Goal: Transaction & Acquisition: Purchase product/service

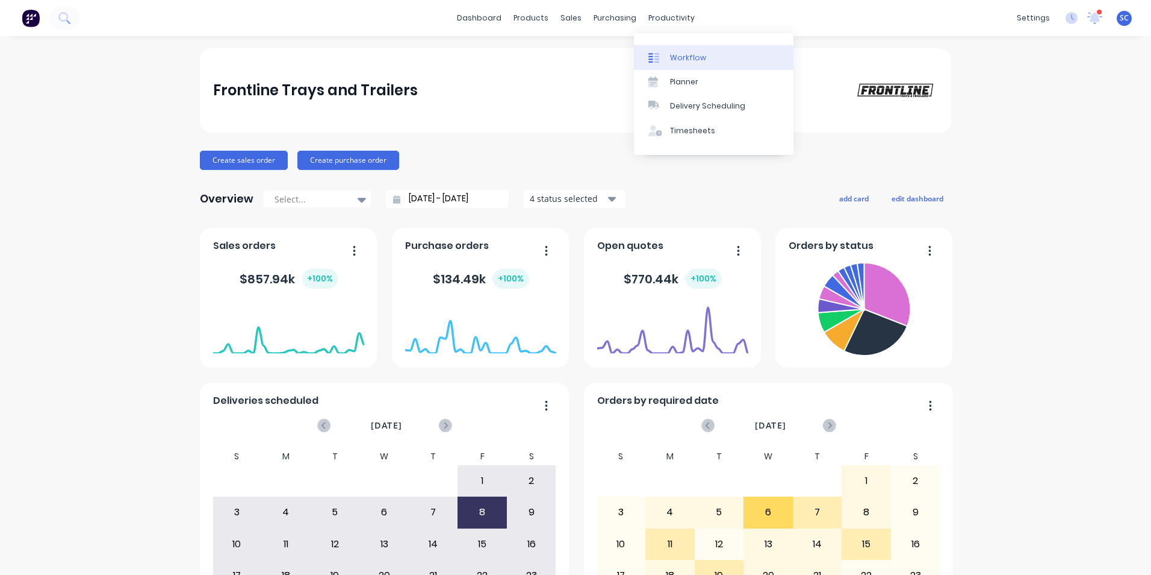
click at [666, 62] on div at bounding box center [658, 57] width 18 height 11
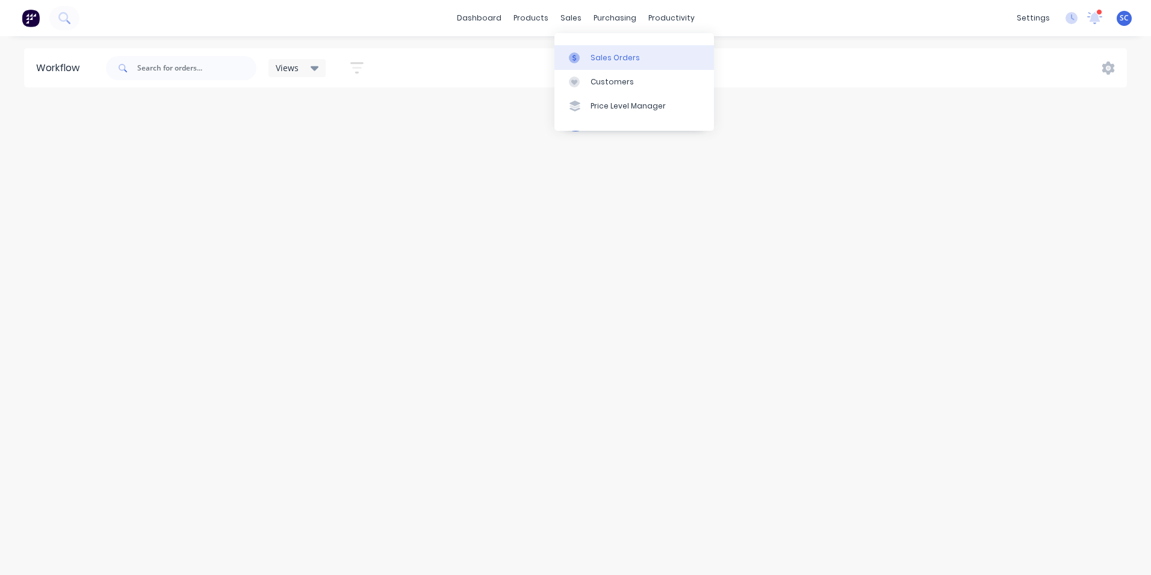
click at [585, 57] on div at bounding box center [578, 57] width 18 height 11
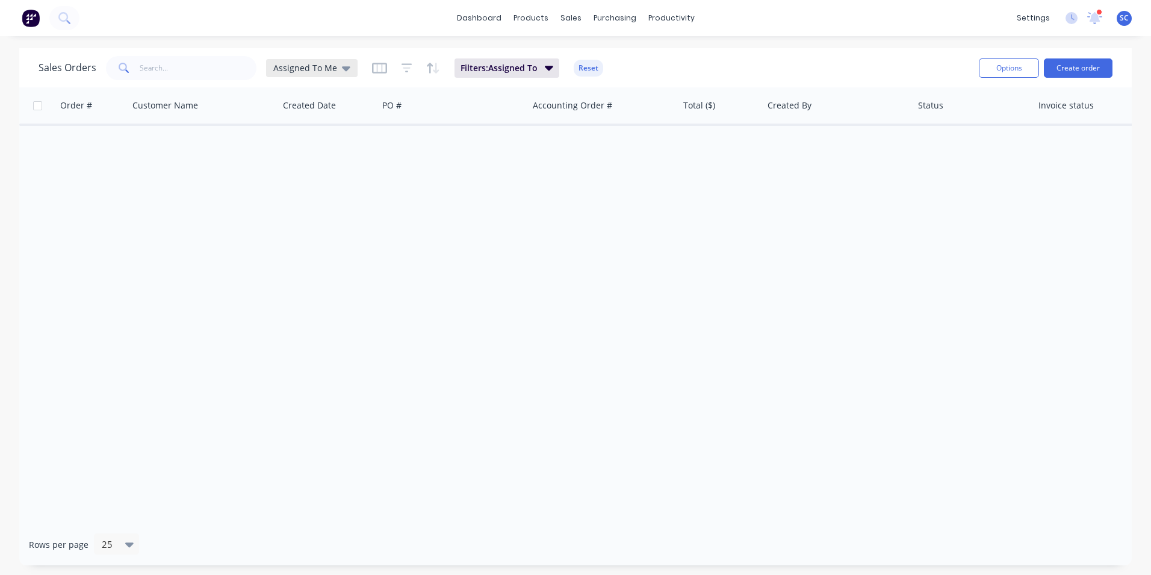
click at [305, 70] on span "Assigned To Me" at bounding box center [305, 67] width 64 height 13
click at [307, 172] on button "None" at bounding box center [338, 171] width 137 height 14
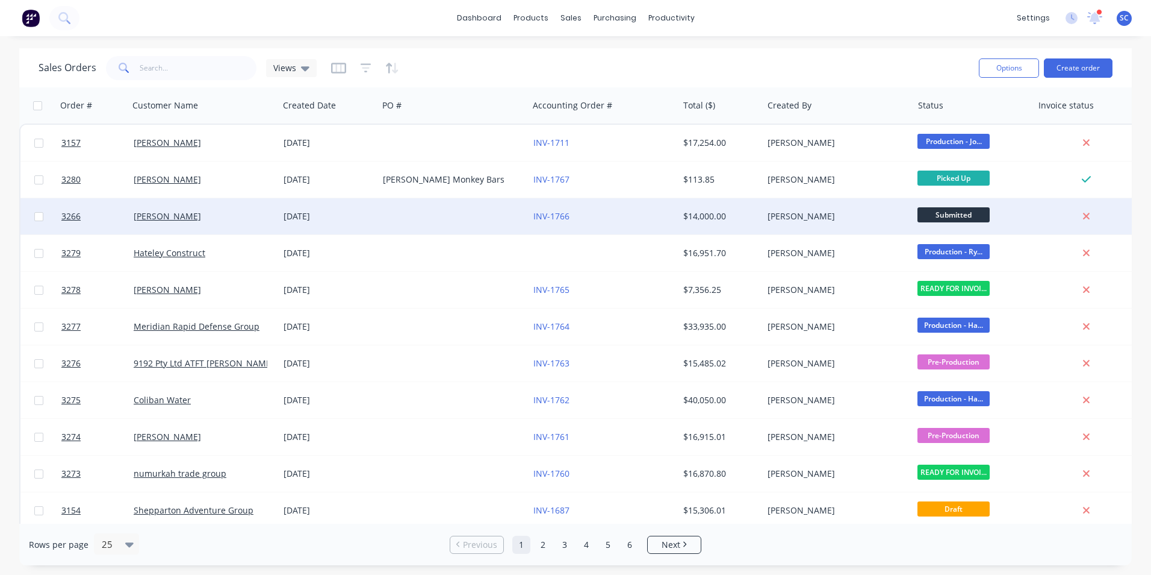
click at [246, 219] on div "[PERSON_NAME]" at bounding box center [201, 216] width 134 height 12
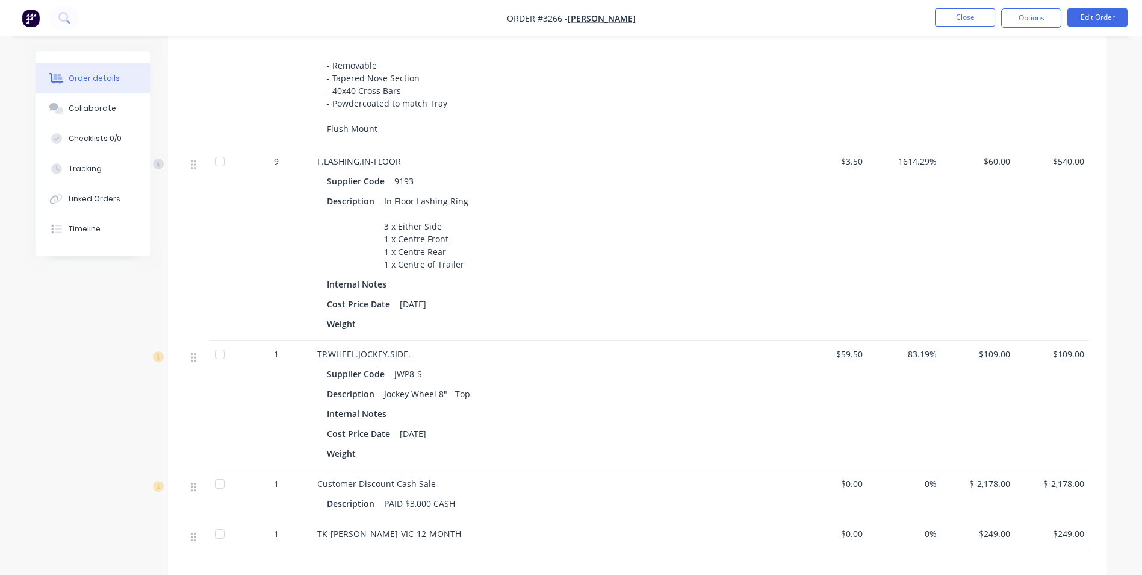
scroll to position [843, 0]
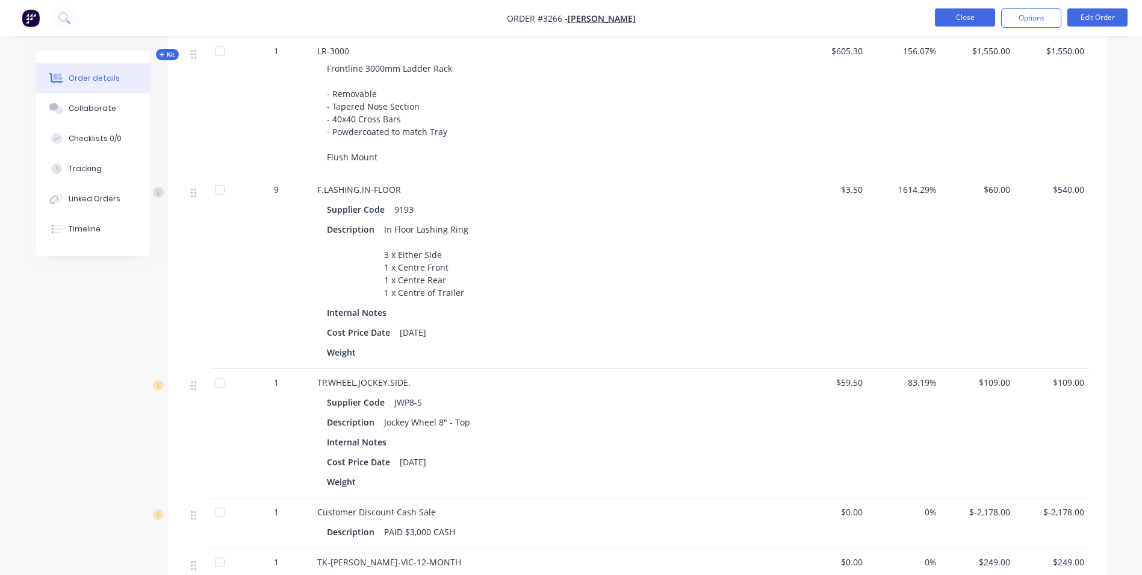
click at [972, 10] on button "Close" at bounding box center [965, 17] width 60 height 18
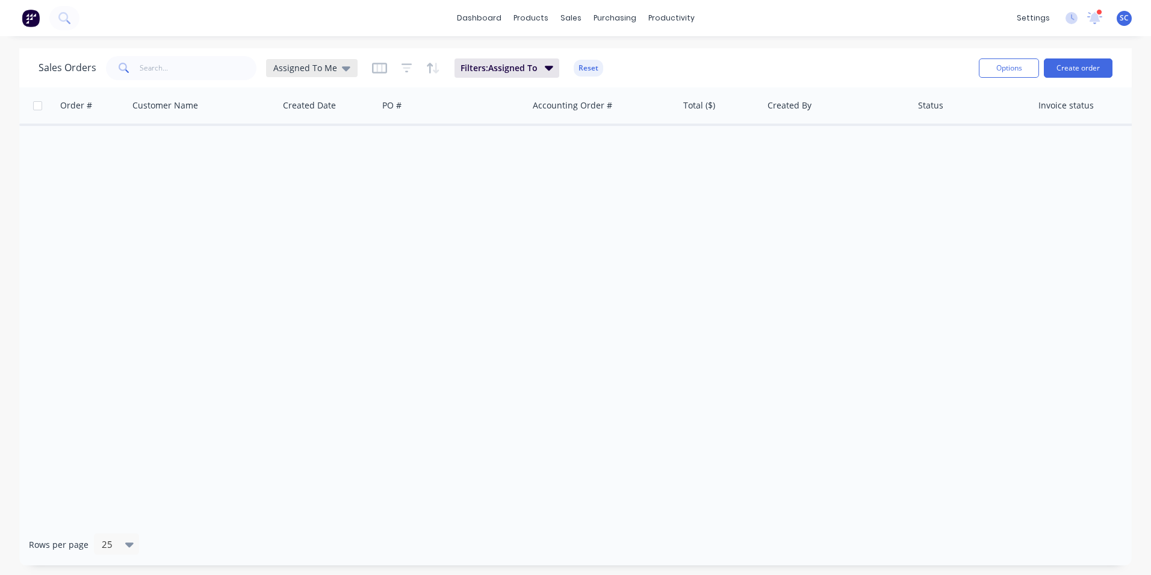
click at [306, 72] on span "Assigned To Me" at bounding box center [305, 67] width 64 height 13
click at [304, 170] on button "None" at bounding box center [338, 171] width 137 height 14
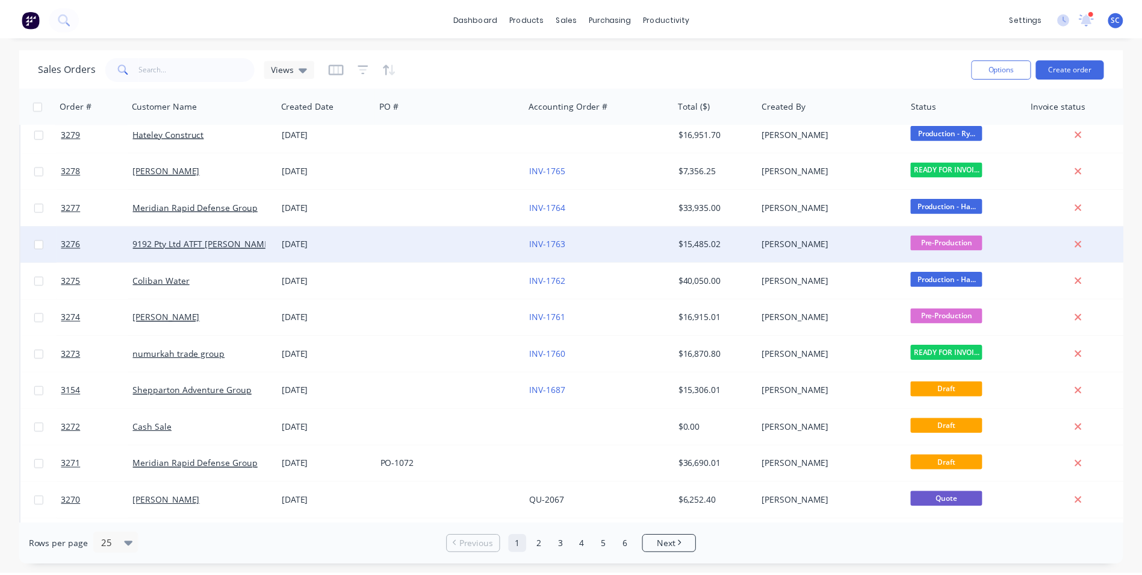
scroll to position [120, 0]
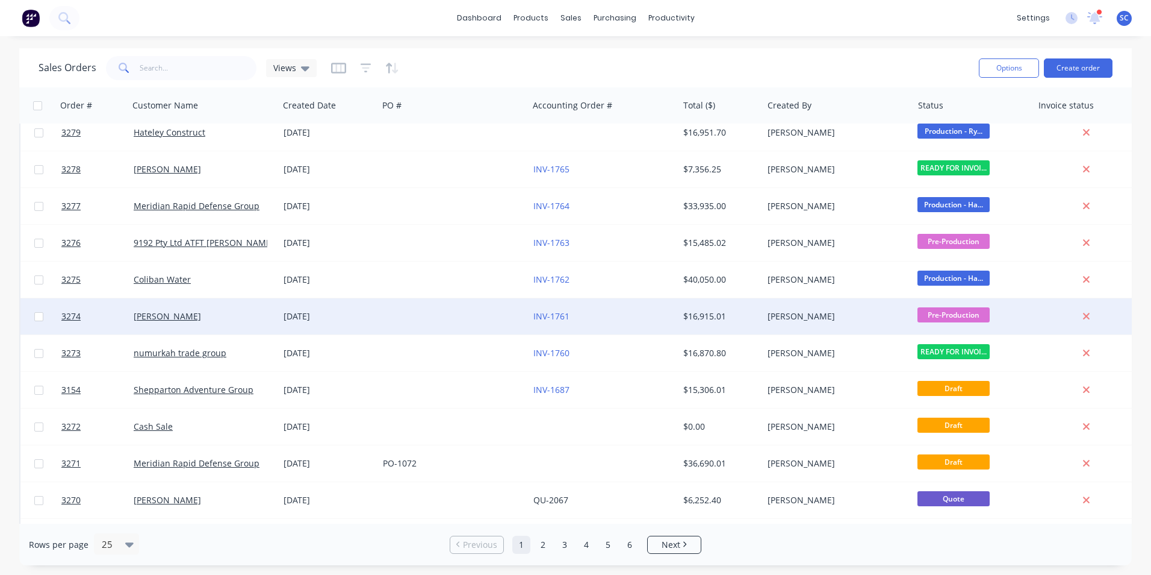
click at [393, 319] on div at bounding box center [453, 316] width 150 height 36
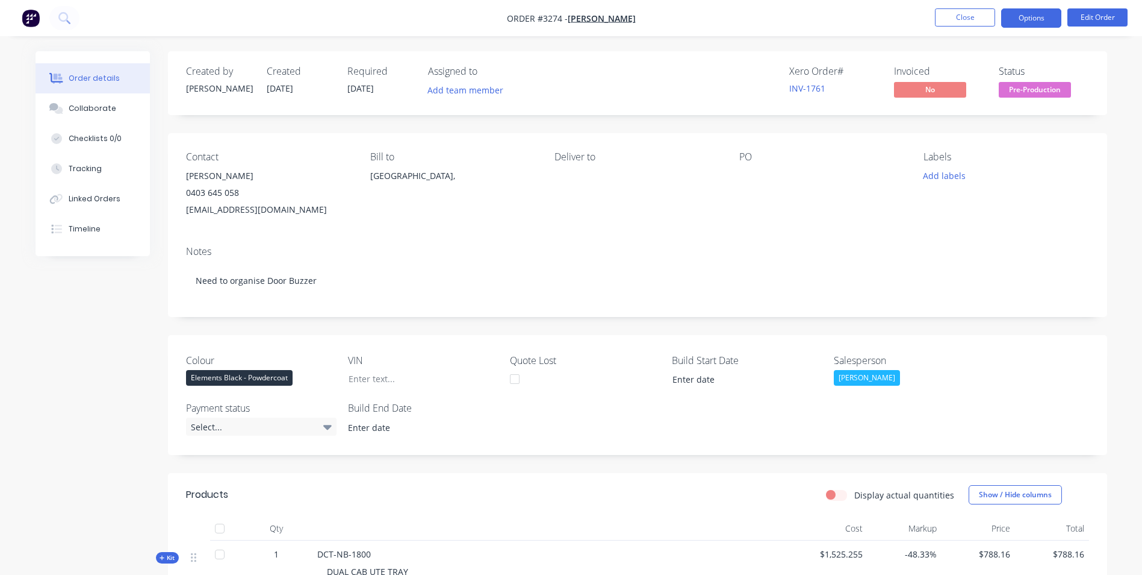
click at [1050, 17] on button "Options" at bounding box center [1032, 17] width 60 height 19
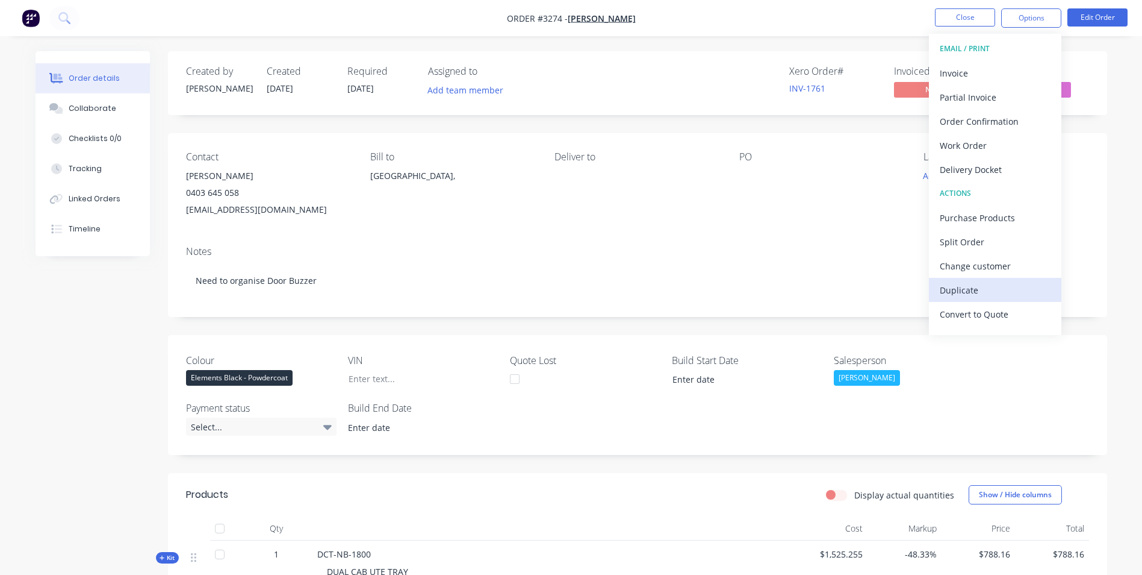
click at [980, 289] on div "Duplicate" at bounding box center [995, 289] width 111 height 17
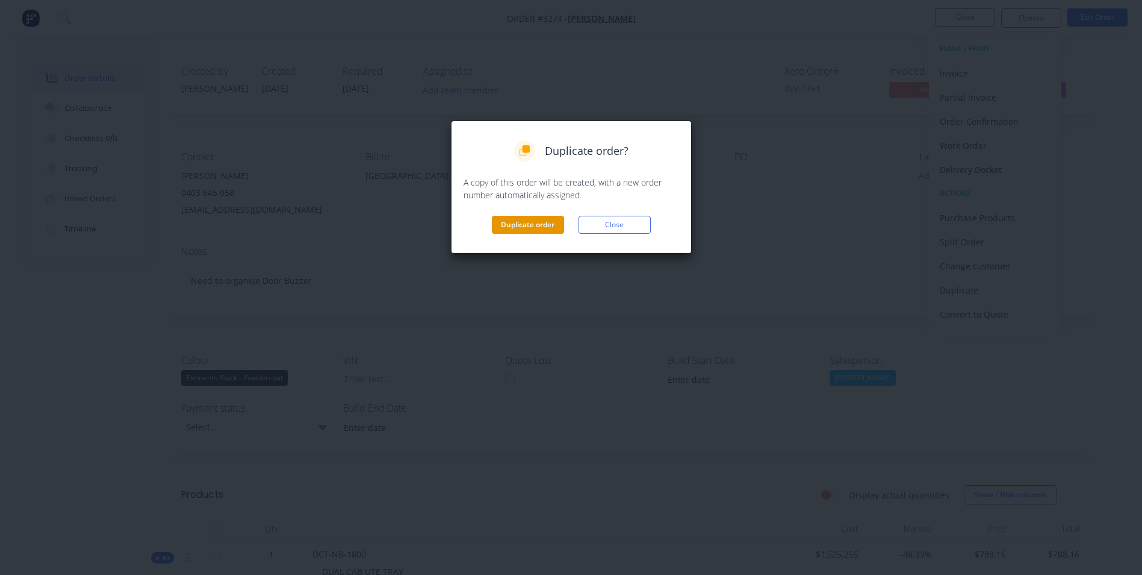
click at [541, 225] on button "Duplicate order" at bounding box center [528, 225] width 72 height 18
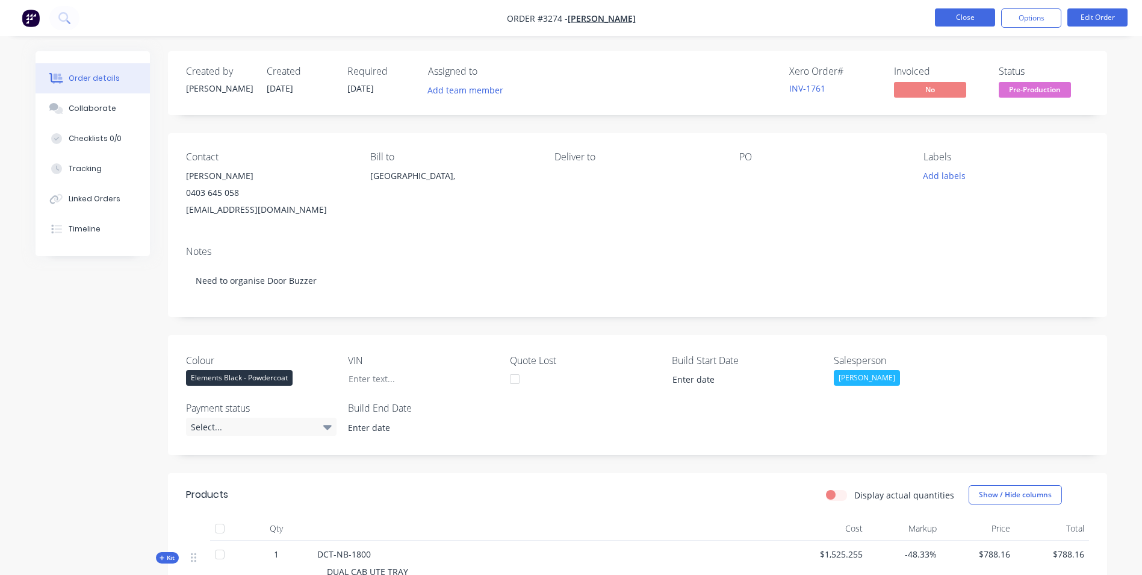
click at [957, 23] on button "Close" at bounding box center [965, 17] width 60 height 18
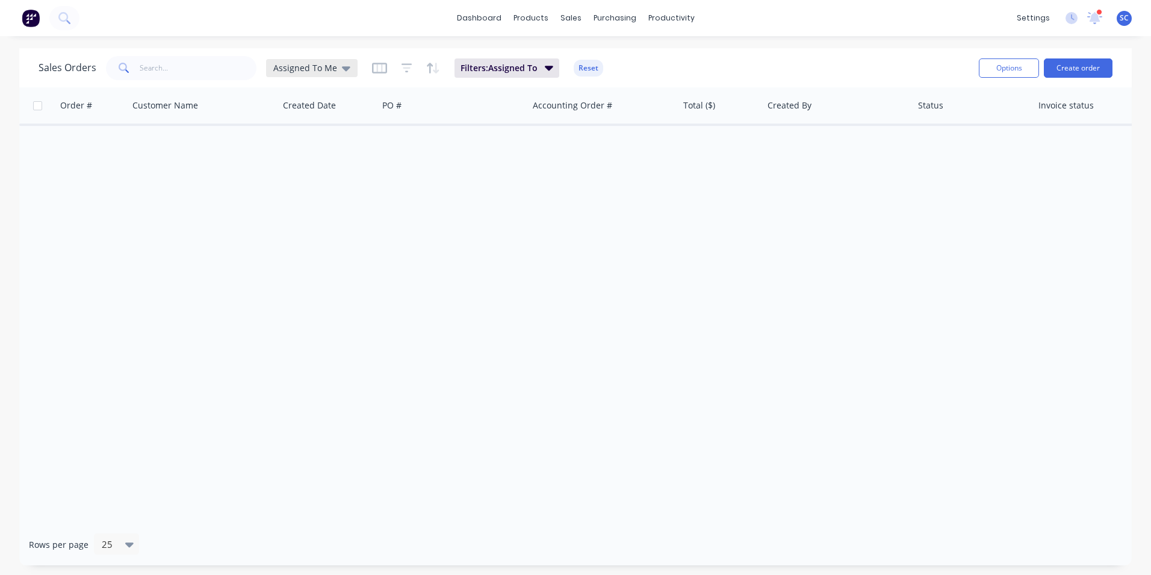
click at [302, 64] on span "Assigned To Me" at bounding box center [305, 67] width 64 height 13
click at [292, 174] on button "None" at bounding box center [338, 171] width 137 height 14
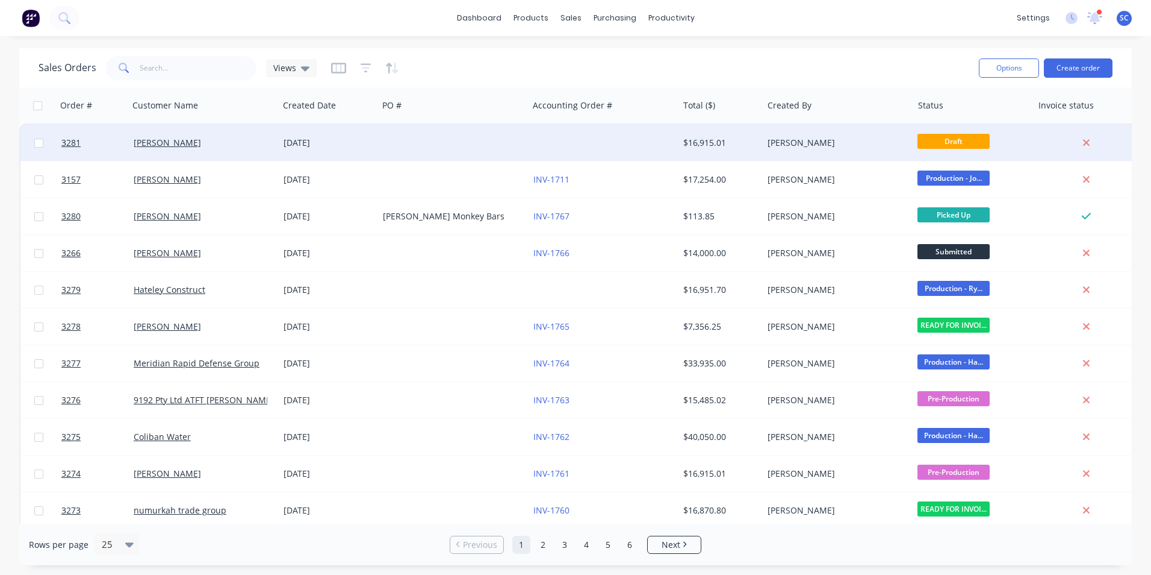
click at [281, 142] on div "[DATE]" at bounding box center [328, 143] width 99 height 36
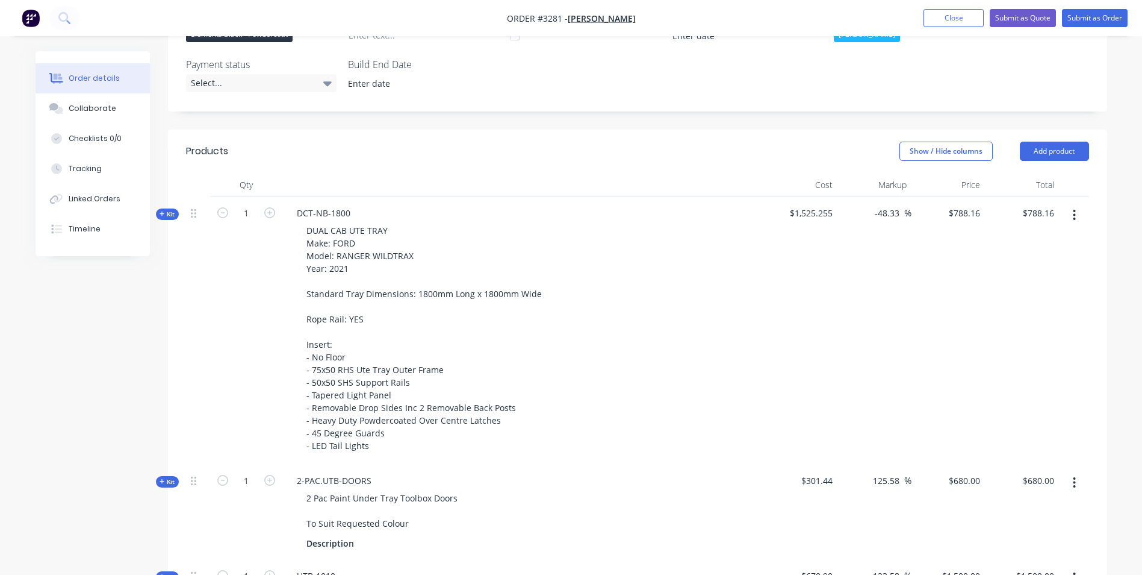
scroll to position [422, 0]
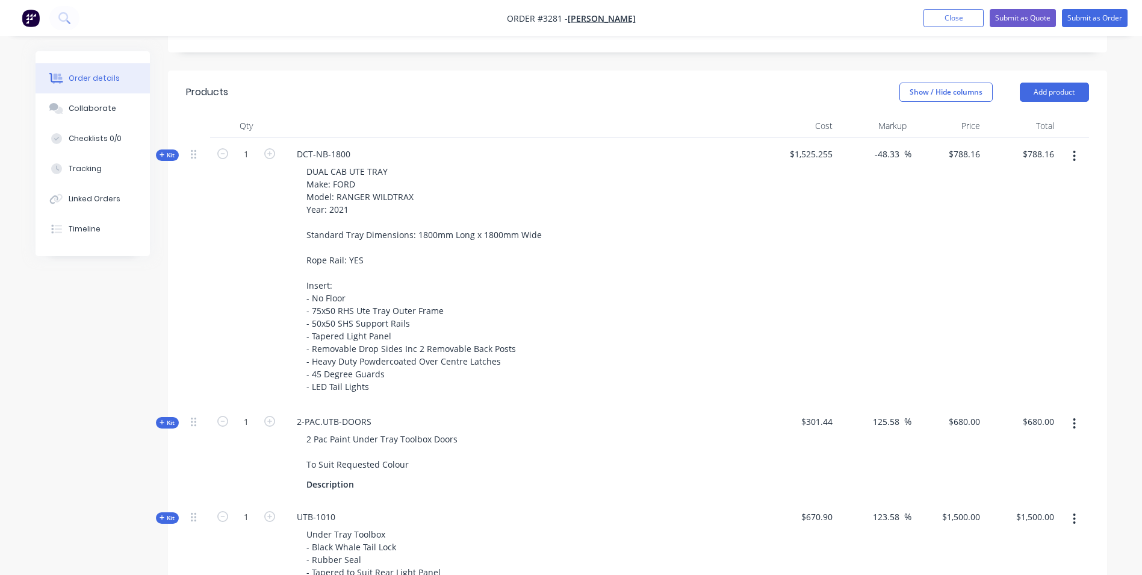
click at [168, 151] on span "Kit" at bounding box center [168, 155] width 16 height 9
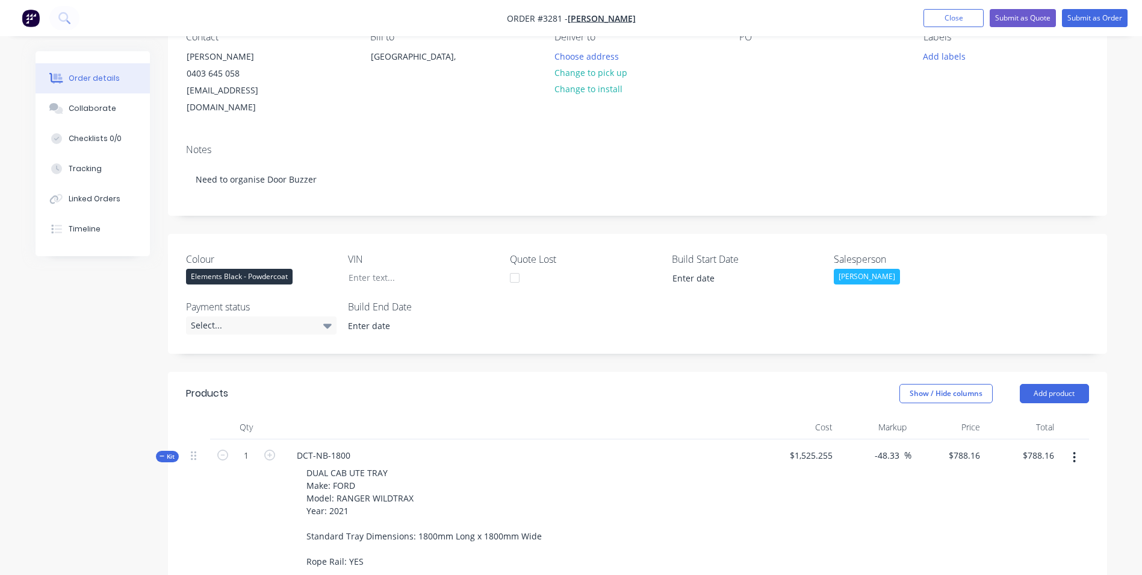
scroll to position [301, 0]
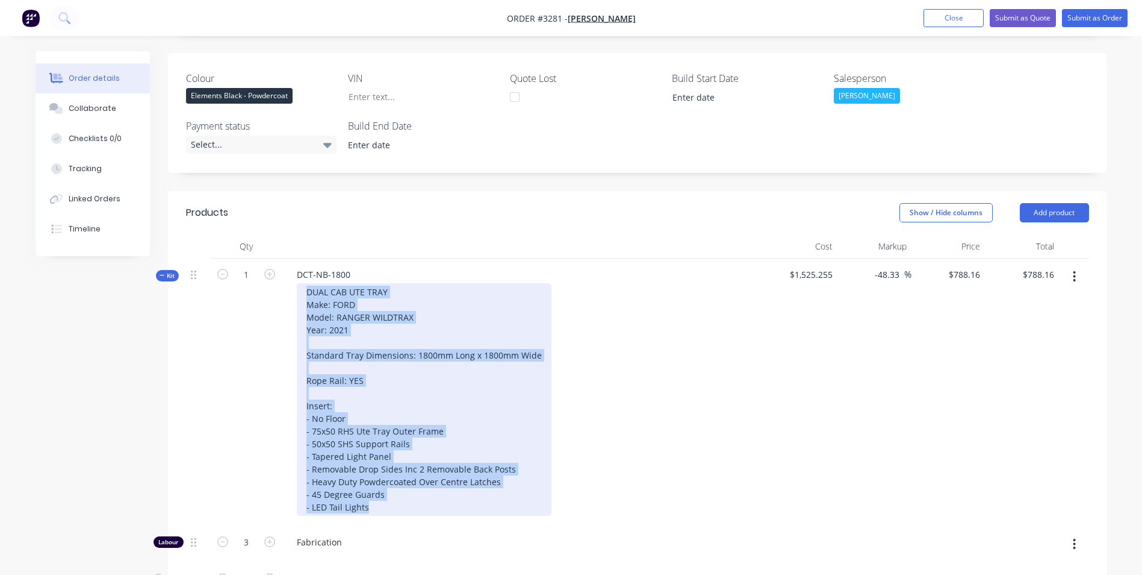
drag, startPoint x: 371, startPoint y: 491, endPoint x: 302, endPoint y: 281, distance: 220.5
click at [304, 283] on div "DUAL CAB UTE TRAY Make: FORD Model: RANGER WILDTRAX Year: 2021 Standard Tray Di…" at bounding box center [424, 399] width 255 height 232
copy div "DUAL CAB UTE TRAY Make: FORD Model: RANGER WILDTRAX Year: 2021 Standard Tray Di…"
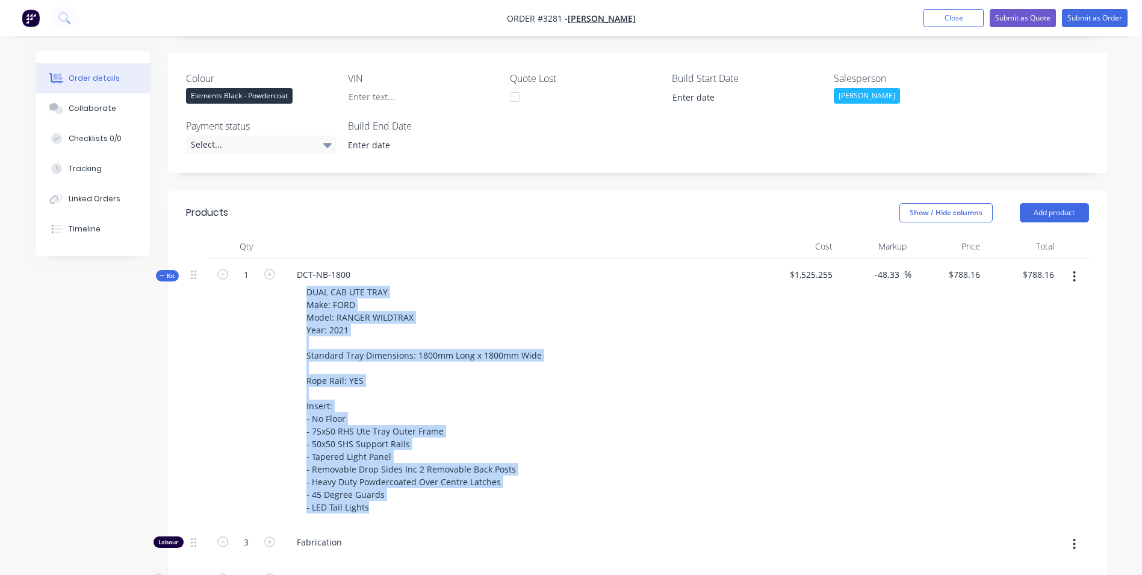
click at [1074, 271] on icon "button" at bounding box center [1075, 276] width 2 height 11
click at [995, 396] on div "Delete" at bounding box center [1032, 404] width 93 height 17
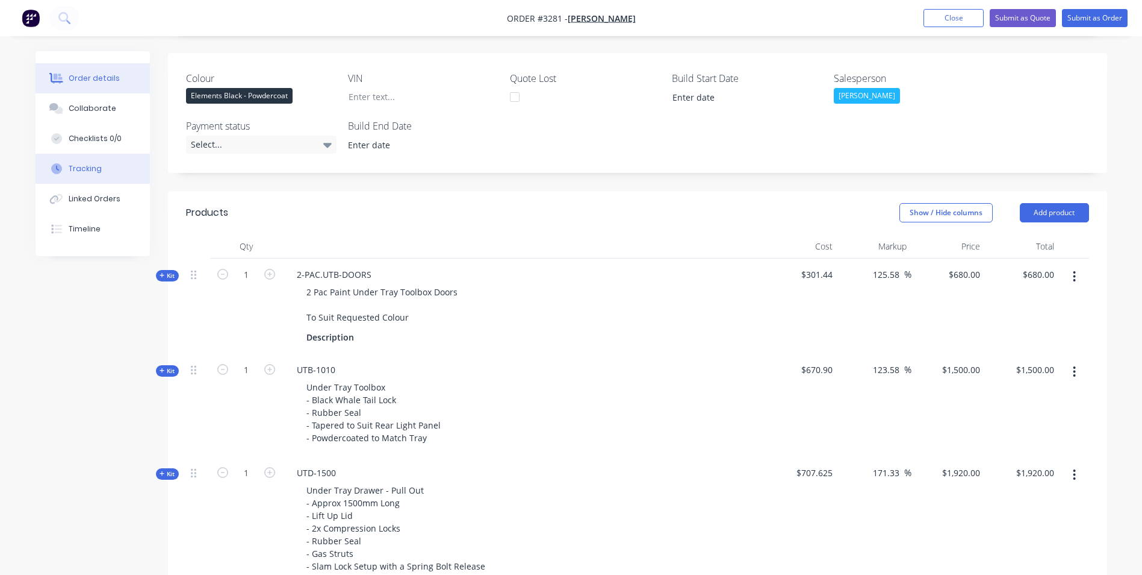
click at [90, 171] on div "Tracking" at bounding box center [85, 168] width 33 height 11
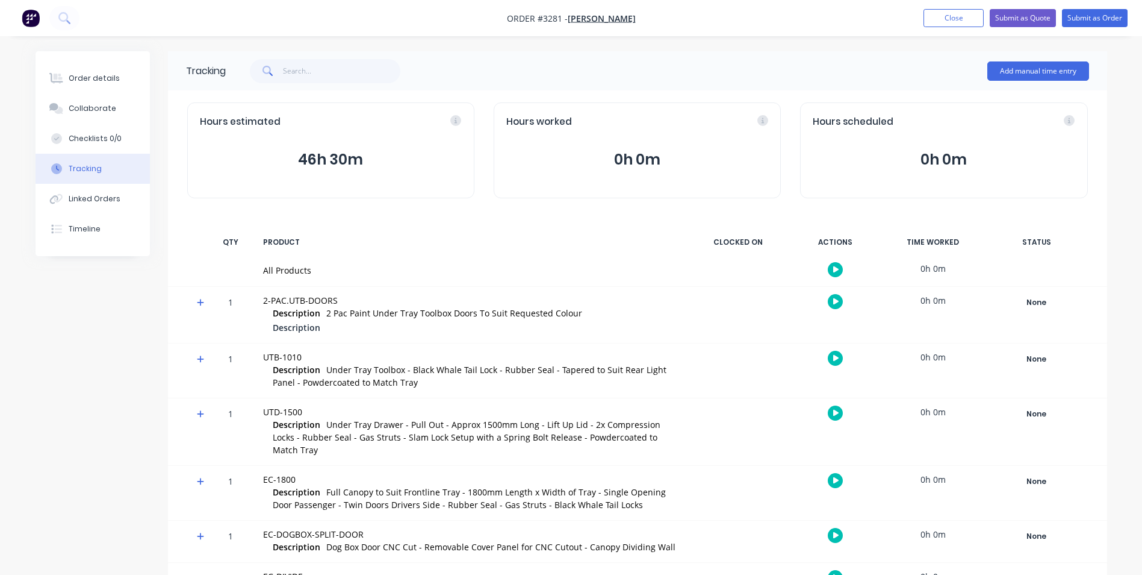
click at [646, 156] on button "0h 0m" at bounding box center [637, 159] width 262 height 23
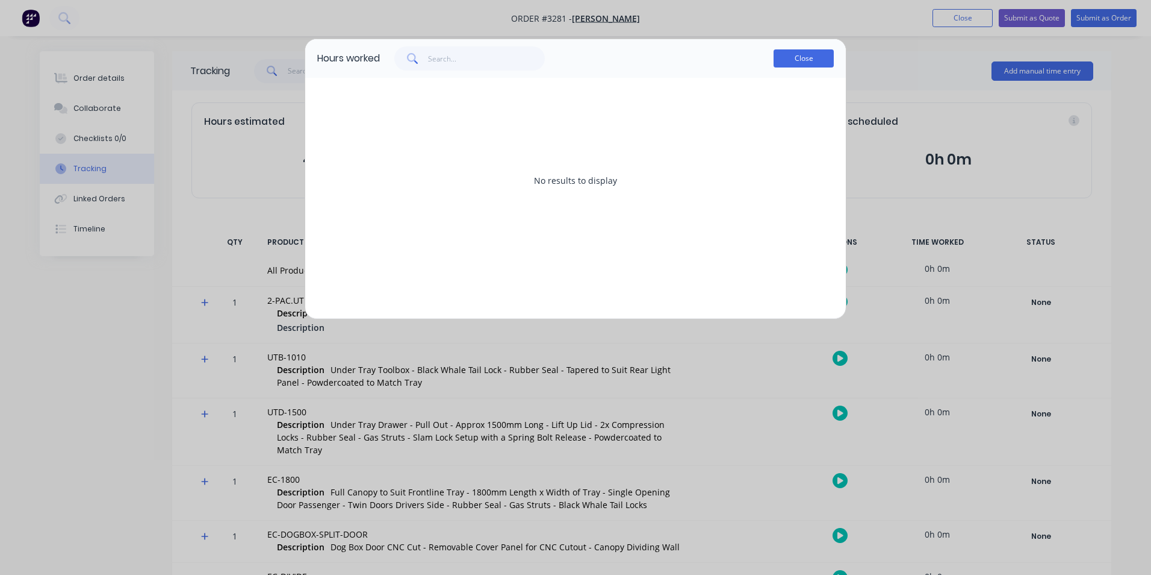
click at [797, 51] on button "Close" at bounding box center [804, 58] width 60 height 18
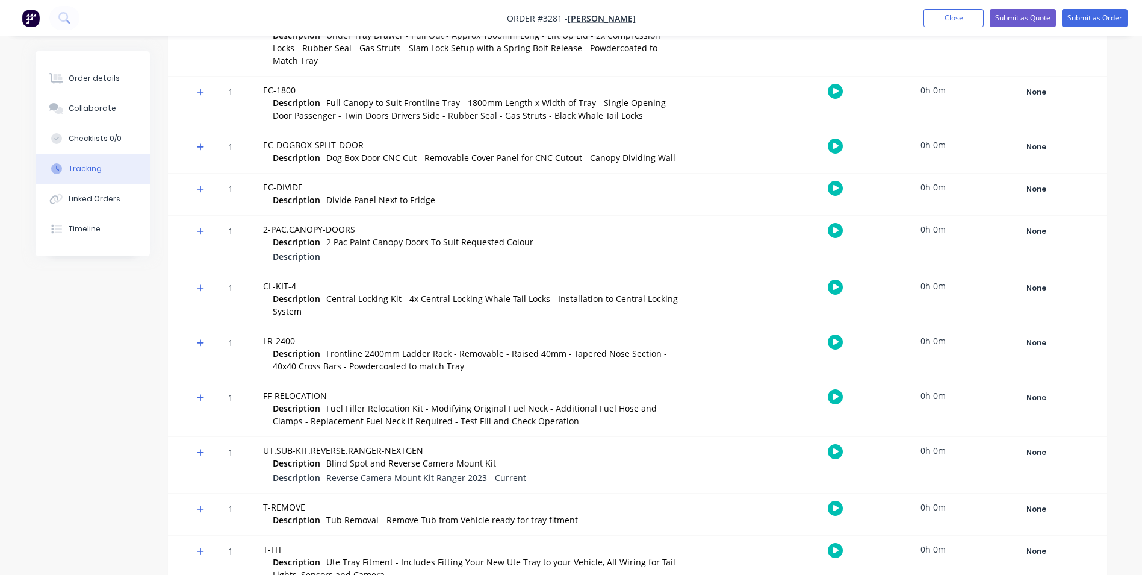
scroll to position [404, 0]
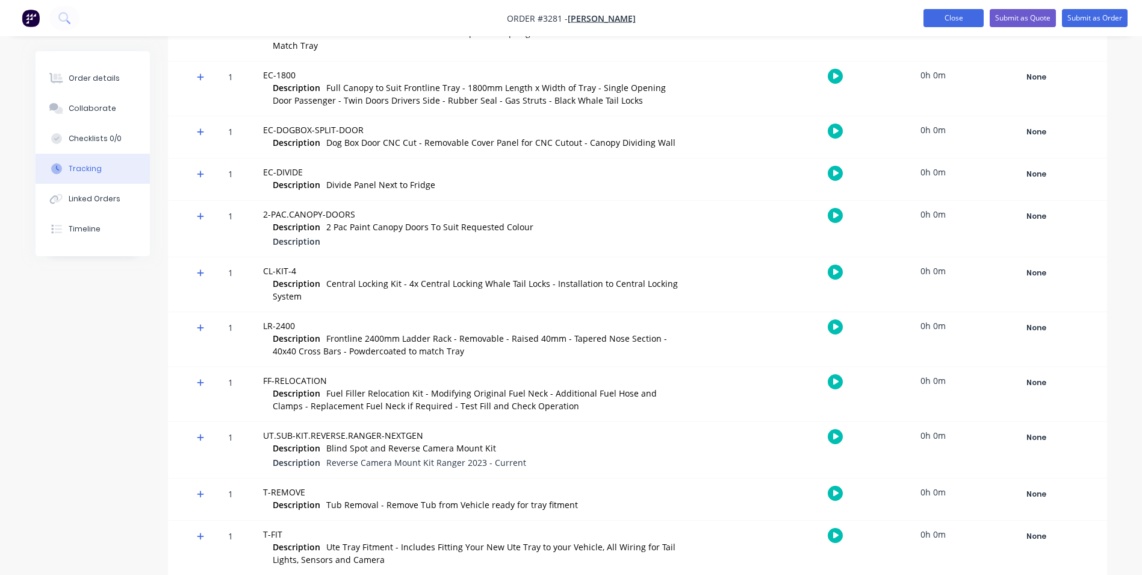
click at [953, 16] on button "Close" at bounding box center [954, 18] width 60 height 18
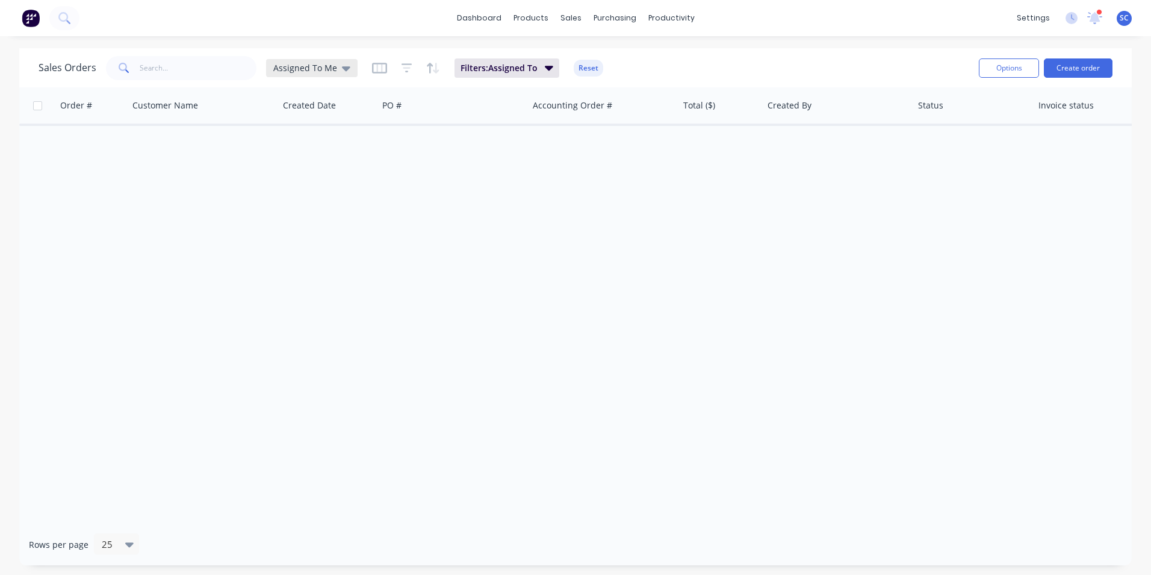
click at [283, 67] on span "Assigned To Me" at bounding box center [305, 67] width 64 height 13
click at [296, 167] on button "None" at bounding box center [338, 171] width 137 height 14
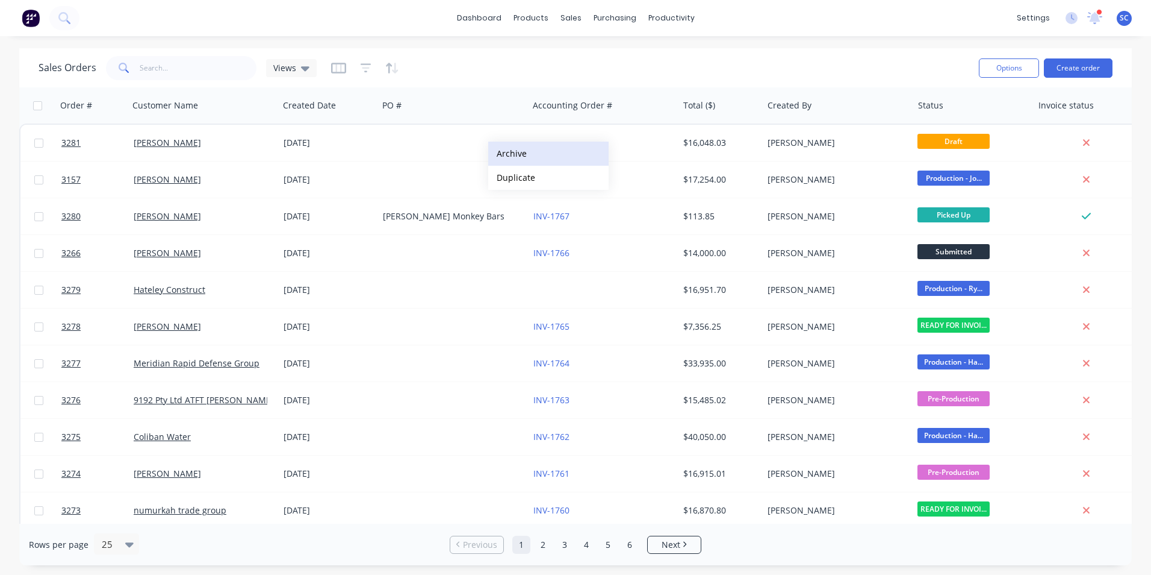
click at [575, 160] on button "Archive" at bounding box center [548, 154] width 120 height 24
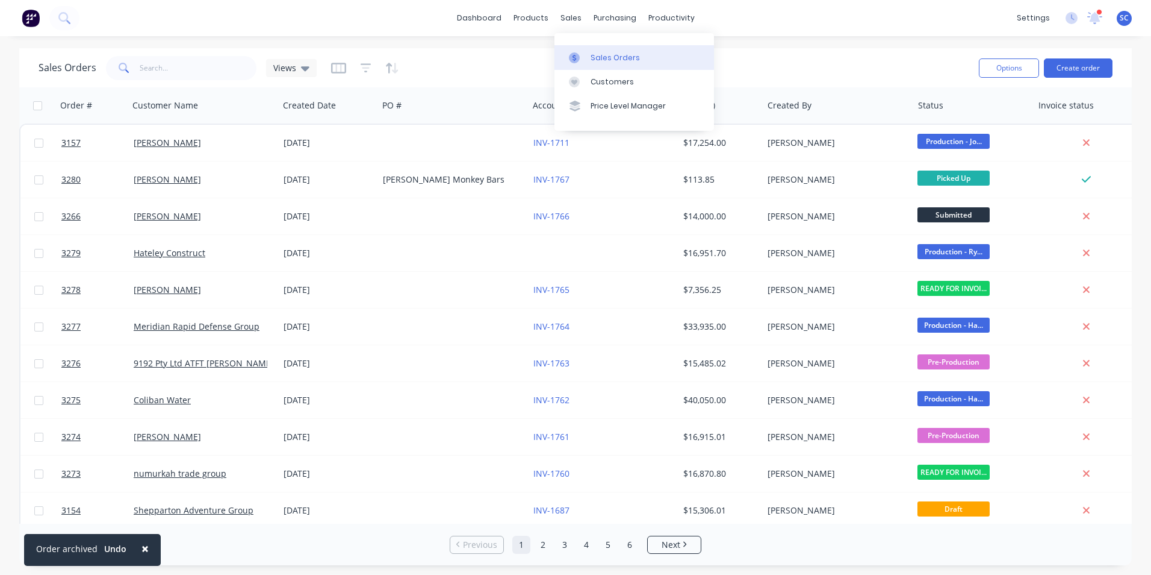
click at [583, 53] on div at bounding box center [578, 57] width 18 height 11
click at [581, 60] on div at bounding box center [578, 57] width 18 height 11
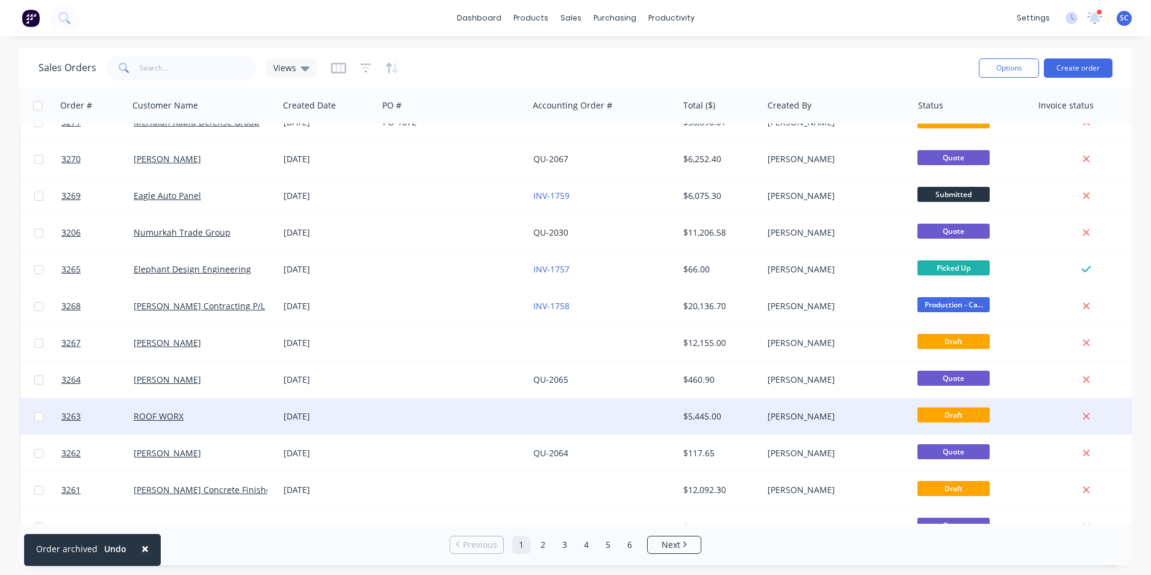
scroll to position [525, 0]
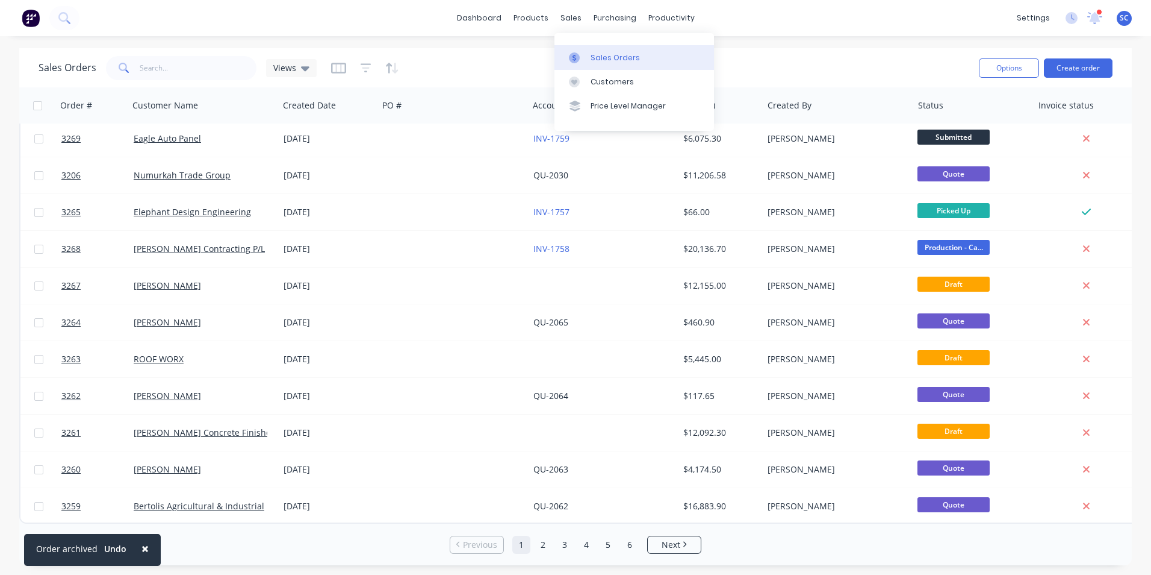
click at [594, 57] on div "Sales Orders" at bounding box center [615, 57] width 49 height 11
click at [597, 84] on div "Customers" at bounding box center [612, 81] width 43 height 11
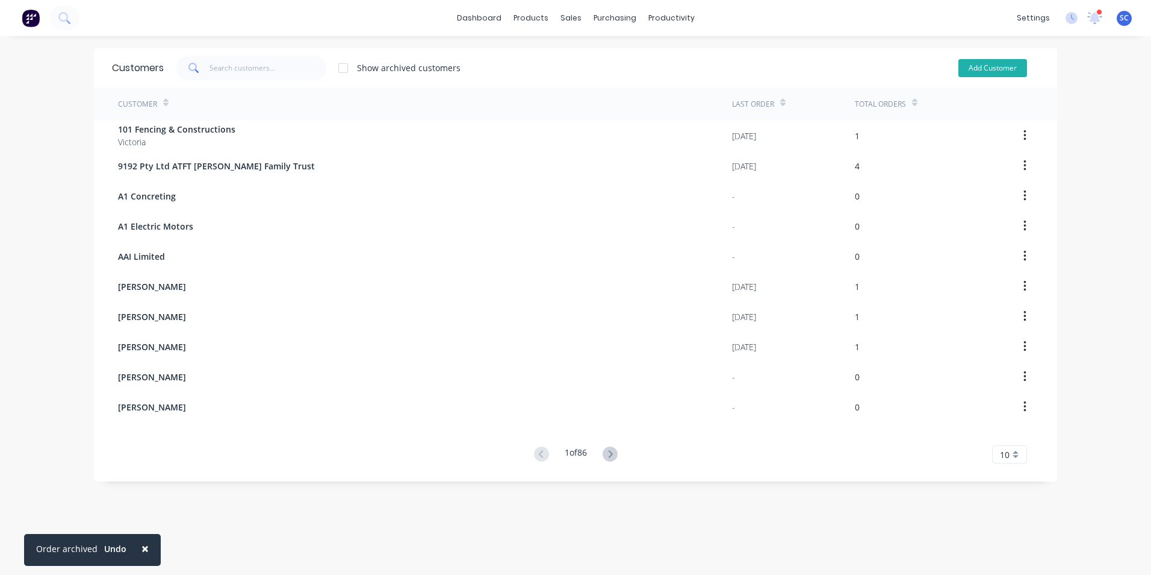
click at [993, 67] on button "Add Customer" at bounding box center [993, 68] width 69 height 18
select select "AU"
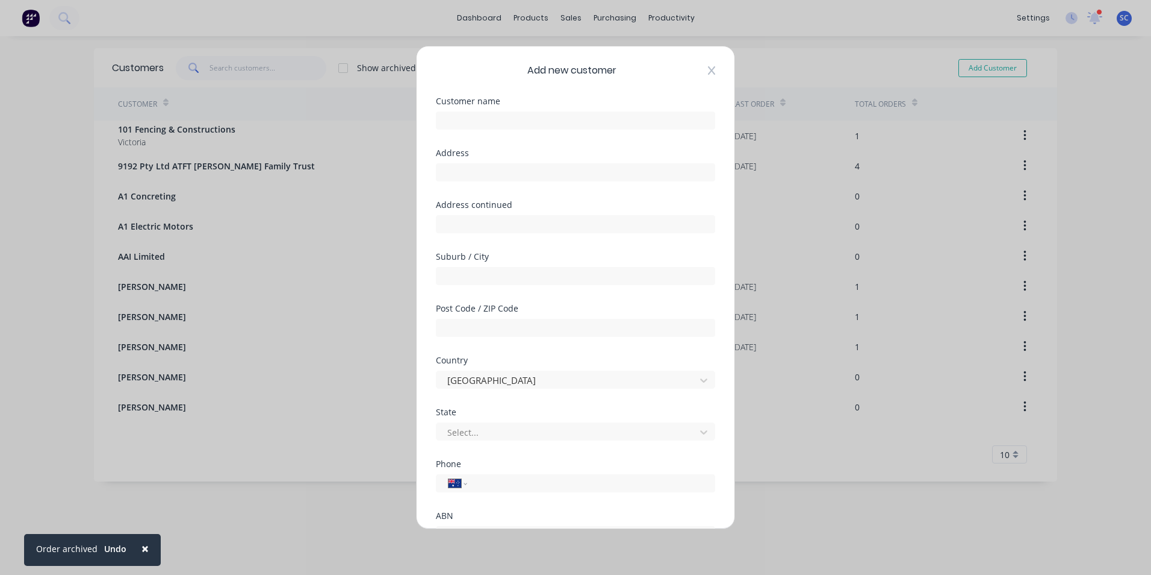
click at [708, 72] on icon at bounding box center [711, 71] width 7 height 10
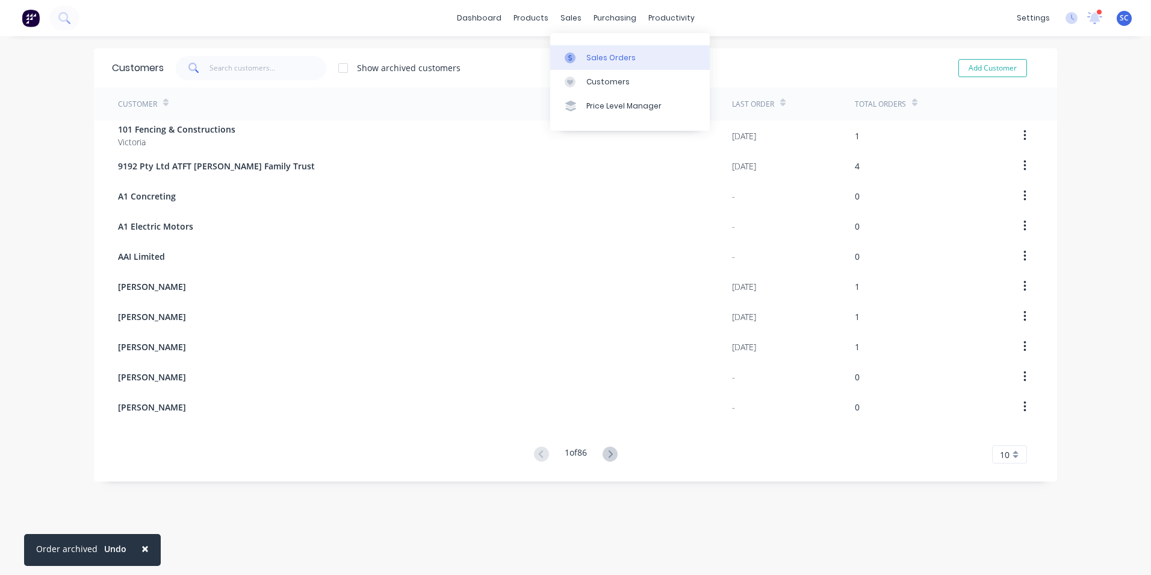
click at [575, 61] on icon at bounding box center [570, 57] width 11 height 11
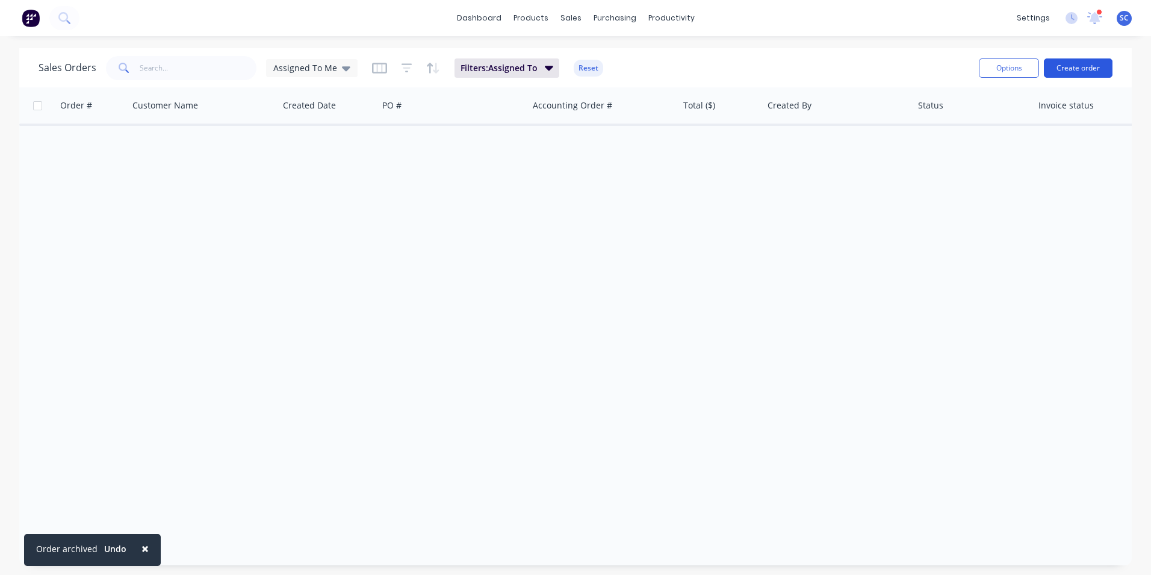
click at [1083, 65] on button "Create order" at bounding box center [1078, 67] width 69 height 19
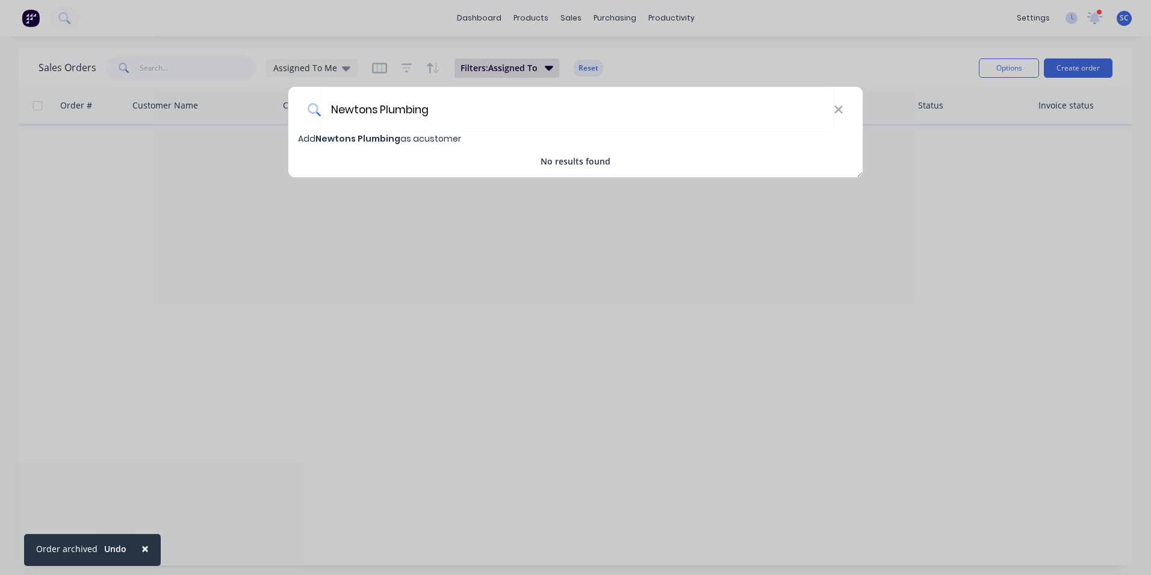
type input "Newtons Plumbing"
click at [336, 139] on span "Newtons Plumbing" at bounding box center [358, 138] width 85 height 12
select select "AU"
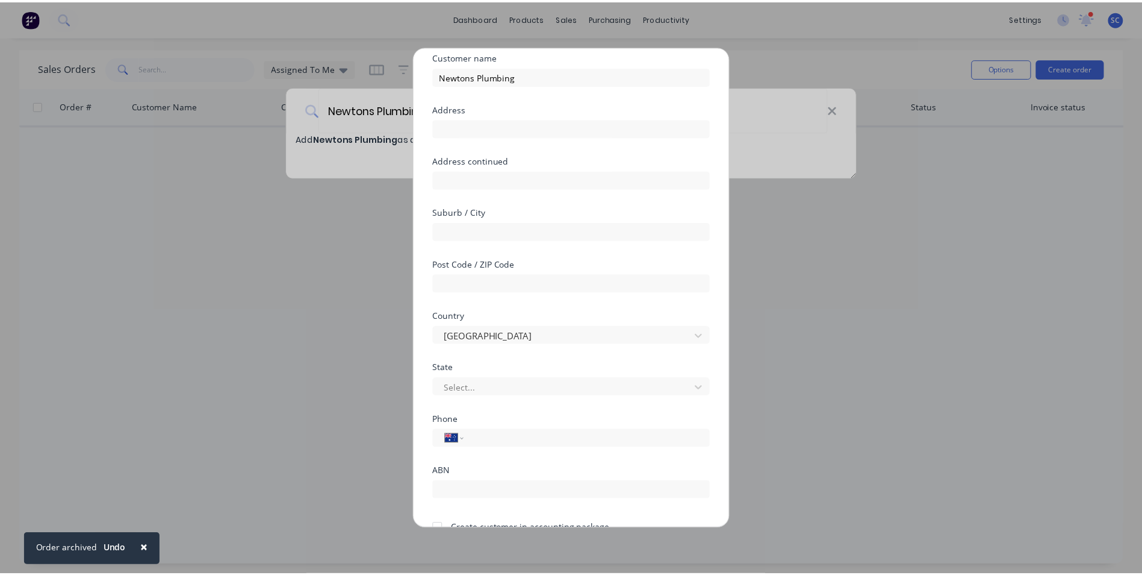
scroll to position [106, 0]
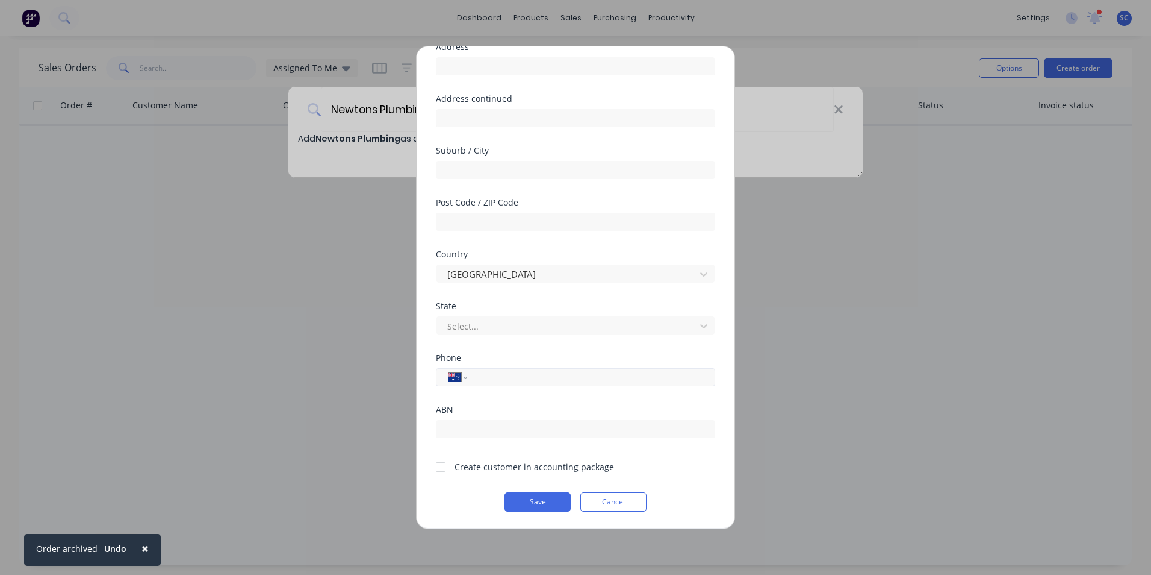
click at [491, 373] on input "tel" at bounding box center [589, 377] width 227 height 14
type input "0419 115 623"
click at [436, 472] on div at bounding box center [441, 467] width 24 height 24
click at [529, 503] on button "Save" at bounding box center [538, 501] width 66 height 19
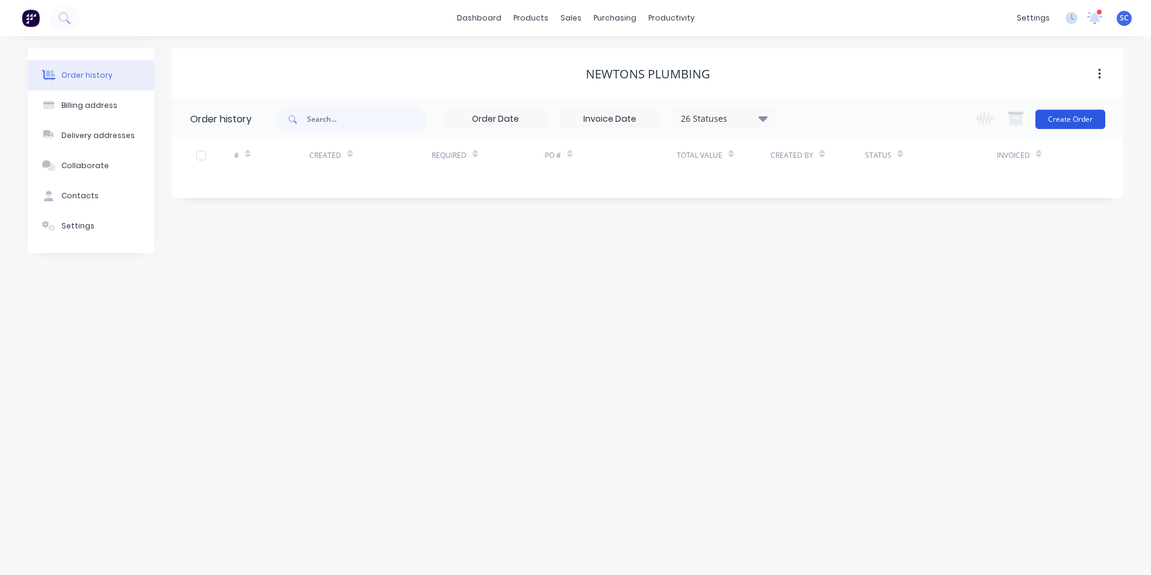
click at [1079, 119] on button "Create Order" at bounding box center [1071, 119] width 70 height 19
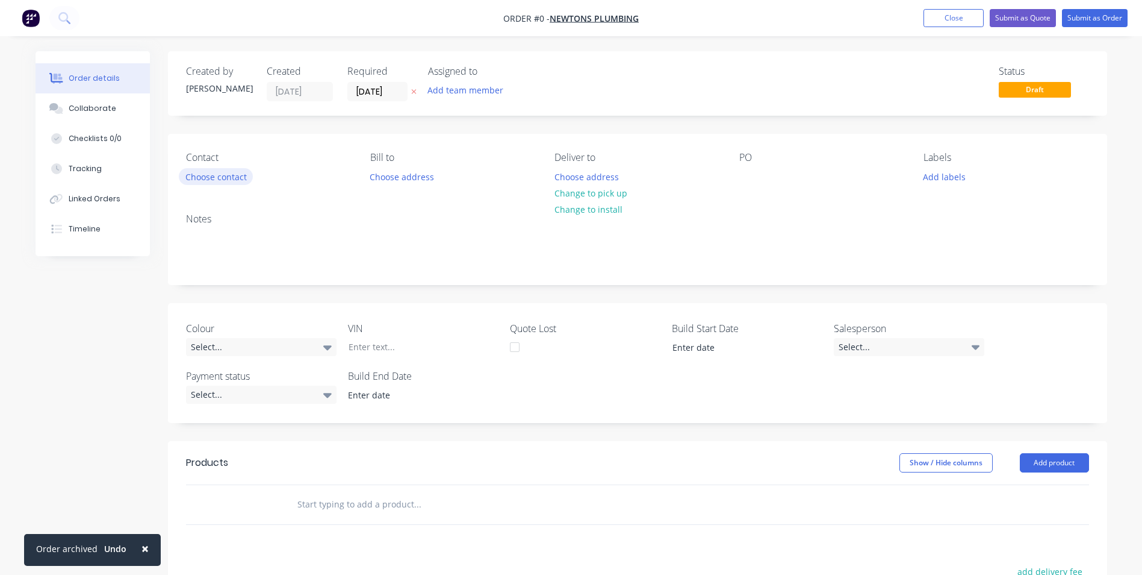
click at [222, 179] on button "Choose contact" at bounding box center [216, 176] width 74 height 16
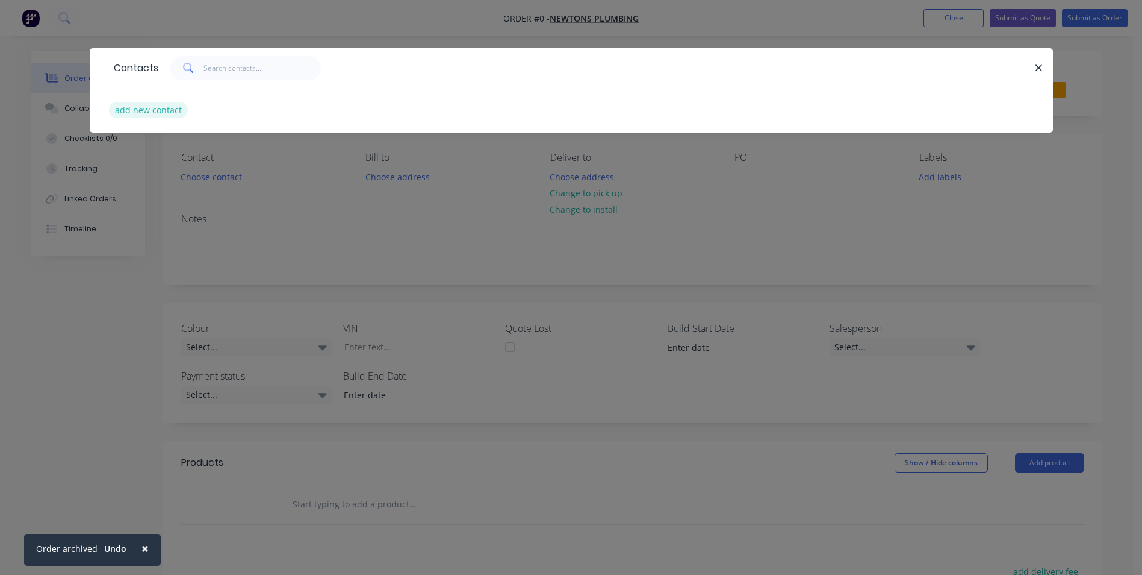
click at [155, 109] on button "add new contact" at bounding box center [148, 110] width 79 height 16
select select "AU"
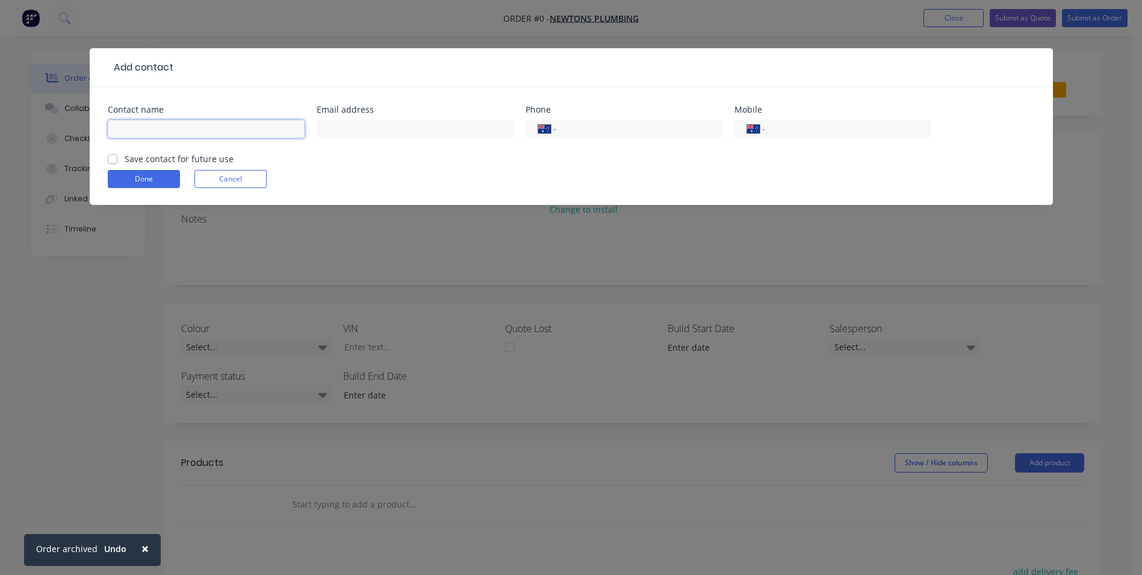
click at [210, 128] on input "text" at bounding box center [206, 129] width 197 height 18
type input "[PERSON_NAME]"
click at [385, 129] on input "text" at bounding box center [415, 129] width 197 height 18
click at [790, 128] on input "tel" at bounding box center [846, 129] width 145 height 14
type input "0419 115 623"
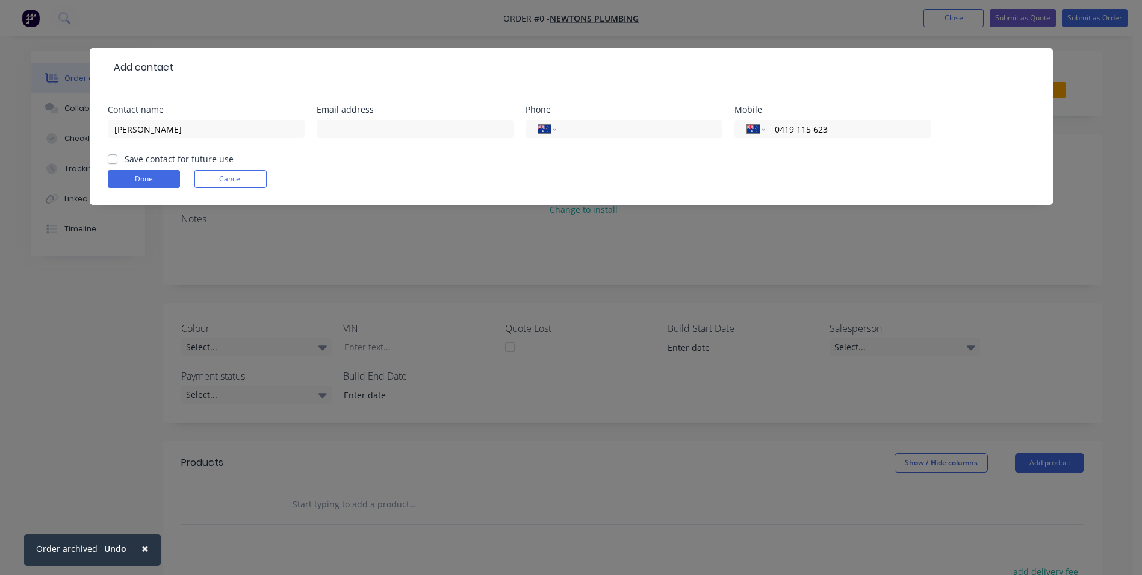
click at [125, 160] on label "Save contact for future use" at bounding box center [179, 158] width 109 height 13
click at [111, 160] on input "Save contact for future use" at bounding box center [113, 157] width 10 height 11
checkbox input "true"
click at [129, 178] on button "Done" at bounding box center [144, 179] width 72 height 18
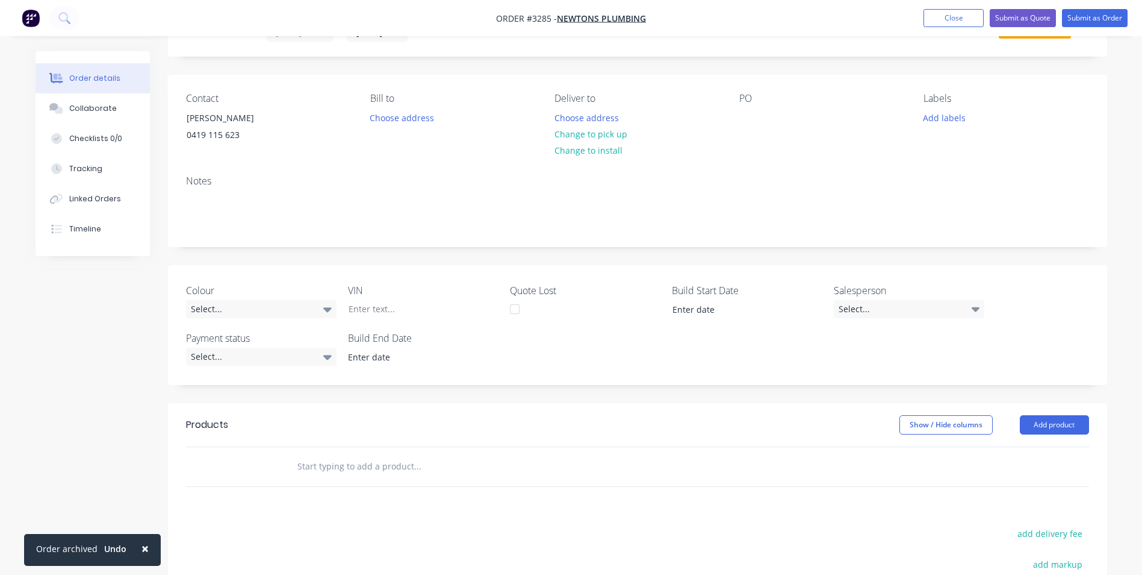
scroll to position [241, 0]
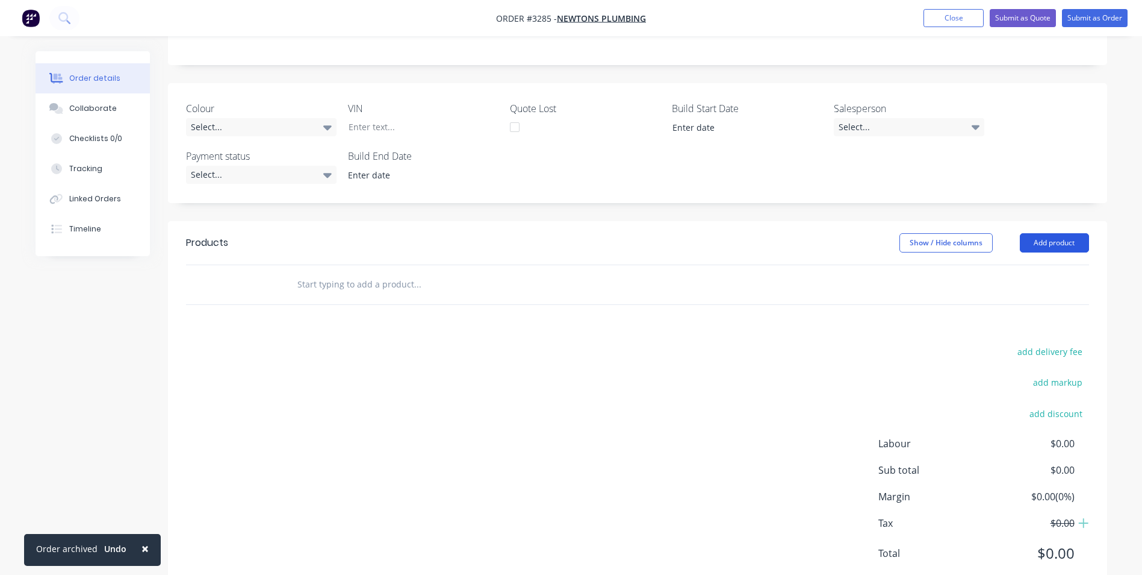
click at [1040, 248] on button "Add product" at bounding box center [1054, 242] width 69 height 19
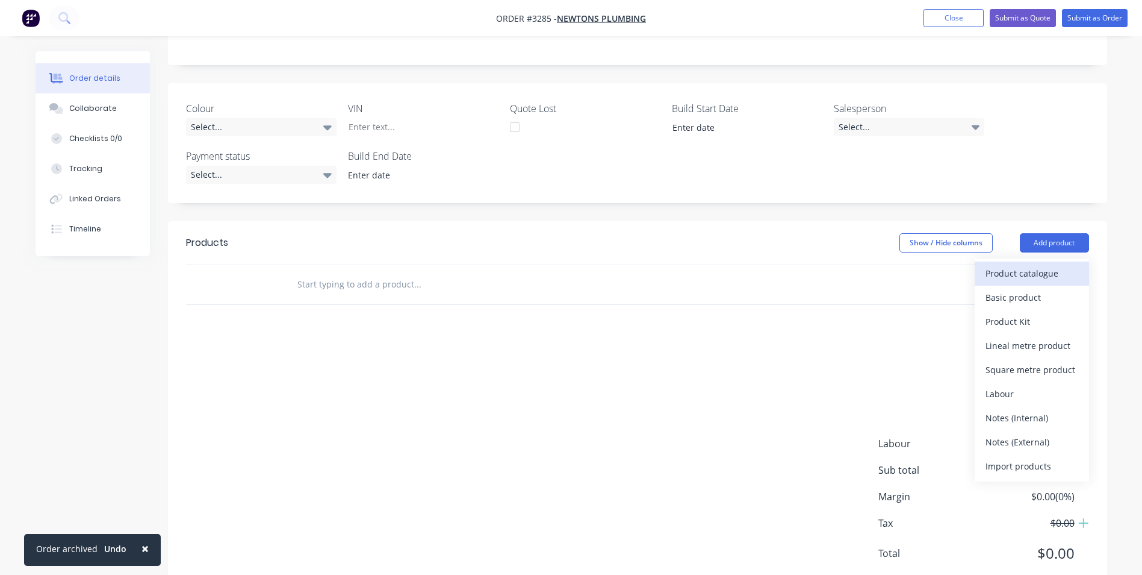
click at [1011, 275] on div "Product catalogue" at bounding box center [1032, 272] width 93 height 17
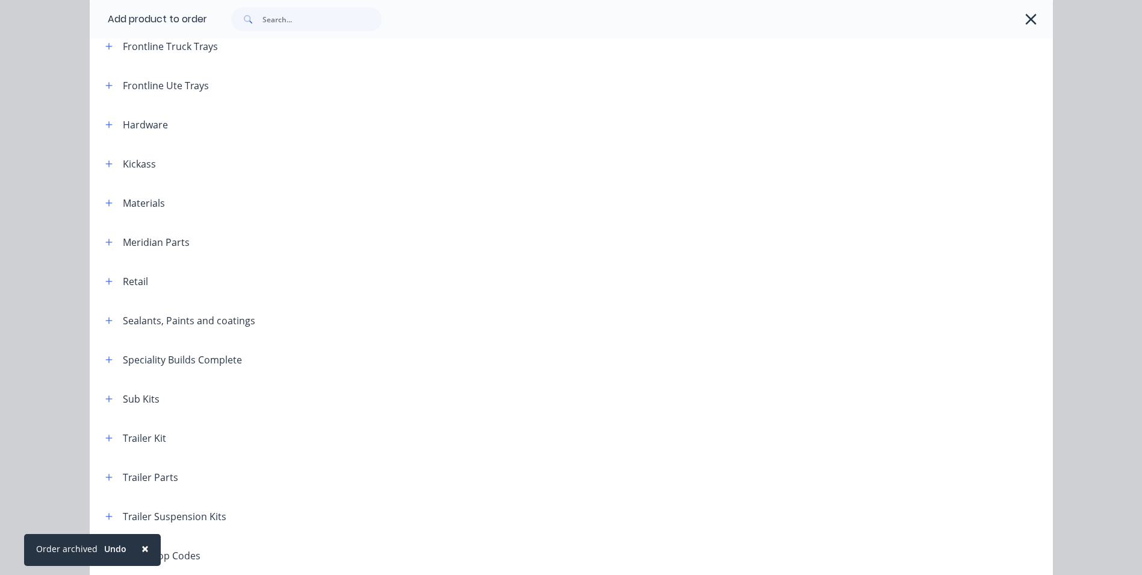
scroll to position [393, 0]
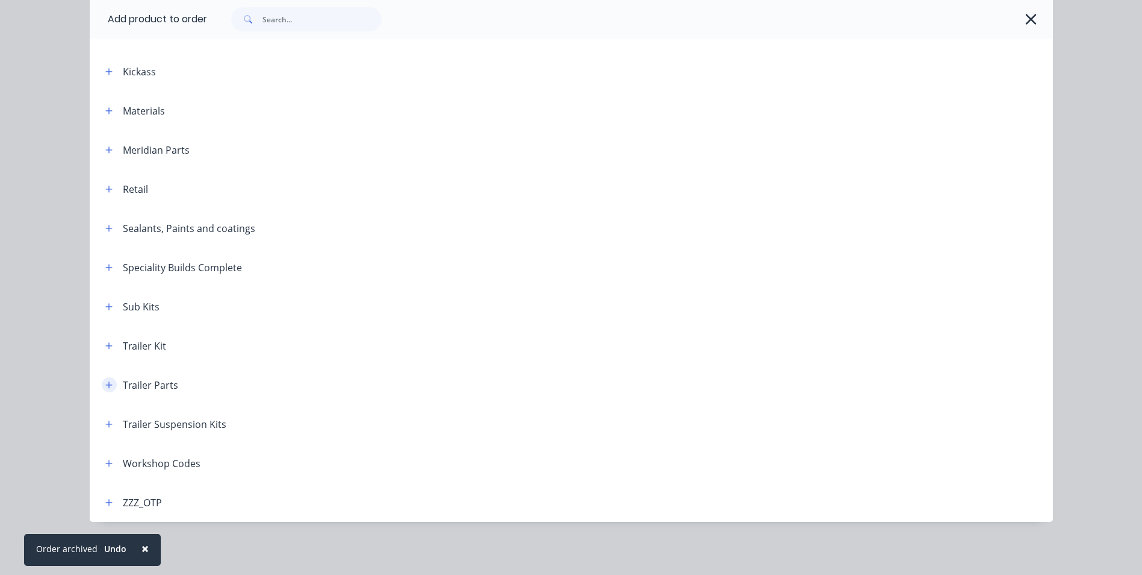
click at [105, 384] on icon "button" at bounding box center [108, 384] width 7 height 7
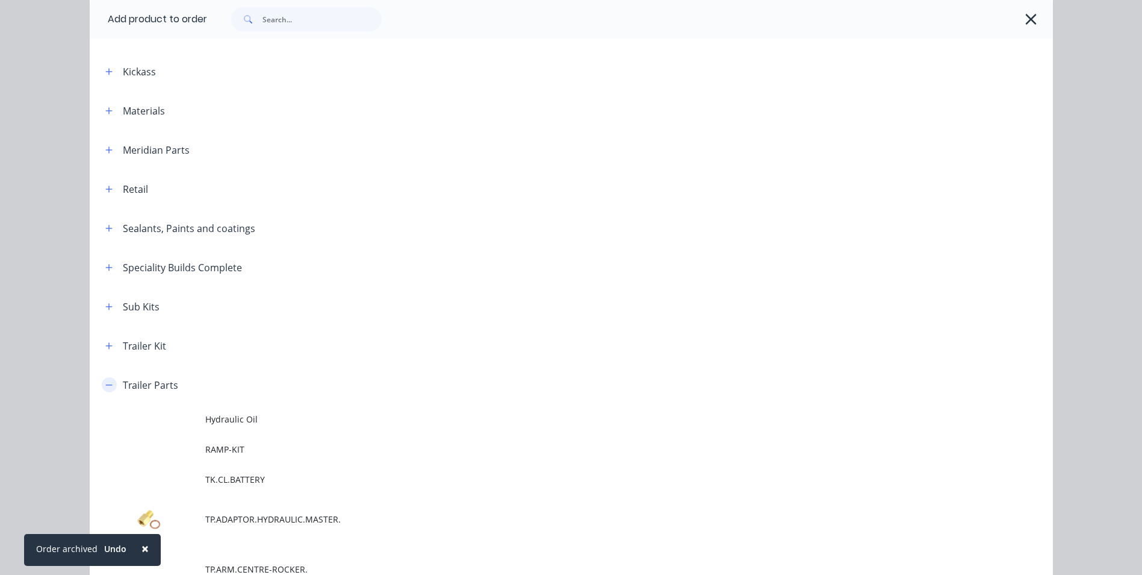
click at [105, 384] on icon "button" at bounding box center [108, 385] width 7 height 8
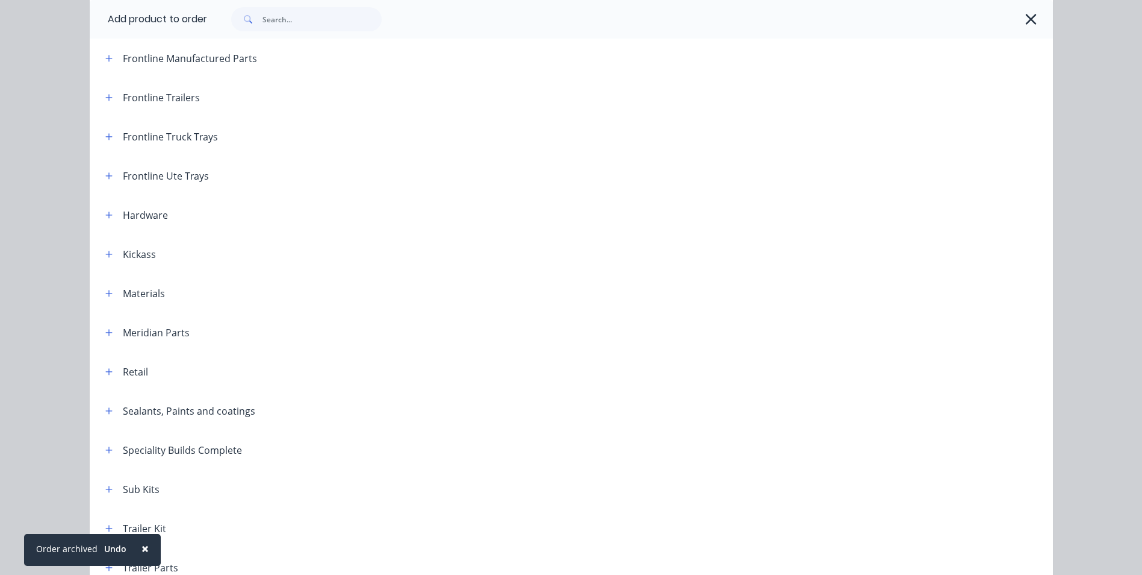
scroll to position [152, 0]
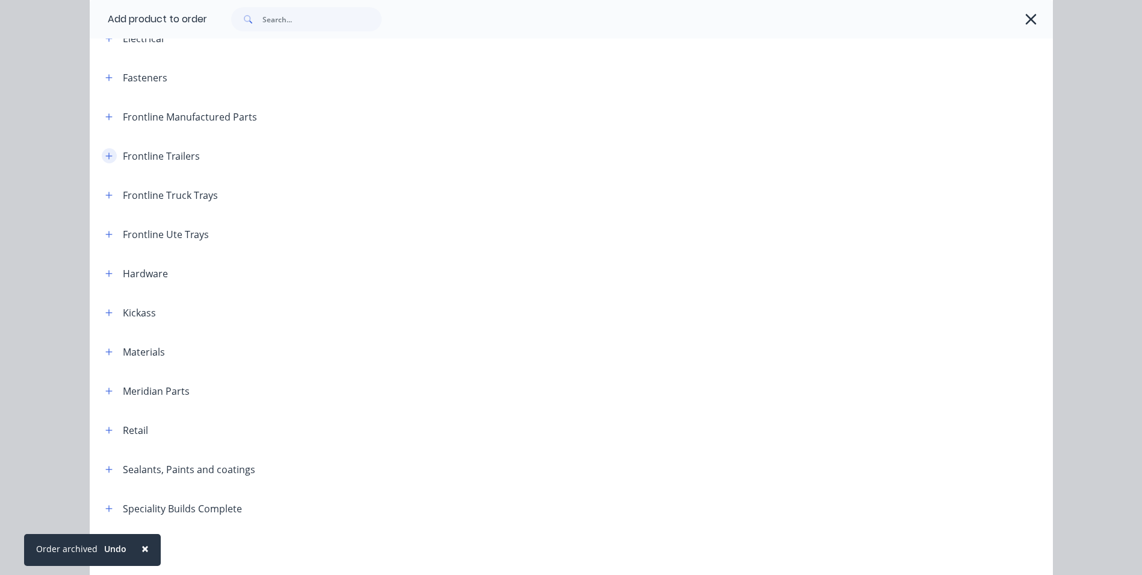
click at [105, 153] on icon "button" at bounding box center [108, 156] width 7 height 8
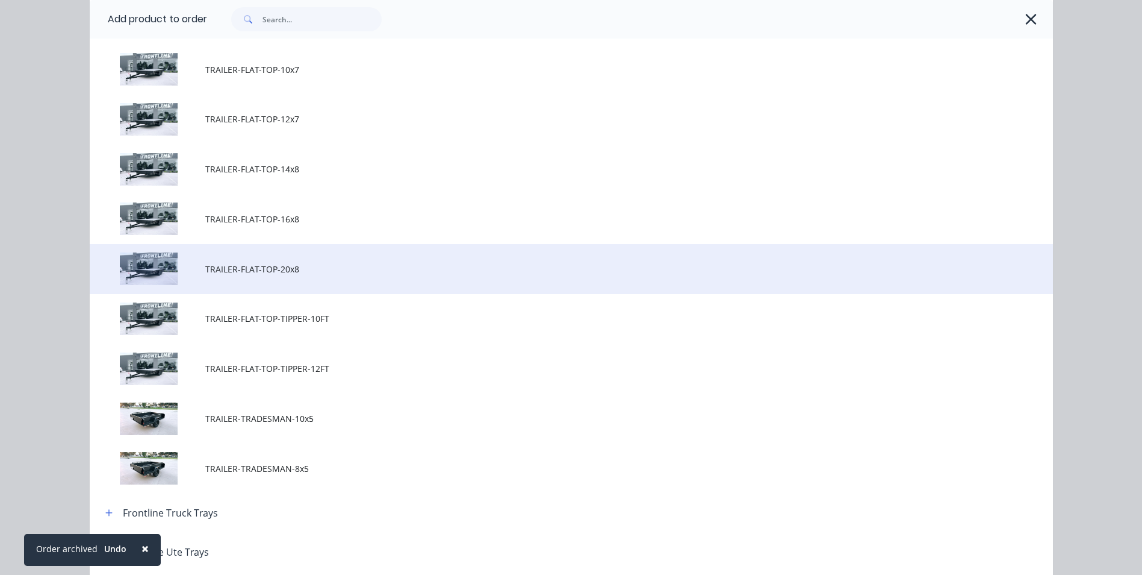
scroll to position [634, 0]
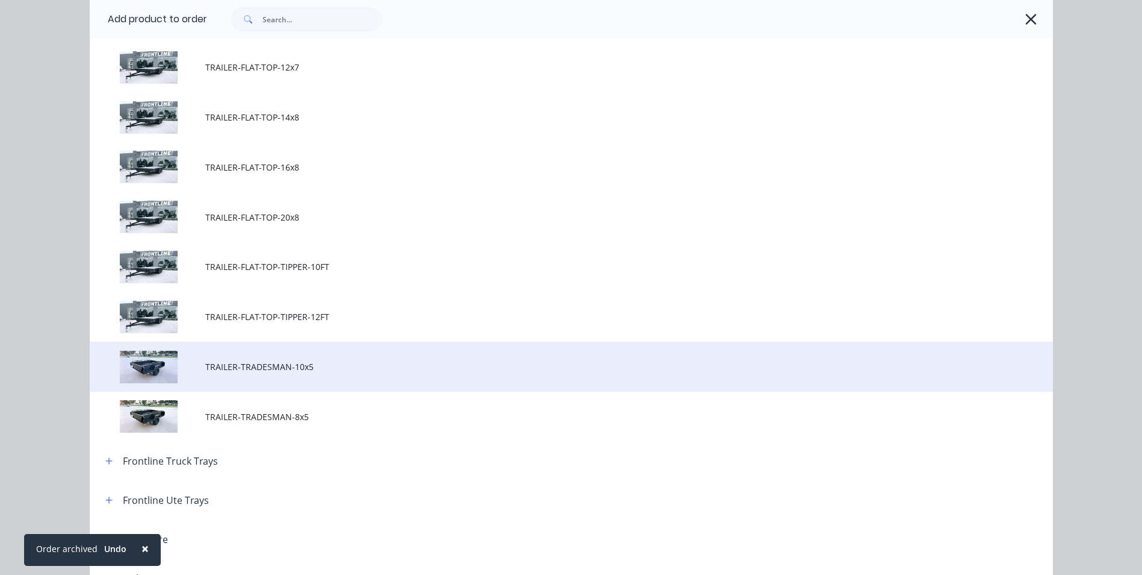
click at [282, 368] on span "TRAILER-TRADESMAN-10x5" at bounding box center [544, 366] width 678 height 13
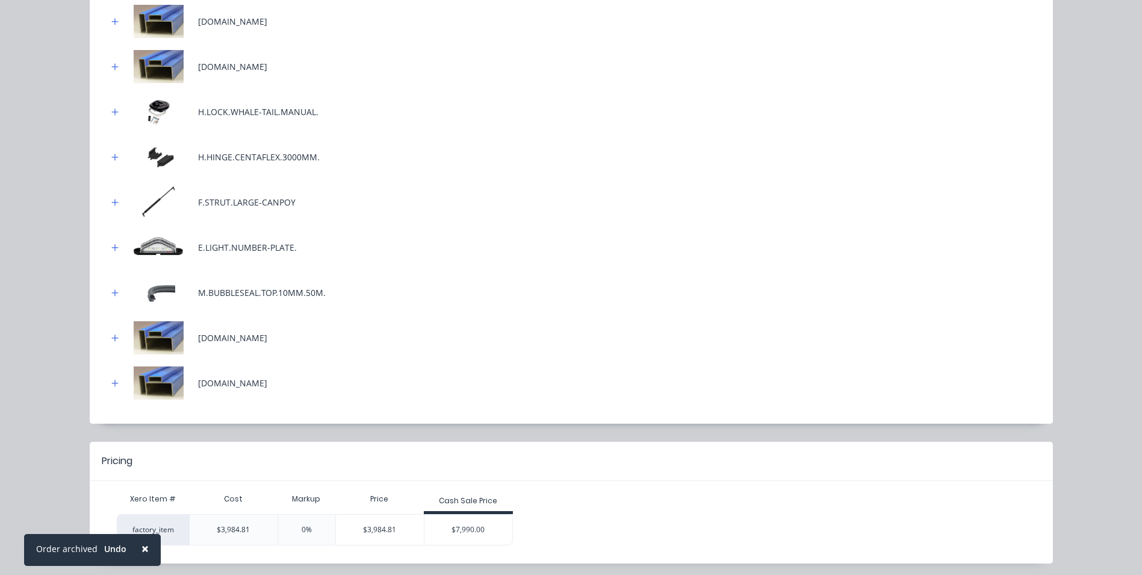
scroll to position [707, 0]
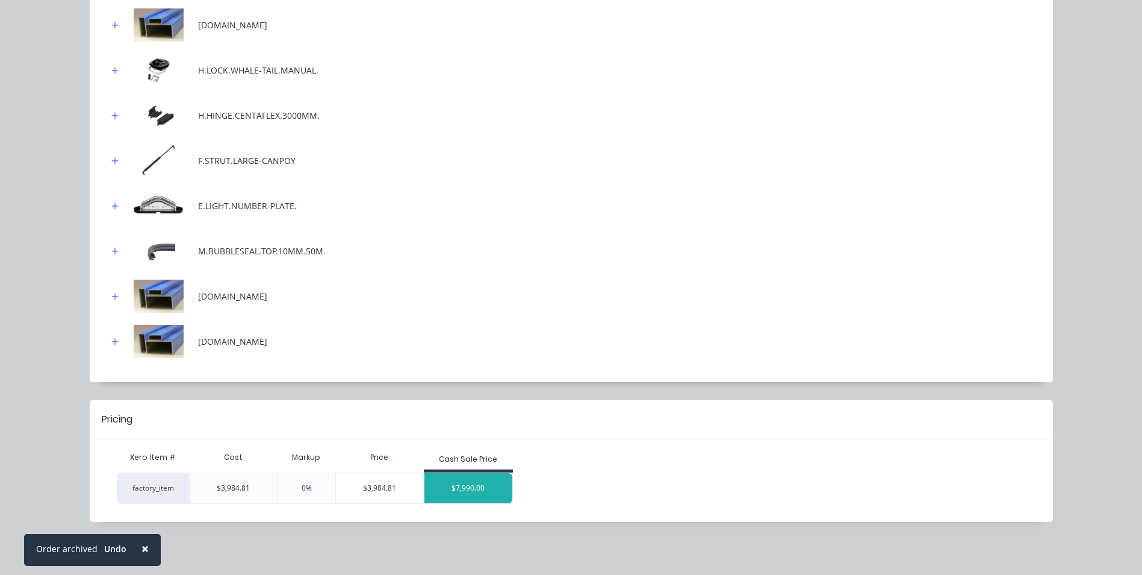
click at [472, 487] on div "$7,990.00" at bounding box center [469, 488] width 88 height 30
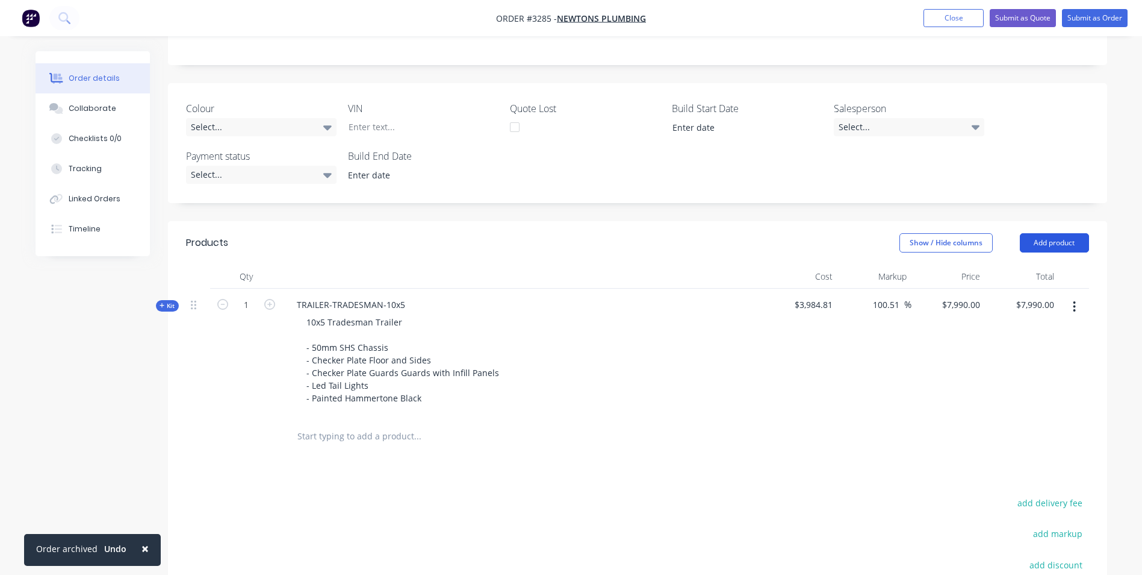
click at [1041, 248] on button "Add product" at bounding box center [1054, 242] width 69 height 19
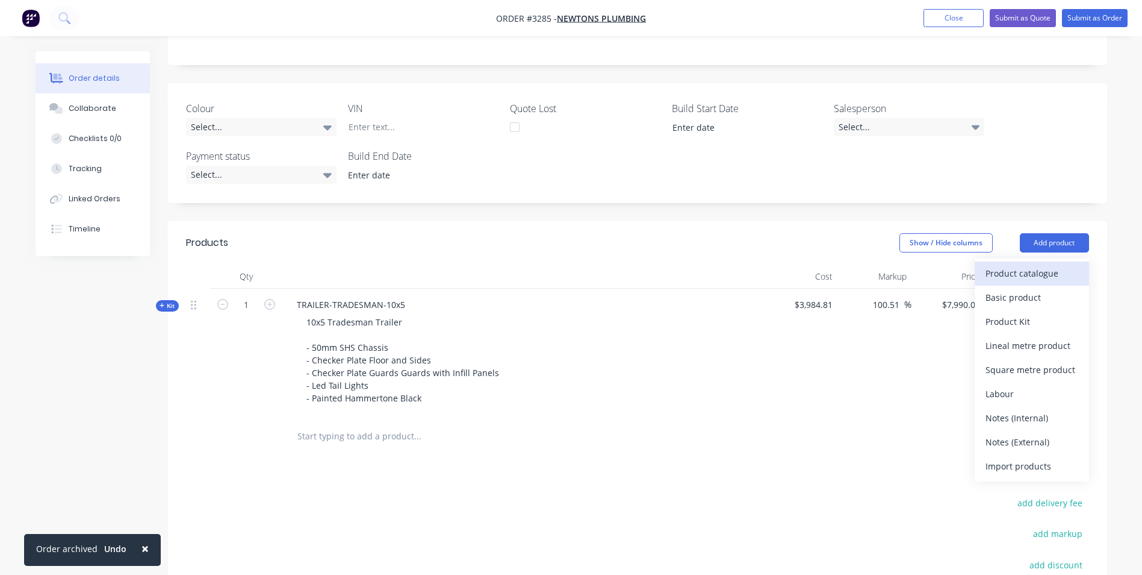
click at [1039, 275] on div "Product catalogue" at bounding box center [1032, 272] width 93 height 17
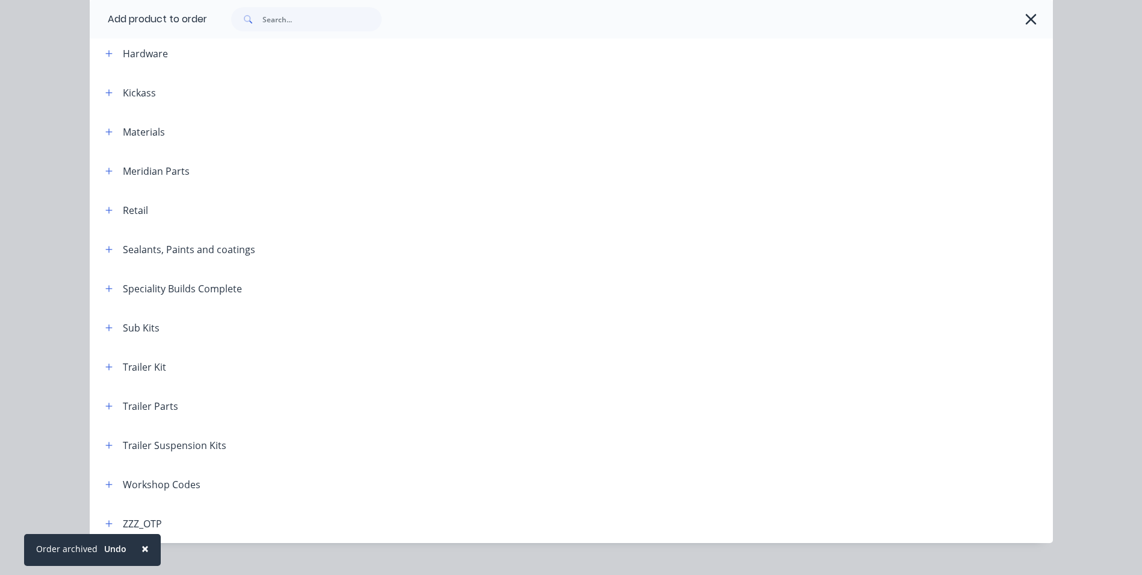
scroll to position [393, 0]
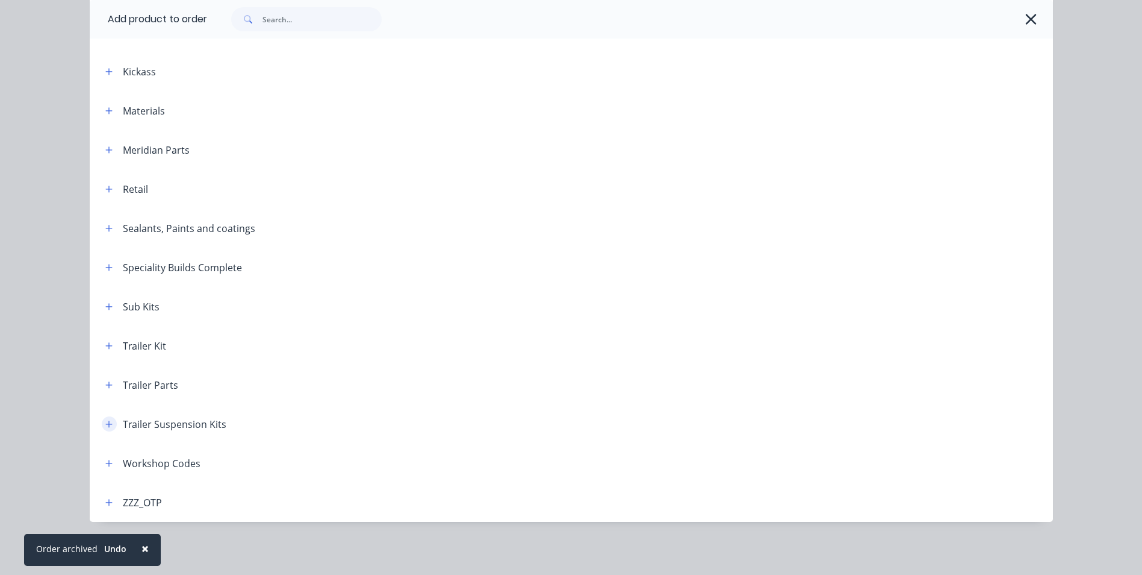
click at [105, 421] on icon "button" at bounding box center [108, 424] width 7 height 8
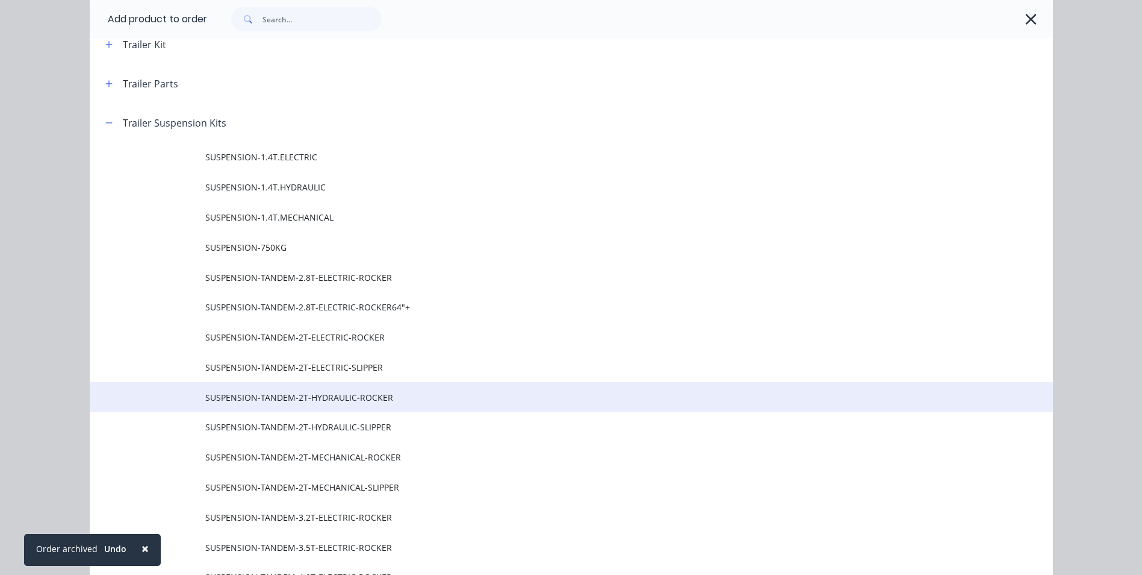
scroll to position [875, 0]
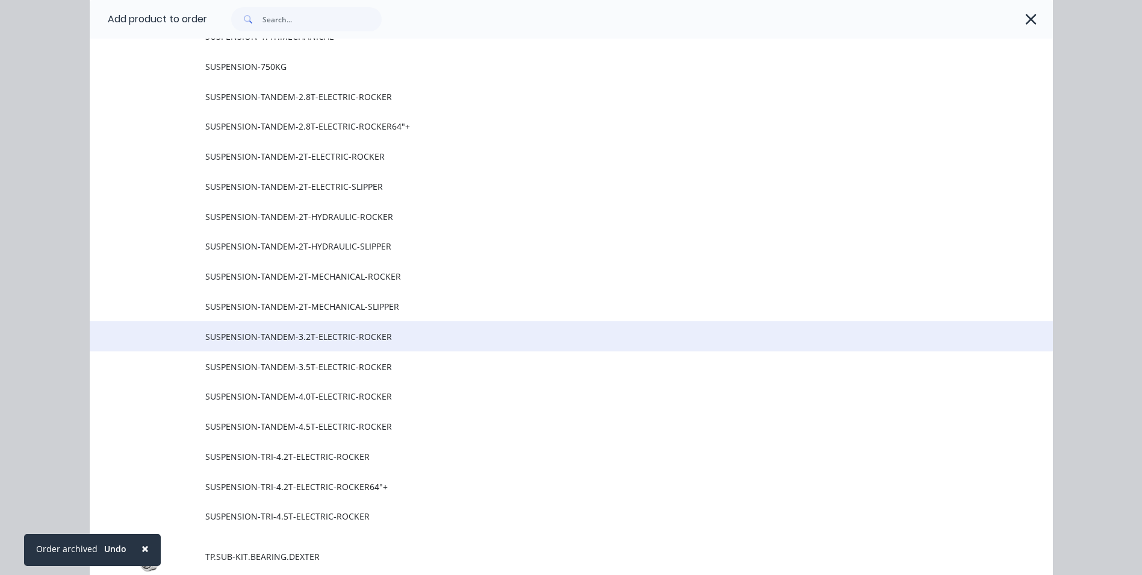
click at [235, 339] on span "SUSPENSION-TANDEM-3.2T-ELECTRIC-ROCKER" at bounding box center [544, 336] width 678 height 13
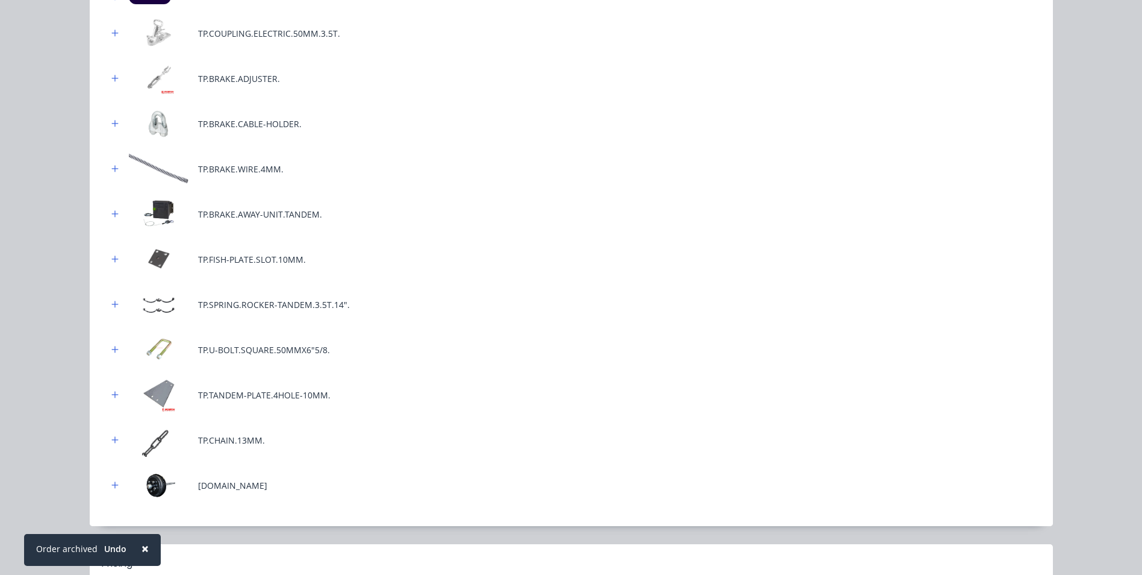
scroll to position [505, 0]
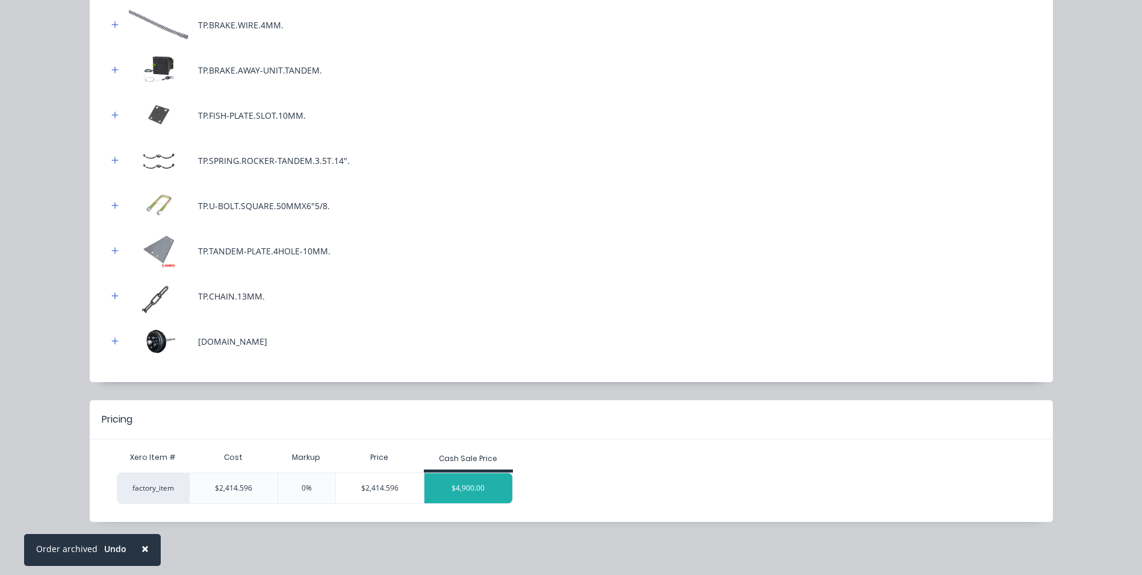
click at [452, 488] on div "$4,900.00" at bounding box center [469, 488] width 88 height 30
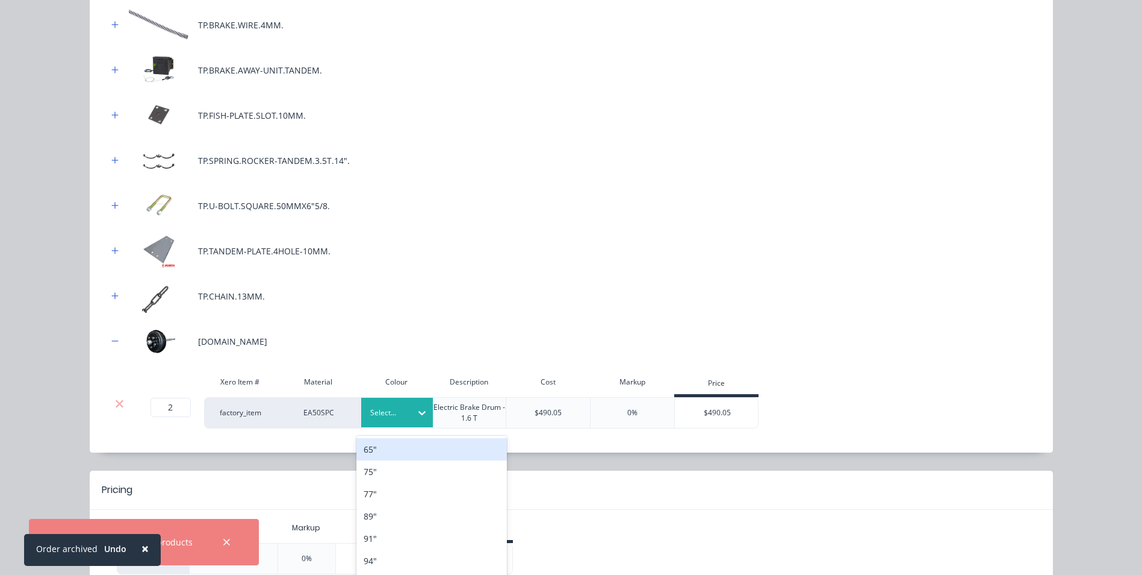
scroll to position [404, 0]
click at [386, 490] on div "77"" at bounding box center [432, 490] width 151 height 22
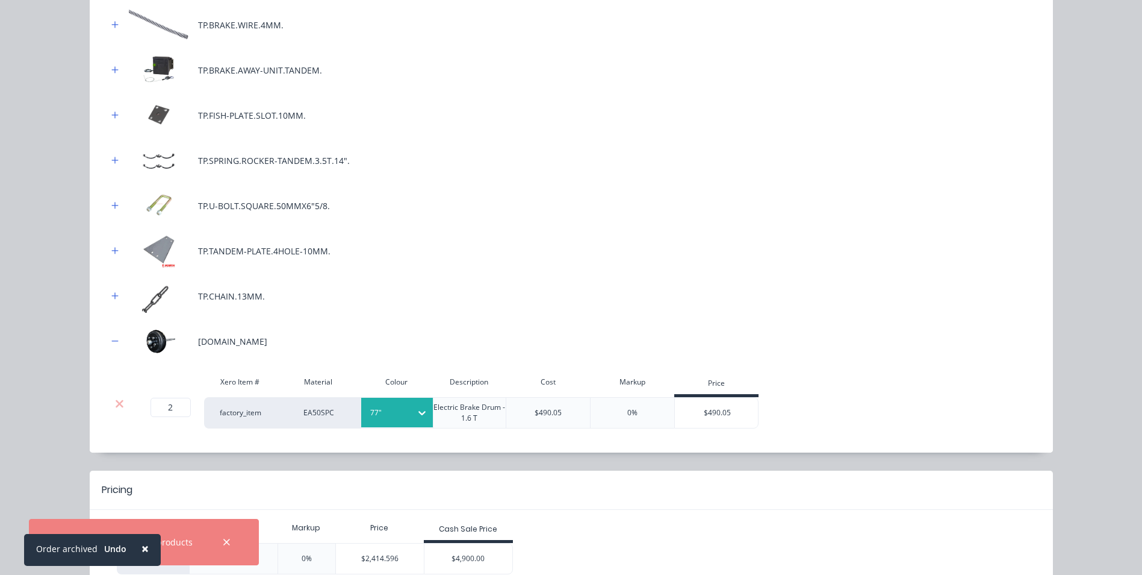
drag, startPoint x: 574, startPoint y: 311, endPoint x: 591, endPoint y: 413, distance: 103.3
click at [573, 311] on div "TP.CHAIN.13MM." at bounding box center [571, 295] width 927 height 33
click at [762, 402] on div "2 2 ? factory_item EA50SPC 77" Electric Brake Drum - 1.6 T $490.05 0% $490.05" at bounding box center [571, 412] width 927 height 31
click at [732, 410] on div "$490.05" at bounding box center [717, 412] width 84 height 30
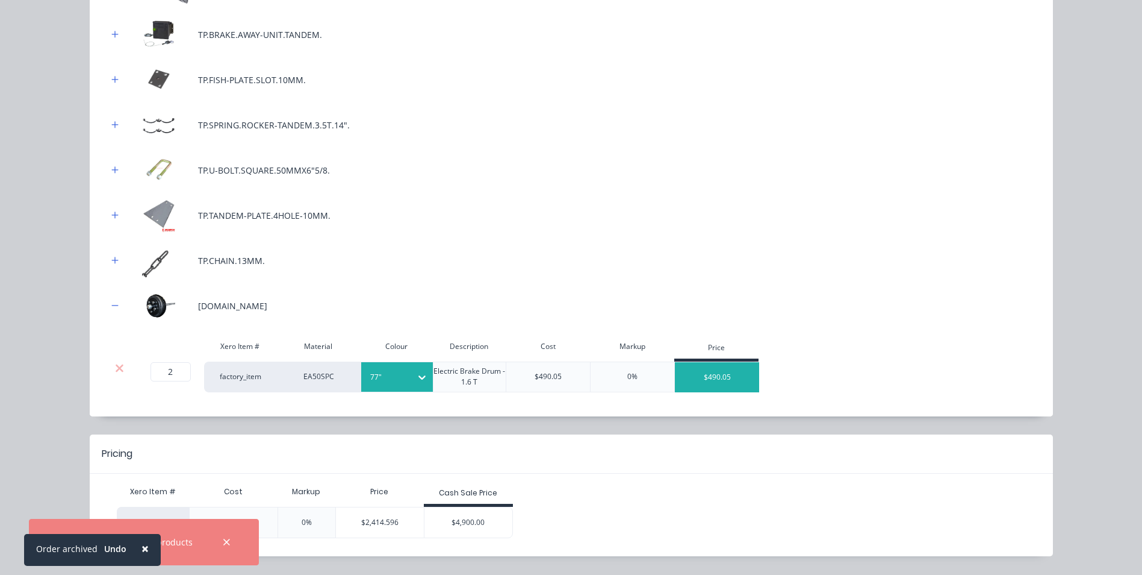
scroll to position [575, 0]
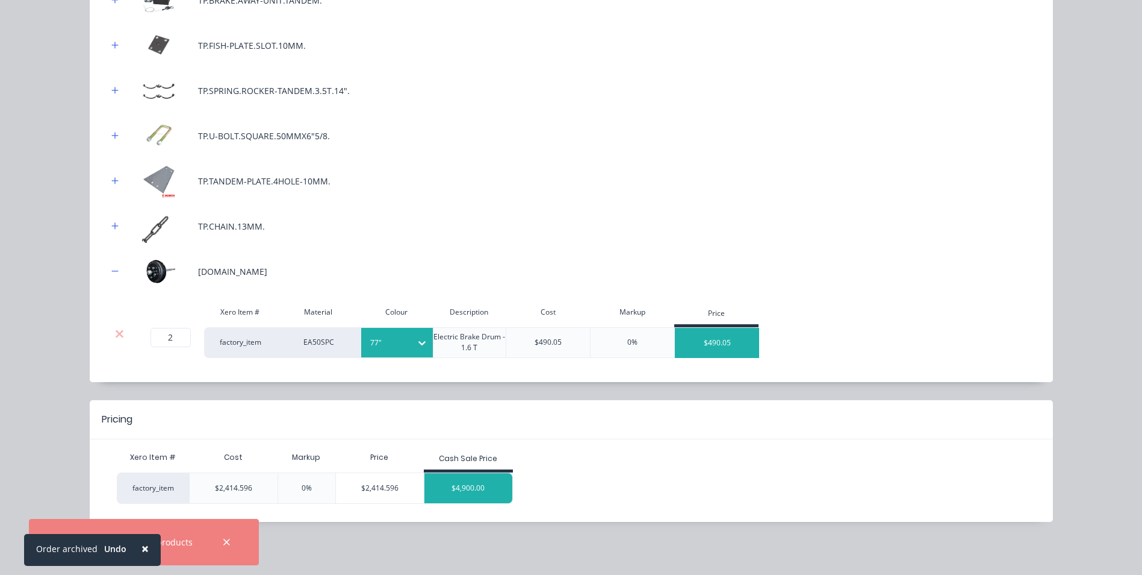
click at [456, 492] on div "$4,900.00" at bounding box center [469, 488] width 88 height 30
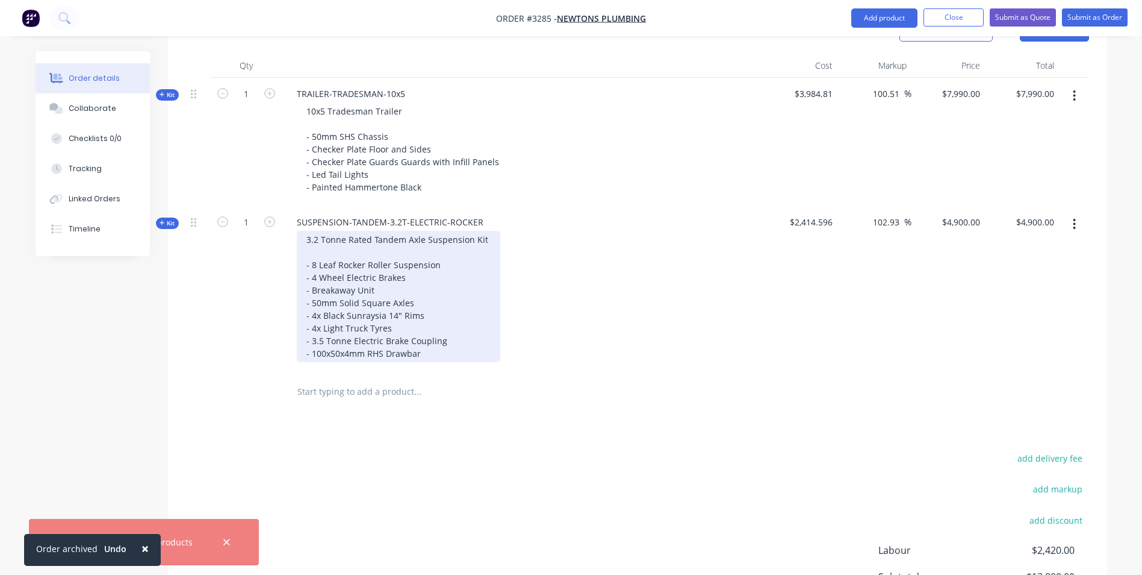
scroll to position [464, 0]
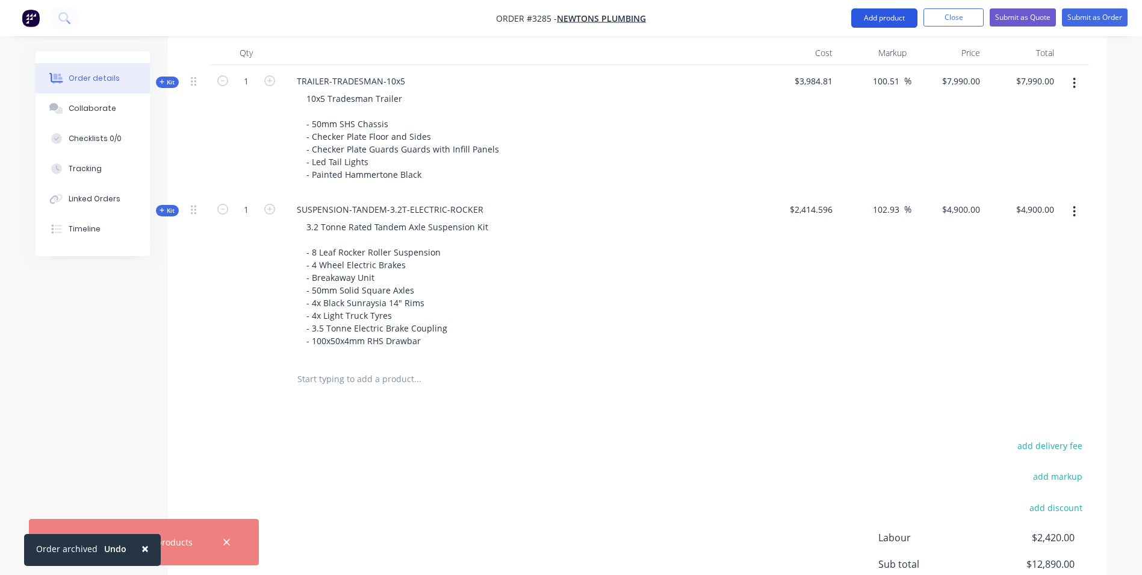
click at [904, 22] on button "Add product" at bounding box center [885, 17] width 66 height 19
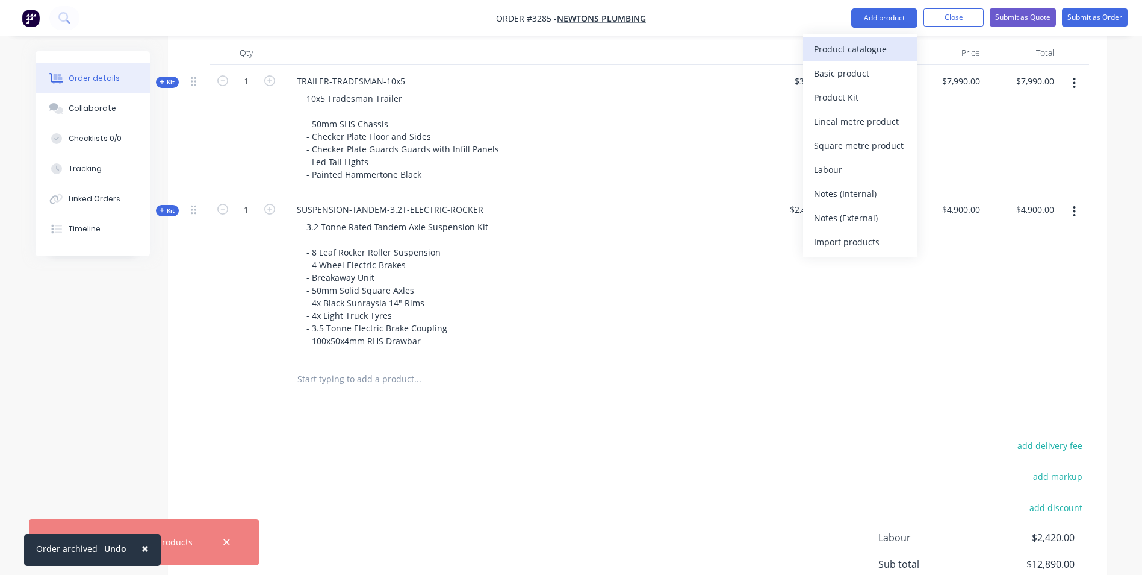
click at [846, 45] on div "Product catalogue" at bounding box center [860, 48] width 93 height 17
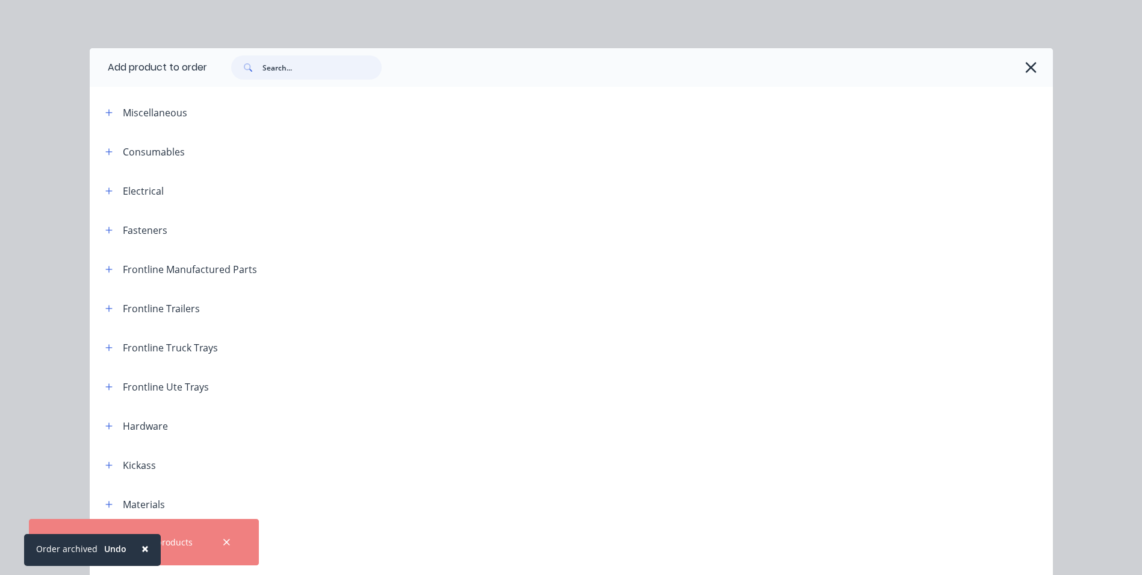
click at [300, 72] on input "text" at bounding box center [322, 67] width 119 height 24
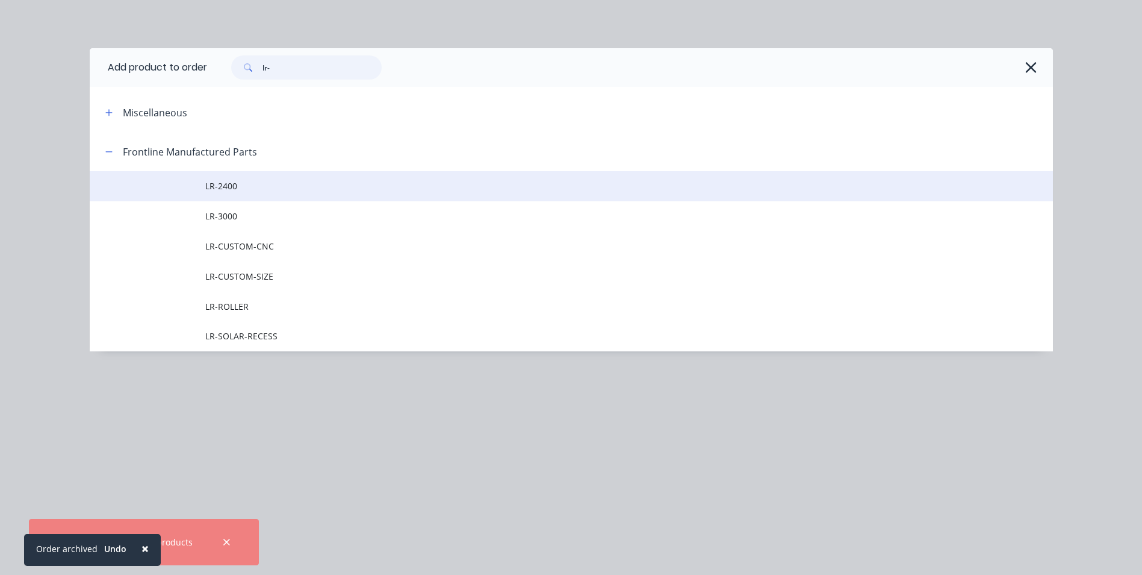
type input "lr-"
click at [240, 187] on span "LR-2400" at bounding box center [544, 185] width 678 height 13
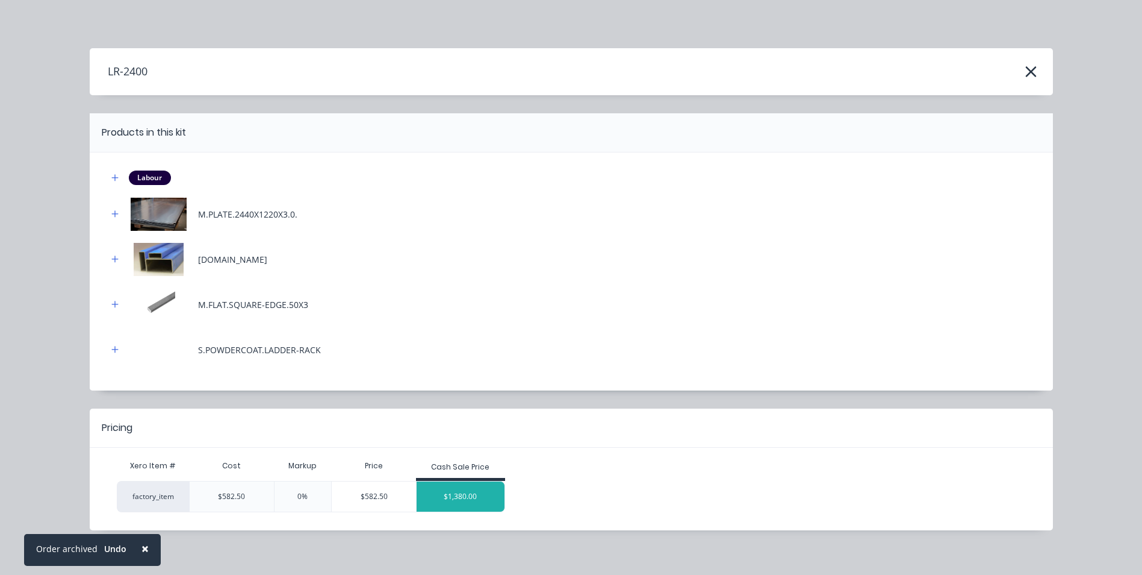
click at [474, 496] on div "$1,380.00" at bounding box center [461, 496] width 88 height 30
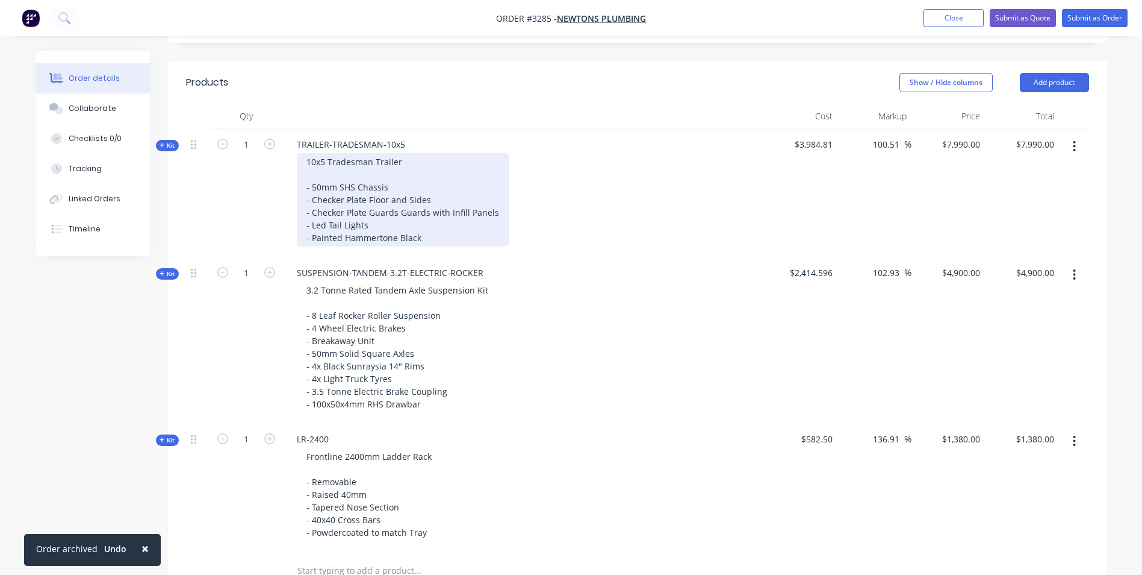
scroll to position [344, 0]
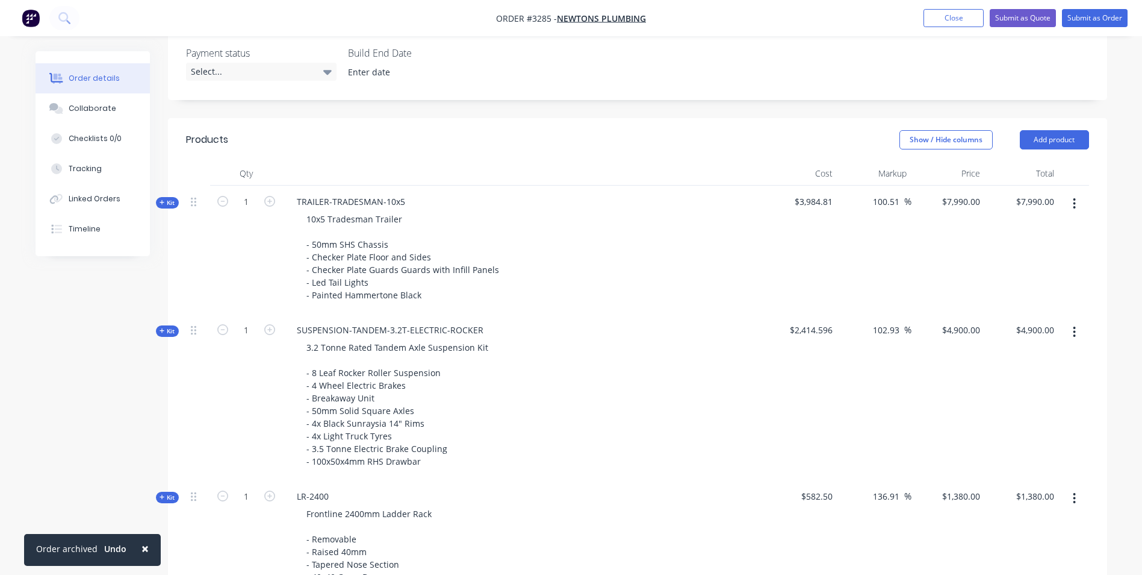
click at [1074, 202] on icon "button" at bounding box center [1074, 203] width 3 height 13
click at [1030, 335] on div "Delete" at bounding box center [1032, 331] width 93 height 17
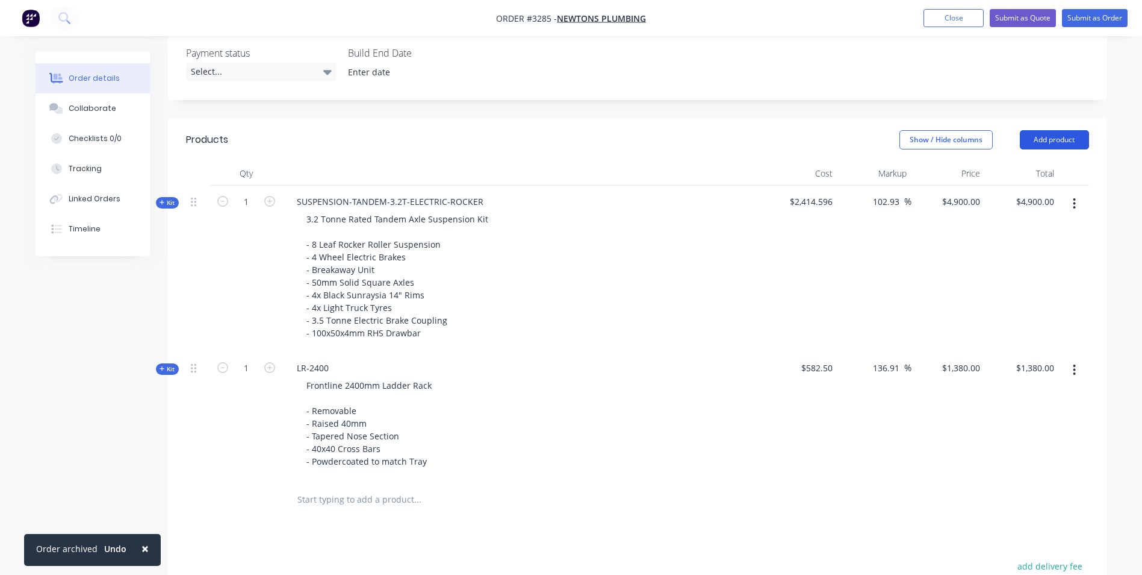
click at [1038, 141] on button "Add product" at bounding box center [1054, 139] width 69 height 19
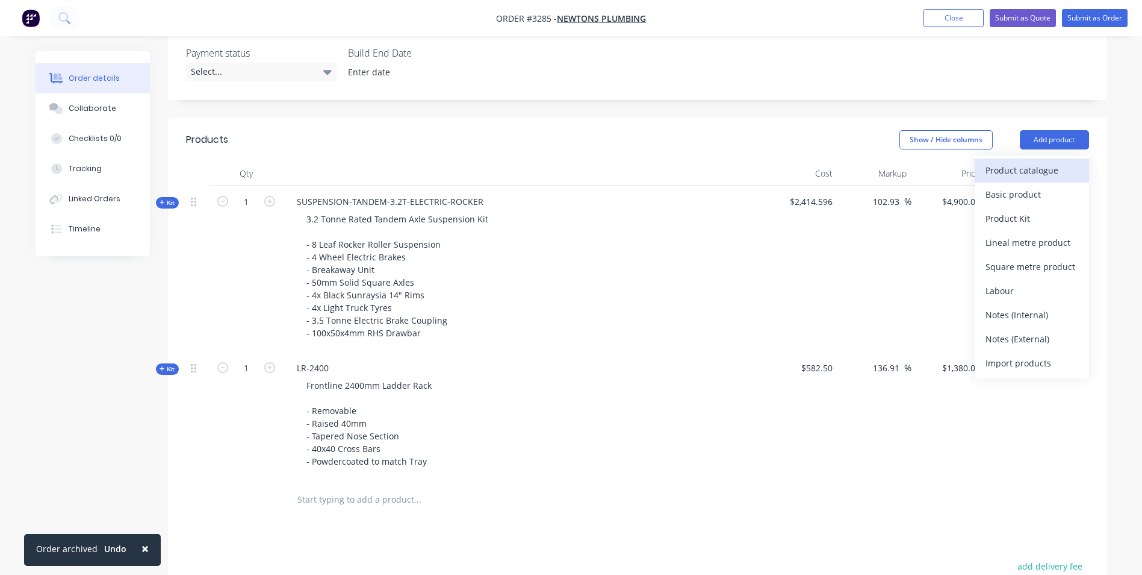
click at [1029, 176] on div "Product catalogue" at bounding box center [1032, 169] width 93 height 17
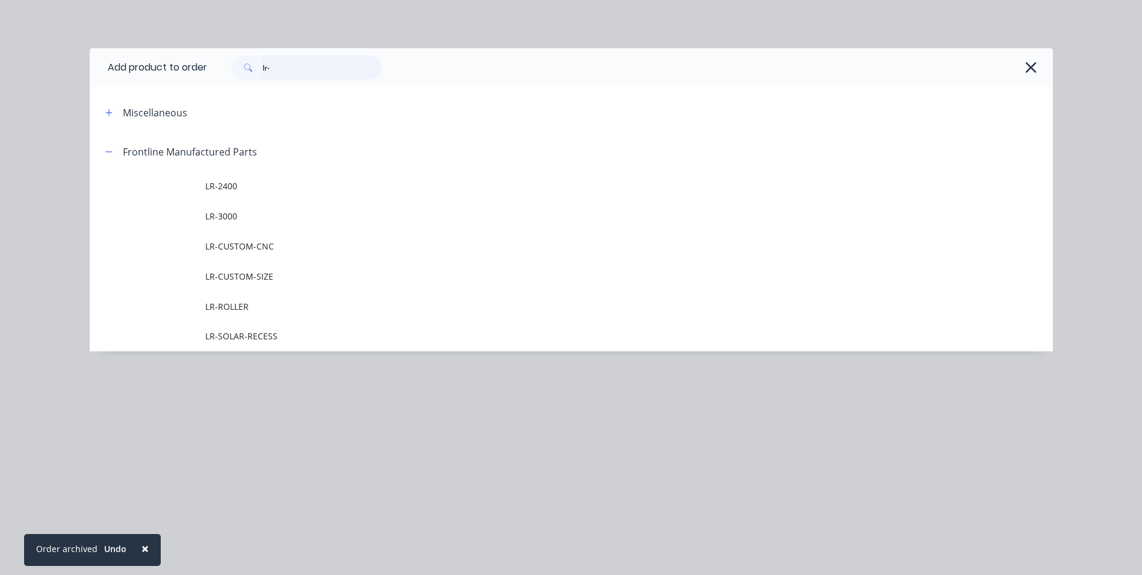
drag, startPoint x: 301, startPoint y: 66, endPoint x: 263, endPoint y: 64, distance: 38.0
click at [269, 64] on input "lr-" at bounding box center [322, 67] width 119 height 24
type input "l"
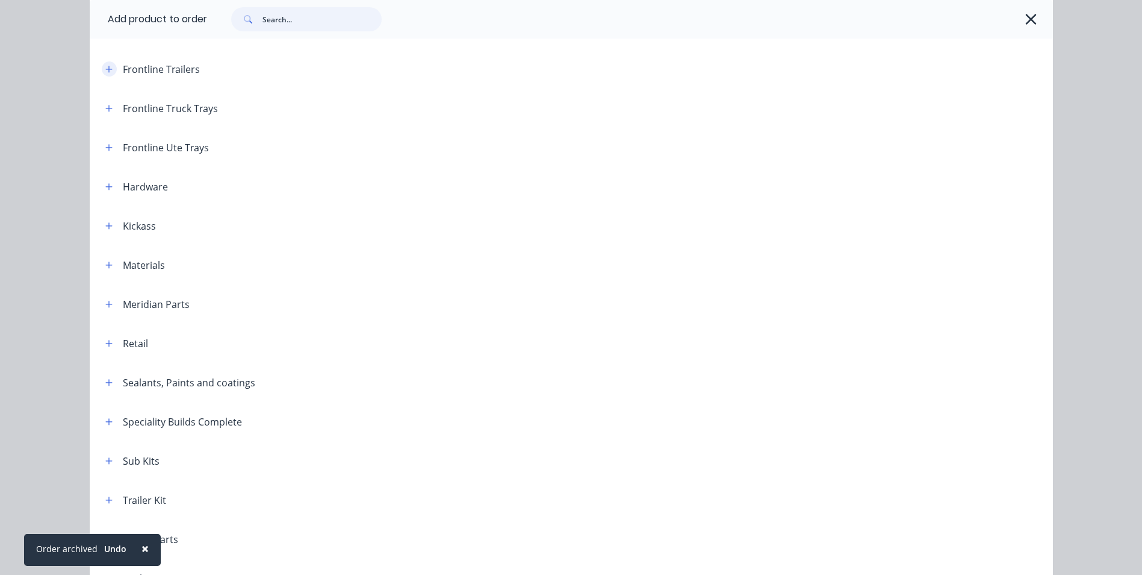
scroll to position [213, 0]
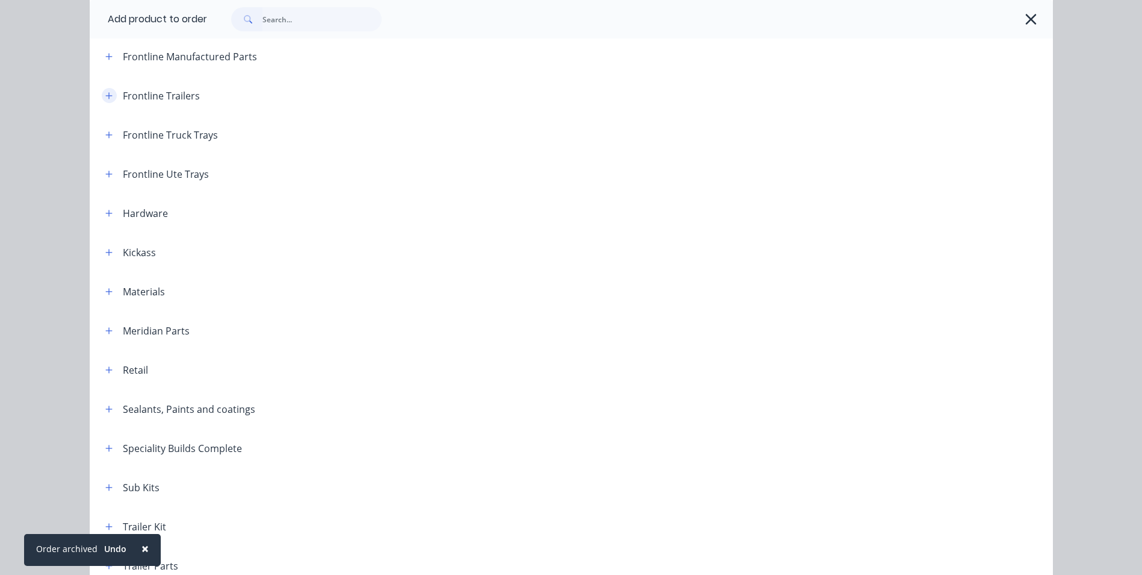
click at [108, 99] on icon "button" at bounding box center [108, 96] width 7 height 8
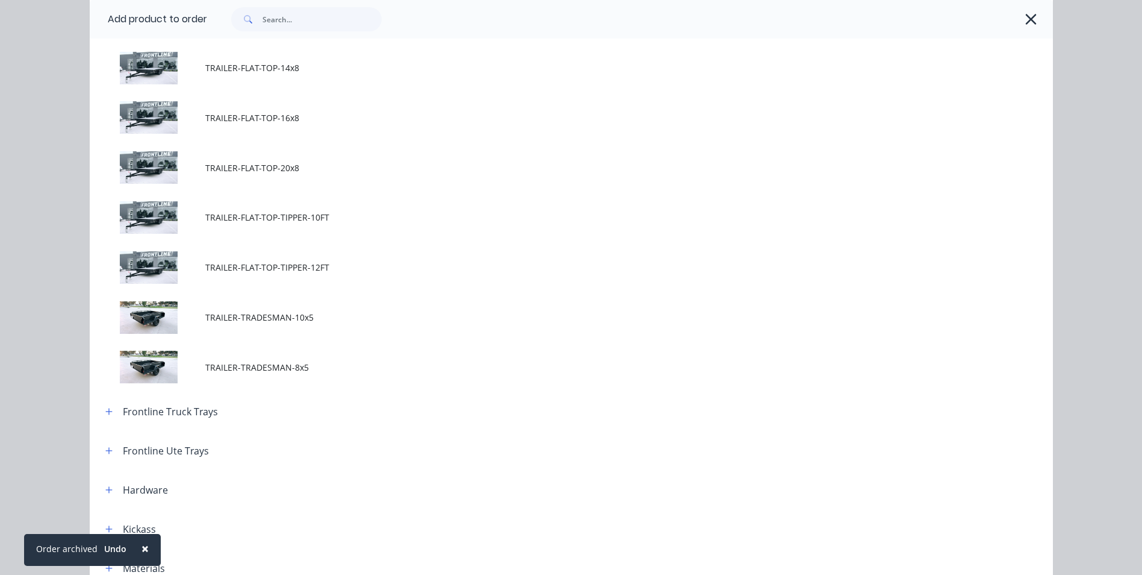
scroll to position [815, 0]
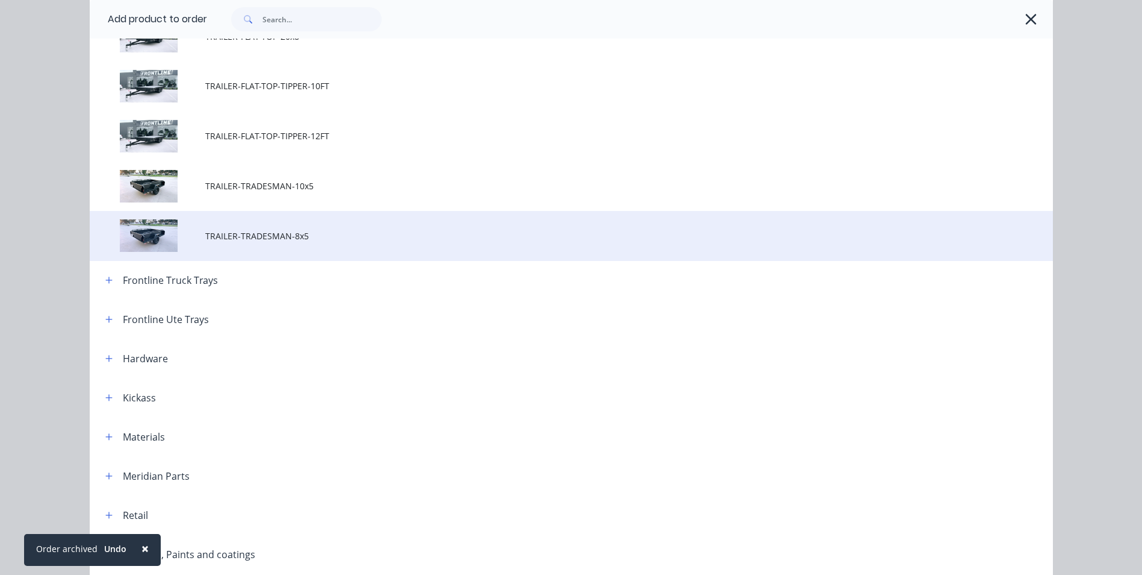
click at [256, 235] on span "TRAILER-TRADESMAN-8x5" at bounding box center [544, 235] width 678 height 13
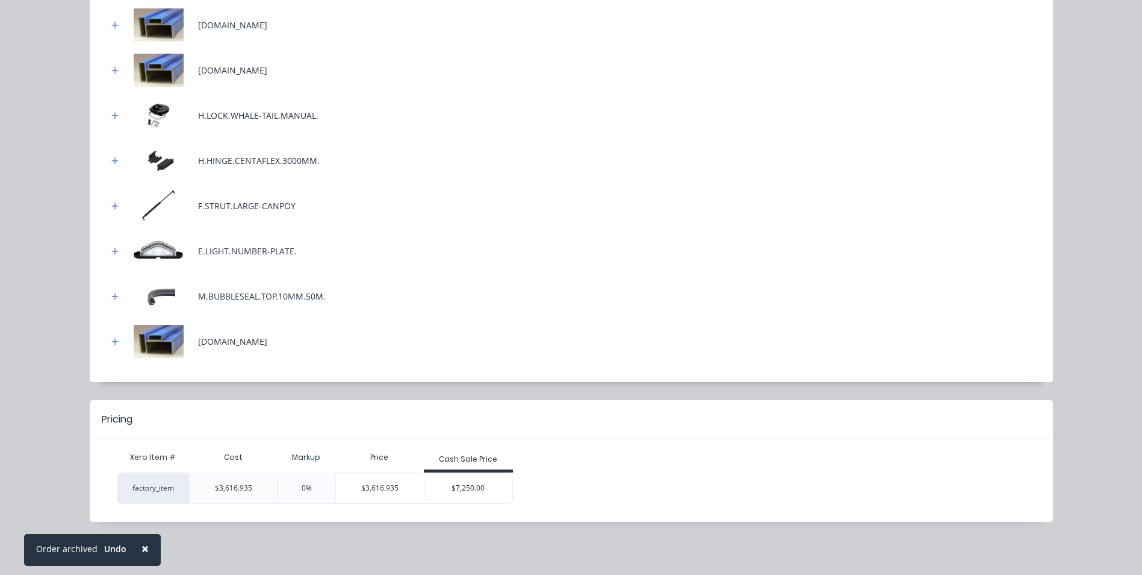
scroll to position [585, 0]
click at [446, 493] on div "$7,250.00" at bounding box center [469, 488] width 88 height 30
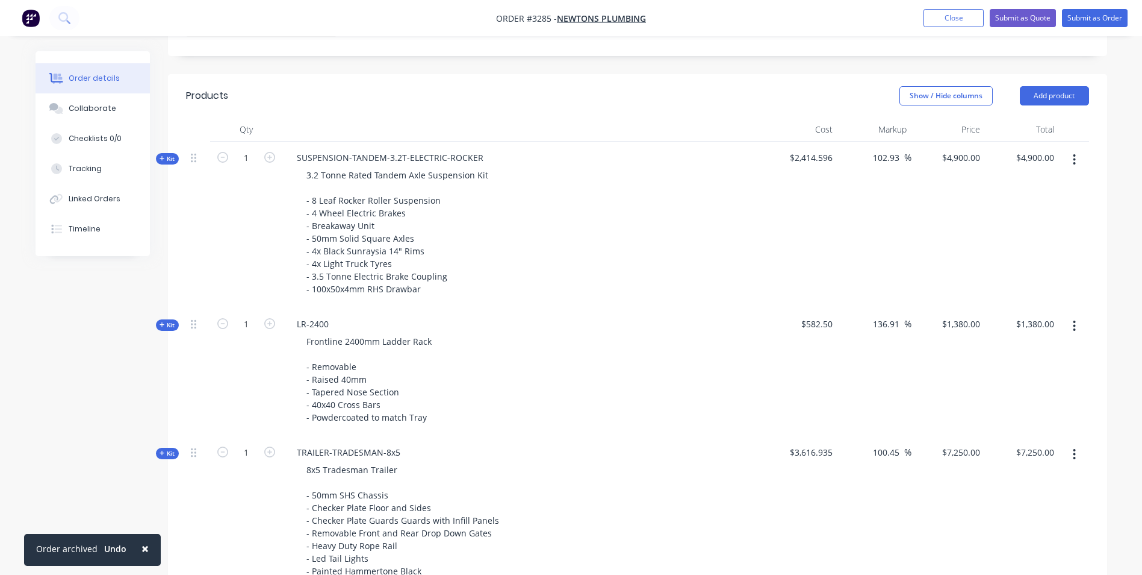
scroll to position [390, 0]
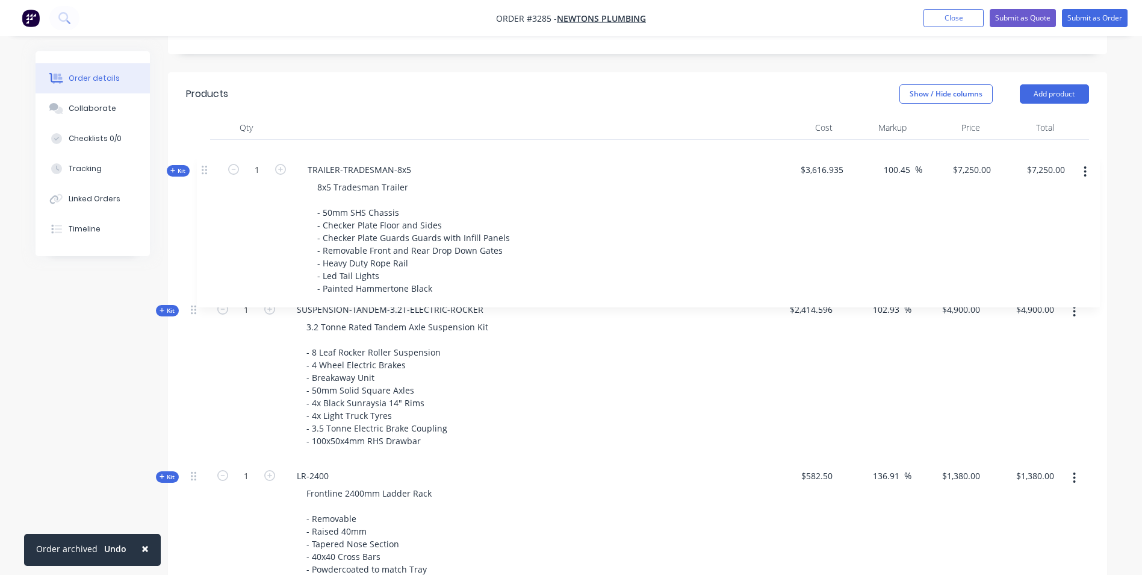
drag, startPoint x: 194, startPoint y: 456, endPoint x: 204, endPoint y: 158, distance: 297.7
click at [204, 158] on div "Kit 1 SUSPENSION-TANDEM-3.2T-ELECTRIC-ROCKER 3.2 Tonne Rated Tandem Axle Suspen…" at bounding box center [637, 364] width 903 height 448
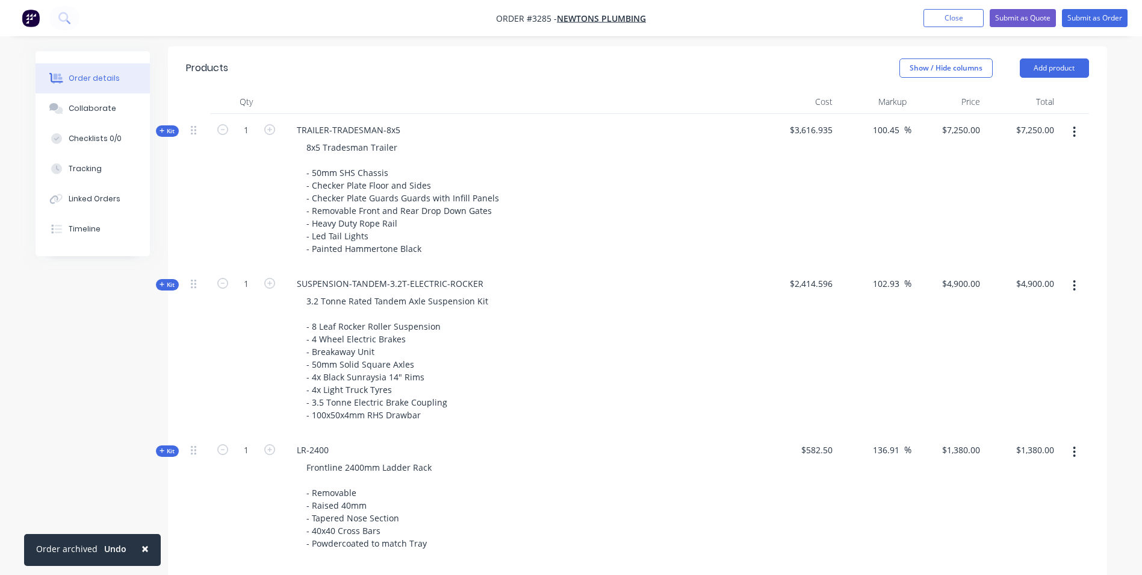
scroll to position [329, 0]
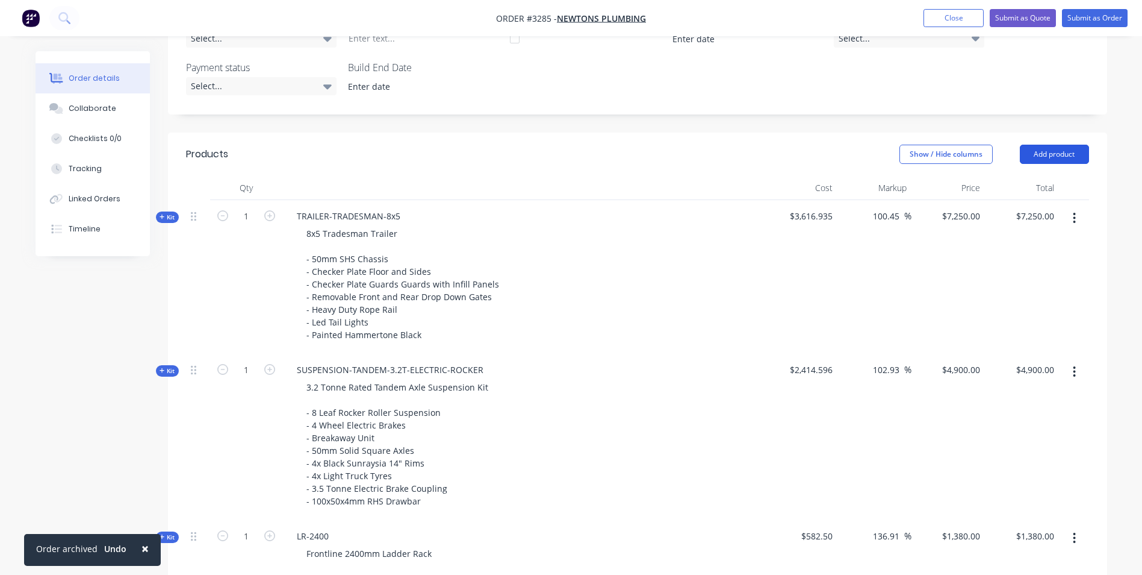
click at [1048, 154] on button "Add product" at bounding box center [1054, 154] width 69 height 19
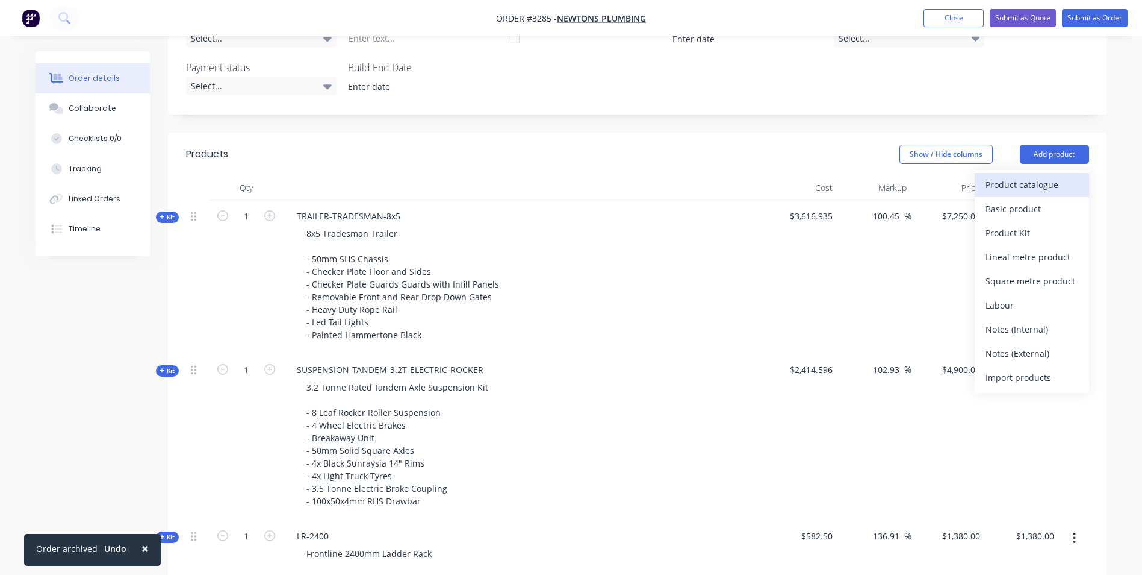
click at [1020, 180] on div "Product catalogue" at bounding box center [1032, 184] width 93 height 17
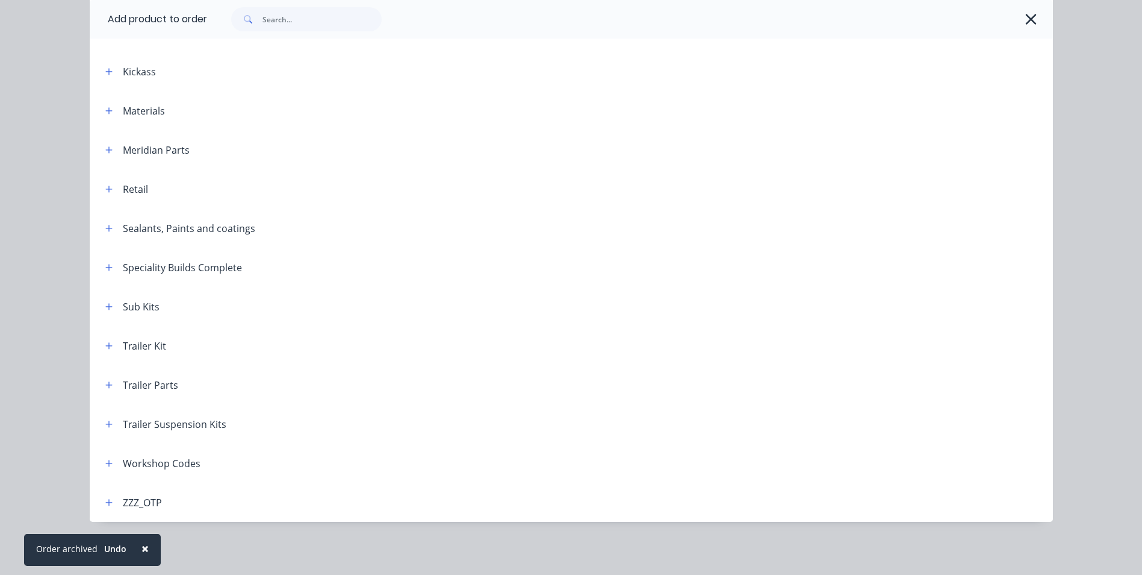
scroll to position [450, 0]
click at [105, 388] on icon "button" at bounding box center [108, 385] width 7 height 8
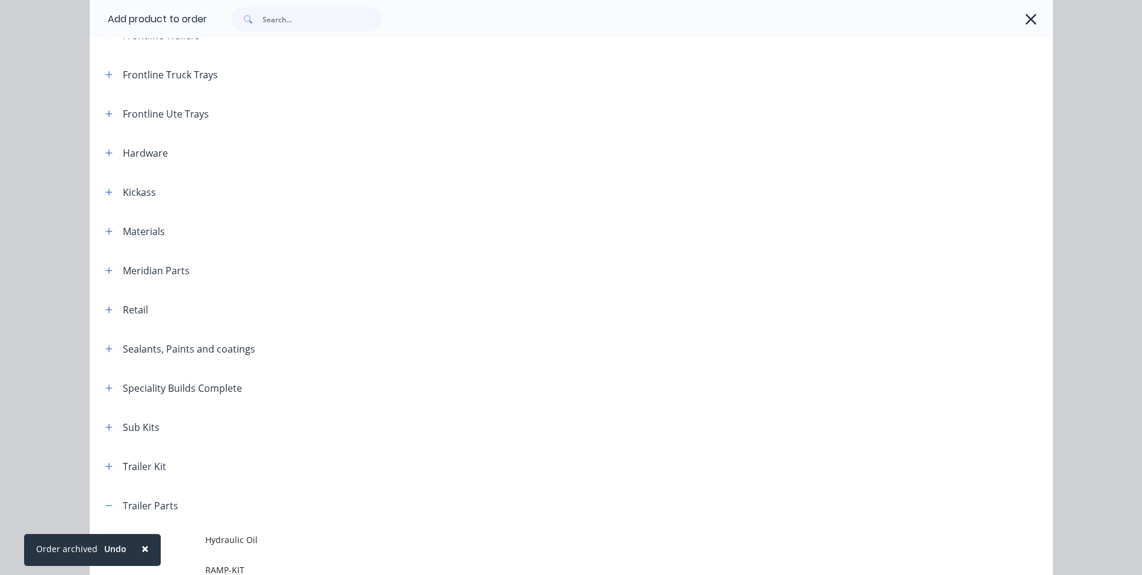
scroll to position [393, 0]
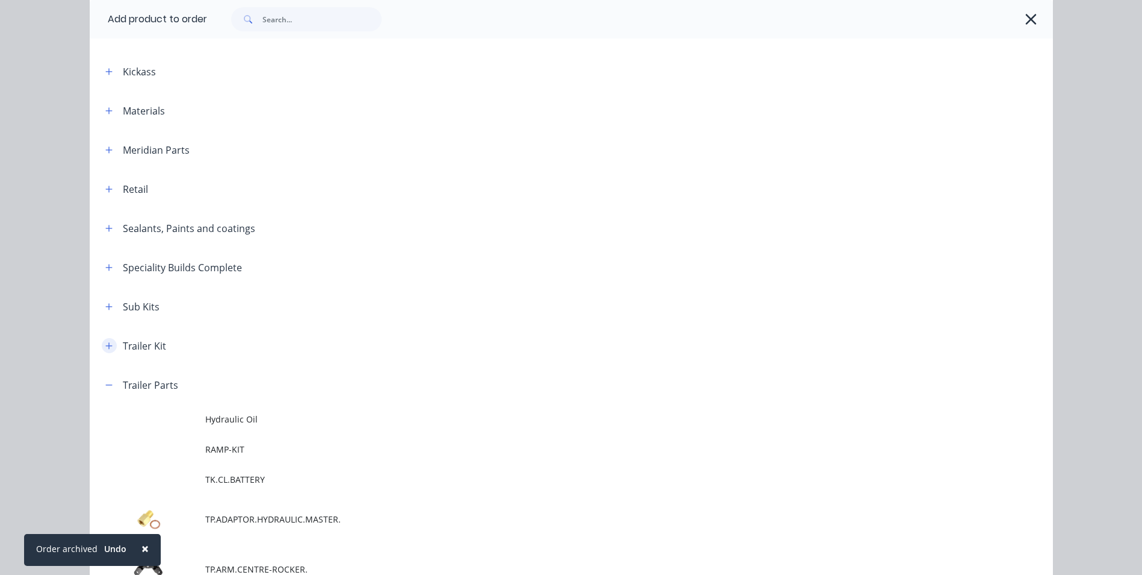
click at [102, 344] on button "button" at bounding box center [109, 345] width 15 height 15
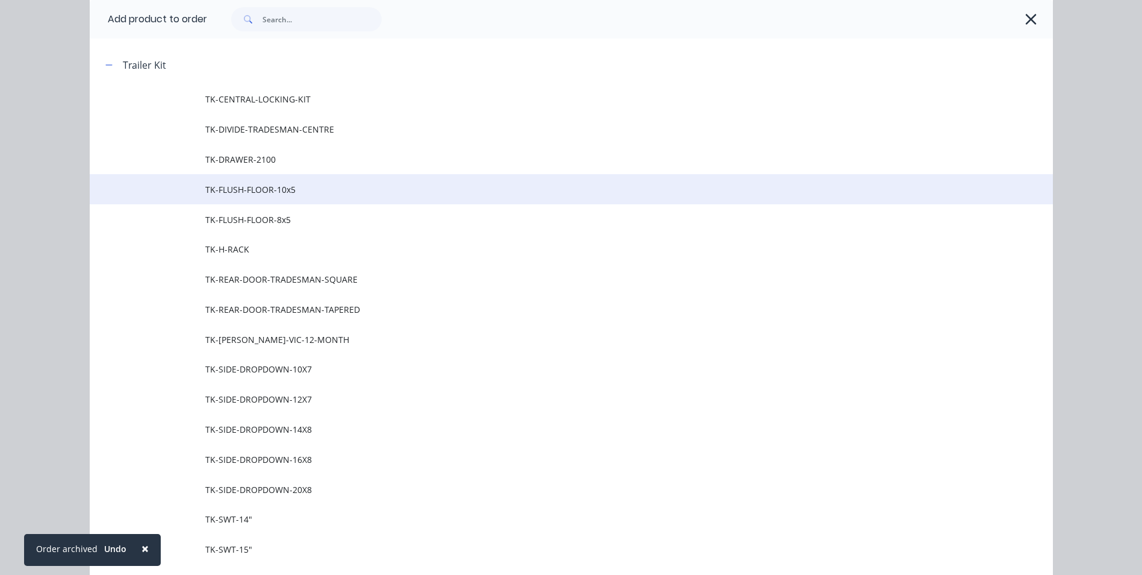
scroll to position [694, 0]
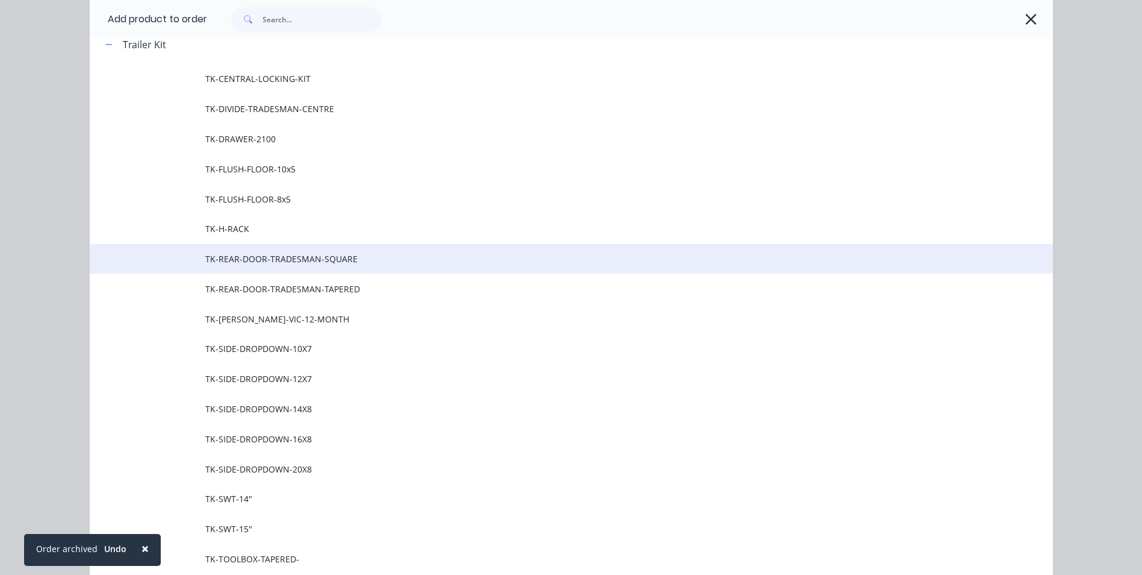
click at [298, 261] on span "TK-REAR-DOOR-TRADESMAN-SQUARE" at bounding box center [544, 258] width 678 height 13
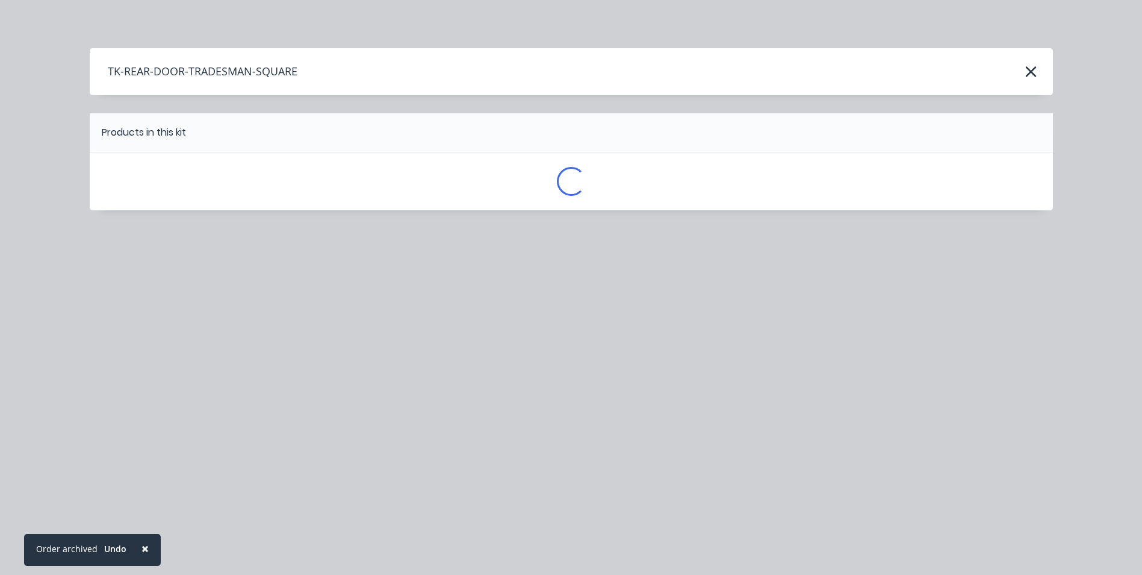
scroll to position [0, 0]
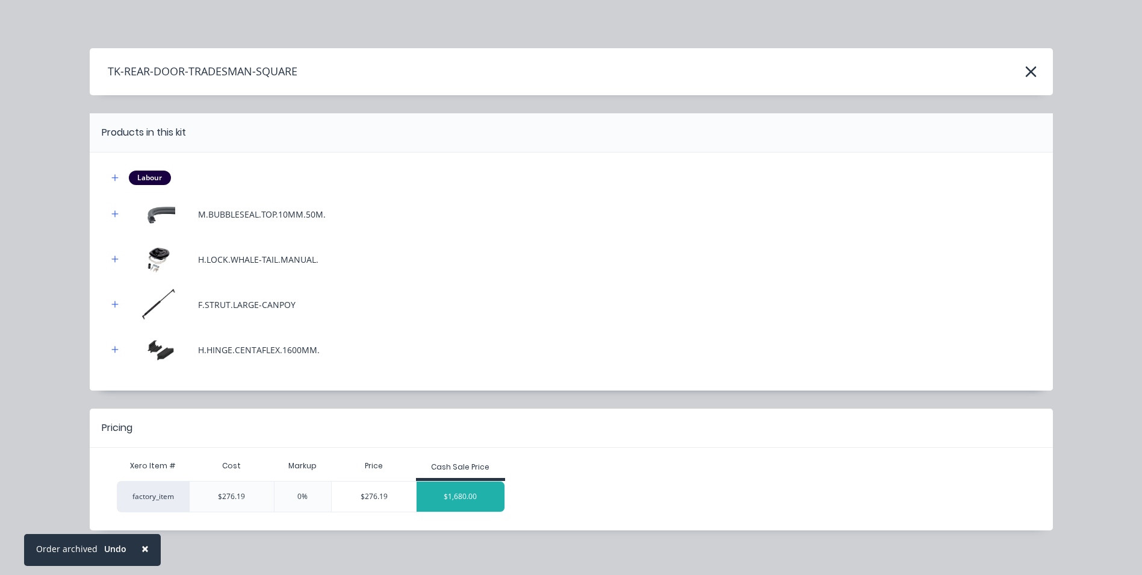
click at [458, 490] on div "$1,680.00" at bounding box center [461, 496] width 88 height 30
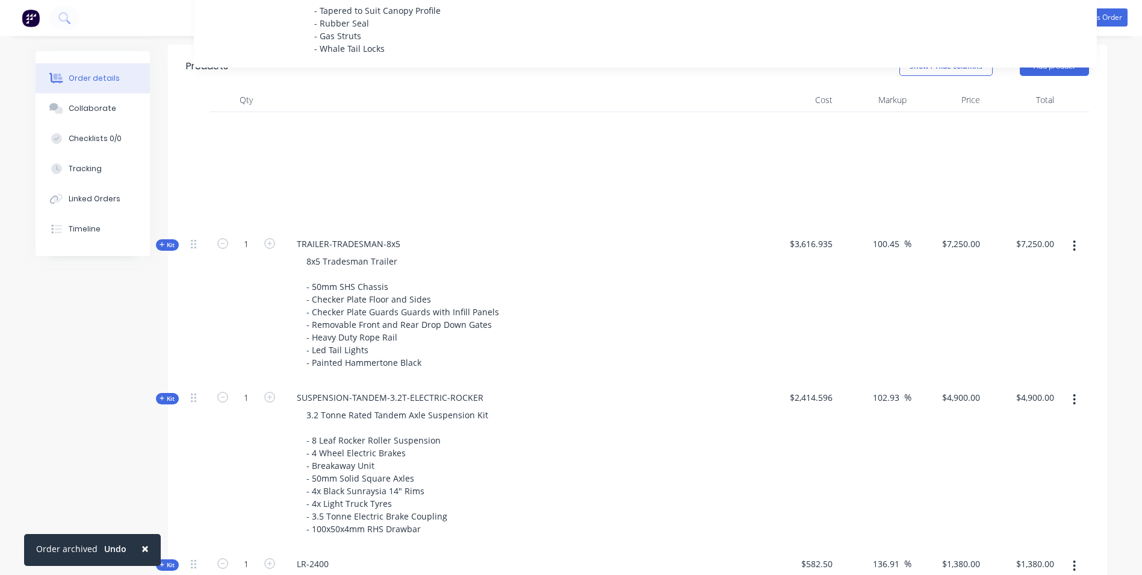
scroll to position [354, 0]
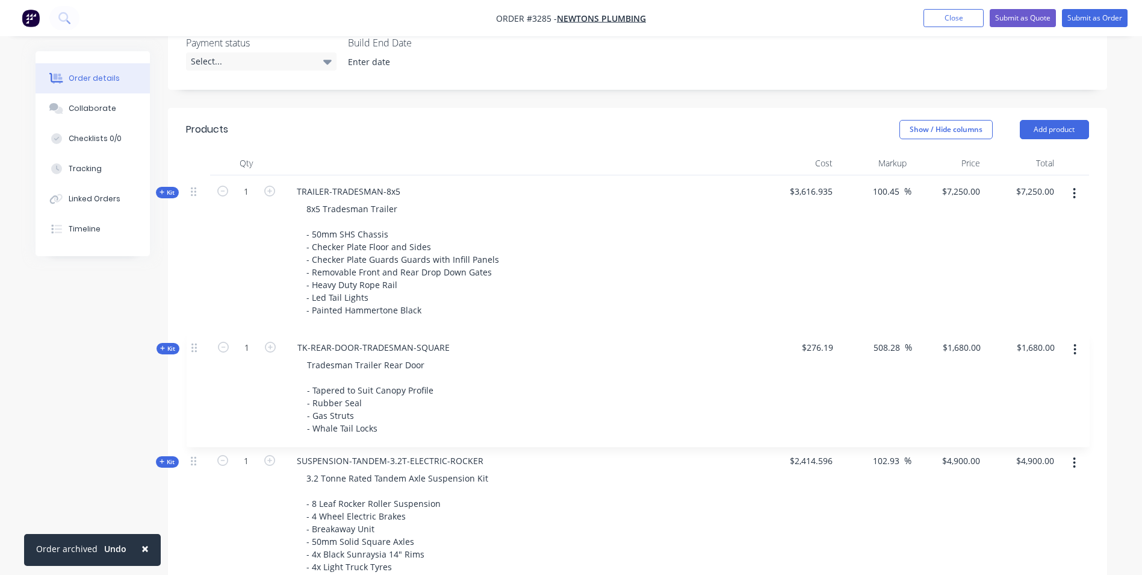
drag, startPoint x: 195, startPoint y: 307, endPoint x: 196, endPoint y: 339, distance: 32.5
click at [196, 339] on div "Kit 1 TRAILER-TRADESMAN-8x5 8x5 Tradesman Trailer - 50mm SHS Chassis - Checker …" at bounding box center [637, 457] width 903 height 564
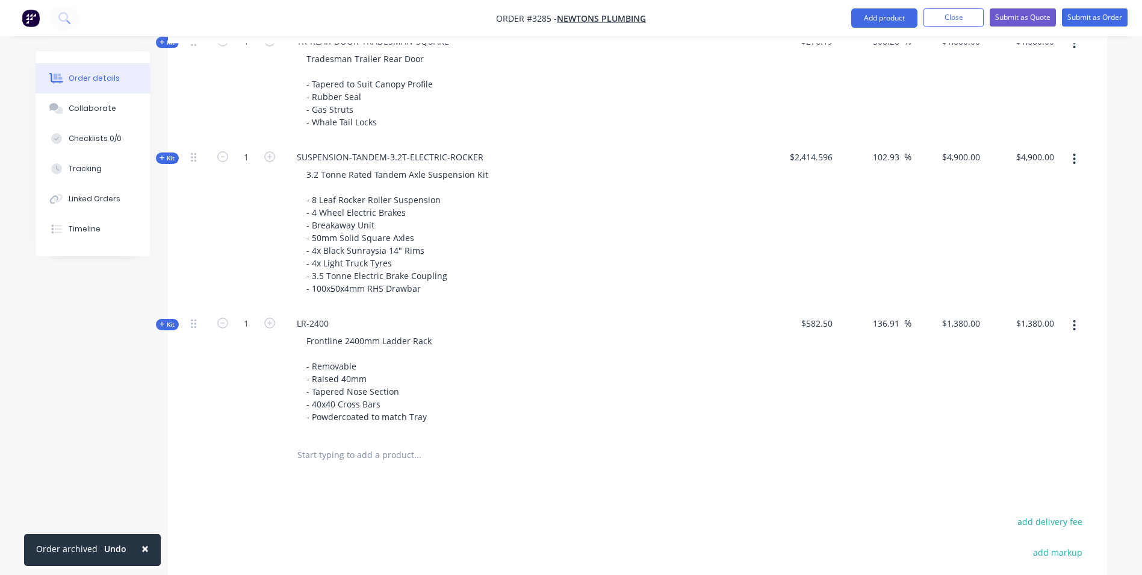
scroll to position [715, 0]
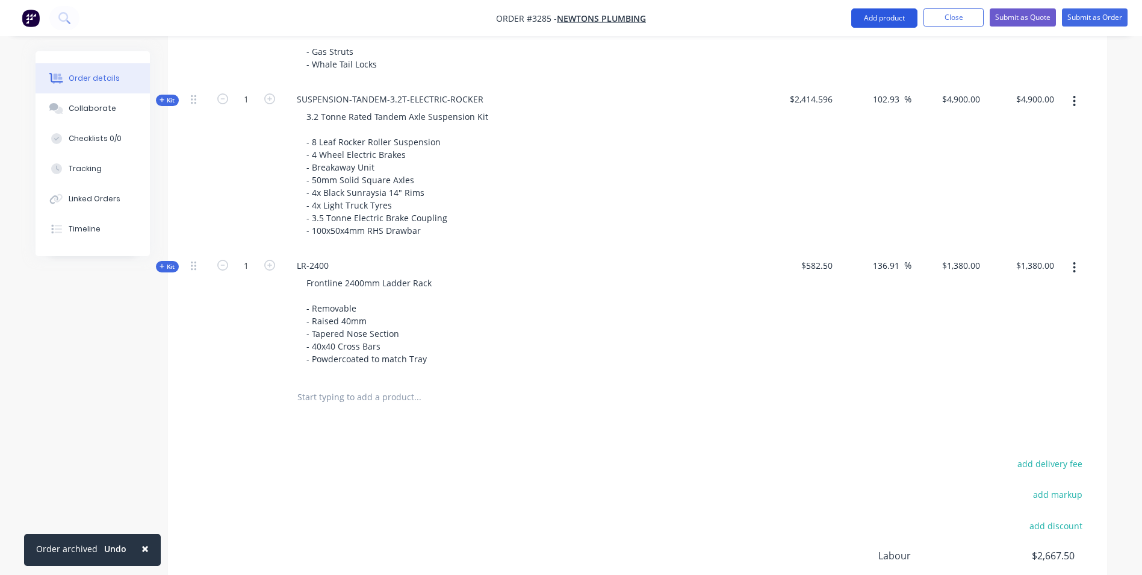
click at [882, 11] on button "Add product" at bounding box center [885, 17] width 66 height 19
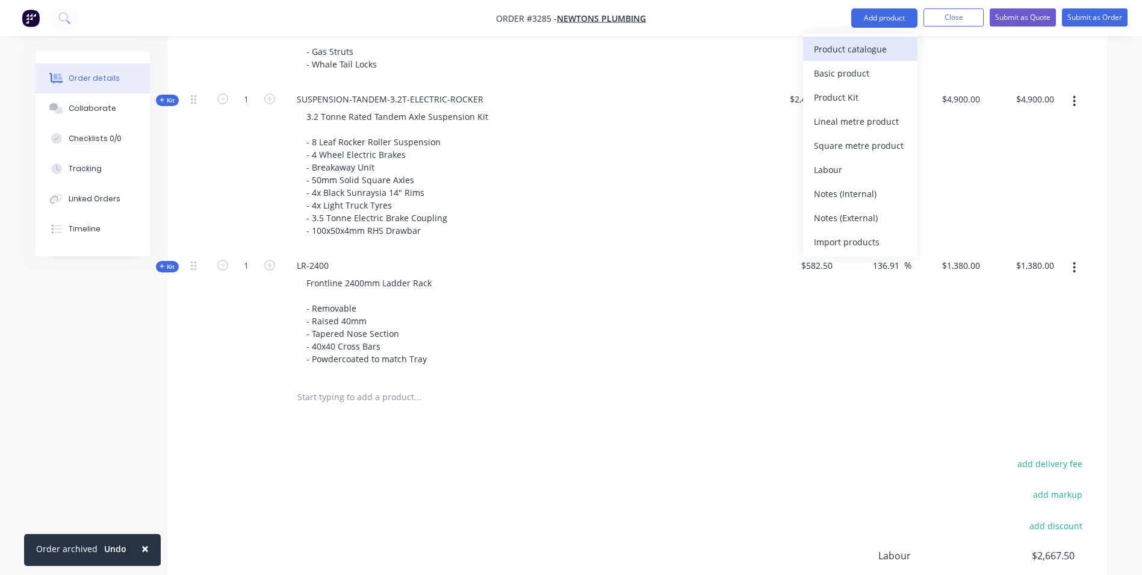
click at [862, 52] on div "Product catalogue" at bounding box center [860, 48] width 93 height 17
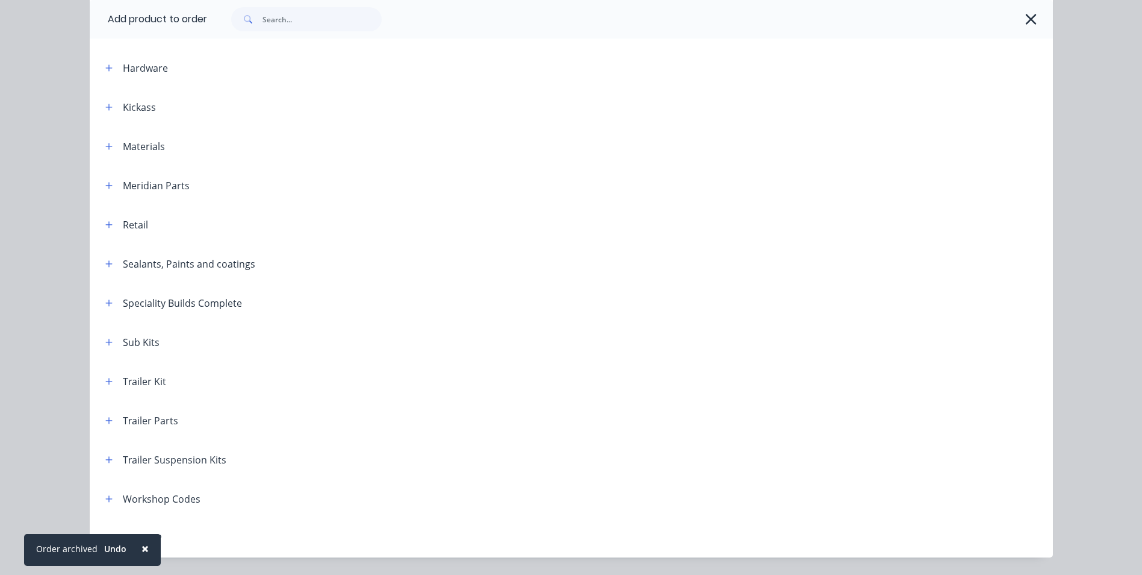
scroll to position [361, 0]
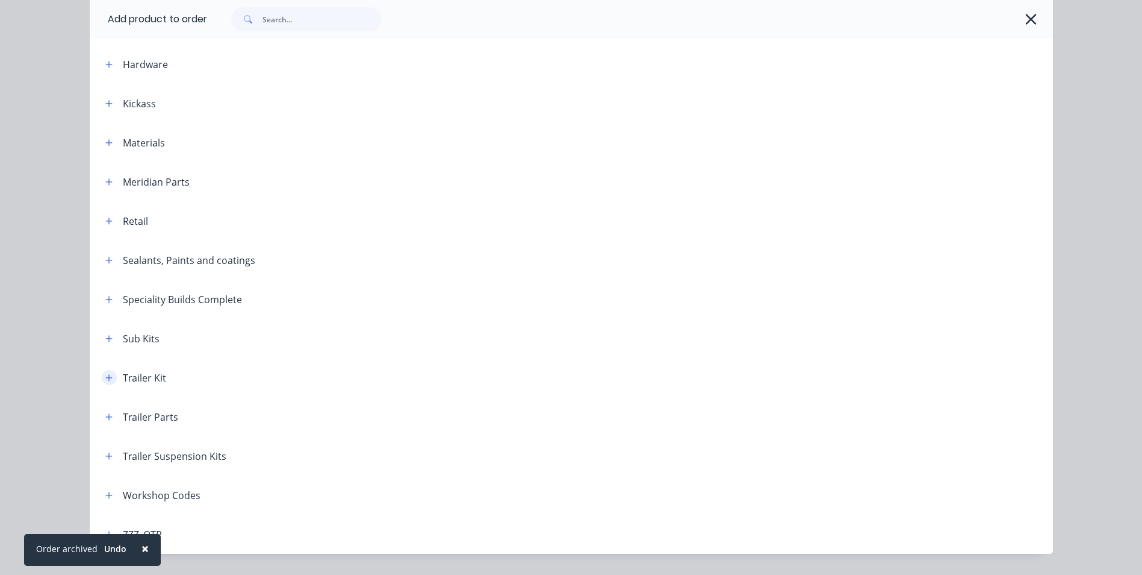
click at [107, 382] on button "button" at bounding box center [109, 377] width 15 height 15
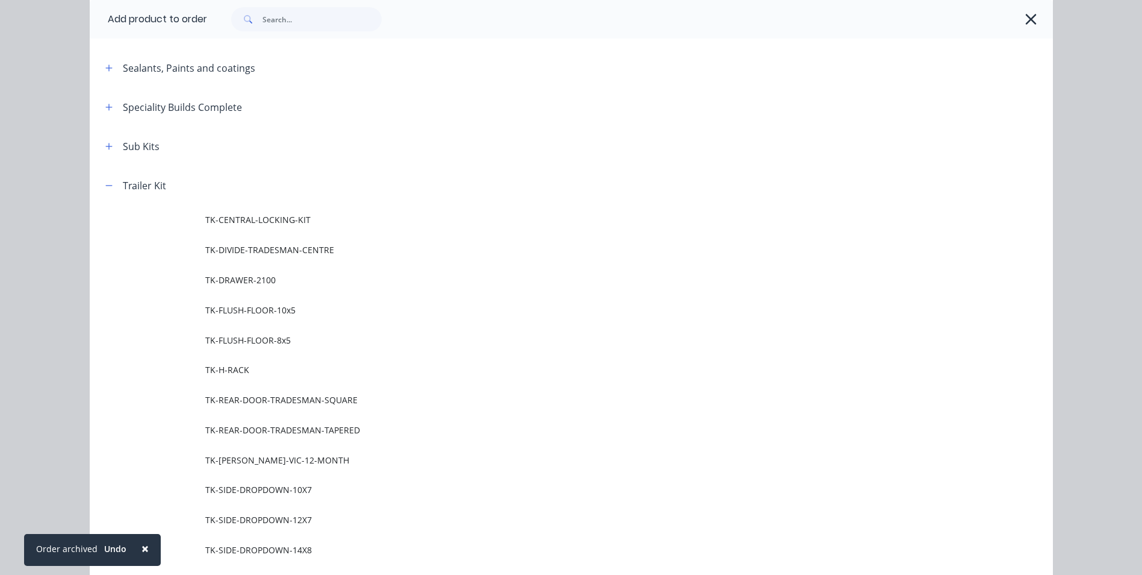
scroll to position [662, 0]
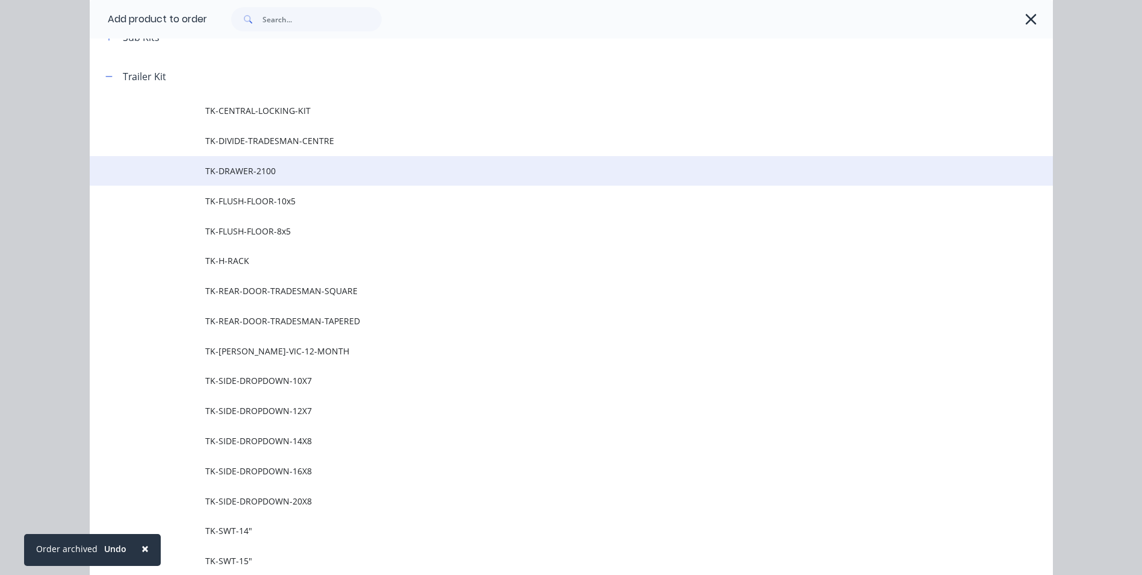
click at [275, 180] on td "TK-DRAWER-2100" at bounding box center [629, 171] width 848 height 30
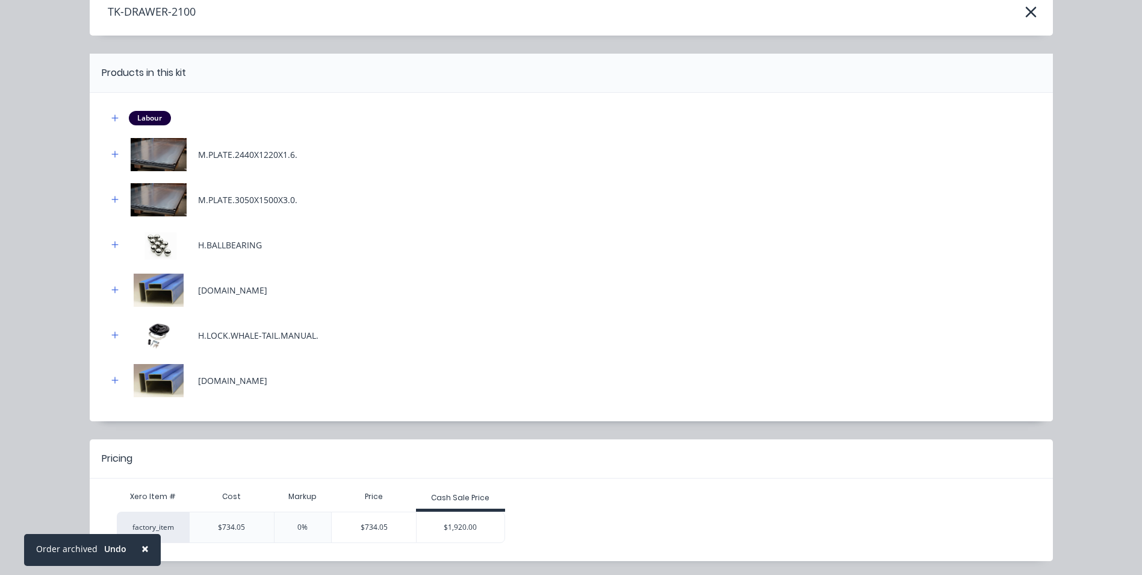
scroll to position [99, 0]
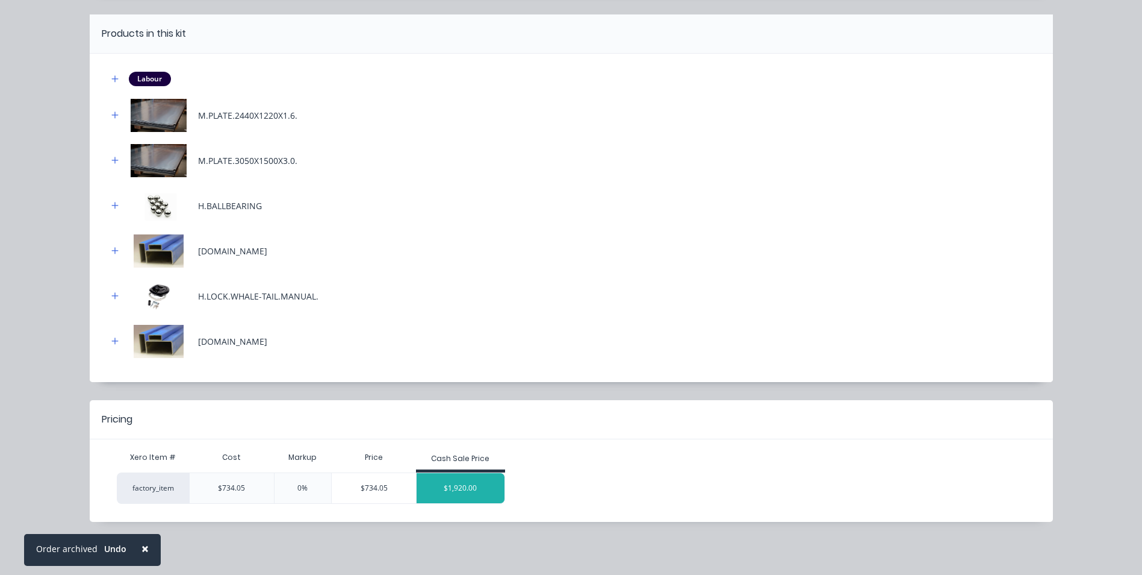
click at [451, 484] on div "$1,920.00" at bounding box center [461, 488] width 88 height 30
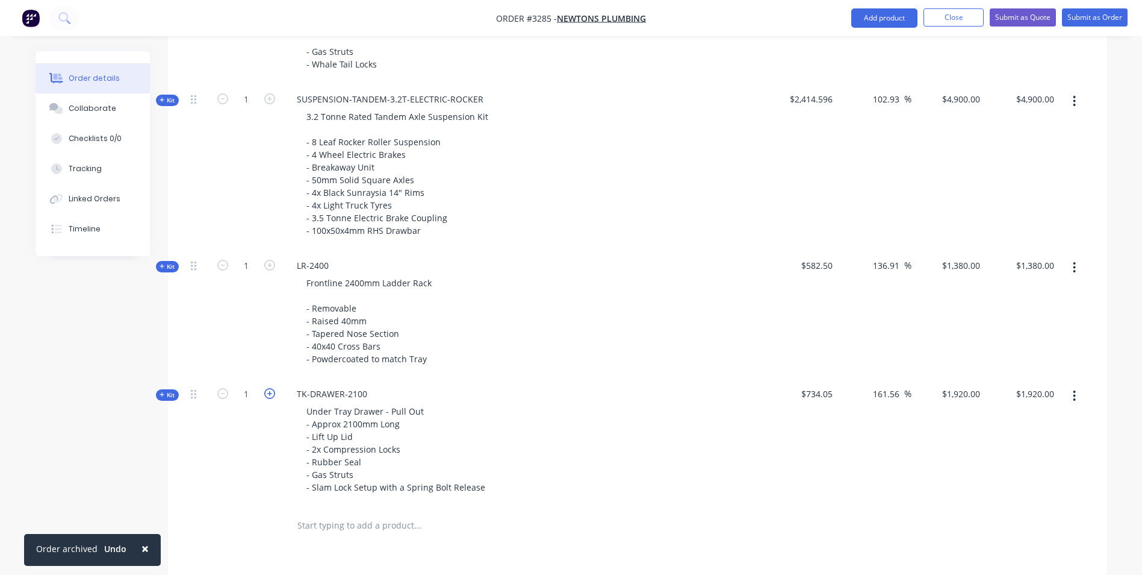
click at [268, 393] on icon "button" at bounding box center [269, 393] width 11 height 11
type input "2"
type input "$3,840.00"
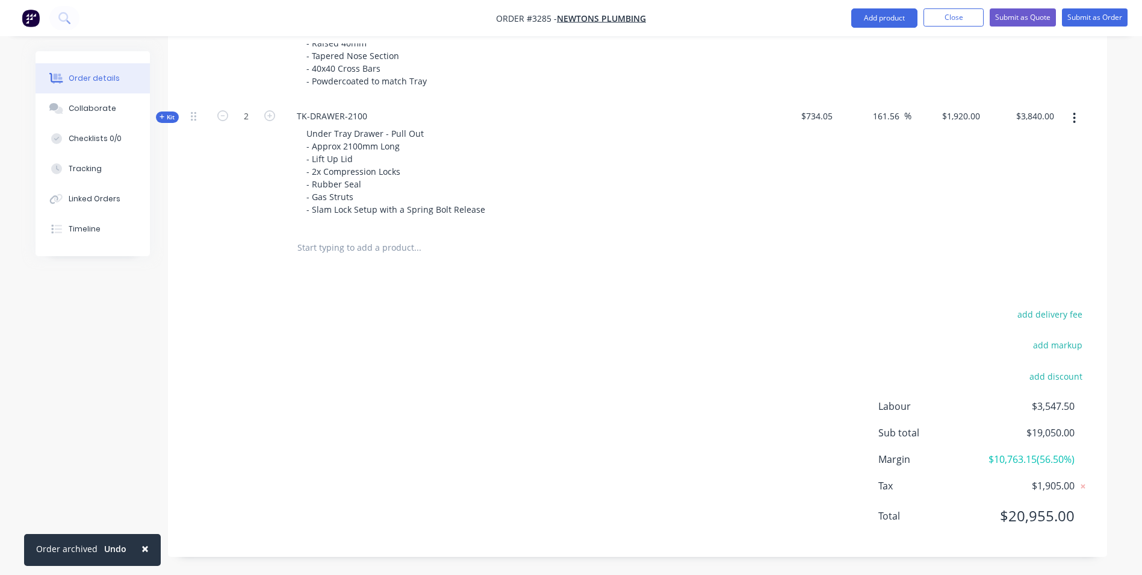
scroll to position [827, 0]
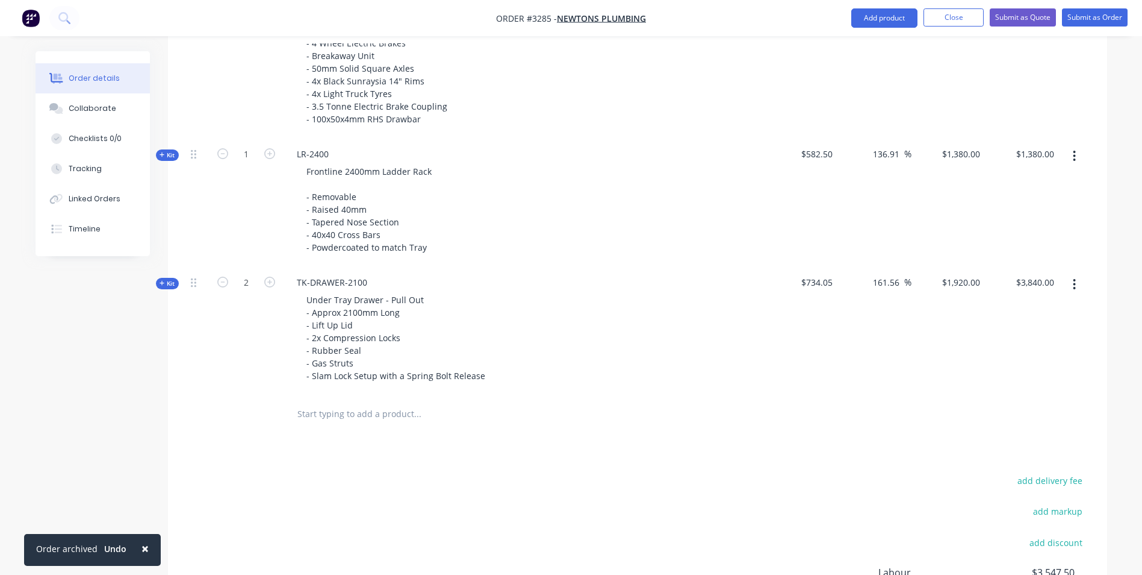
click at [1072, 282] on button "button" at bounding box center [1075, 284] width 28 height 22
click at [1015, 418] on div "Delete" at bounding box center [1032, 411] width 93 height 17
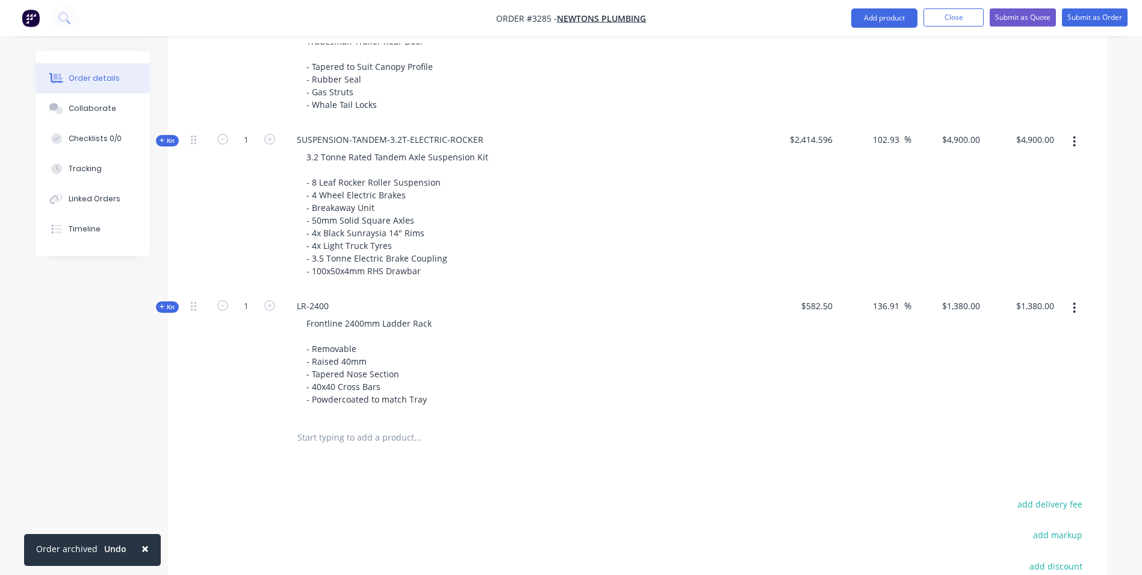
scroll to position [646, 0]
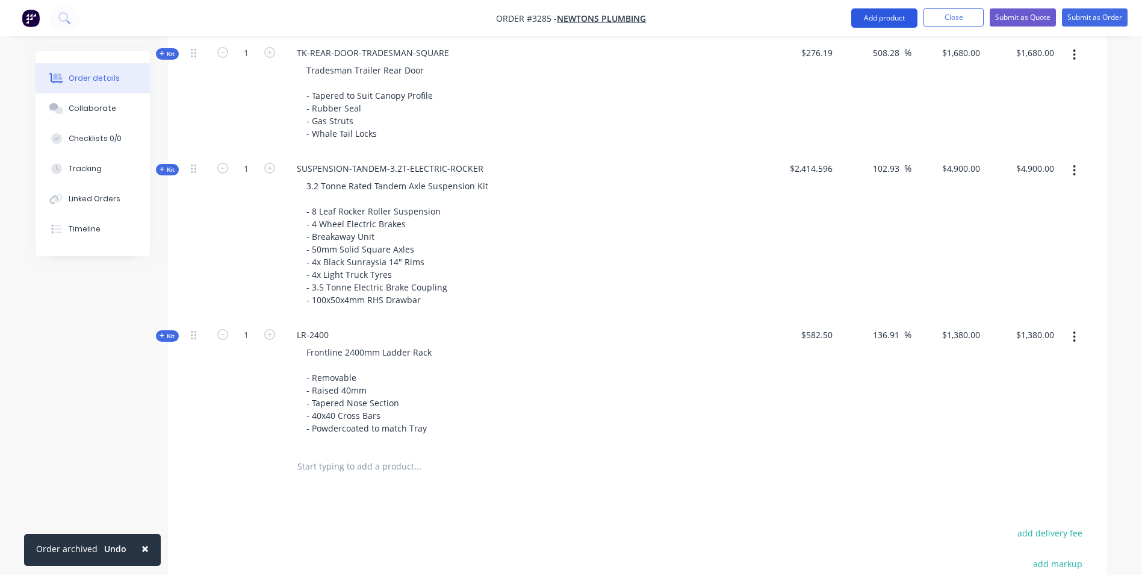
click at [890, 25] on button "Add product" at bounding box center [885, 17] width 66 height 19
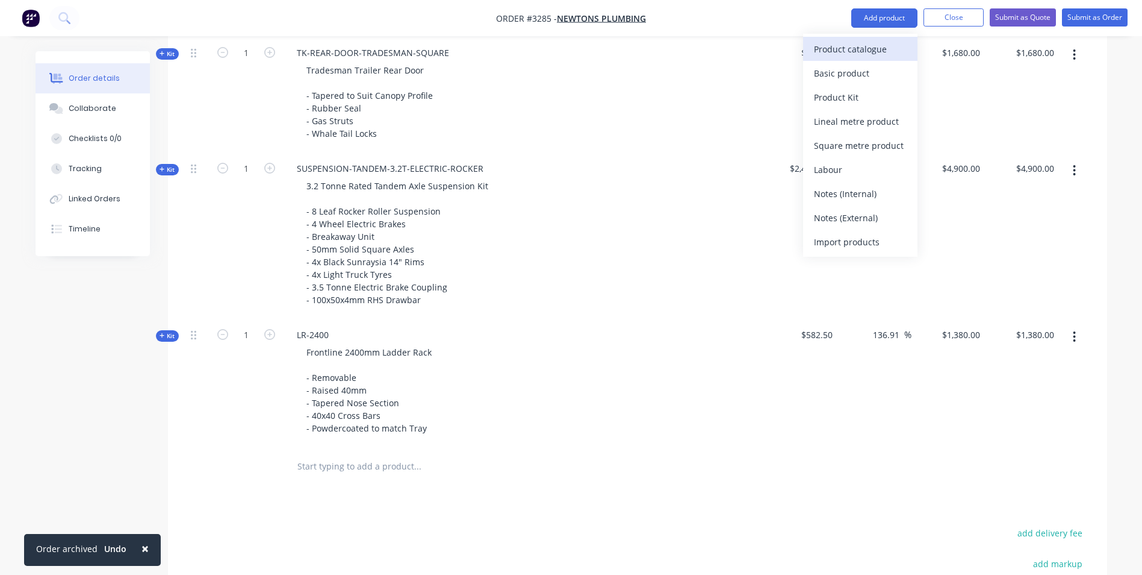
click at [832, 52] on div "Product catalogue" at bounding box center [860, 48] width 93 height 17
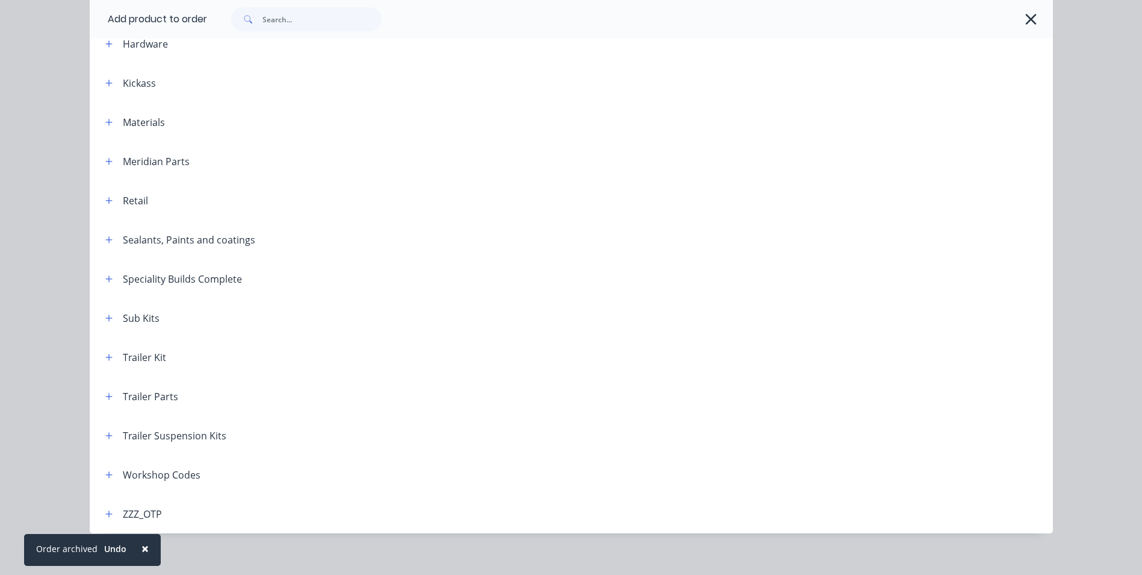
scroll to position [393, 0]
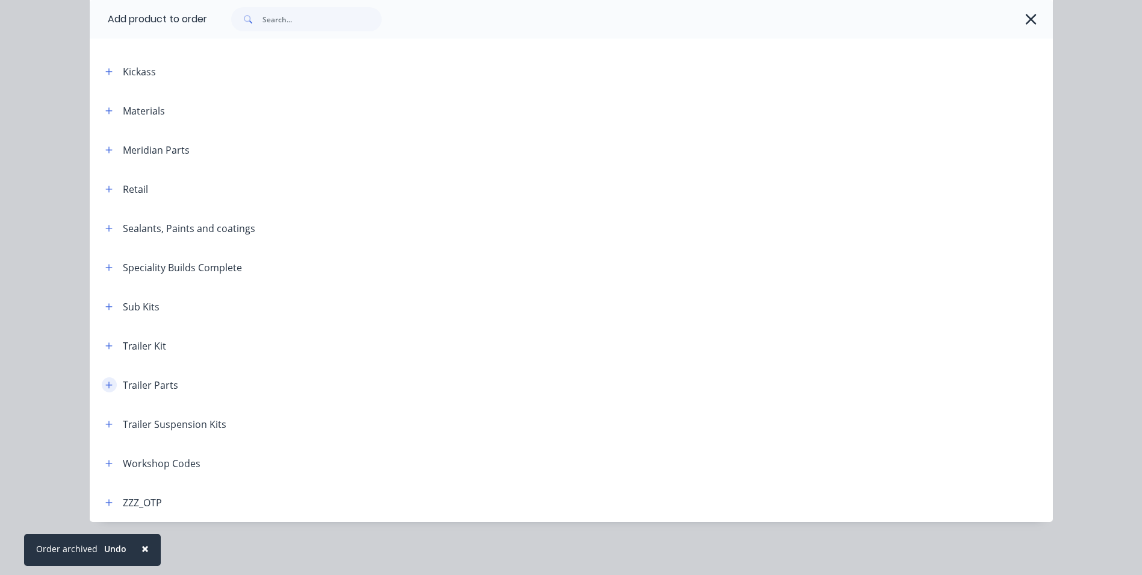
click at [102, 391] on button "button" at bounding box center [109, 384] width 15 height 15
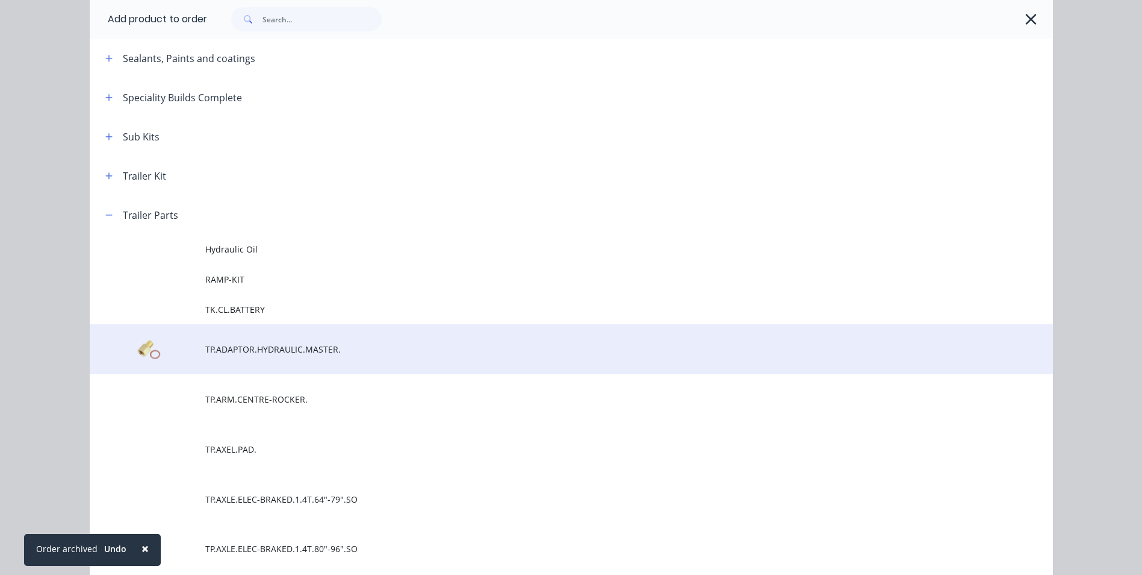
scroll to position [694, 0]
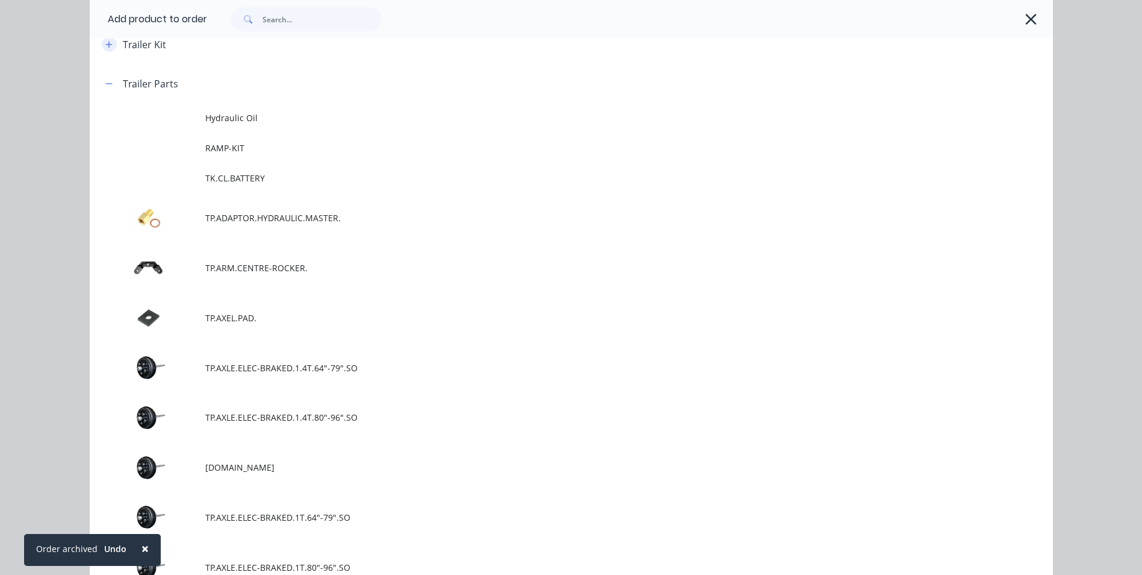
click at [107, 47] on icon "button" at bounding box center [108, 44] width 7 height 8
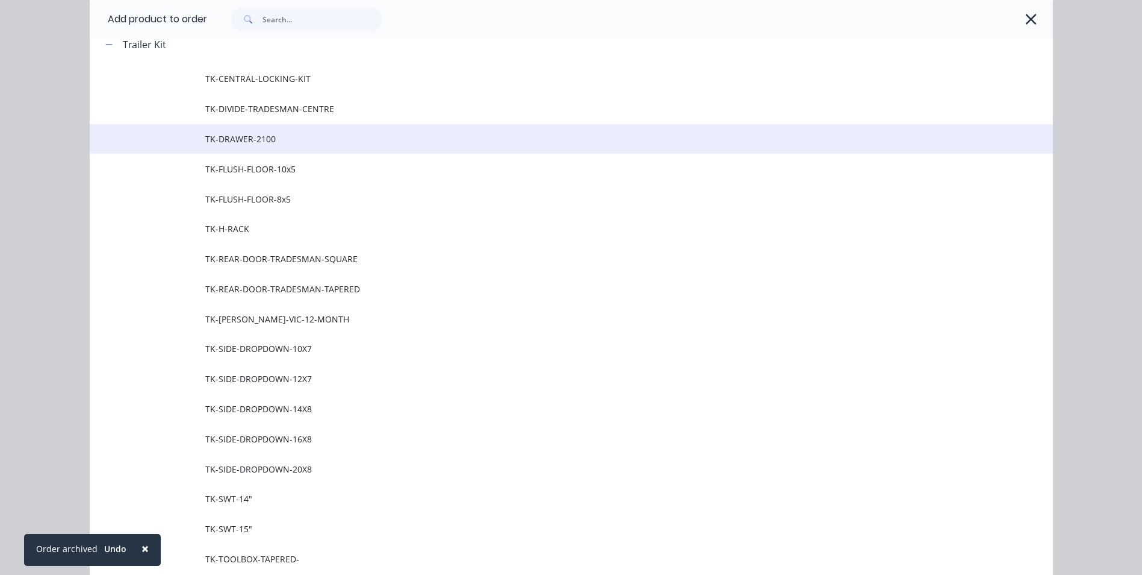
click at [251, 141] on span "TK-DRAWER-2100" at bounding box center [544, 138] width 678 height 13
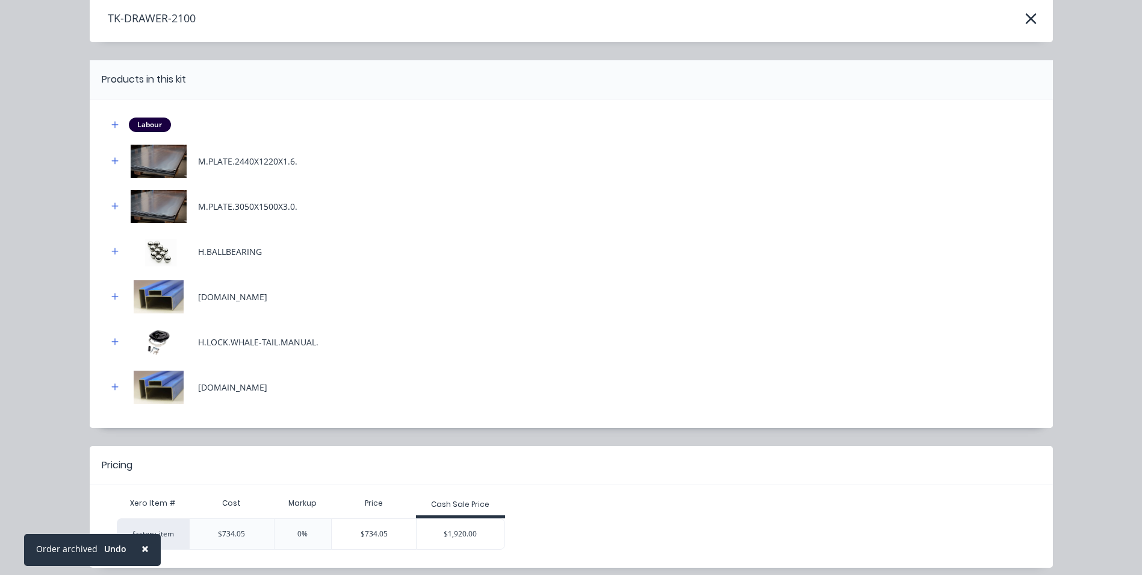
scroll to position [99, 0]
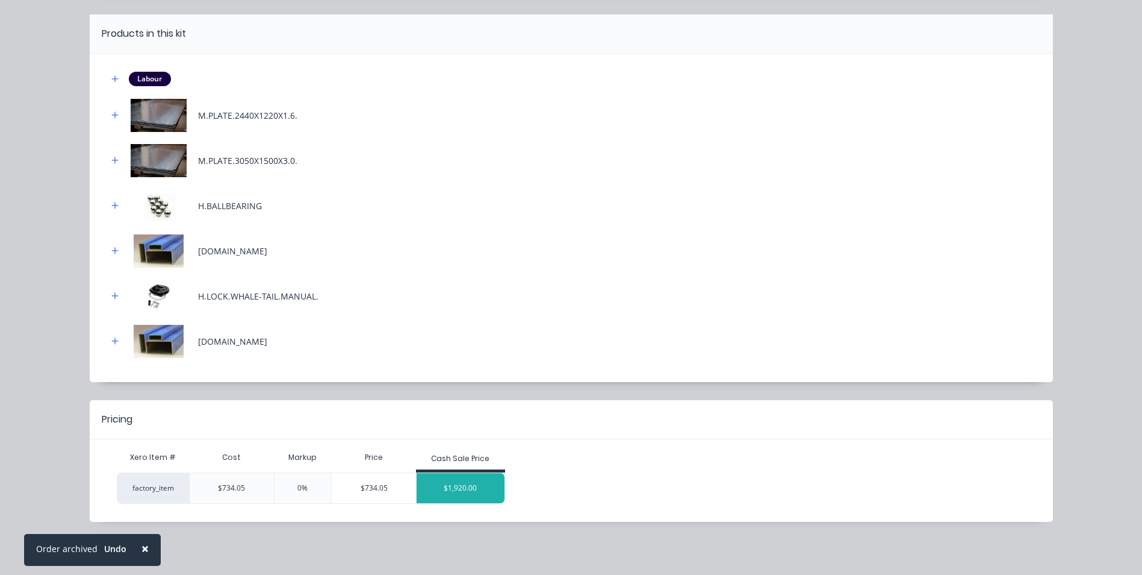
click at [447, 488] on div "$1,920.00" at bounding box center [461, 488] width 88 height 30
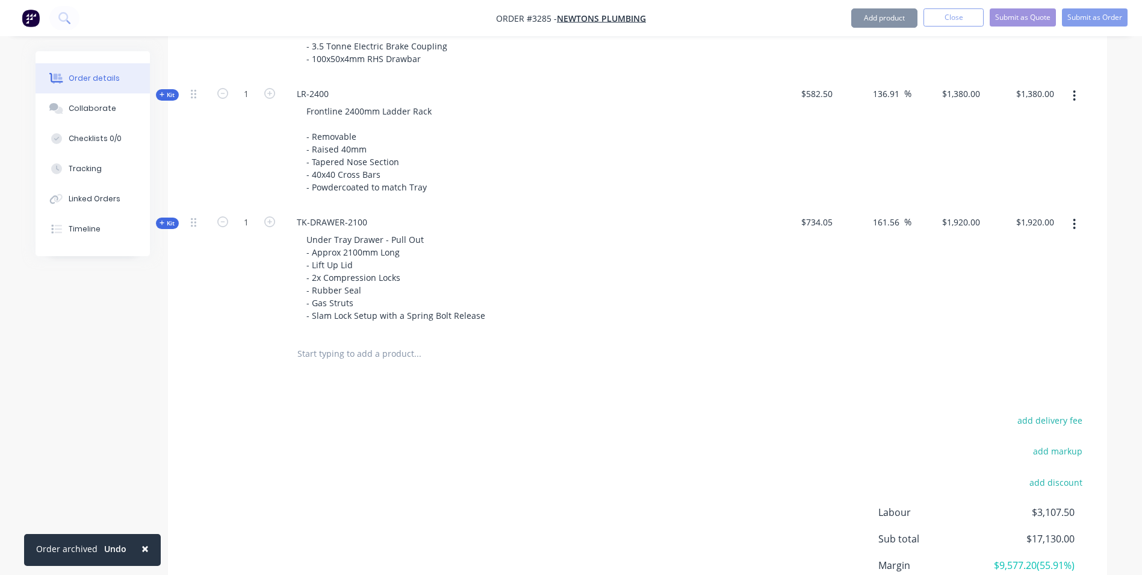
scroll to position [947, 0]
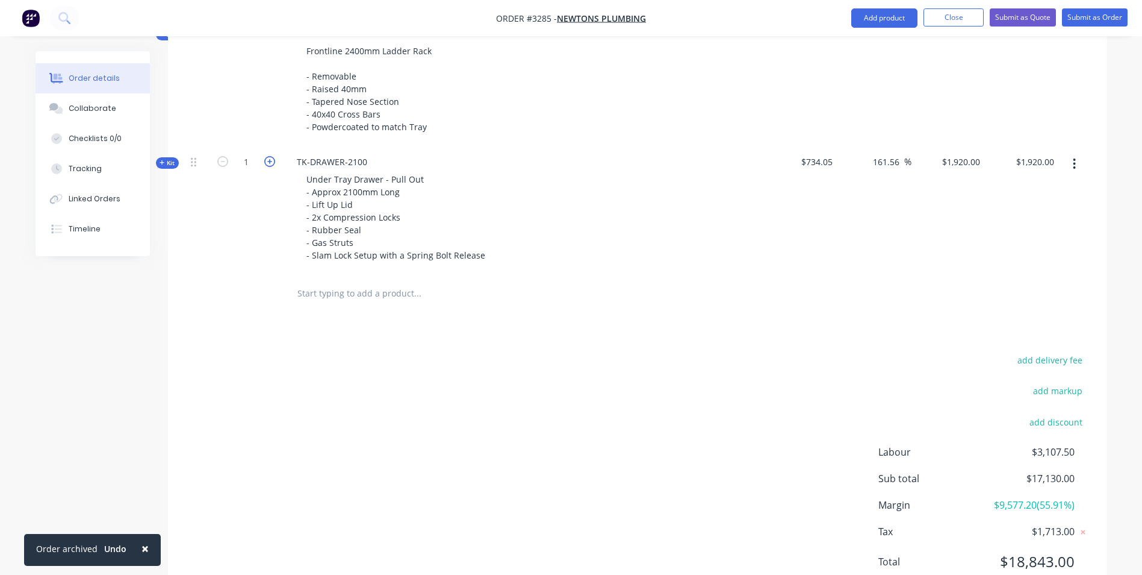
click at [267, 163] on icon "button" at bounding box center [269, 161] width 11 height 11
type input "2"
type input "$3,840.00"
click at [890, 20] on button "Add product" at bounding box center [885, 17] width 66 height 19
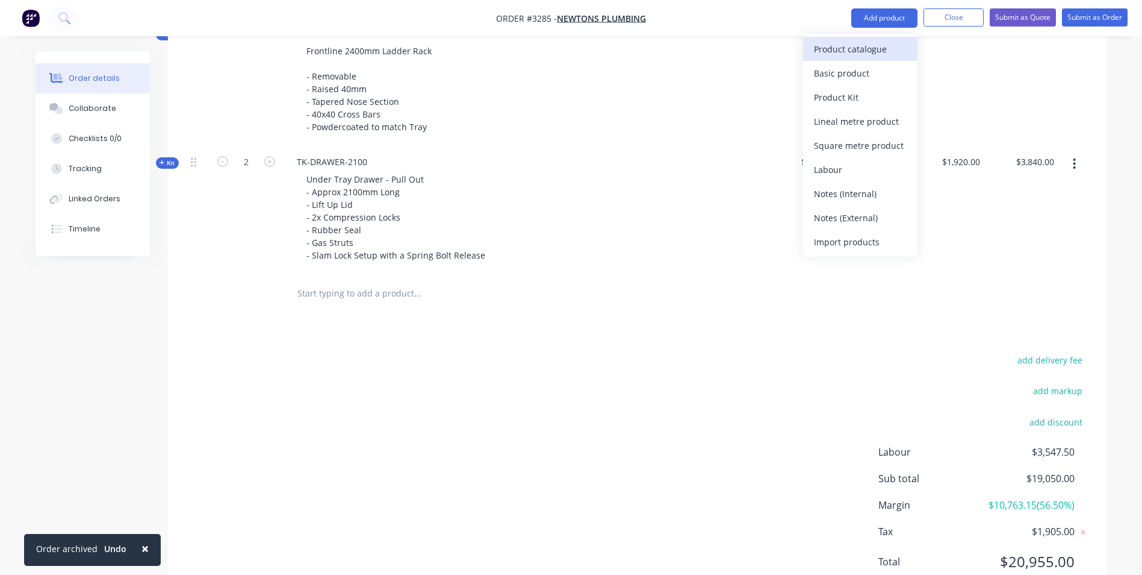
click at [833, 52] on div "Product catalogue" at bounding box center [860, 48] width 93 height 17
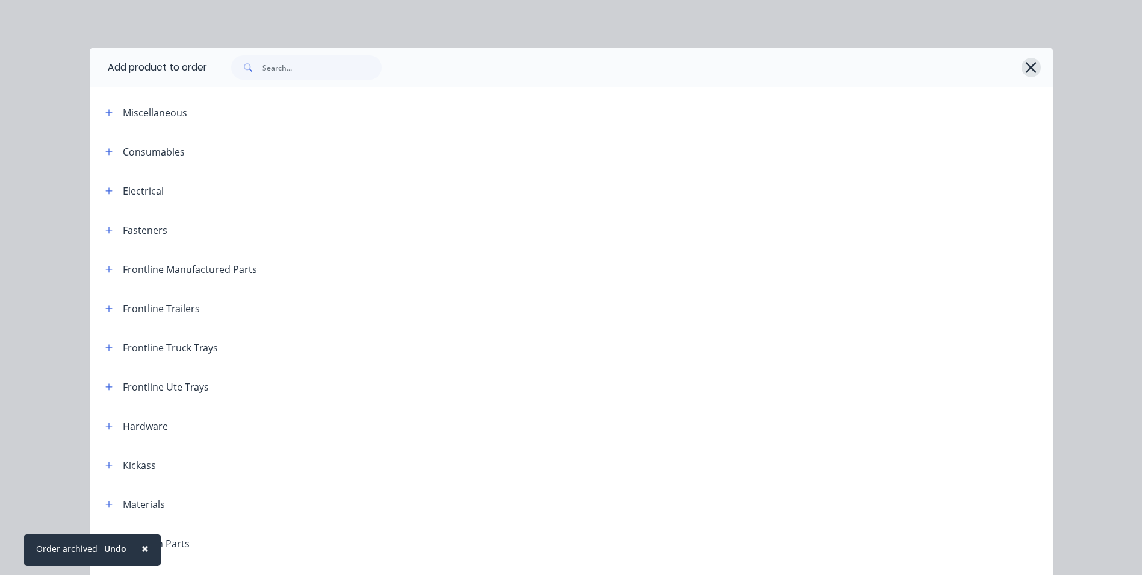
click at [1025, 69] on icon "button" at bounding box center [1031, 67] width 13 height 17
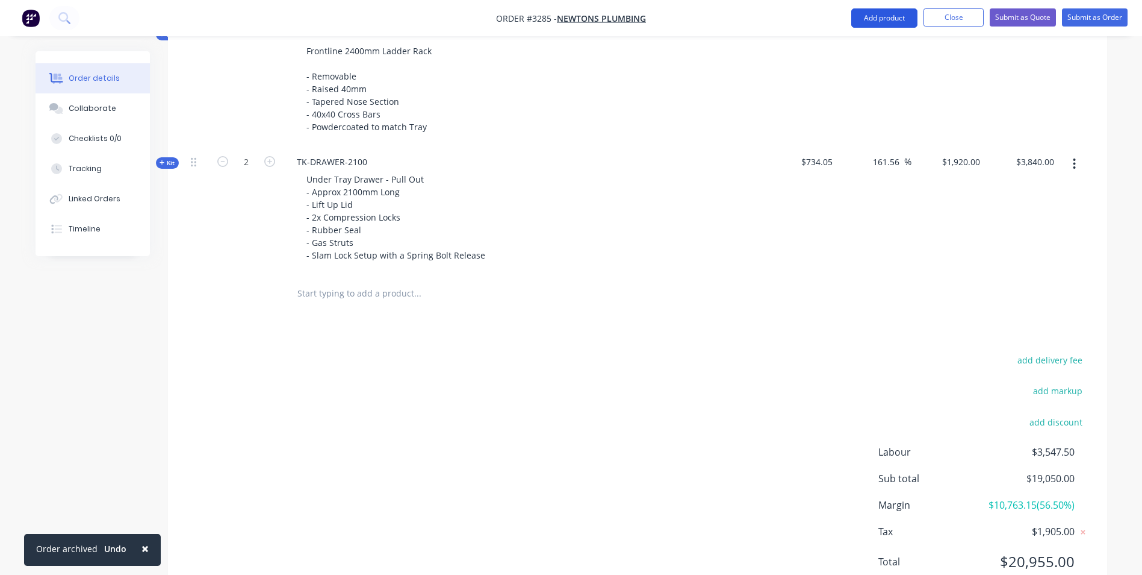
click at [891, 13] on button "Add product" at bounding box center [885, 17] width 66 height 19
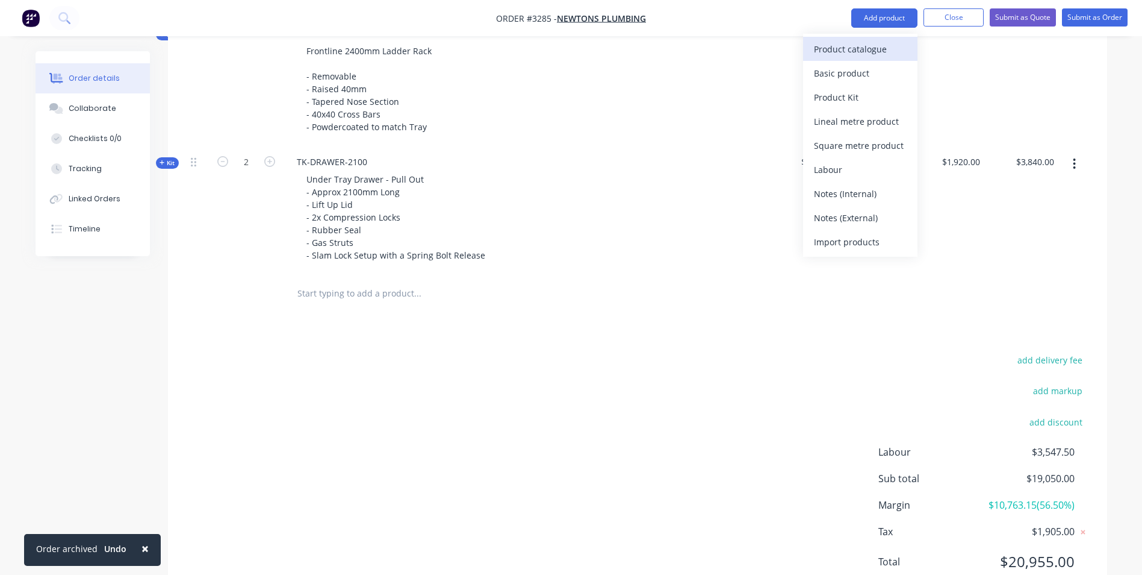
click at [833, 51] on div "Product catalogue" at bounding box center [860, 48] width 93 height 17
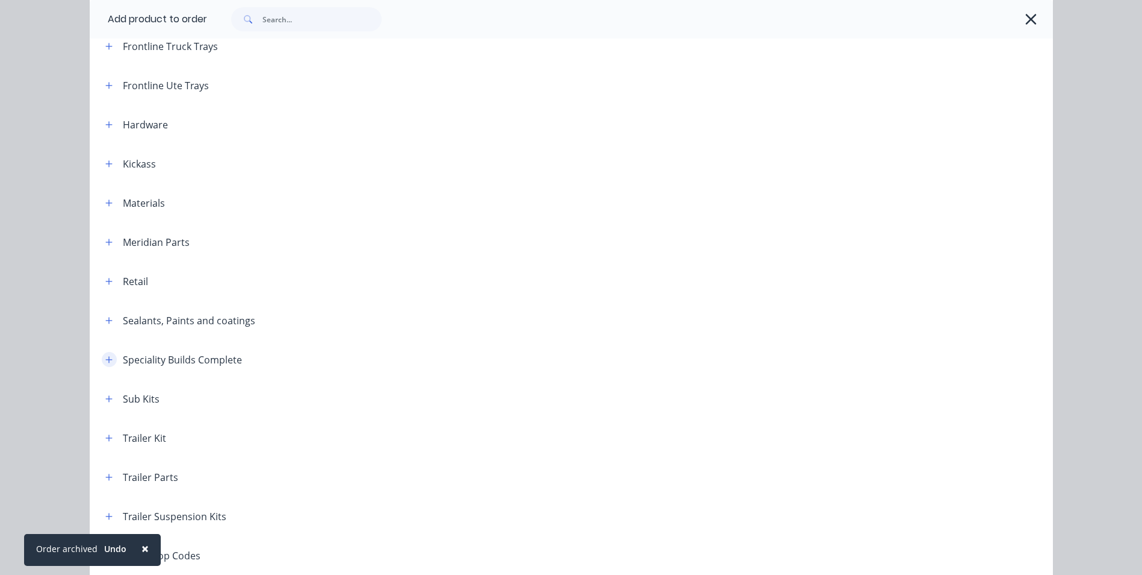
scroll to position [393, 0]
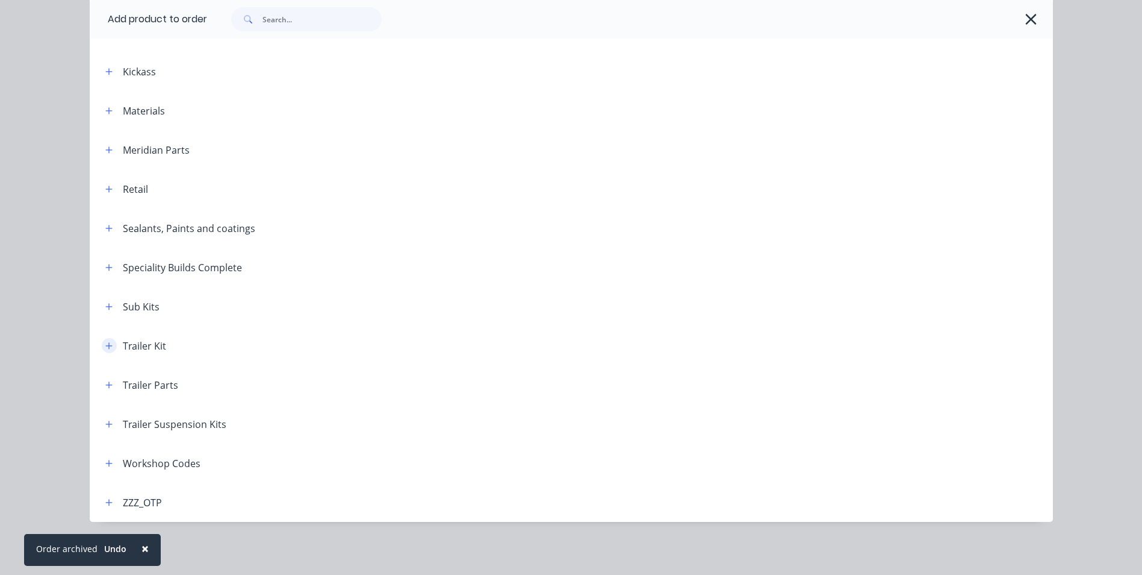
click at [105, 341] on icon "button" at bounding box center [108, 345] width 7 height 8
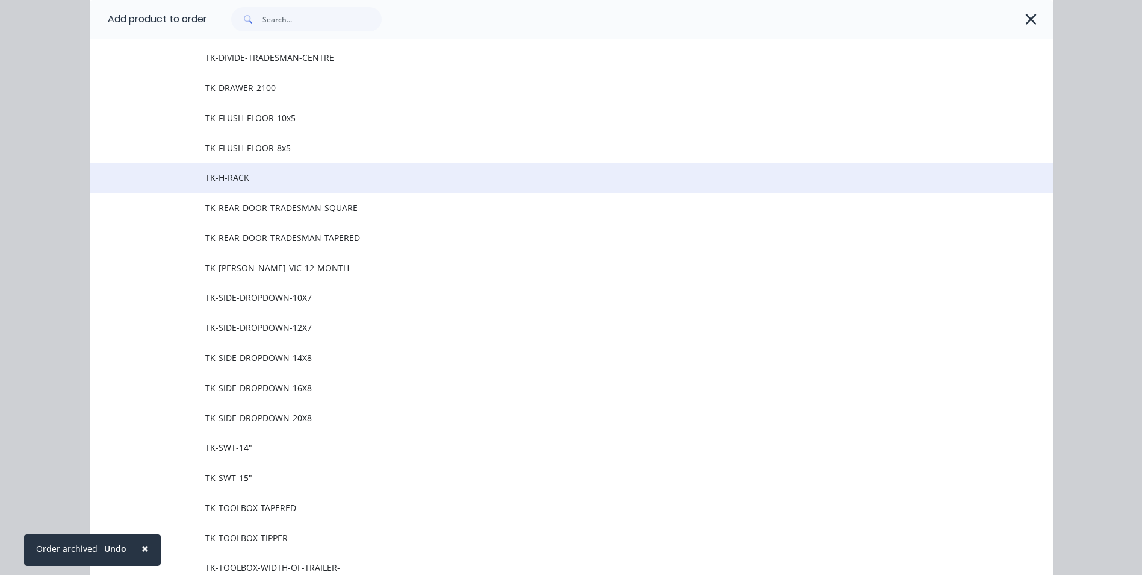
scroll to position [755, 0]
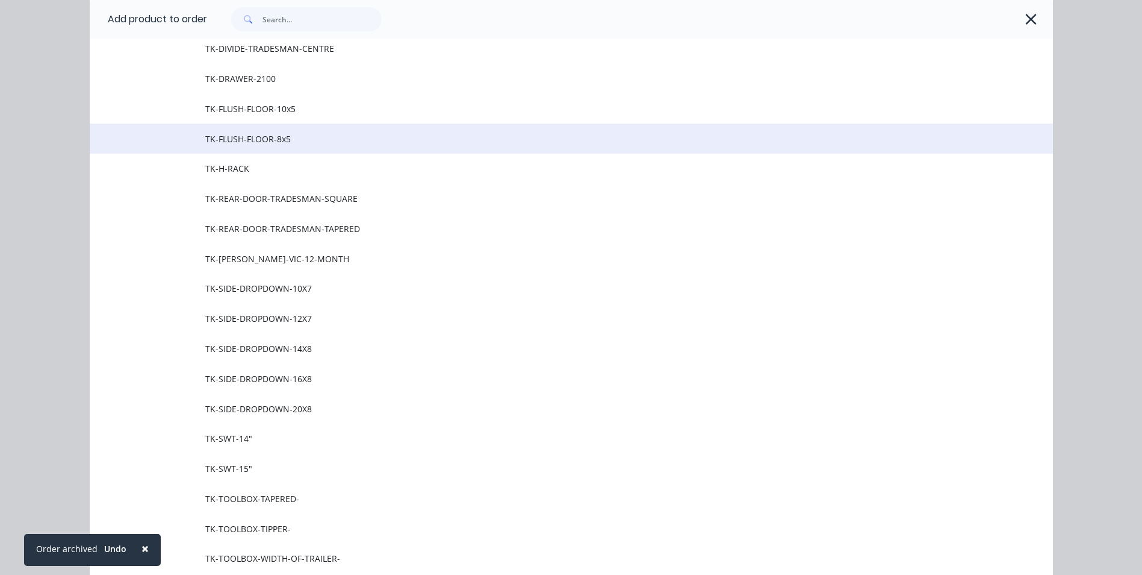
click at [255, 144] on span "TK-FLUSH-FLOOR-8x5" at bounding box center [544, 138] width 678 height 13
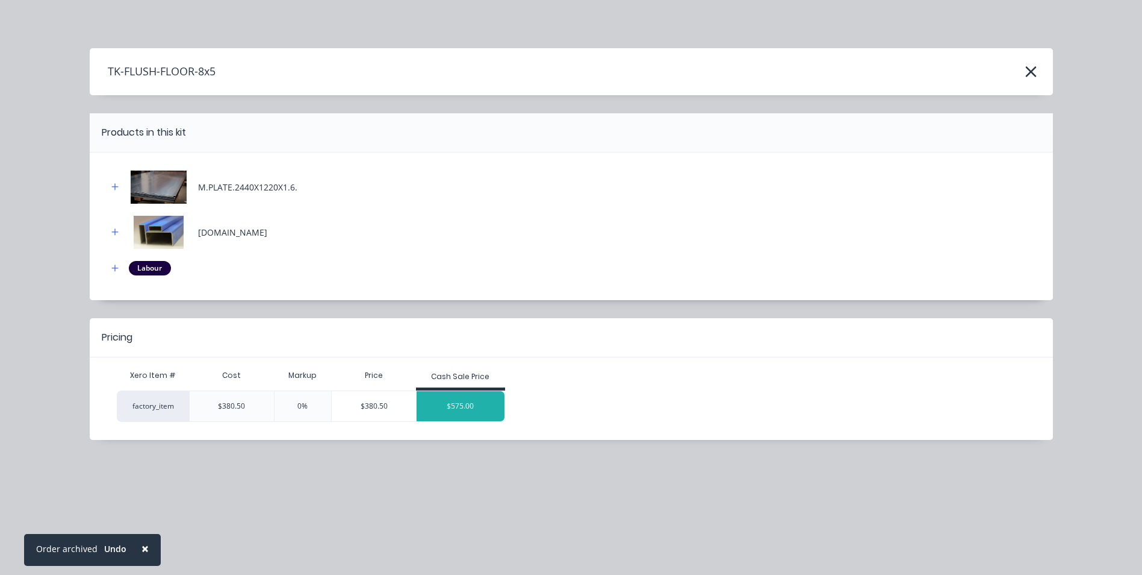
click at [465, 413] on div "$575.00" at bounding box center [461, 406] width 88 height 30
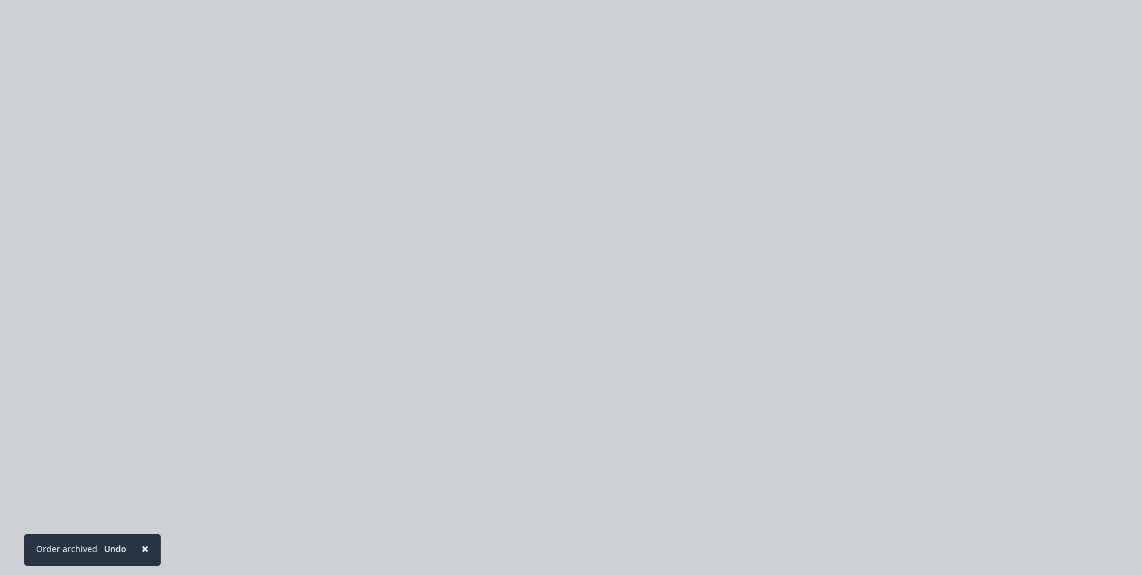
type input "51.12"
type input "$575.00"
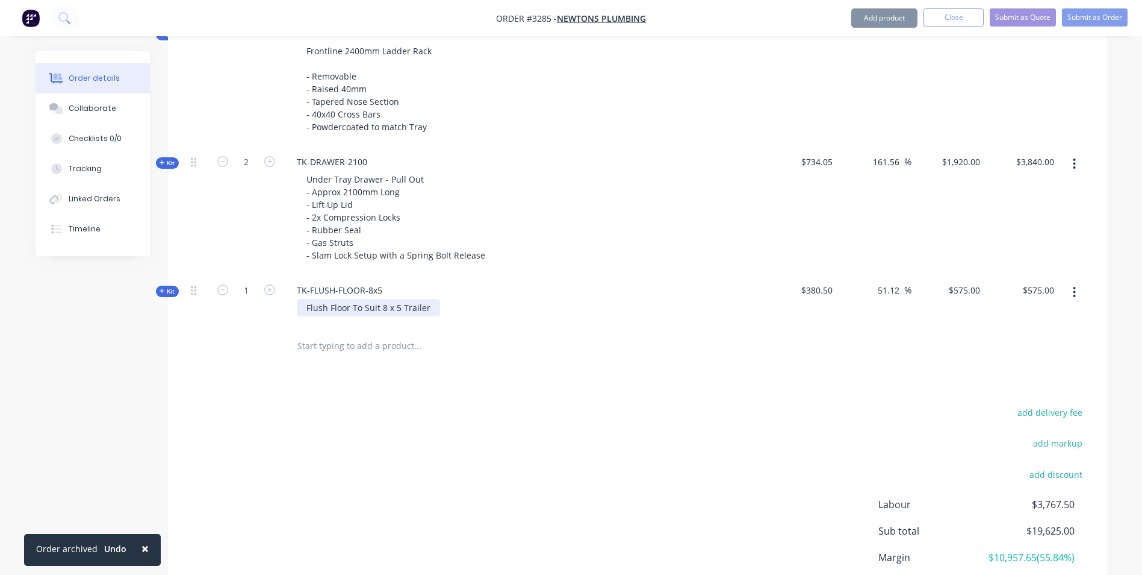
click at [426, 314] on div "Flush Floor To Suit 8 x 5 Trailer" at bounding box center [368, 307] width 143 height 17
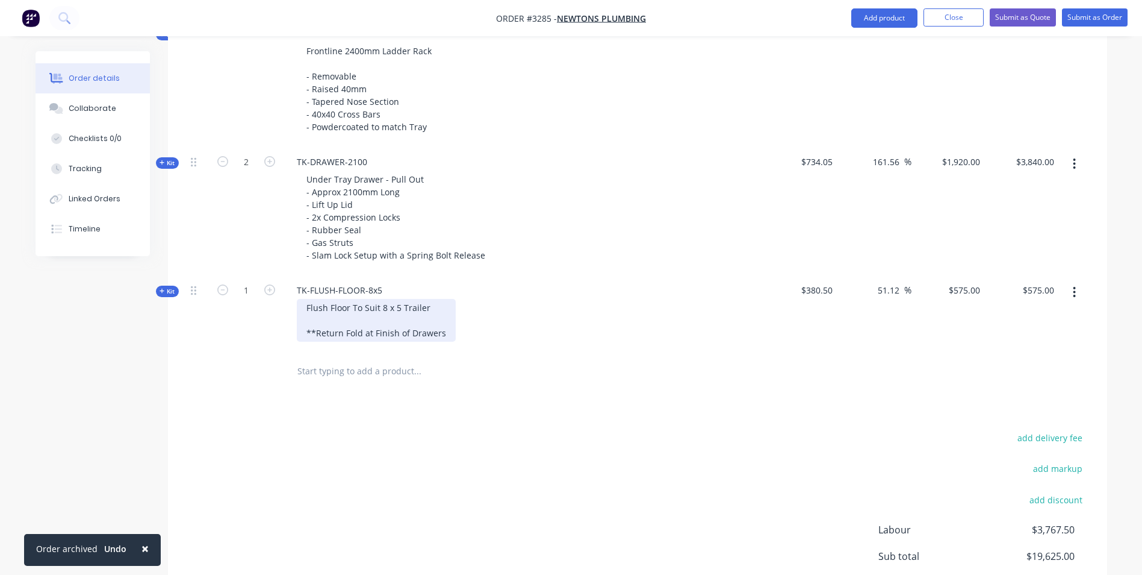
click at [361, 332] on div "Flush Floor To Suit 8 x 5 Trailer **Return Fold at Finish of Drawers" at bounding box center [376, 320] width 159 height 43
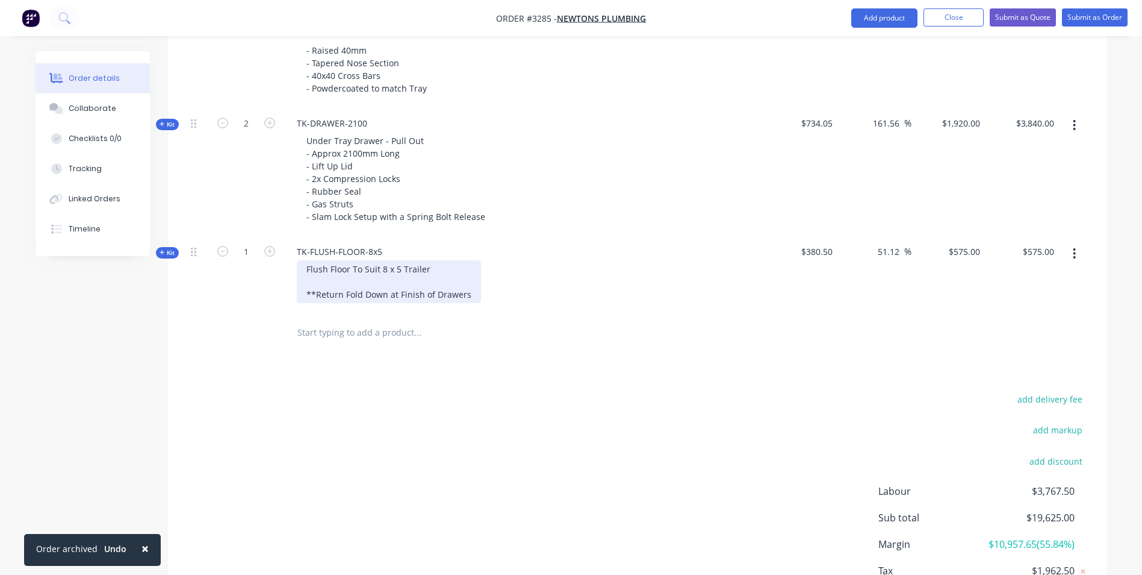
scroll to position [1008, 0]
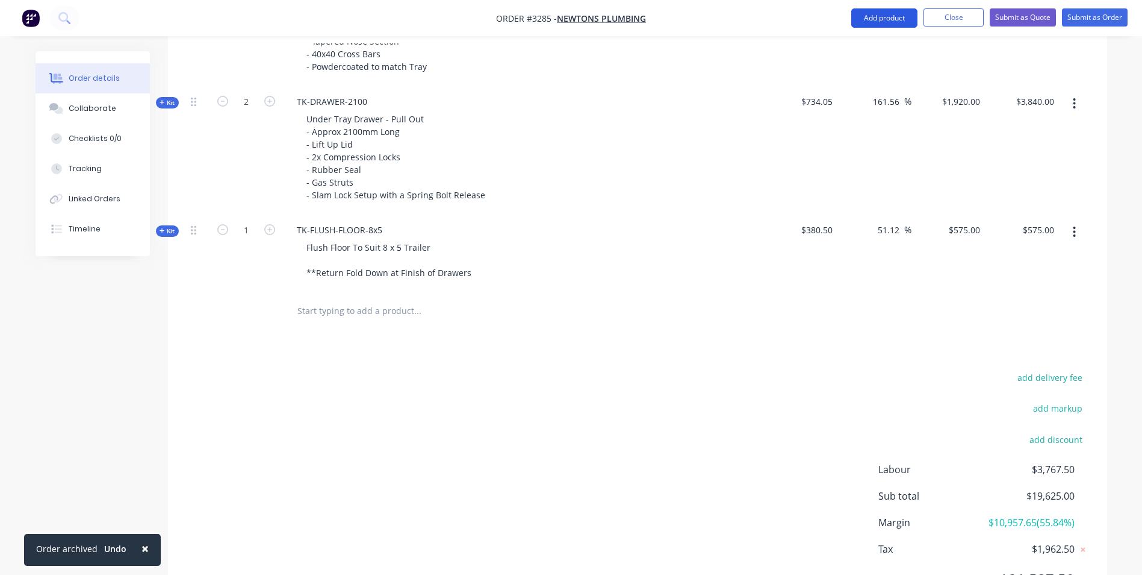
click at [886, 20] on button "Add product" at bounding box center [885, 17] width 66 height 19
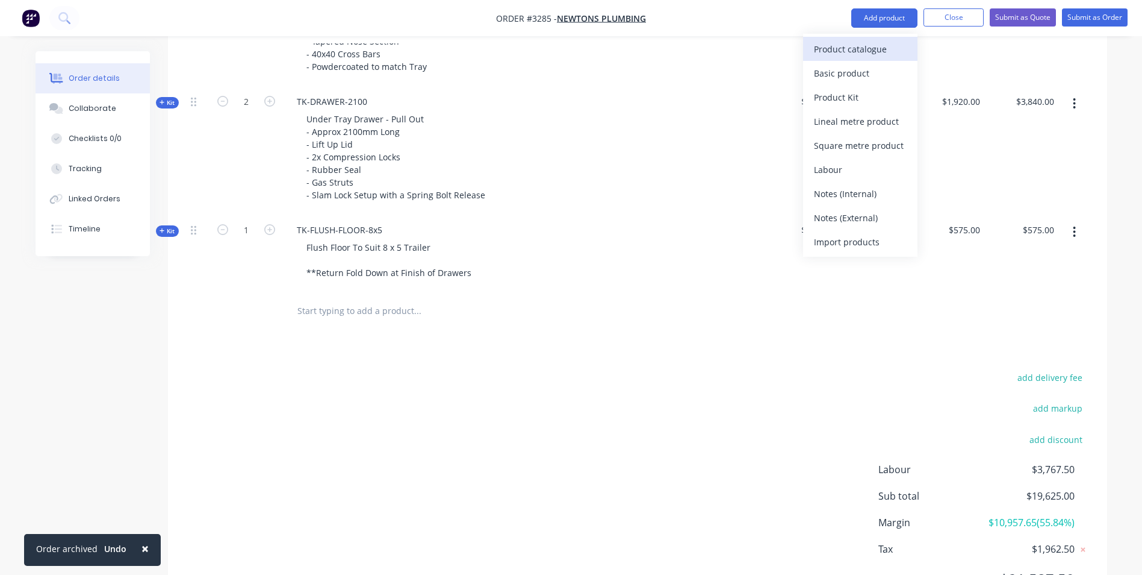
click at [856, 51] on div "Product catalogue" at bounding box center [860, 48] width 93 height 17
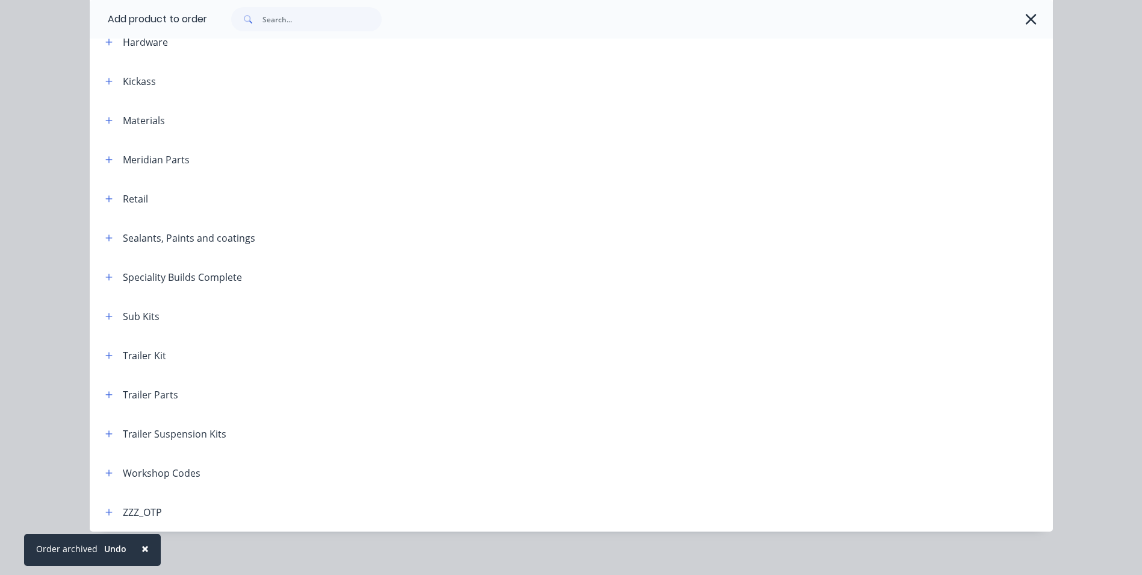
scroll to position [393, 0]
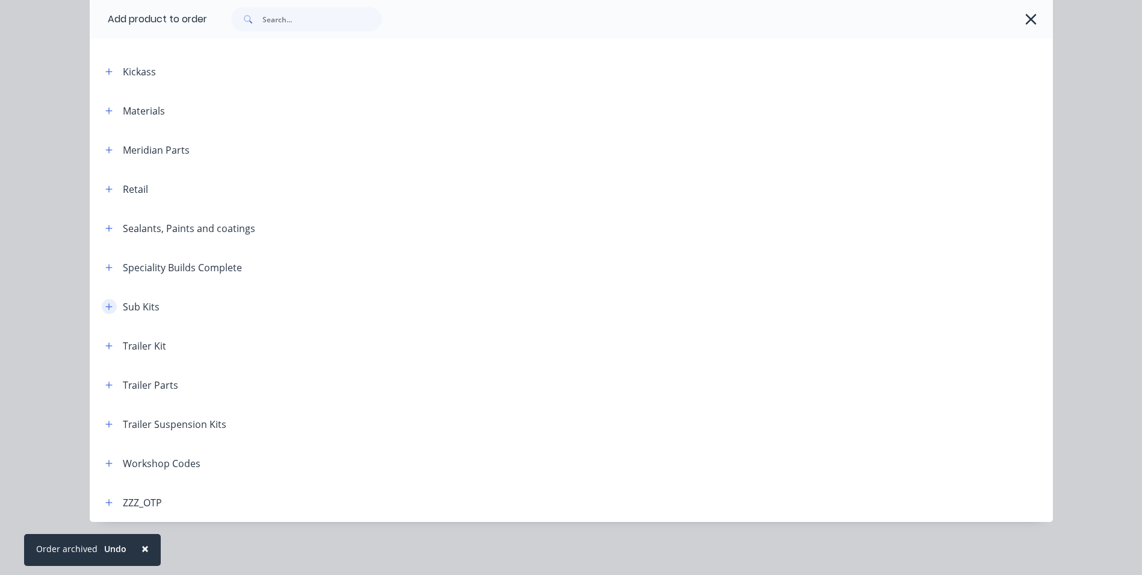
click at [105, 310] on icon "button" at bounding box center [108, 306] width 7 height 8
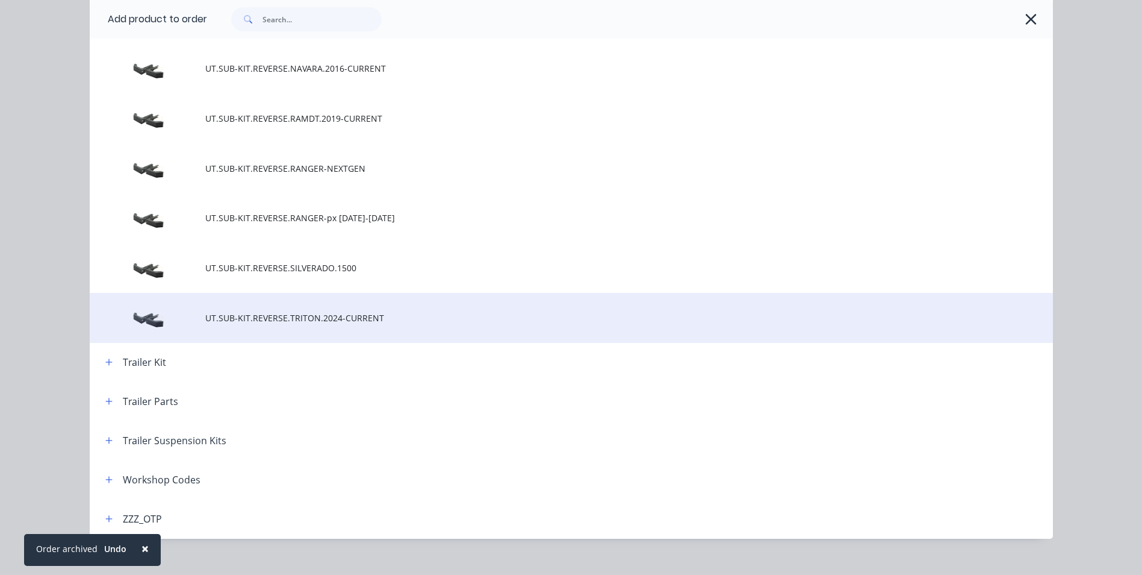
scroll to position [892, 0]
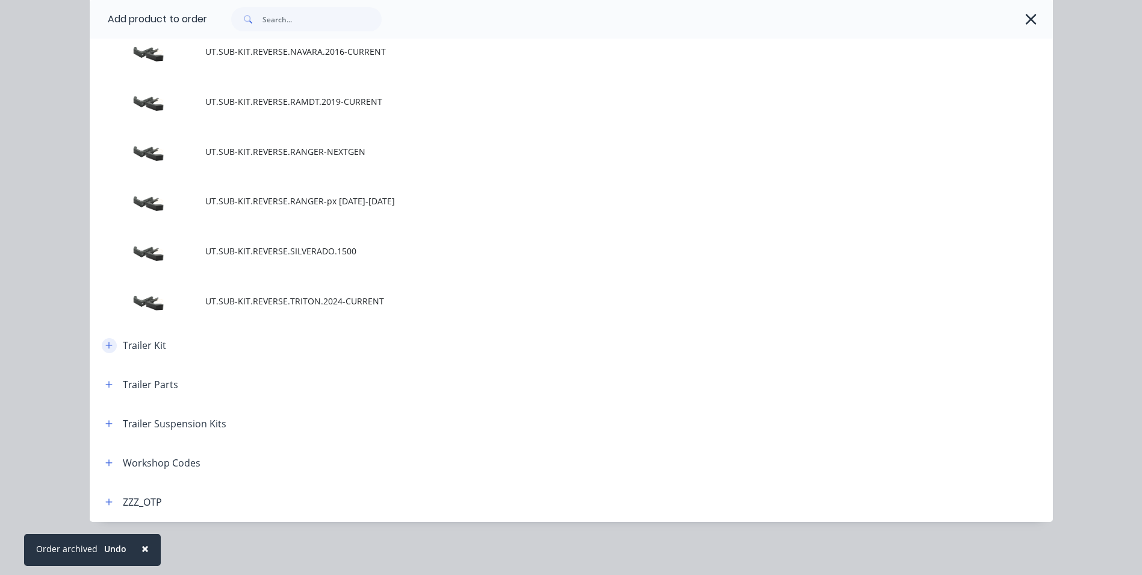
click at [105, 341] on icon "button" at bounding box center [108, 345] width 7 height 8
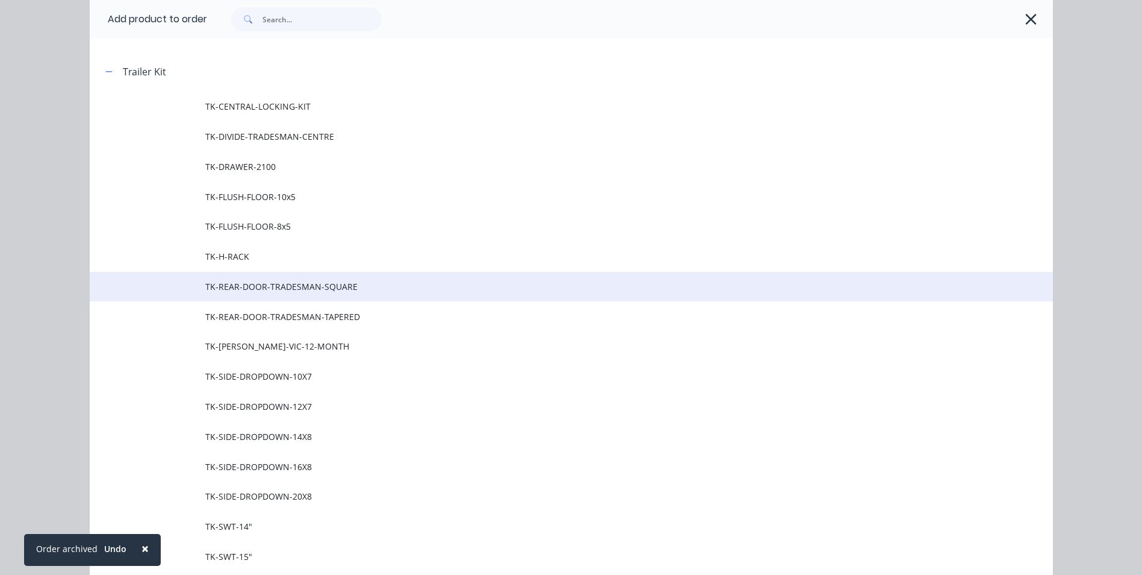
scroll to position [1193, 0]
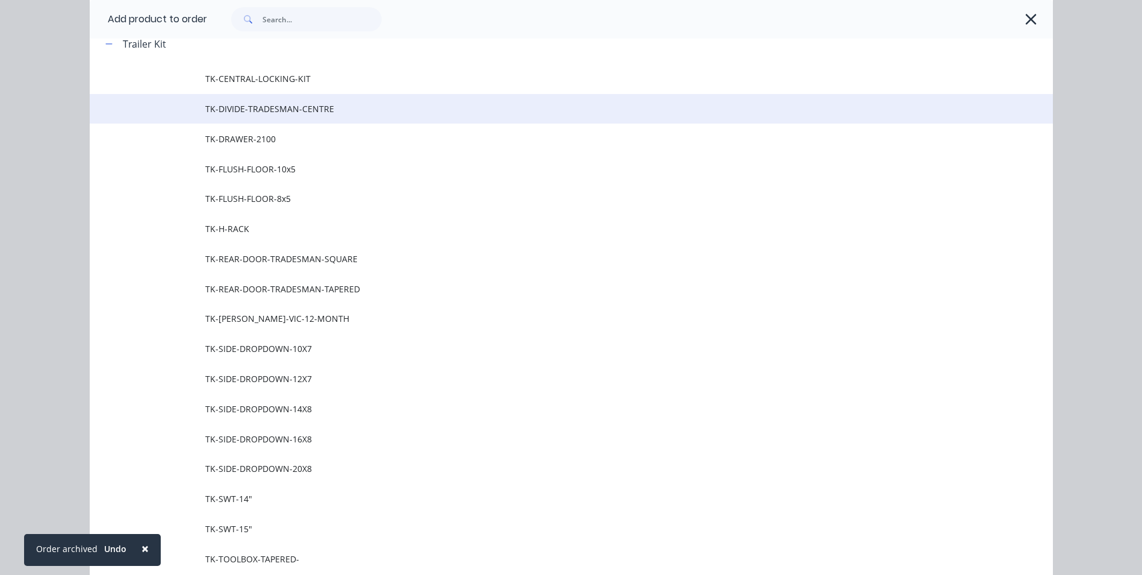
click at [269, 108] on span "TK-DIVIDE-TRADESMAN-CENTRE" at bounding box center [544, 108] width 678 height 13
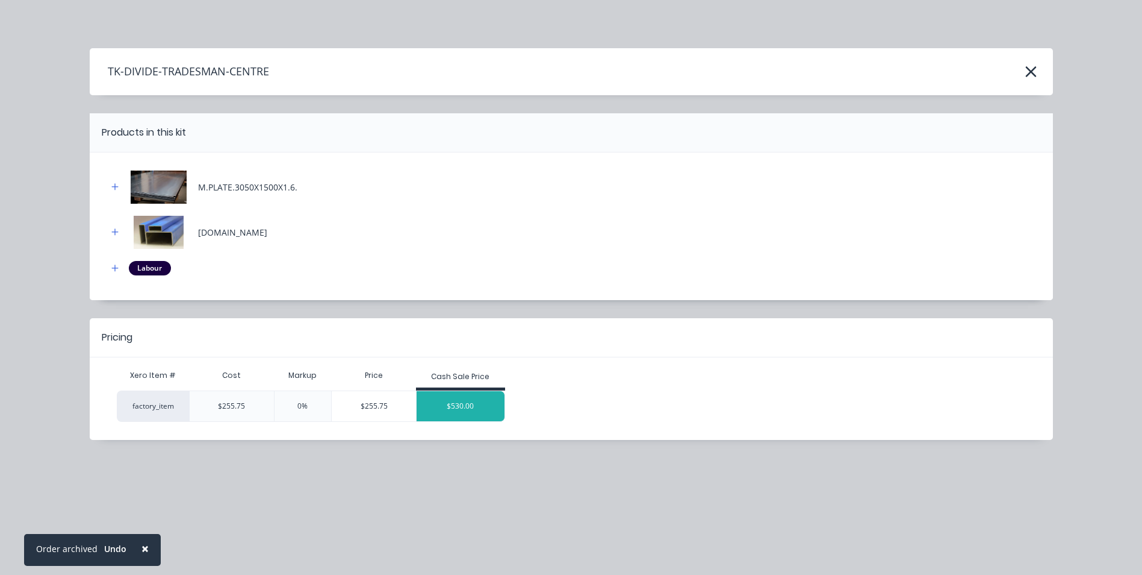
click at [473, 403] on div "$530.00" at bounding box center [461, 406] width 88 height 30
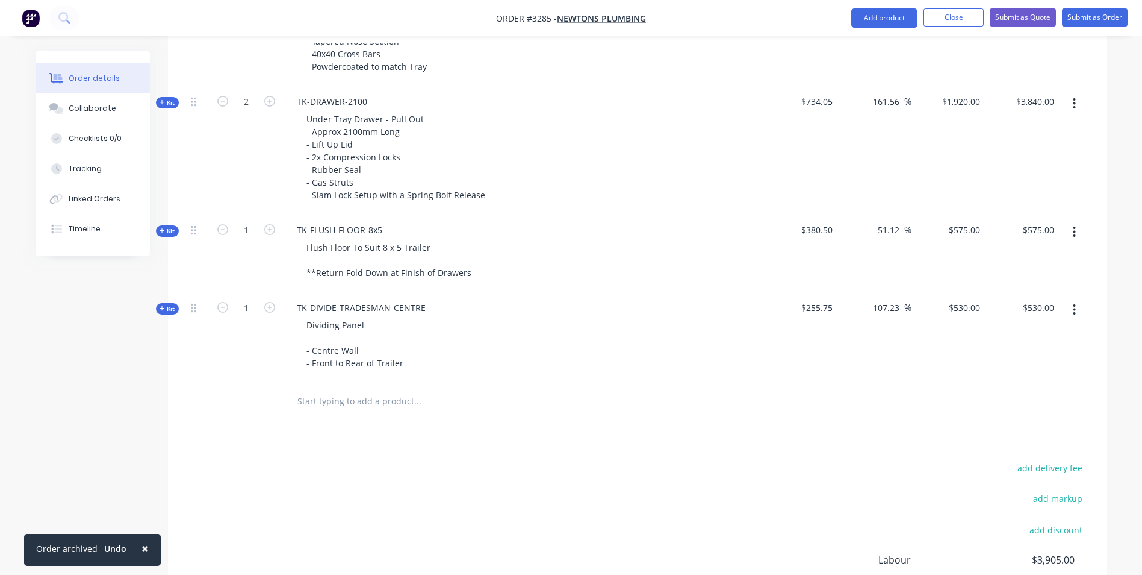
click at [865, 28] on nav "Order #3285 - Newtons Plumbing Add product Close Submit as Quote Submit as Order" at bounding box center [571, 18] width 1142 height 36
click at [403, 361] on div "Dividing Panel - Centre Wall - Front to Rear of Trailer" at bounding box center [355, 343] width 116 height 55
click at [873, 14] on button "Add product" at bounding box center [885, 17] width 66 height 19
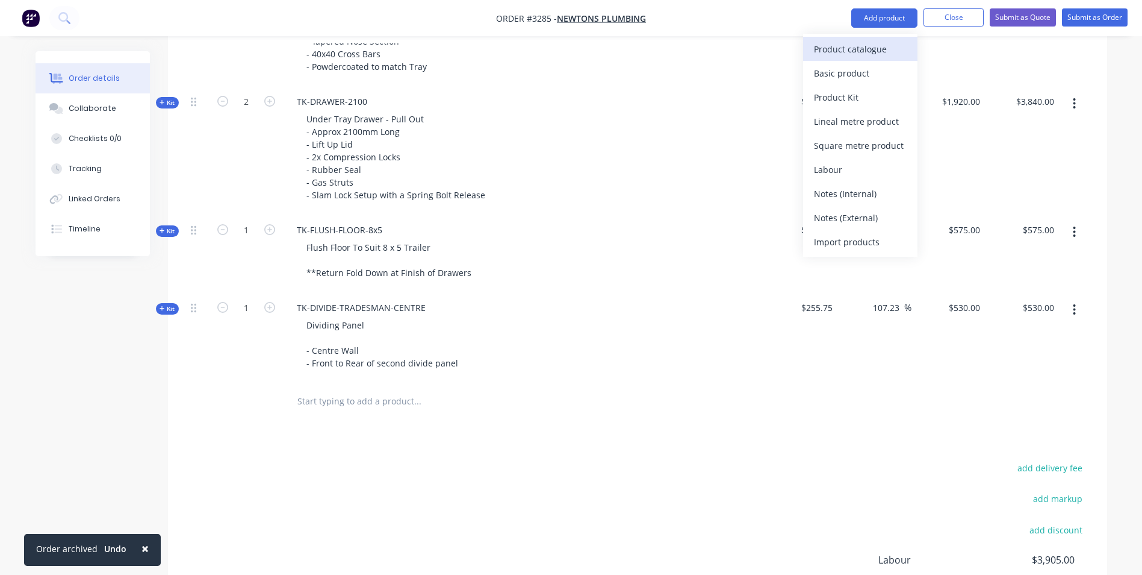
click at [858, 46] on div "Product catalogue" at bounding box center [860, 48] width 93 height 17
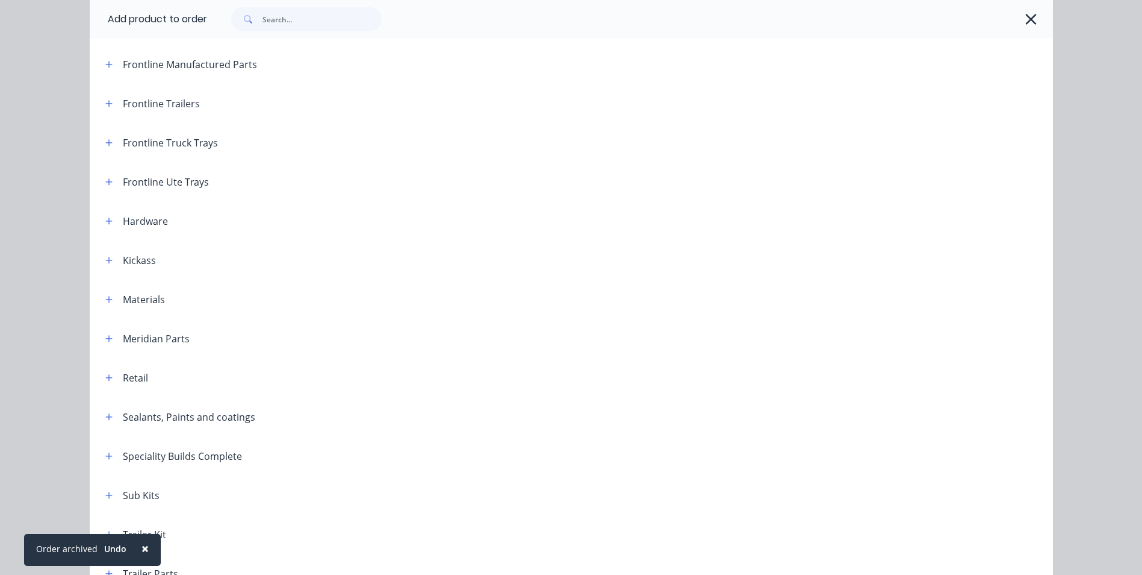
scroll to position [301, 0]
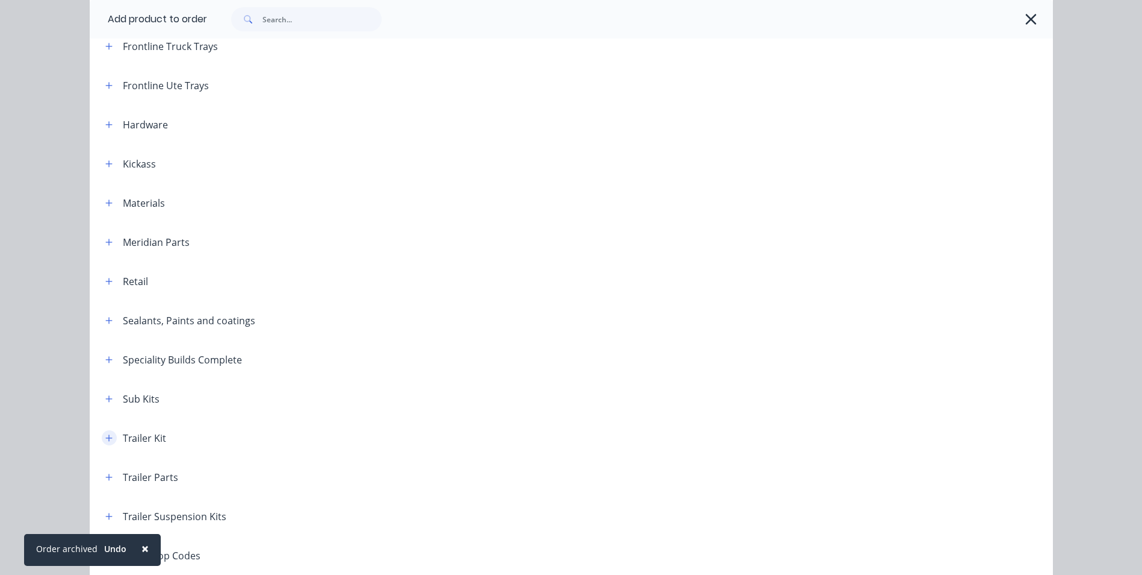
click at [105, 435] on icon "button" at bounding box center [108, 438] width 7 height 8
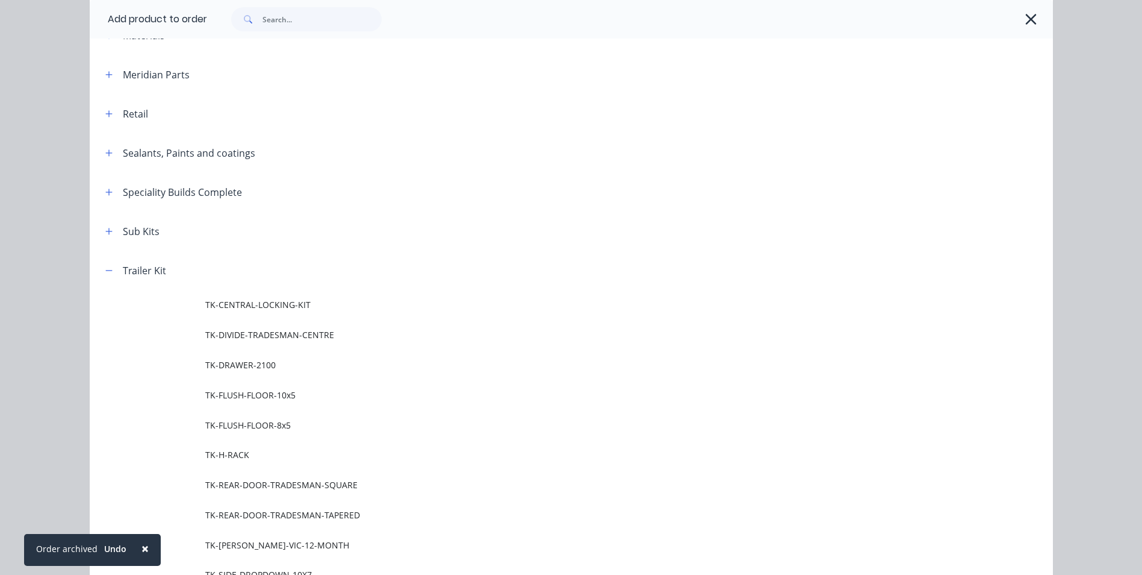
scroll to position [662, 0]
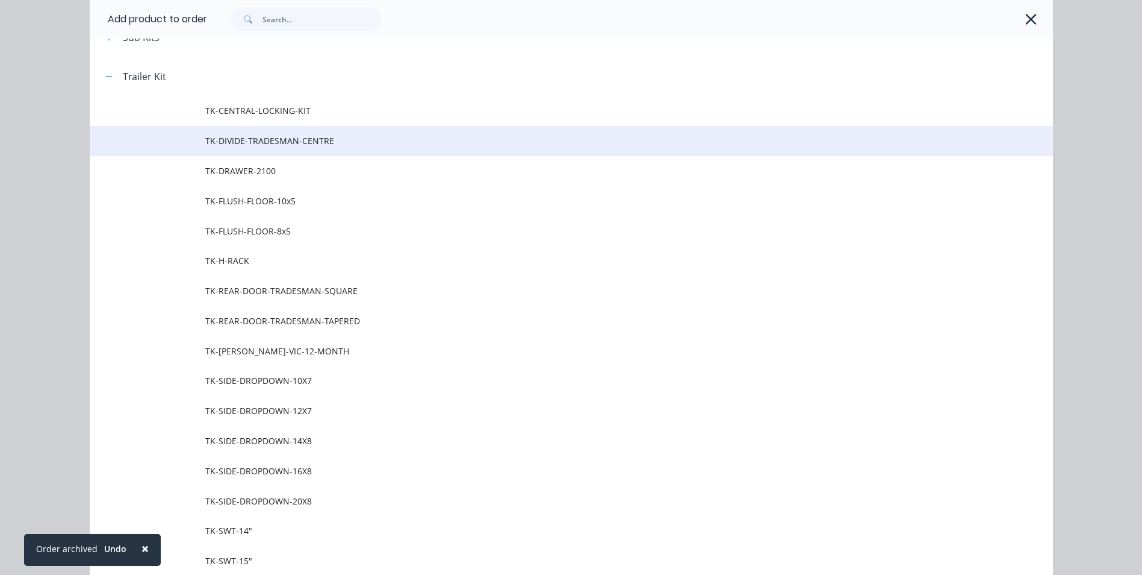
click at [248, 142] on span "TK-DIVIDE-TRADESMAN-CENTRE" at bounding box center [544, 140] width 678 height 13
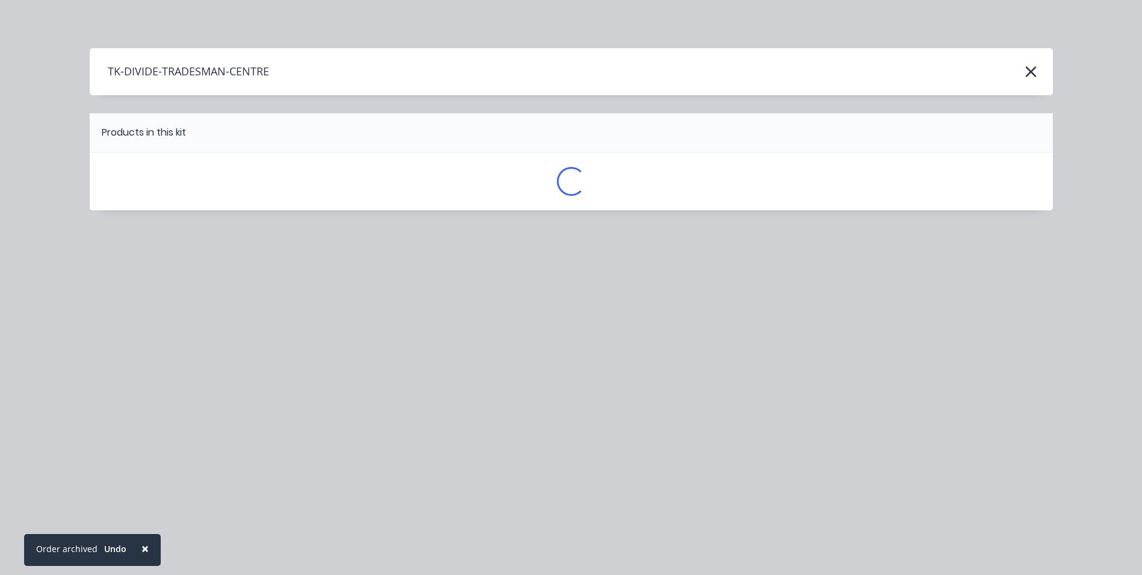
scroll to position [0, 0]
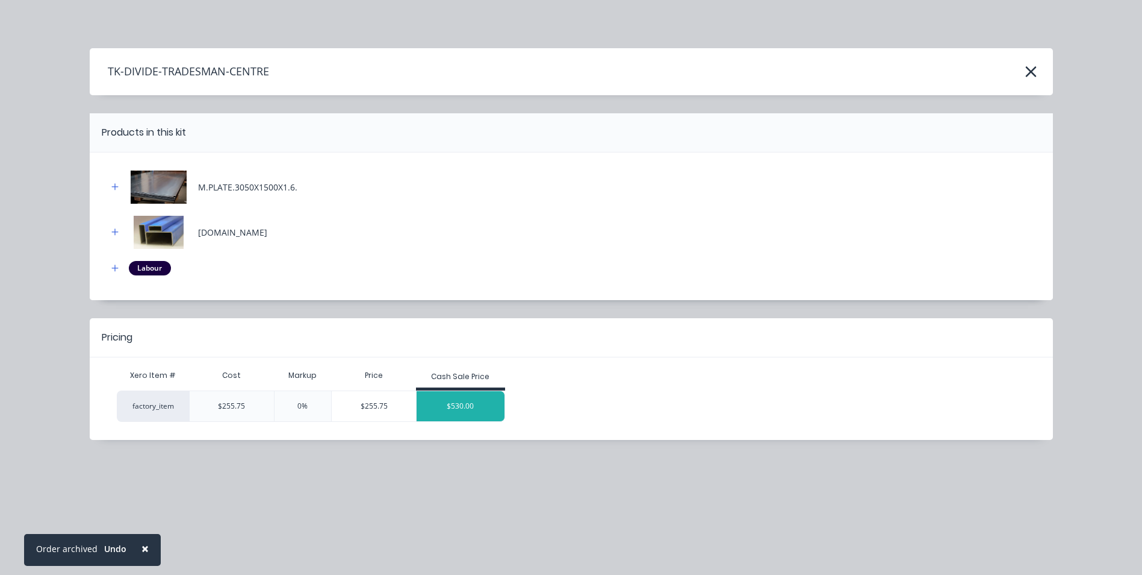
click at [456, 397] on div "$530.00" at bounding box center [461, 406] width 88 height 30
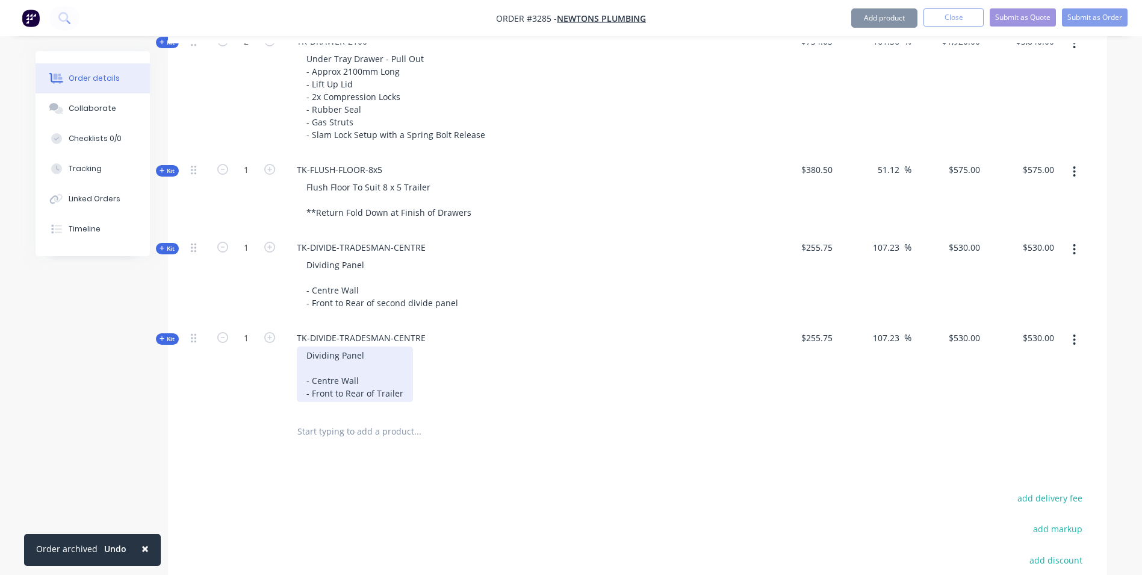
click at [376, 384] on div "Dividing Panel - Centre Wall - Front to Rear of Trailer" at bounding box center [355, 373] width 116 height 55
drag, startPoint x: 357, startPoint y: 378, endPoint x: 314, endPoint y: 381, distance: 43.5
click at [314, 381] on div "Dividing Panel - Centre Wall - Front to Rear of Trailer" at bounding box center [355, 373] width 116 height 55
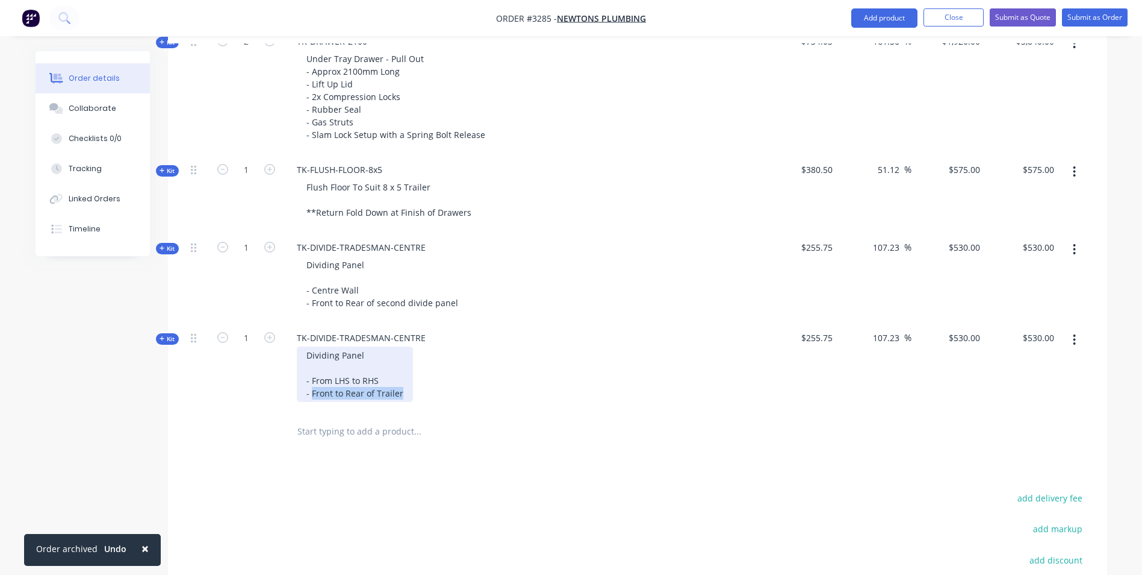
drag, startPoint x: 402, startPoint y: 392, endPoint x: 313, endPoint y: 400, distance: 90.1
click at [313, 400] on div "Dividing Panel - From LHS to RHS - Front to Rear of Trailer" at bounding box center [355, 373] width 116 height 55
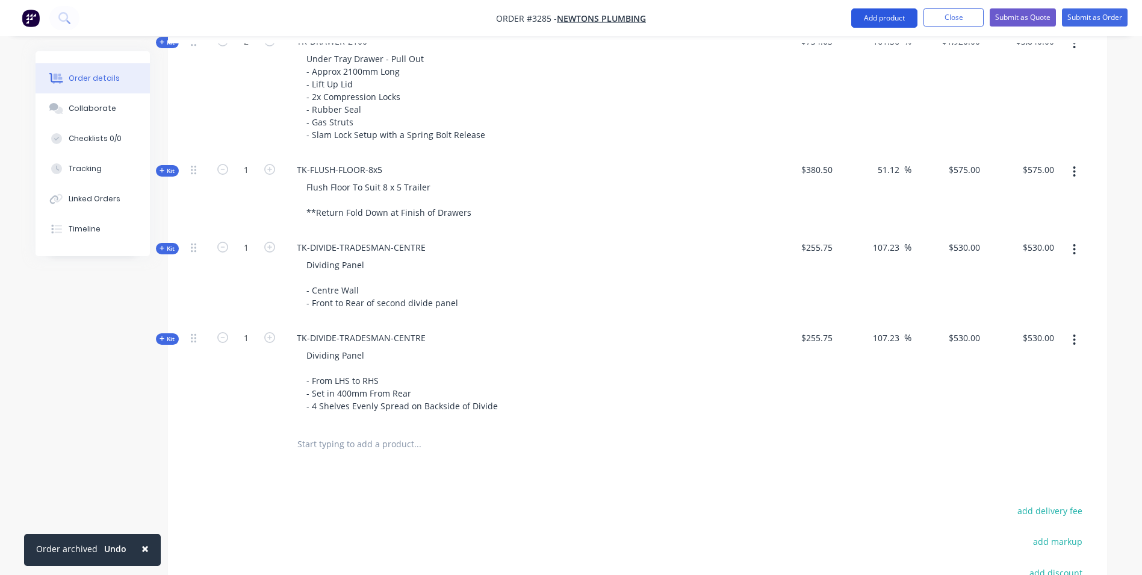
click at [862, 15] on button "Add product" at bounding box center [885, 17] width 66 height 19
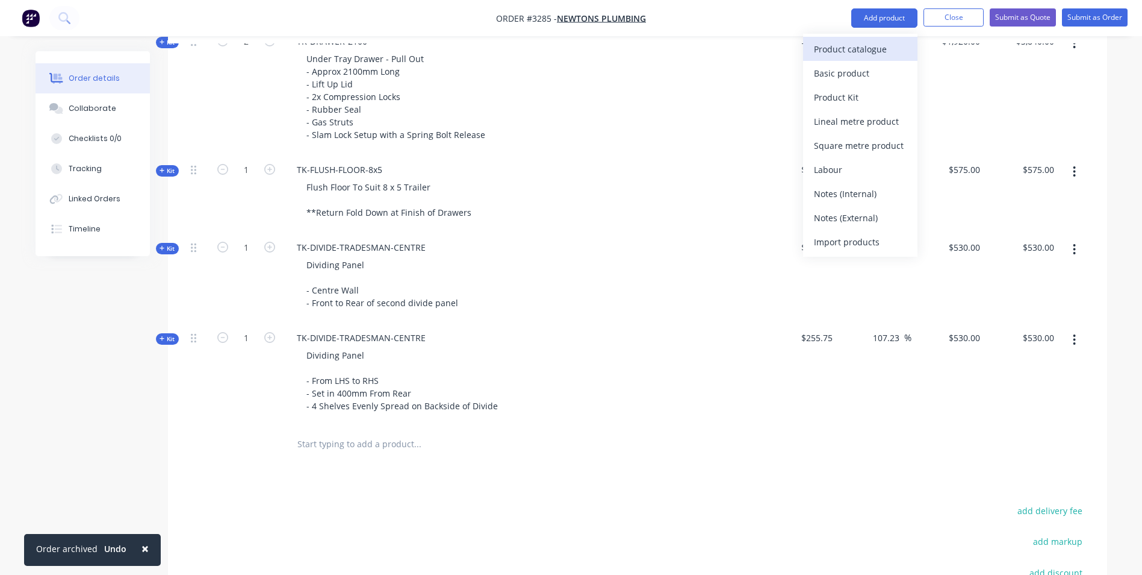
click at [846, 48] on div "Product catalogue" at bounding box center [860, 48] width 93 height 17
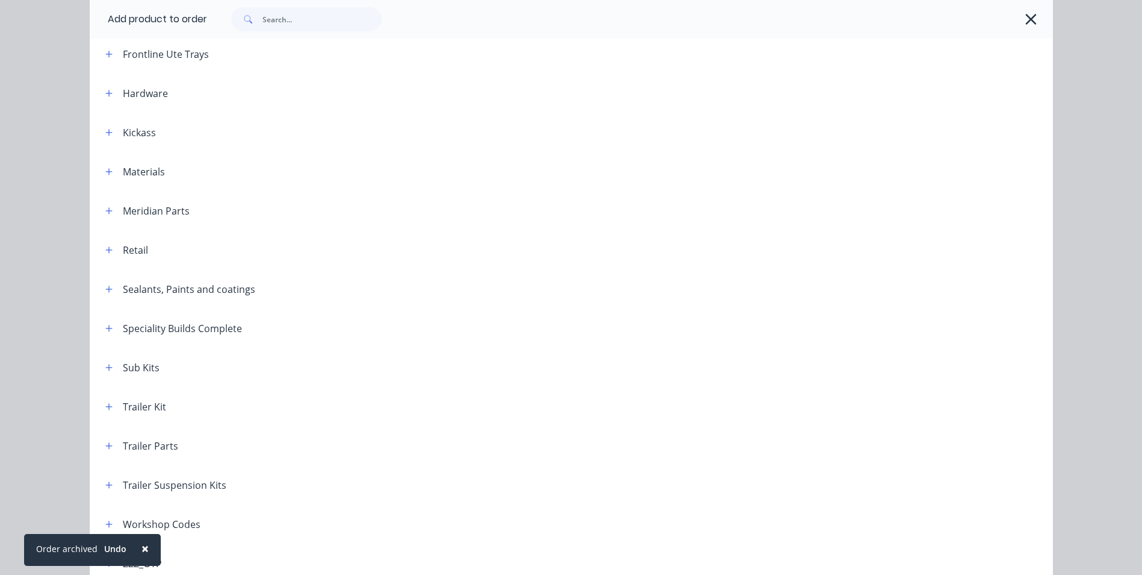
scroll to position [361, 0]
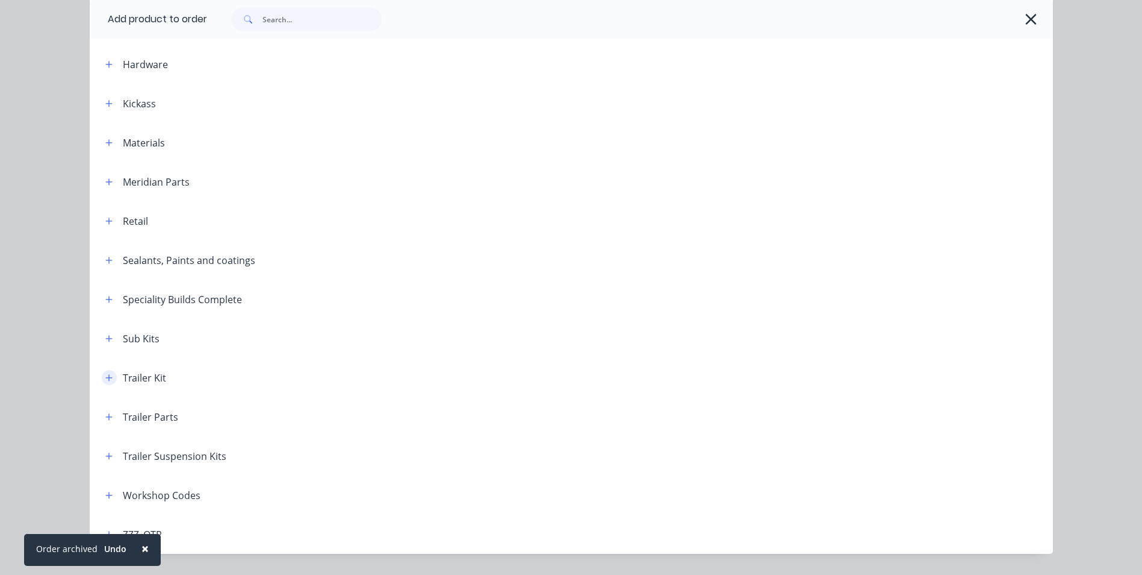
click at [105, 375] on icon "button" at bounding box center [108, 377] width 7 height 7
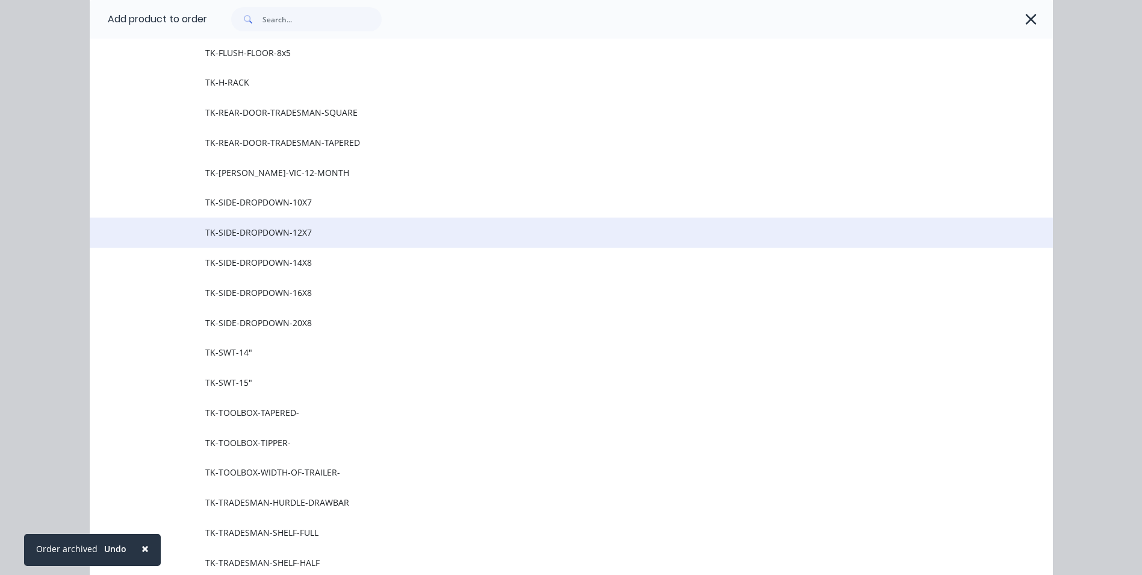
scroll to position [723, 0]
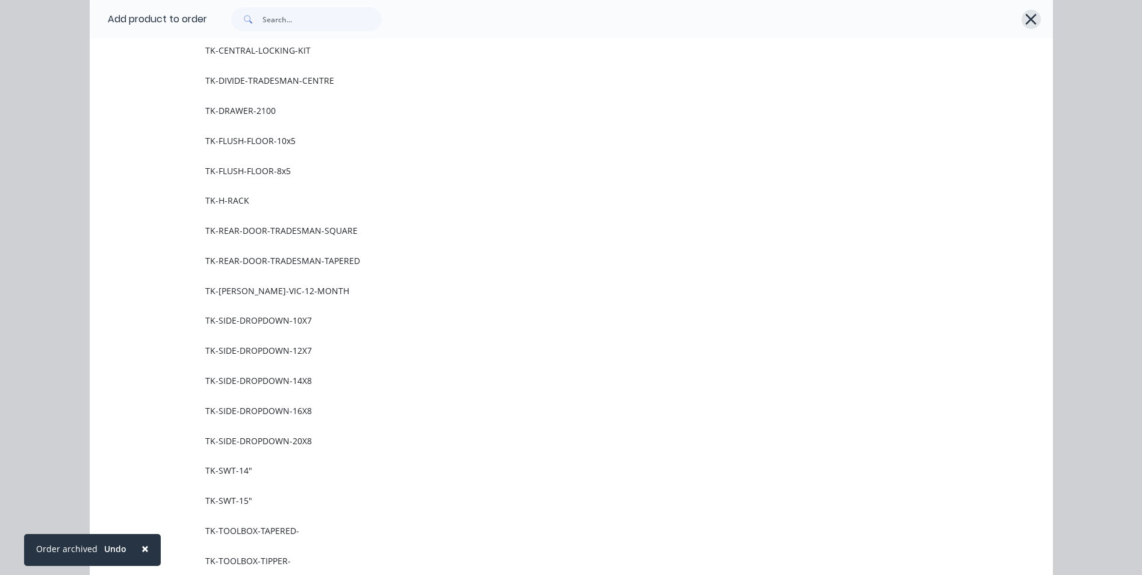
click at [1027, 23] on icon "button" at bounding box center [1031, 19] width 13 height 17
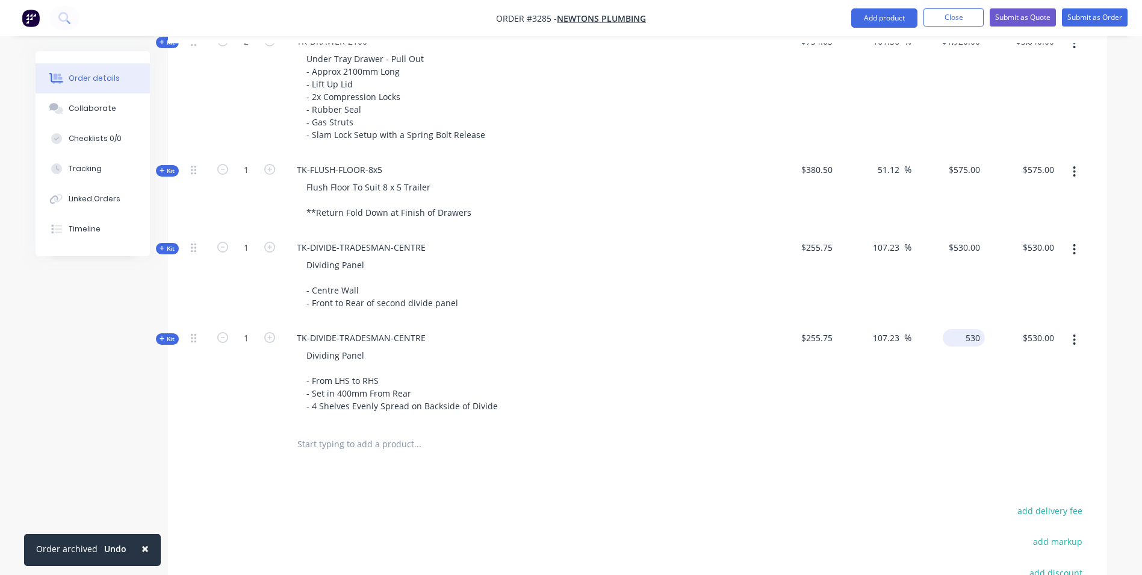
click at [952, 335] on div "530 $530.00" at bounding box center [949, 373] width 74 height 103
type input "780"
click at [812, 340] on span "$255.75" at bounding box center [801, 337] width 64 height 13
type input "204.99"
type input "$780.00"
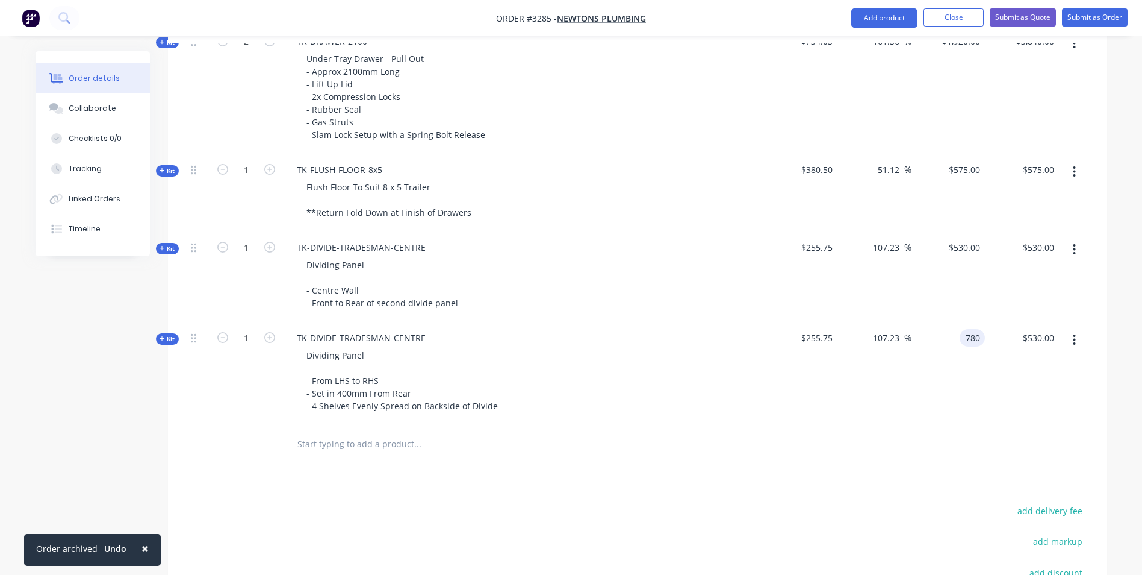
type input "$780.00"
click at [819, 337] on span "$255.75" at bounding box center [801, 337] width 64 height 13
click at [161, 340] on icon at bounding box center [162, 338] width 5 height 6
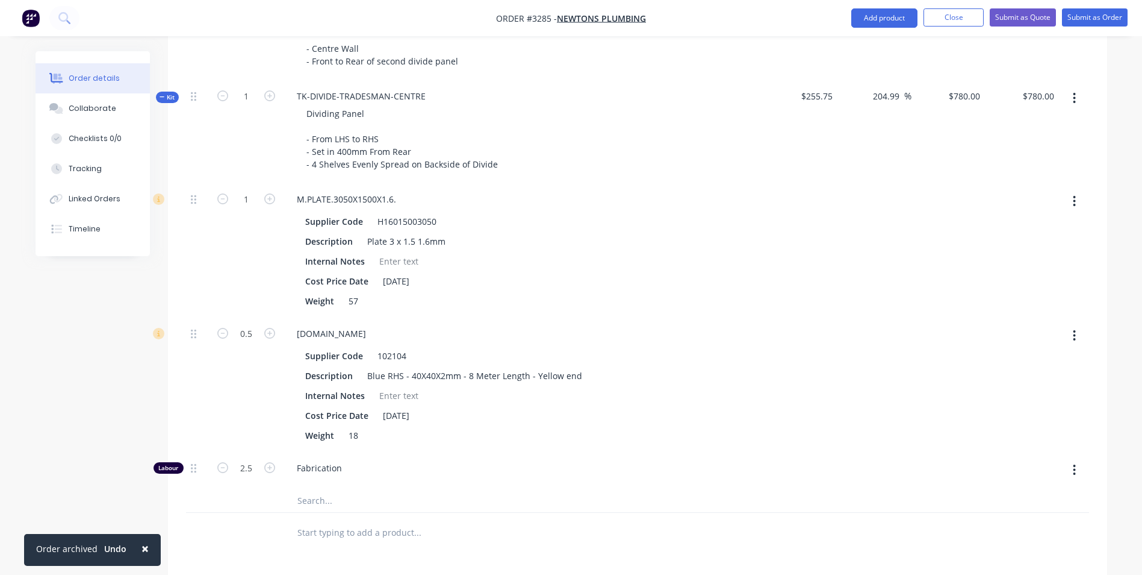
scroll to position [1309, 0]
click at [268, 199] on icon "button" at bounding box center [269, 199] width 11 height 11
type input "$1,078.8856"
type input "$1,078.89"
type input "2"
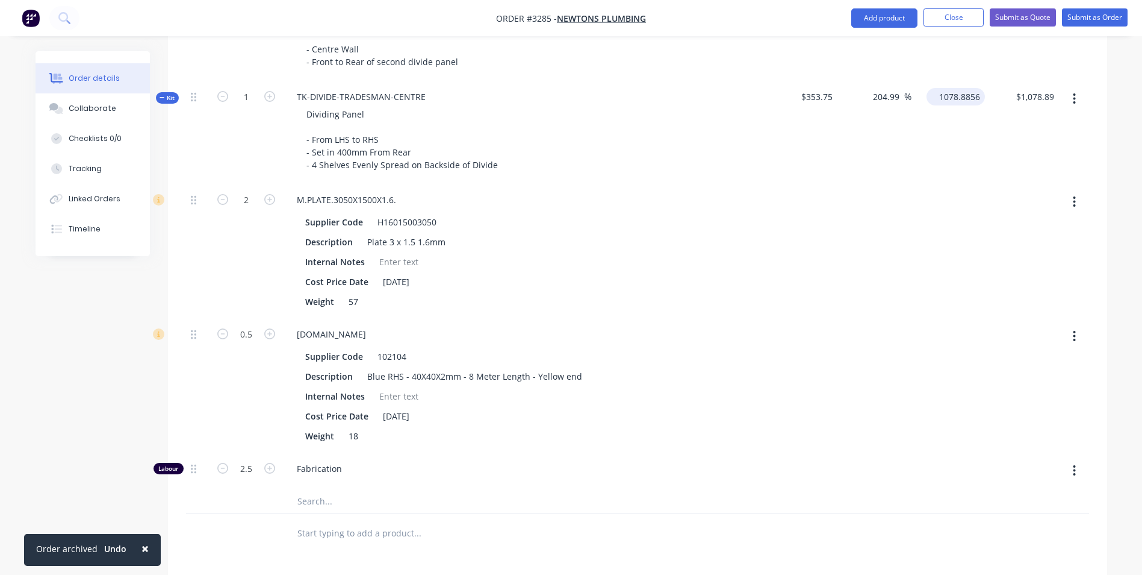
click at [953, 100] on input "1078.8856" at bounding box center [959, 96] width 54 height 17
type input "780"
type input "120.49"
type input "$780.00"
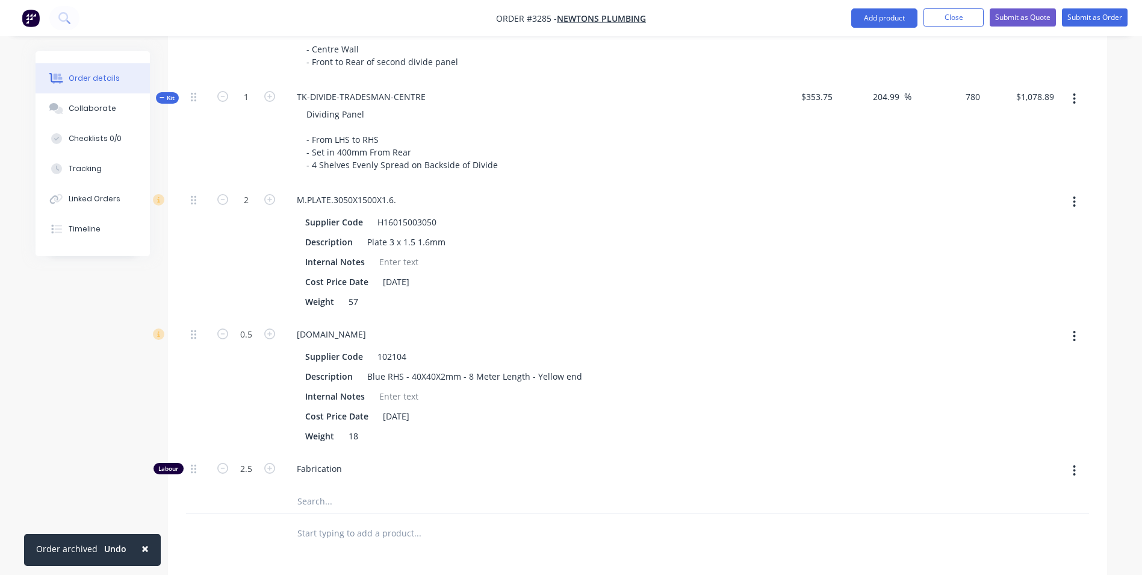
type input "$780.00"
click at [155, 96] on div "Order details Collaborate Checklists 0/0 Tracking Linked Orders Timeline" at bounding box center [102, 153] width 132 height 205
click at [160, 95] on icon at bounding box center [162, 98] width 5 height 6
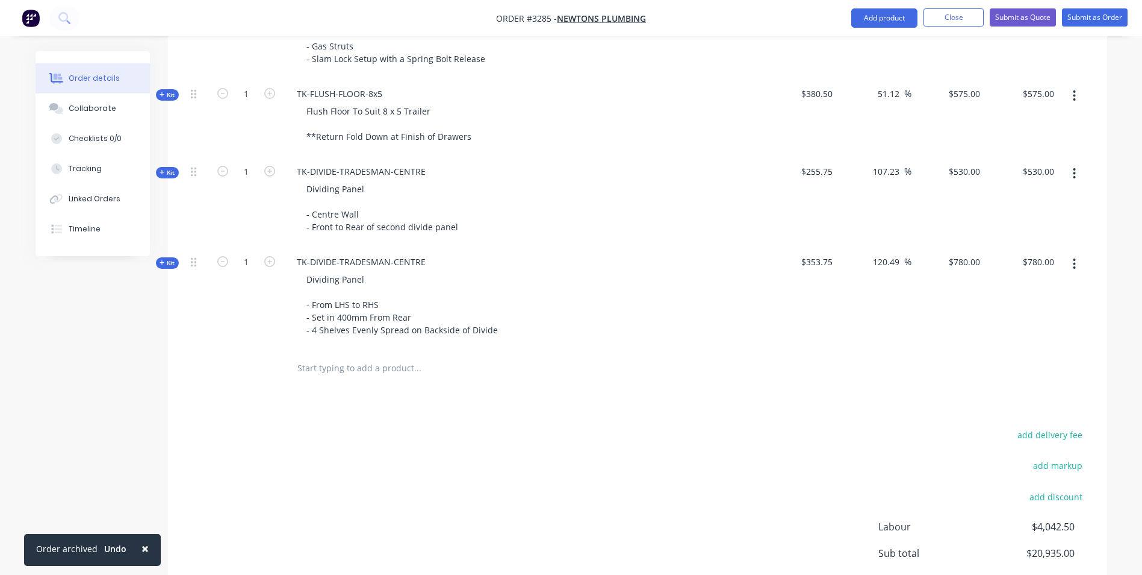
scroll to position [977, 0]
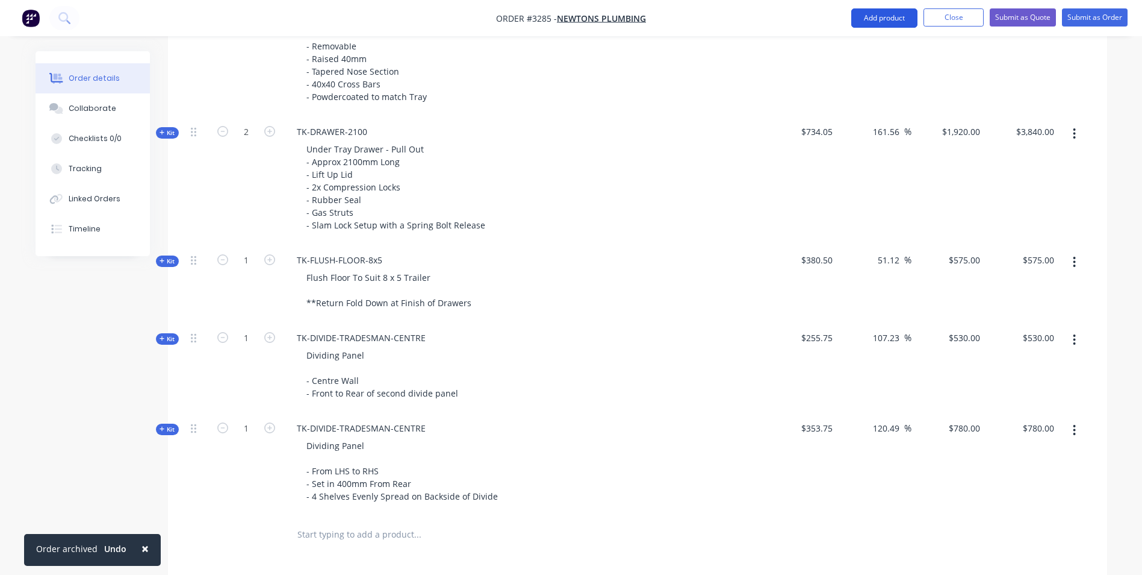
click at [865, 22] on button "Add product" at bounding box center [885, 17] width 66 height 19
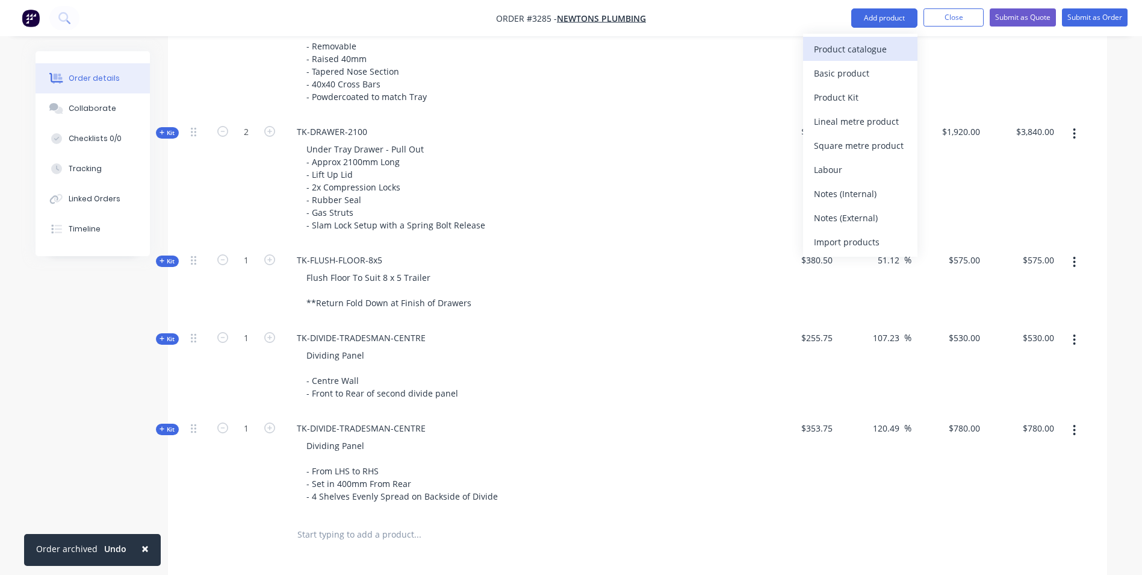
click at [862, 47] on div "Product catalogue" at bounding box center [860, 48] width 93 height 17
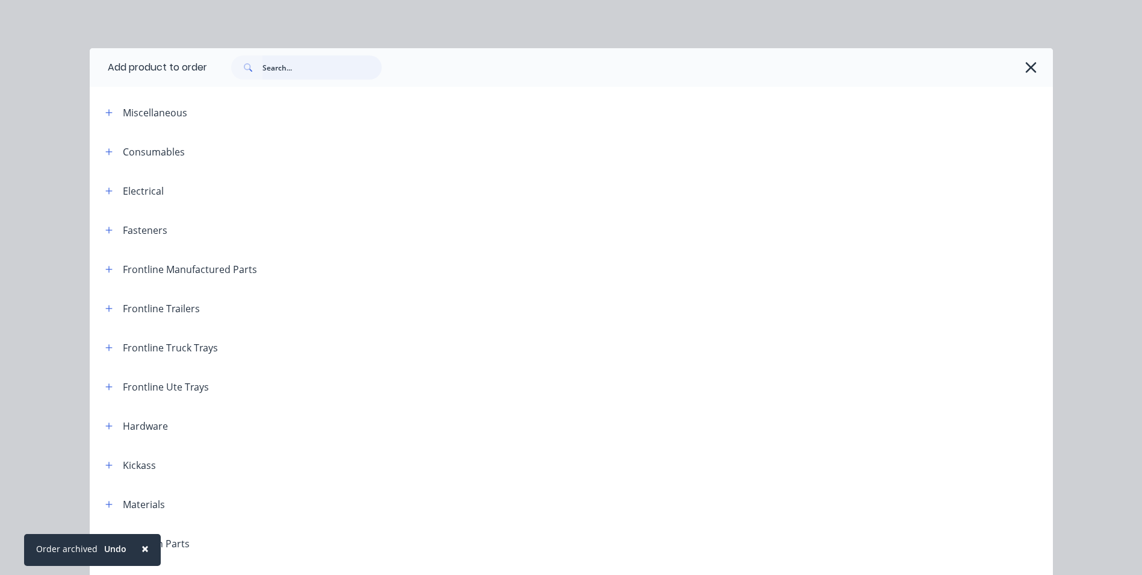
click at [284, 70] on input "text" at bounding box center [322, 67] width 119 height 24
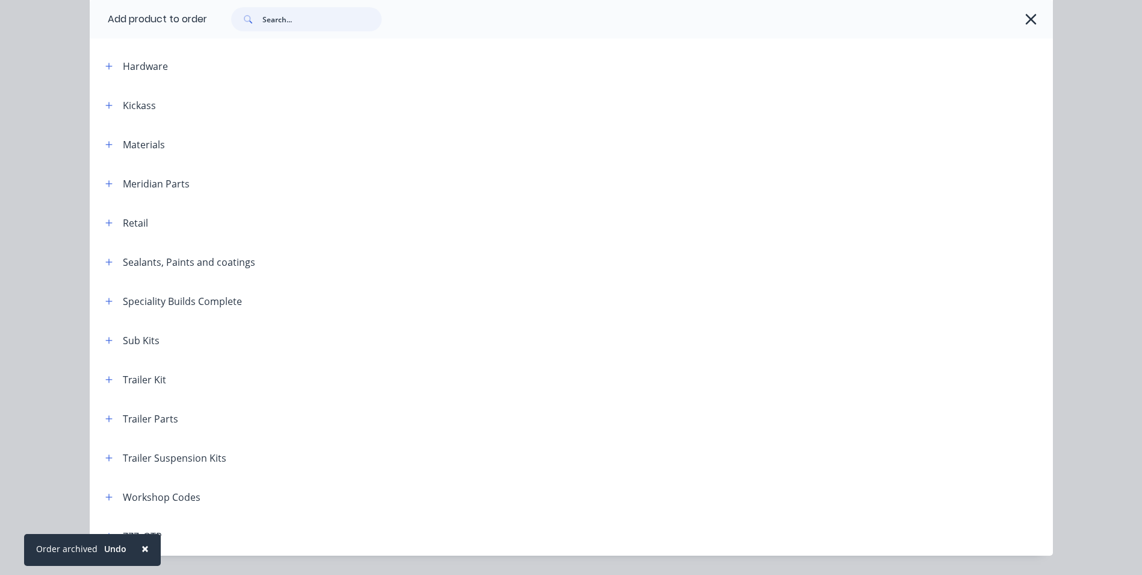
scroll to position [393, 0]
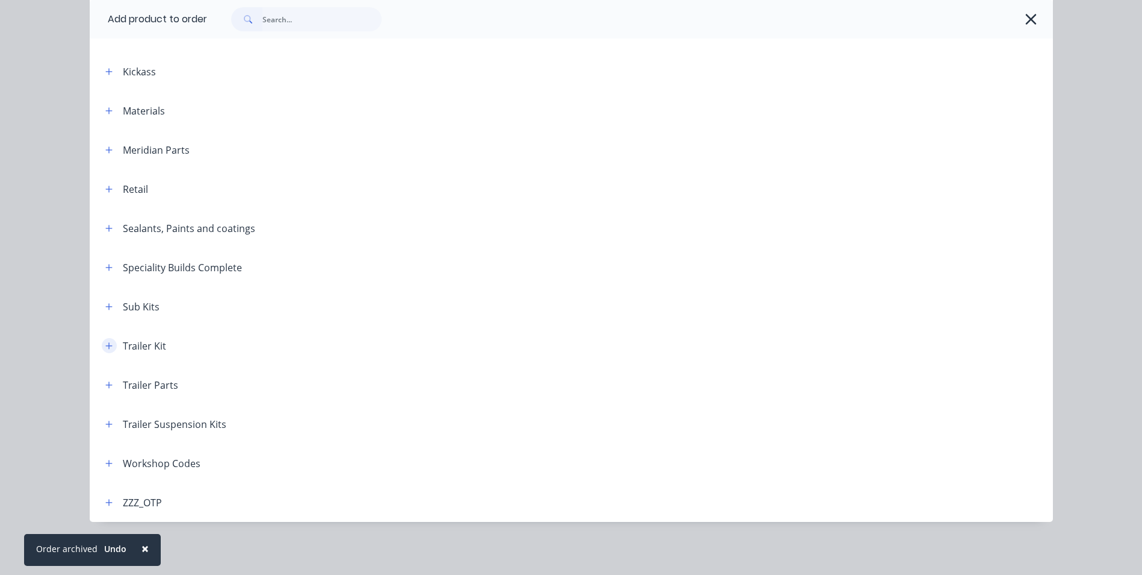
click at [105, 344] on icon "button" at bounding box center [108, 345] width 7 height 8
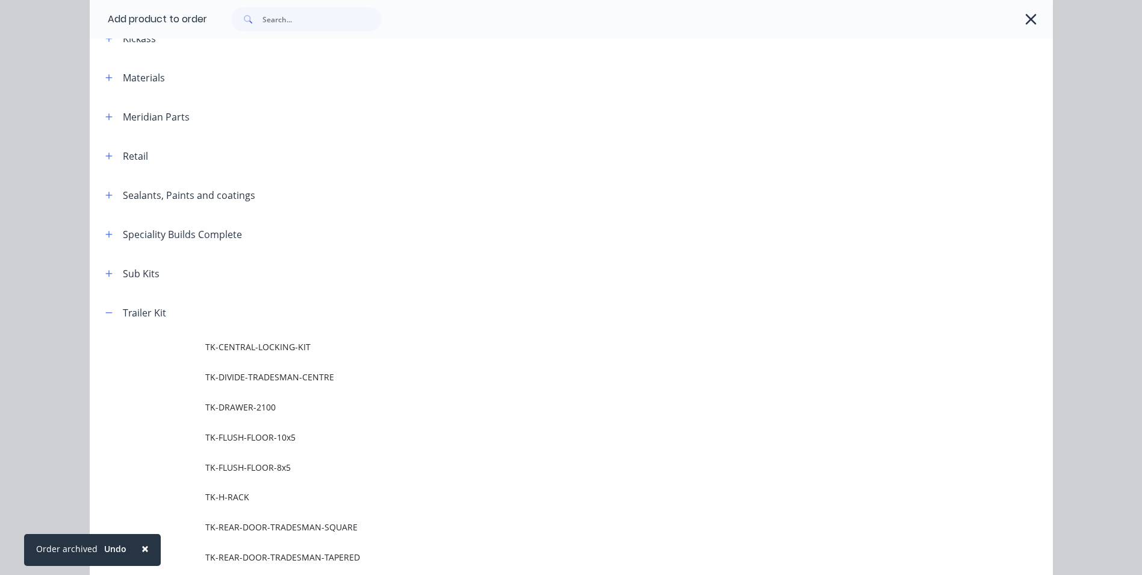
scroll to position [333, 0]
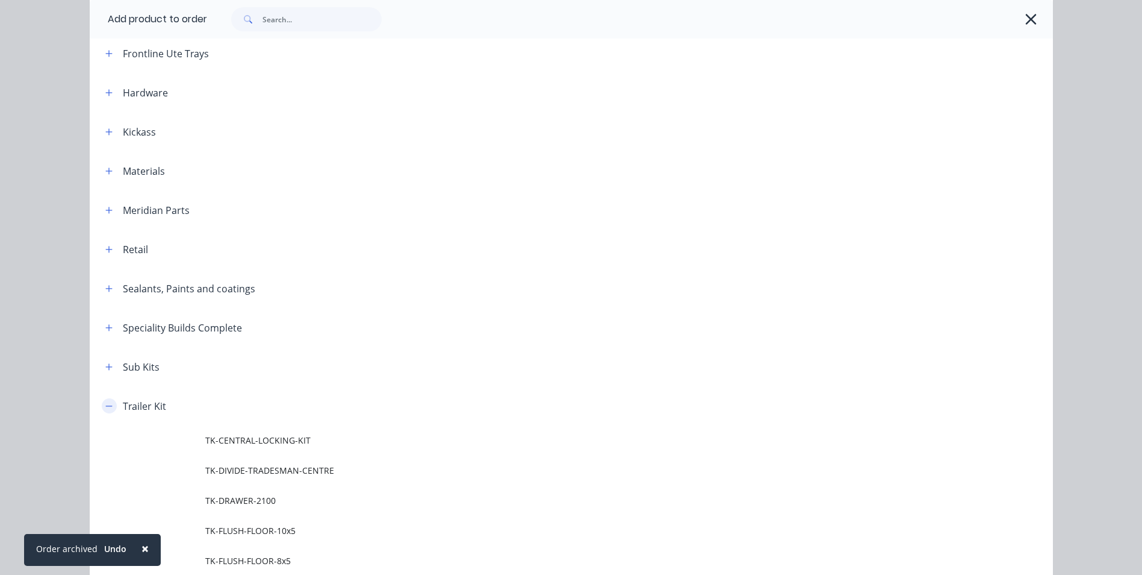
click at [105, 405] on icon "button" at bounding box center [108, 405] width 7 height 1
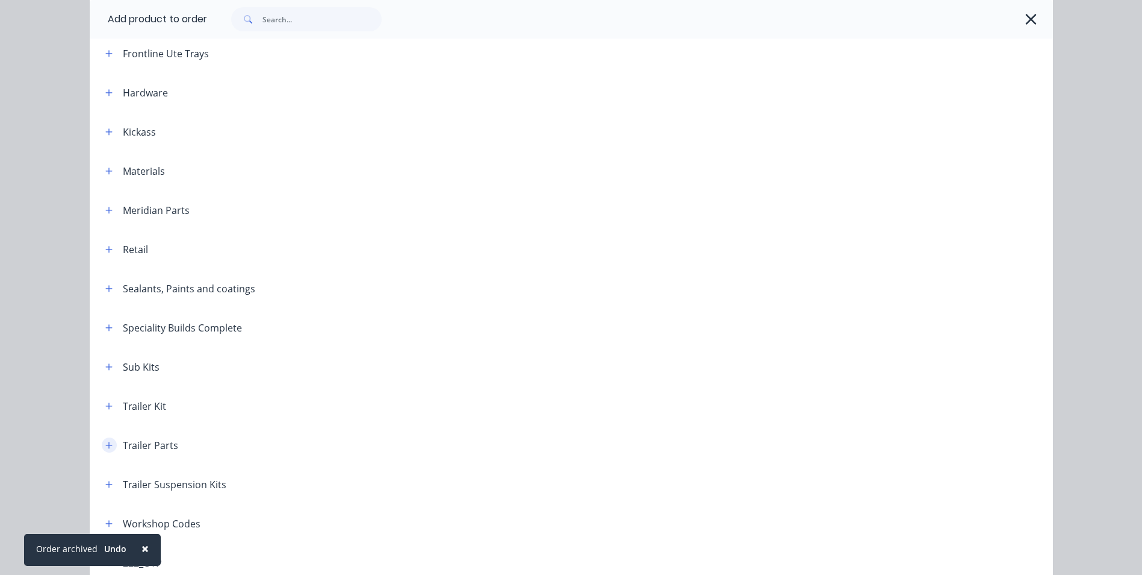
click at [108, 447] on button "button" at bounding box center [109, 444] width 15 height 15
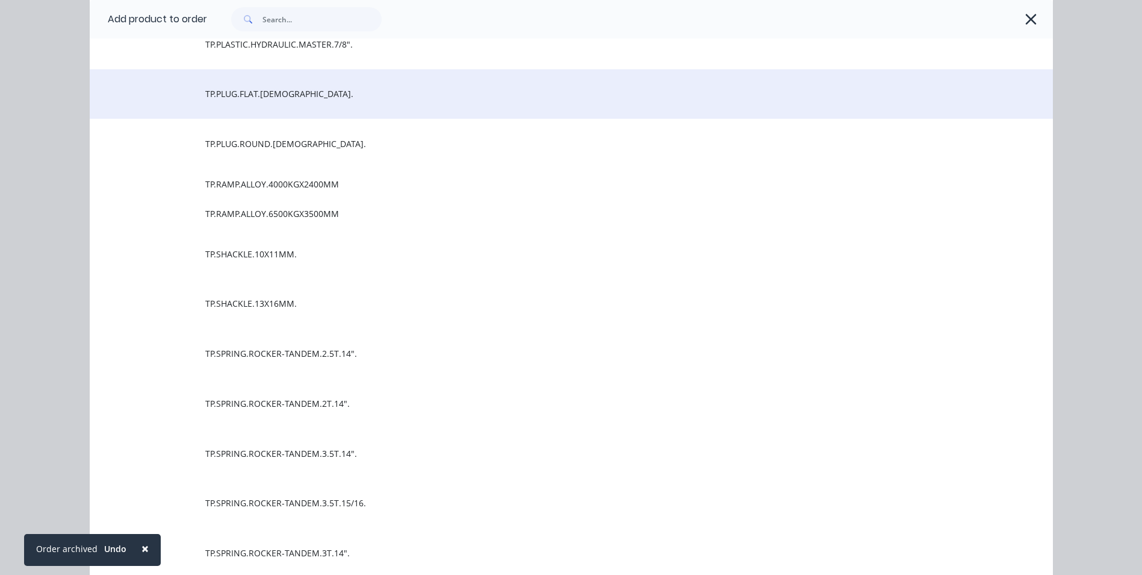
scroll to position [6987, 0]
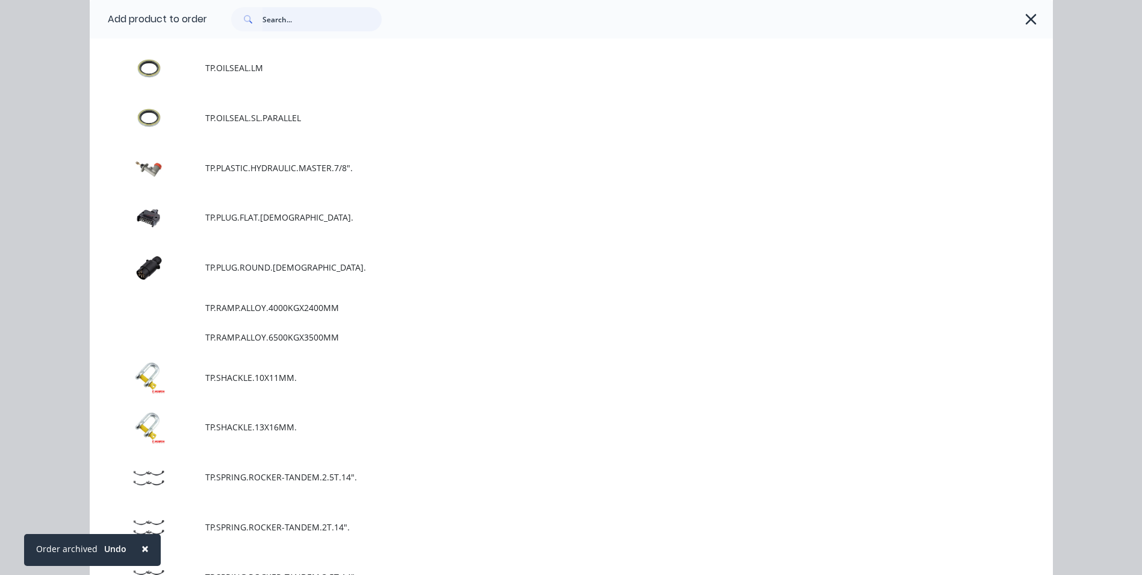
click at [263, 25] on input "text" at bounding box center [322, 19] width 119 height 24
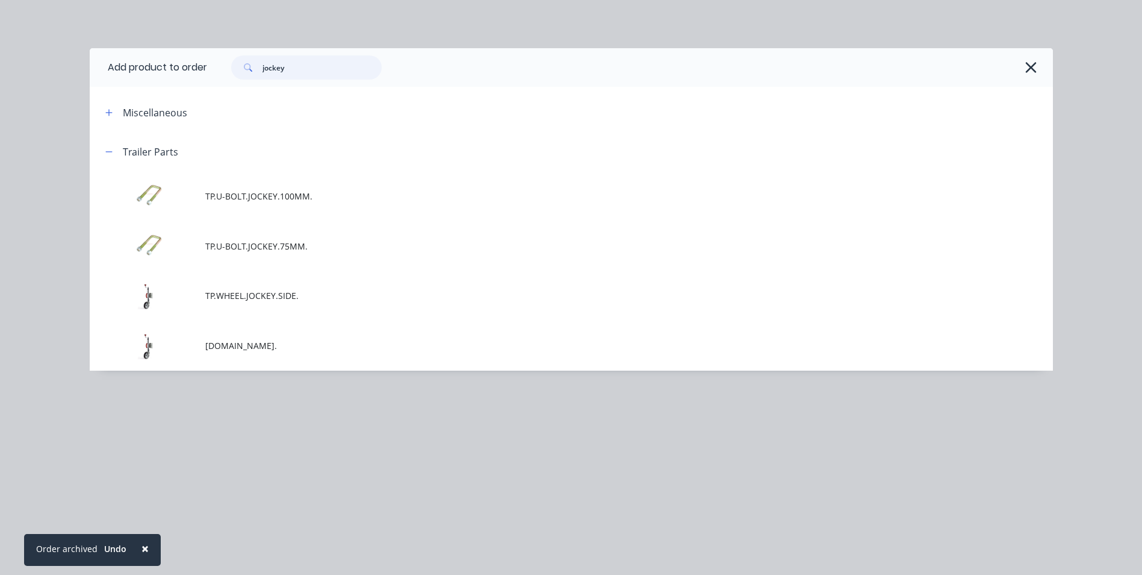
scroll to position [0, 0]
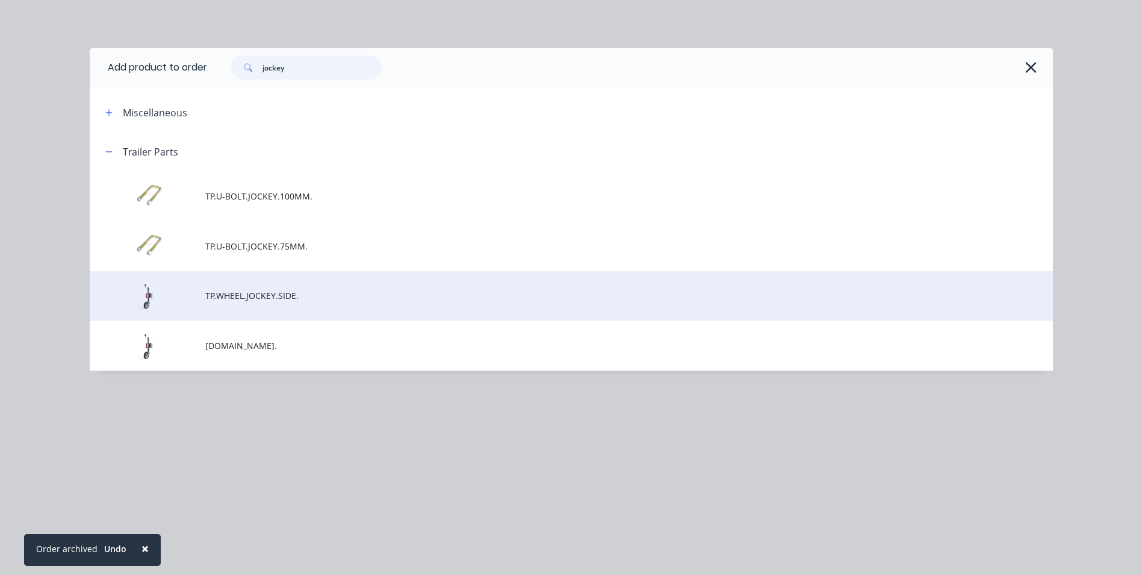
type input "jockey"
click at [226, 292] on span "TP.WHEEL.JOCKEY.SIDE." at bounding box center [544, 295] width 678 height 13
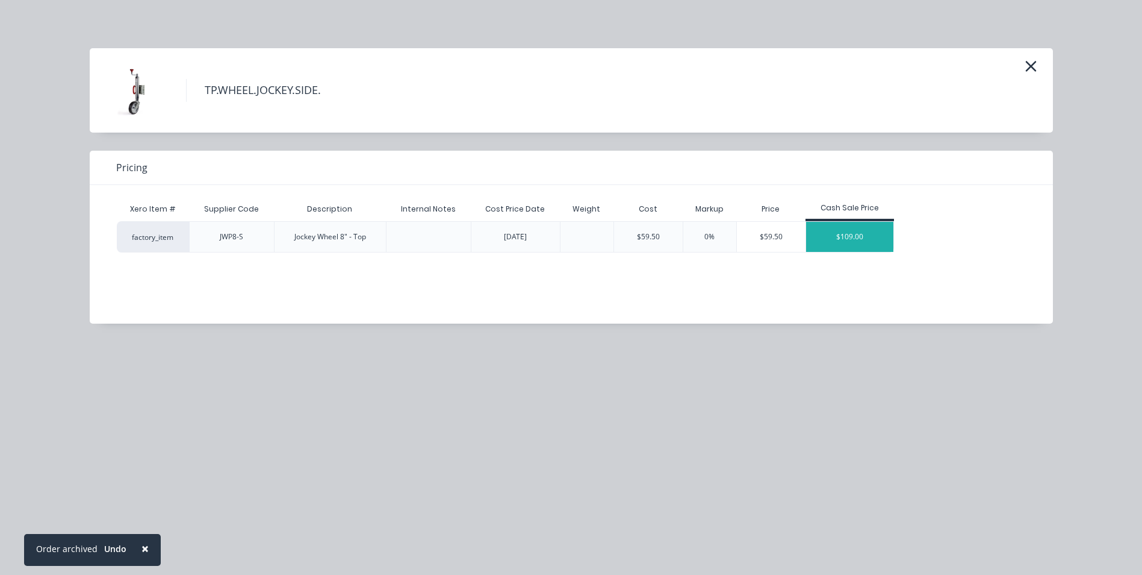
click at [833, 235] on div "$109.00" at bounding box center [850, 237] width 88 height 30
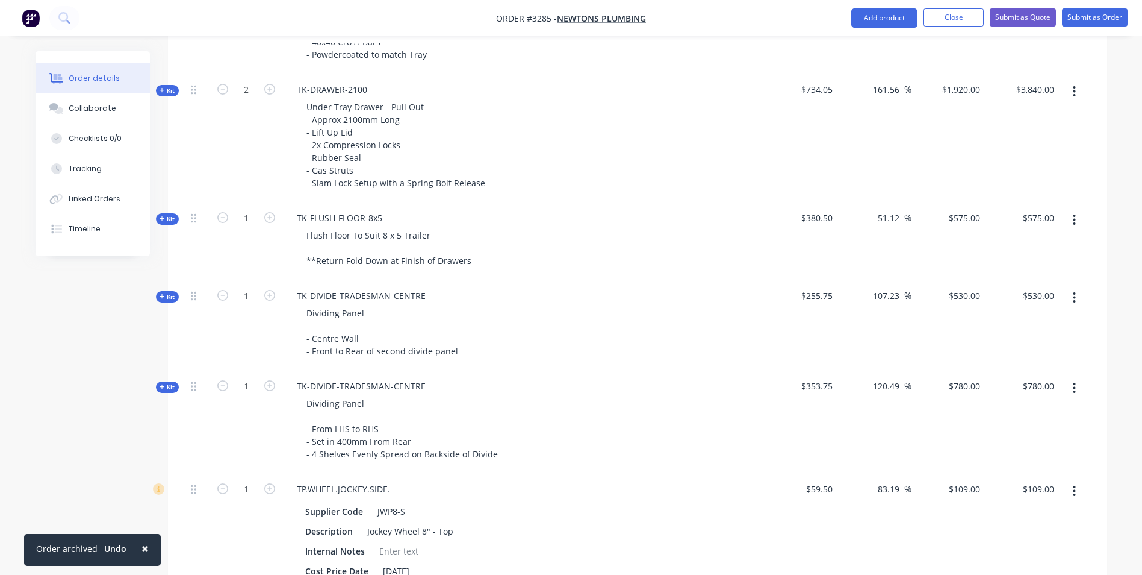
scroll to position [1279, 0]
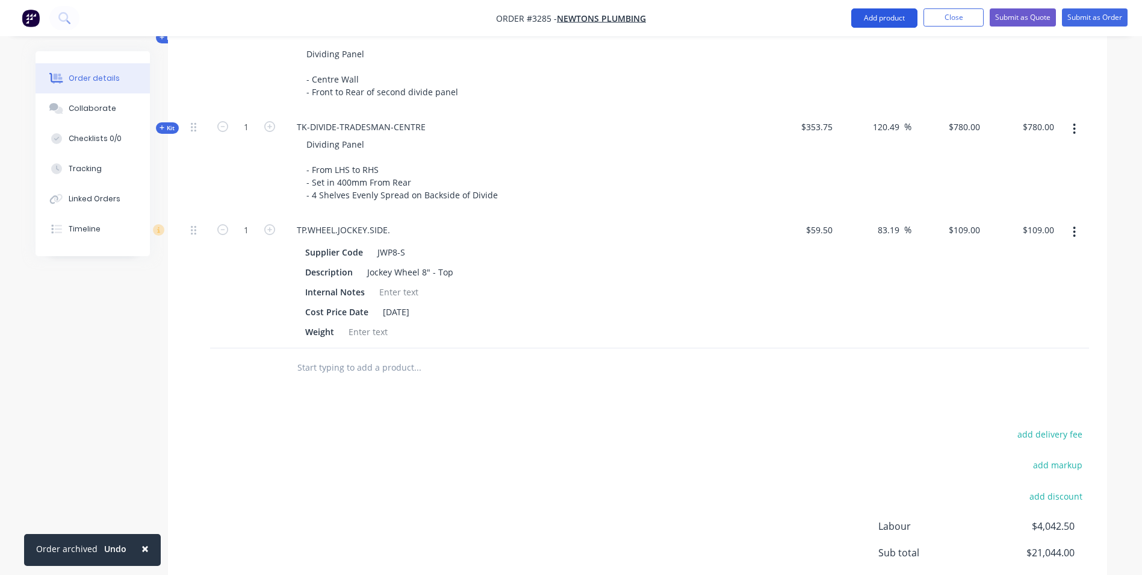
drag, startPoint x: 859, startPoint y: 16, endPoint x: 850, endPoint y: 25, distance: 12.4
click at [859, 16] on button "Add product" at bounding box center [885, 17] width 66 height 19
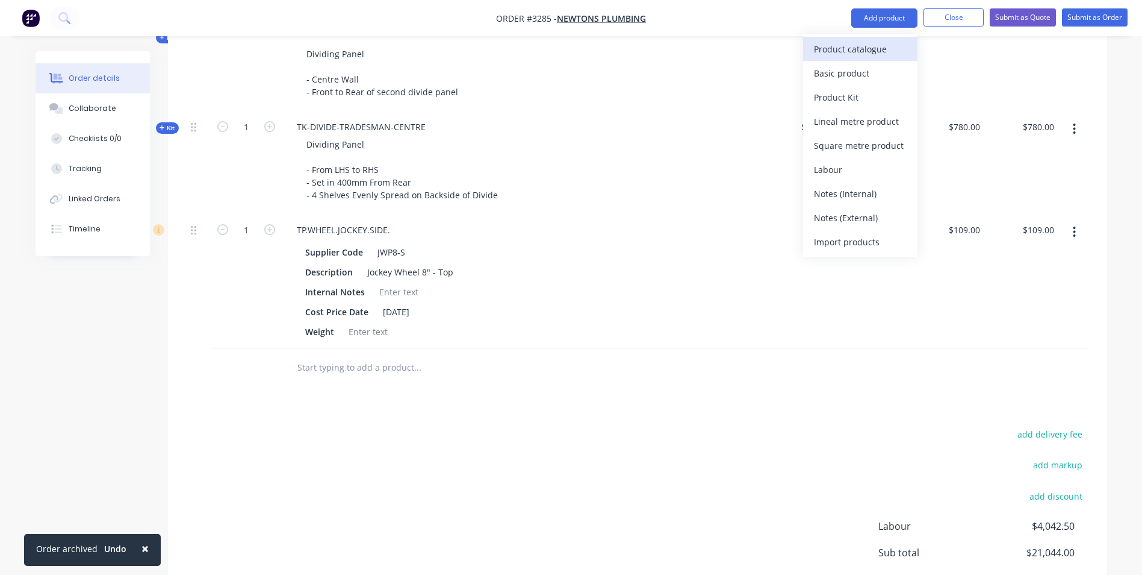
click at [851, 52] on div "Product catalogue" at bounding box center [860, 48] width 93 height 17
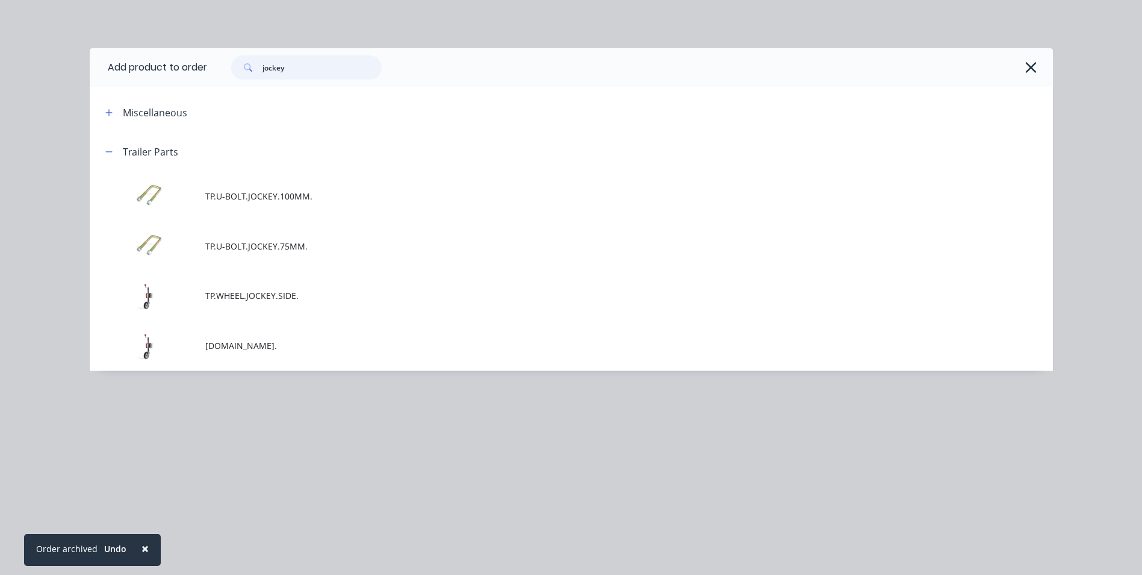
drag, startPoint x: 294, startPoint y: 68, endPoint x: 231, endPoint y: 72, distance: 63.4
click at [231, 72] on div "jockey" at bounding box center [300, 67] width 163 height 24
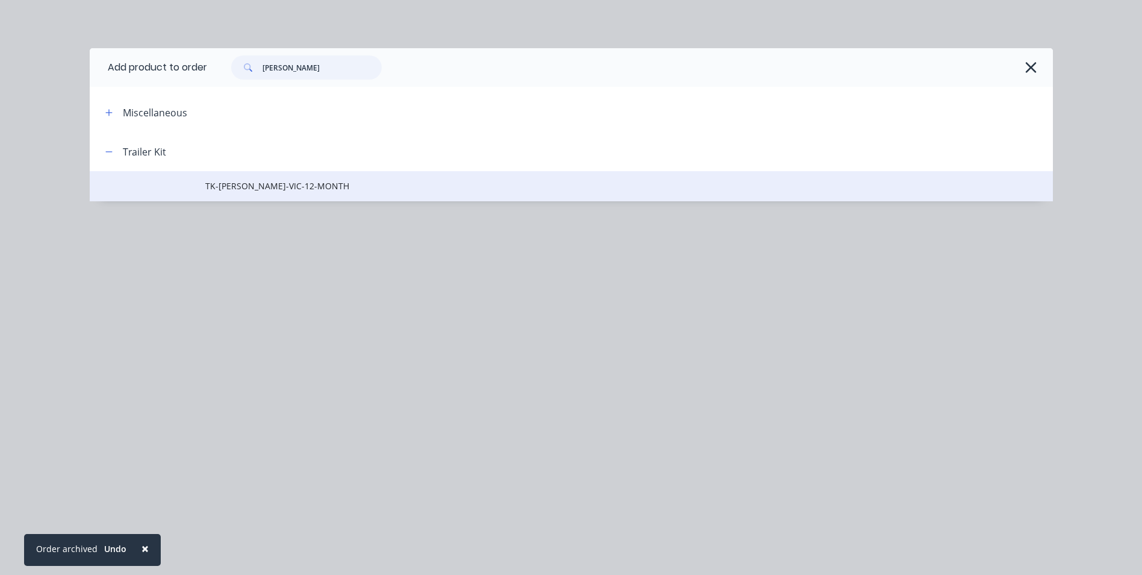
type input "[PERSON_NAME]"
click at [244, 190] on span "TK-[PERSON_NAME]-VIC-12-MONTH" at bounding box center [544, 185] width 678 height 13
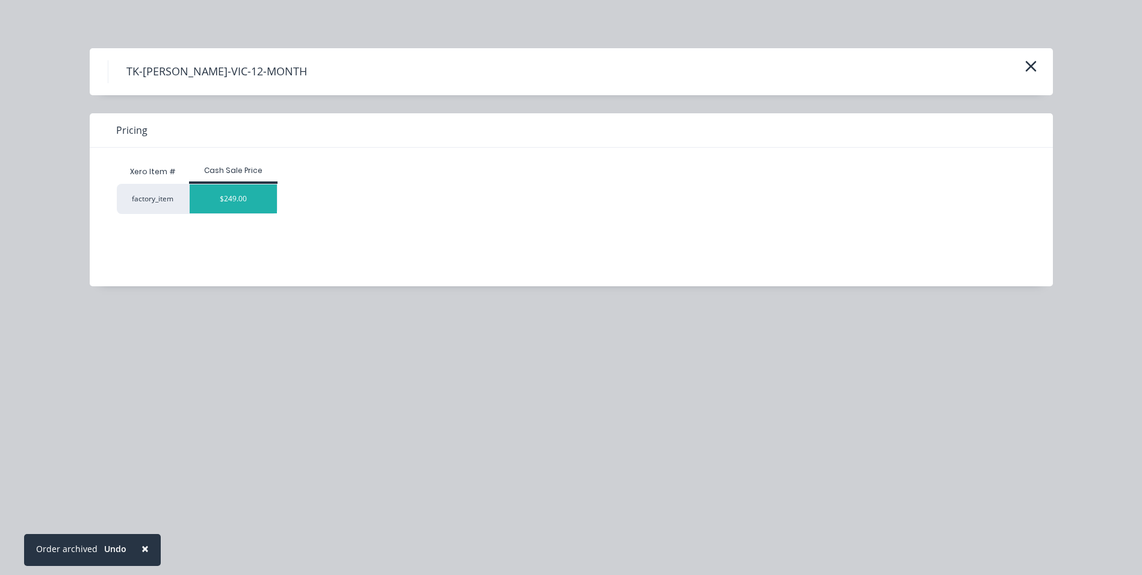
click at [223, 192] on div "$249.00" at bounding box center [234, 198] width 88 height 29
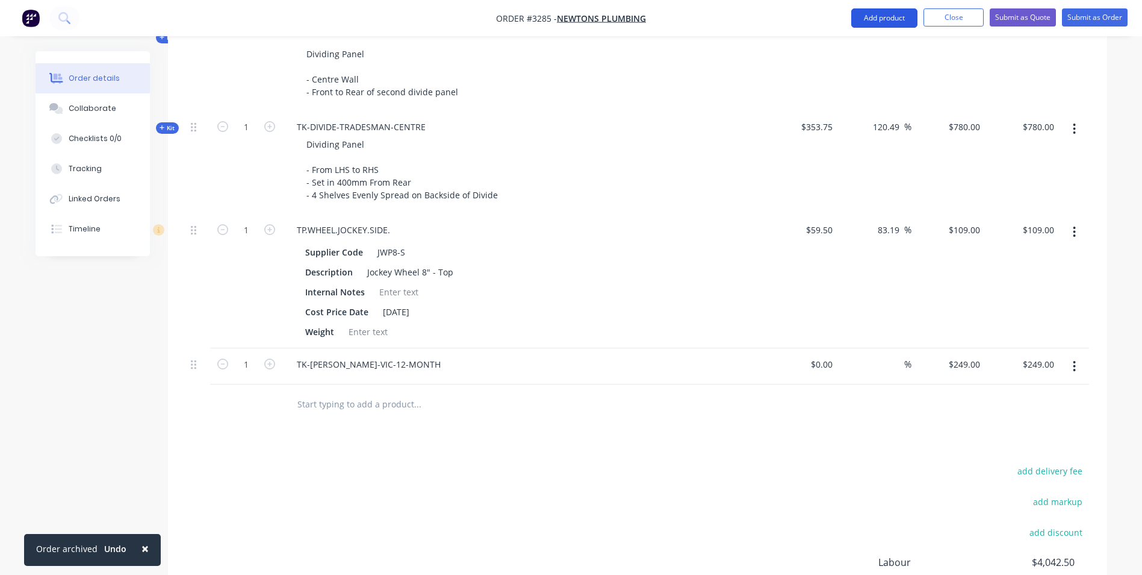
click at [895, 16] on button "Add product" at bounding box center [885, 17] width 66 height 19
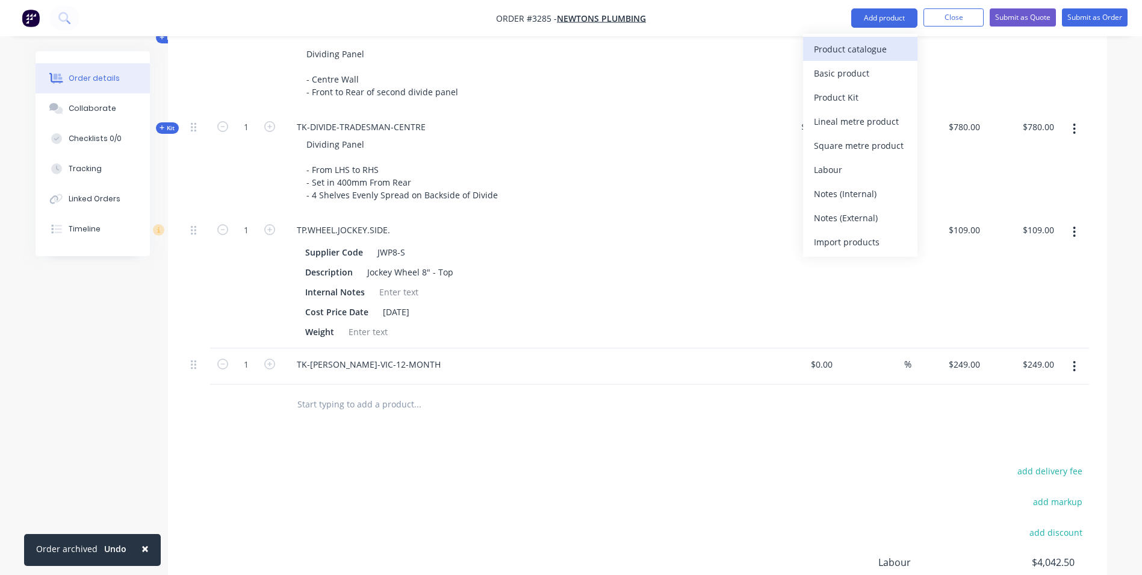
click at [877, 56] on div "Product catalogue" at bounding box center [860, 48] width 93 height 17
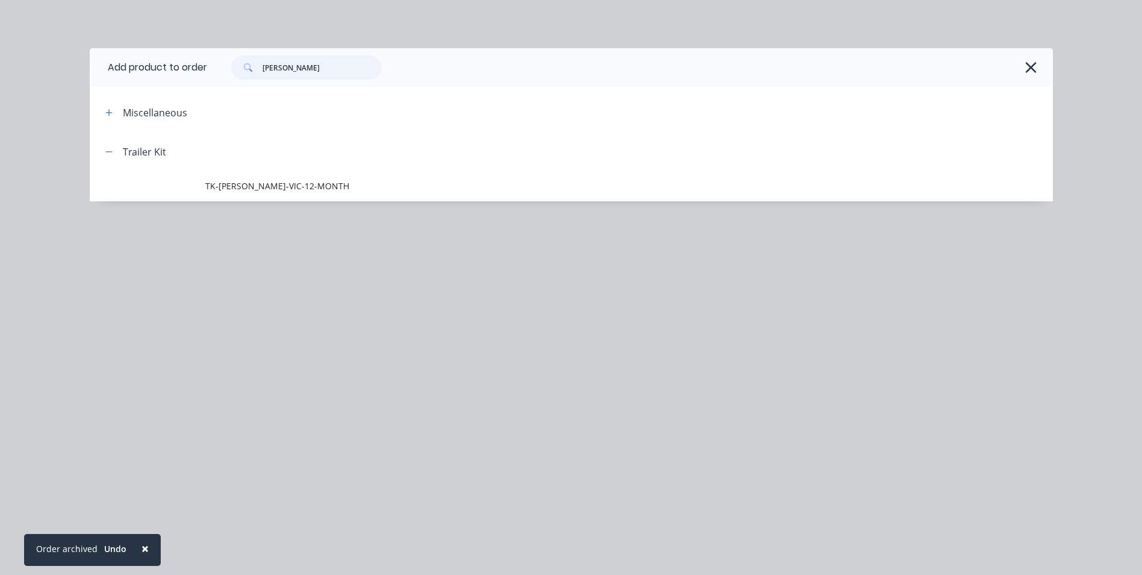
drag, startPoint x: 284, startPoint y: 69, endPoint x: 225, endPoint y: 72, distance: 59.1
click at [225, 72] on div "[PERSON_NAME]" at bounding box center [300, 67] width 163 height 24
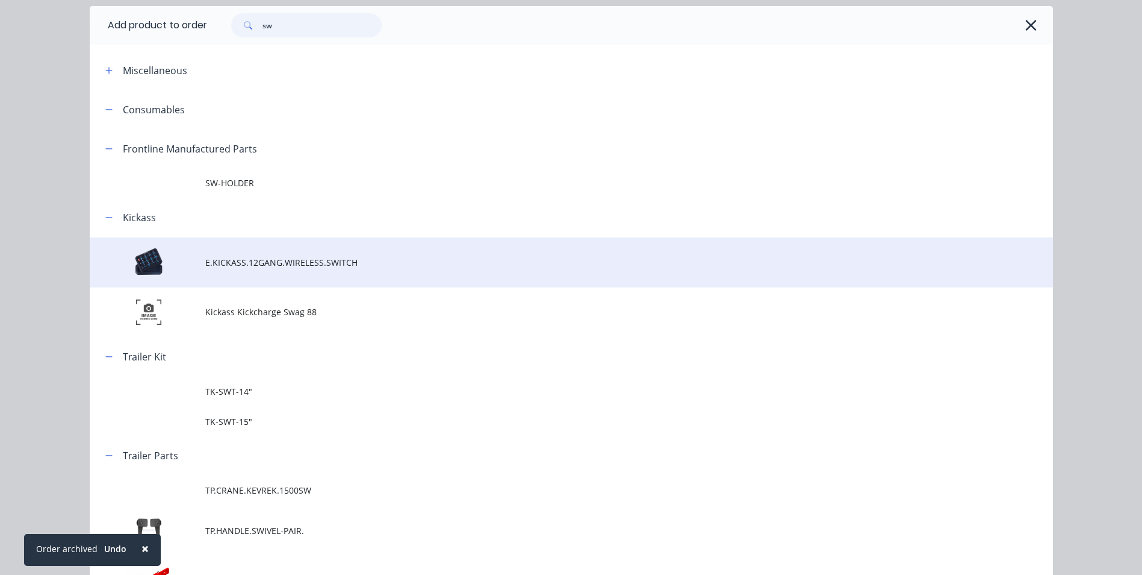
scroll to position [0, 0]
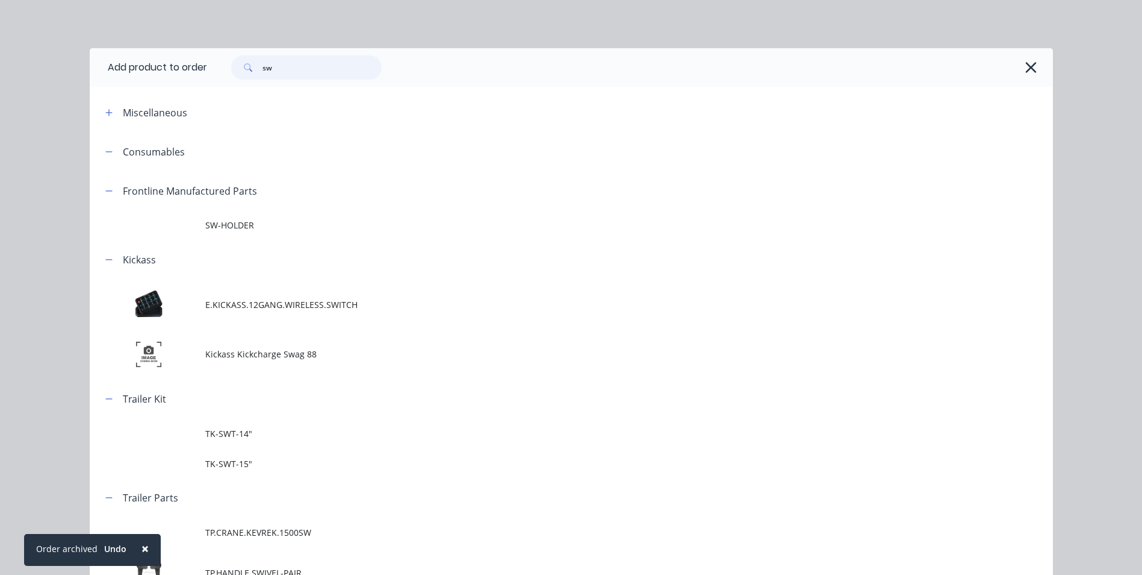
type input "s"
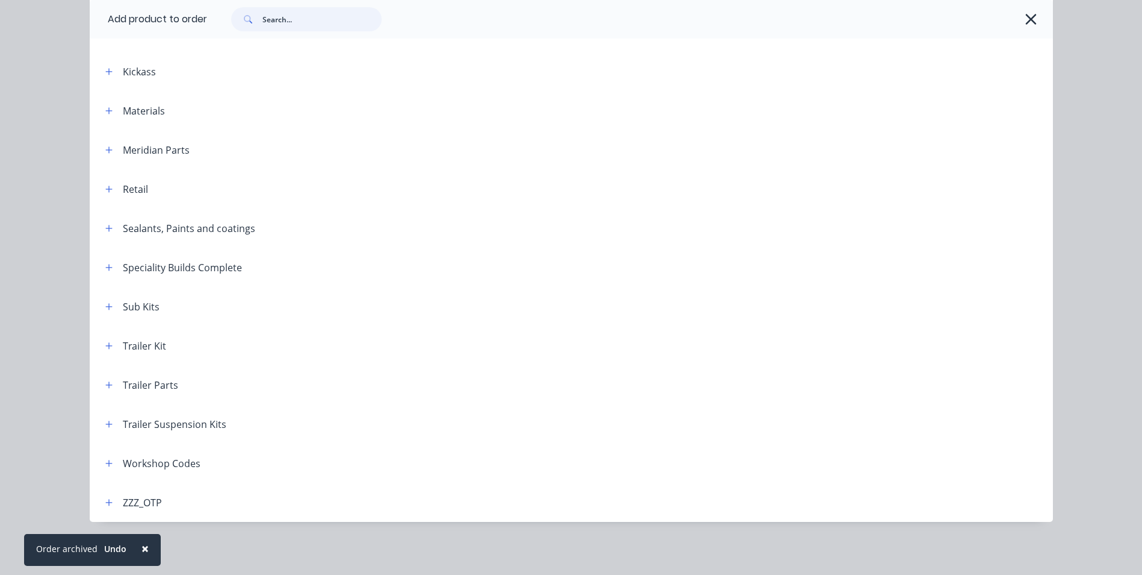
scroll to position [1466, 0]
click at [105, 384] on icon "button" at bounding box center [108, 384] width 7 height 7
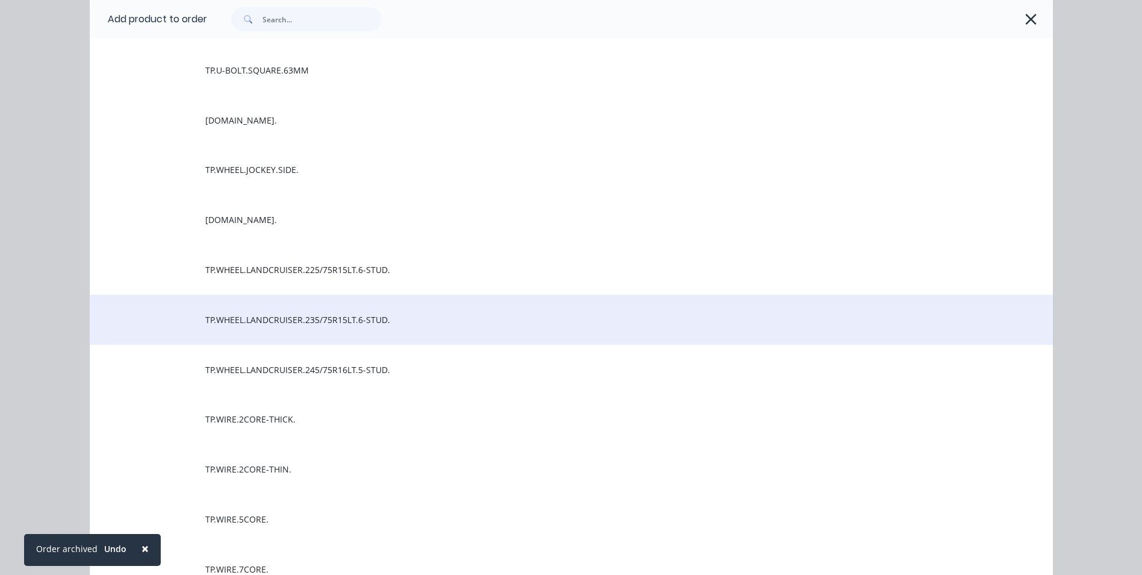
scroll to position [9286, 0]
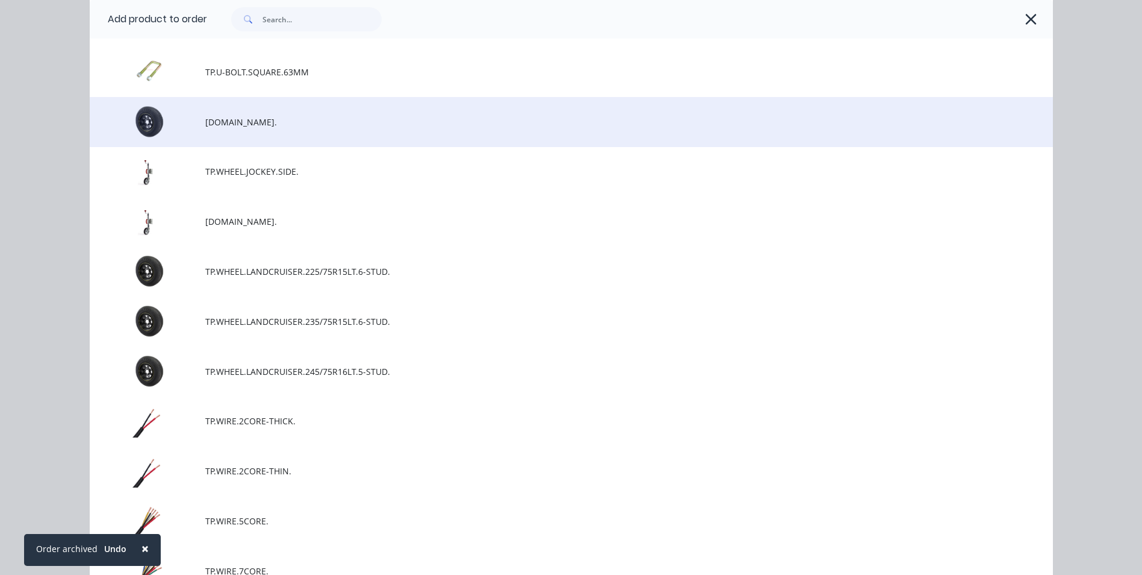
click at [245, 127] on span "[DOMAIN_NAME]." at bounding box center [544, 122] width 678 height 13
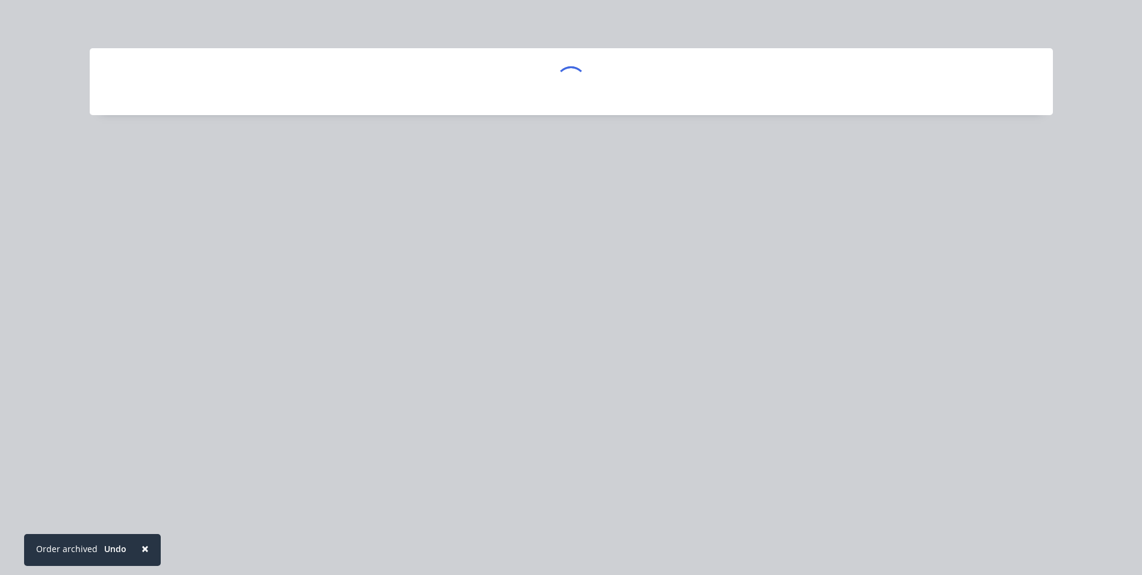
scroll to position [0, 0]
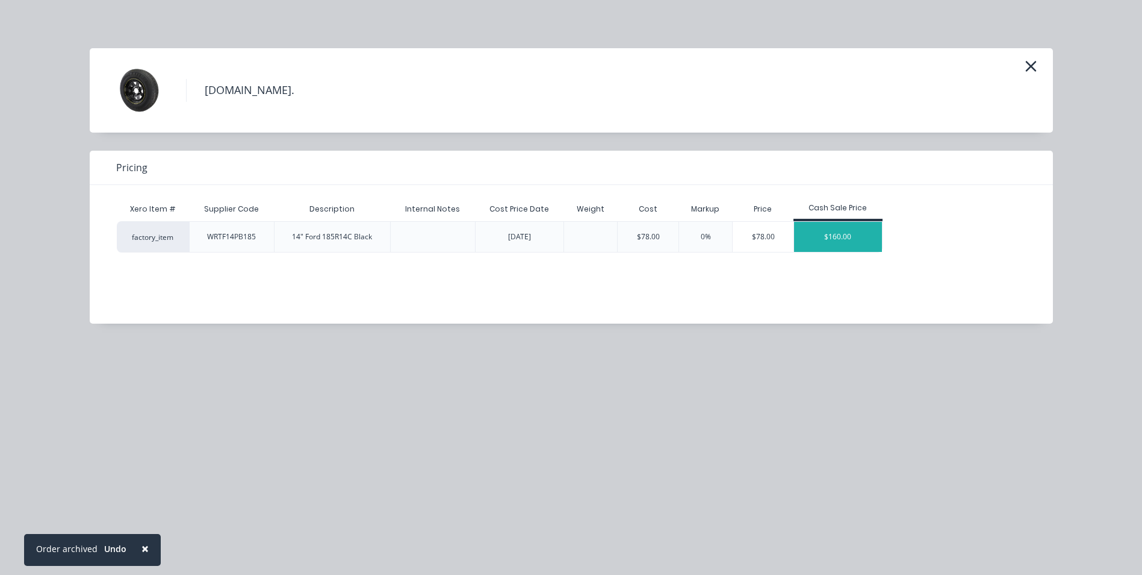
click at [841, 234] on div "$160.00" at bounding box center [838, 237] width 88 height 30
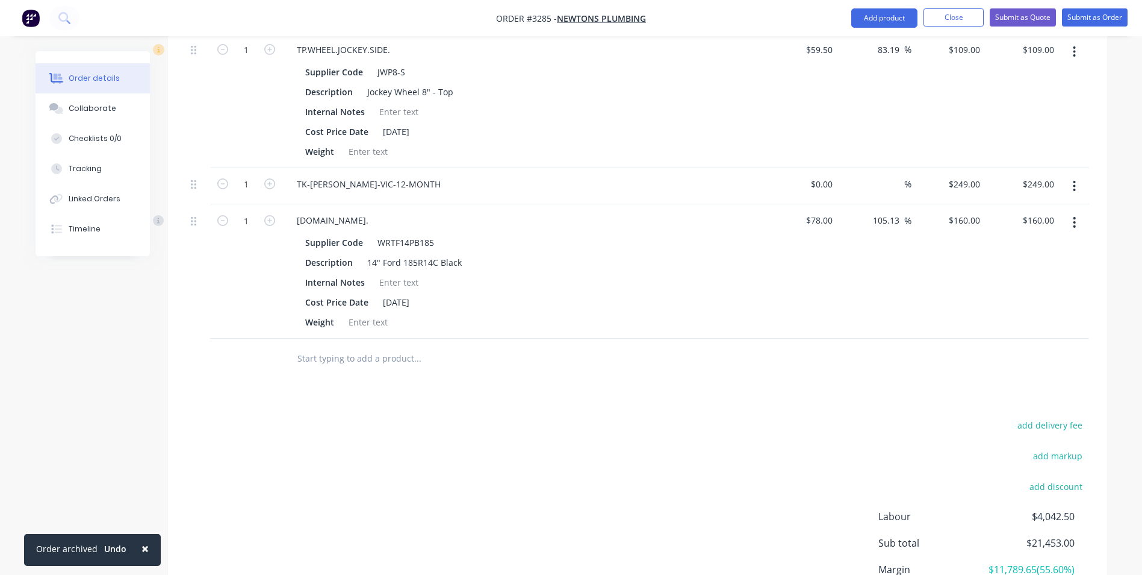
scroll to position [1346, 0]
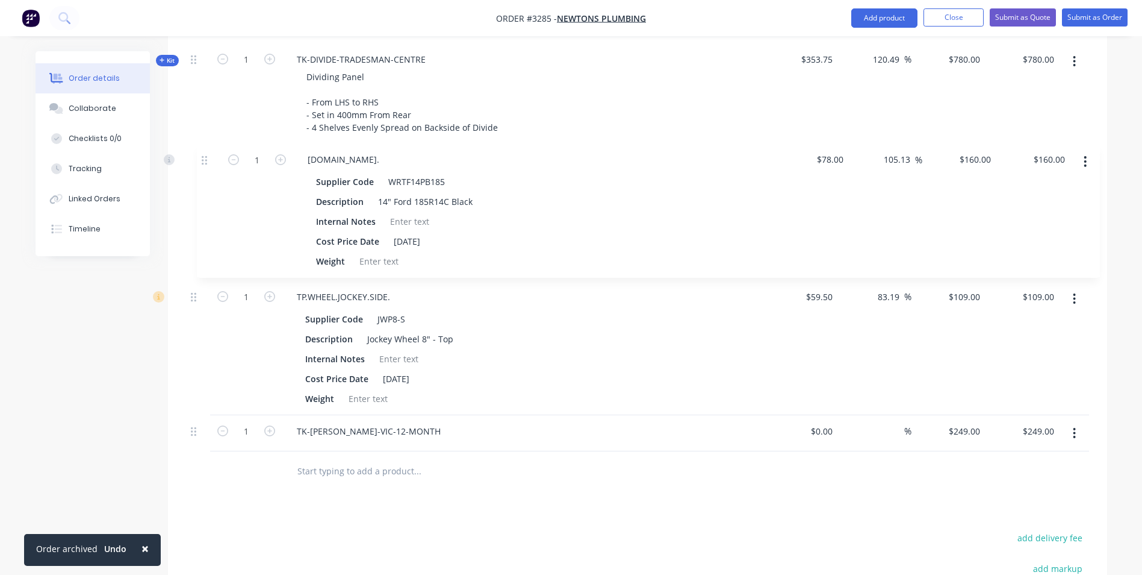
drag, startPoint x: 193, startPoint y: 335, endPoint x: 208, endPoint y: 153, distance: 183.1
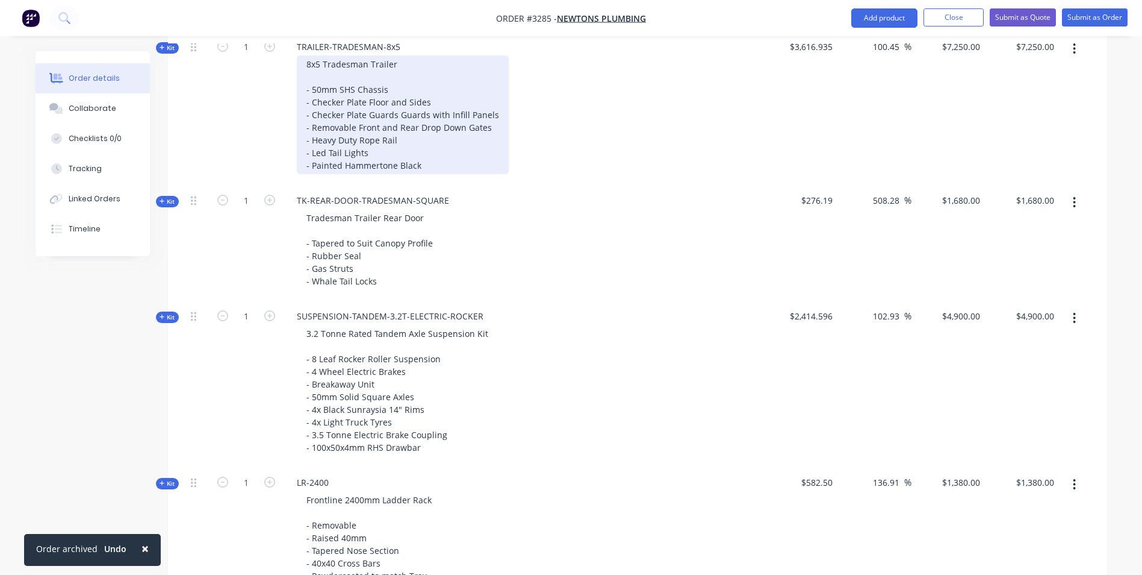
scroll to position [499, 0]
click at [403, 145] on div "8x5 Tradesman Trailer - 50mm SHS Chassis - Checker Plate Floor and Sides - Chec…" at bounding box center [403, 114] width 212 height 119
drag, startPoint x: 402, startPoint y: 140, endPoint x: 304, endPoint y: 145, distance: 98.3
click at [304, 145] on div "8x5 Tradesman Trailer - 50mm SHS Chassis - Checker Plate Floor and Sides - Chec…" at bounding box center [403, 114] width 212 height 119
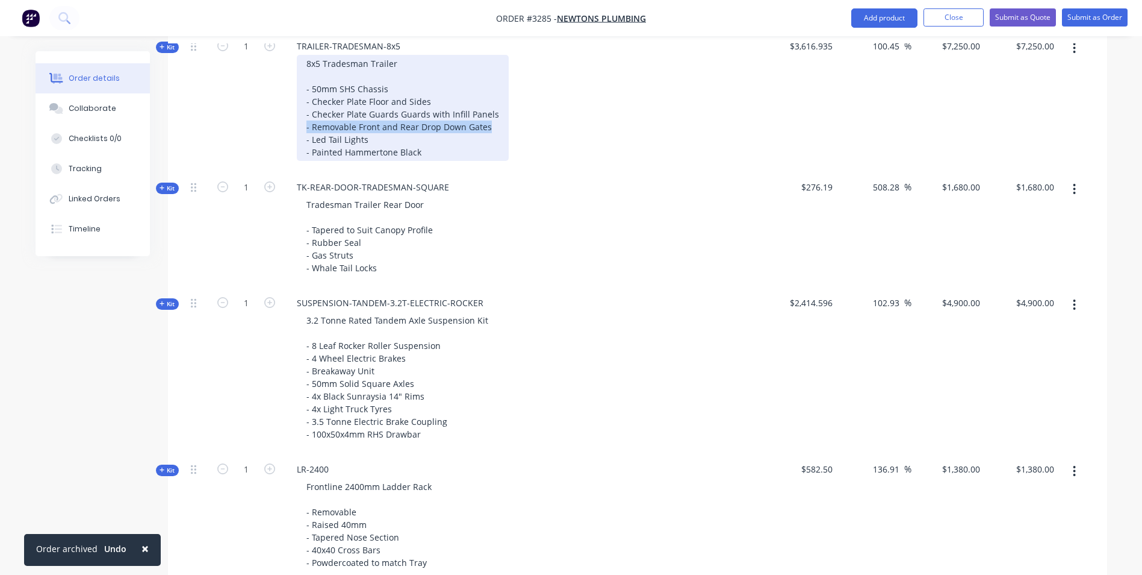
drag, startPoint x: 491, startPoint y: 124, endPoint x: 289, endPoint y: 127, distance: 201.8
click at [289, 127] on div "8x5 Tradesman Trailer - 50mm SHS Chassis - Checker Plate Floor and Sides - Chec…" at bounding box center [523, 108] width 472 height 106
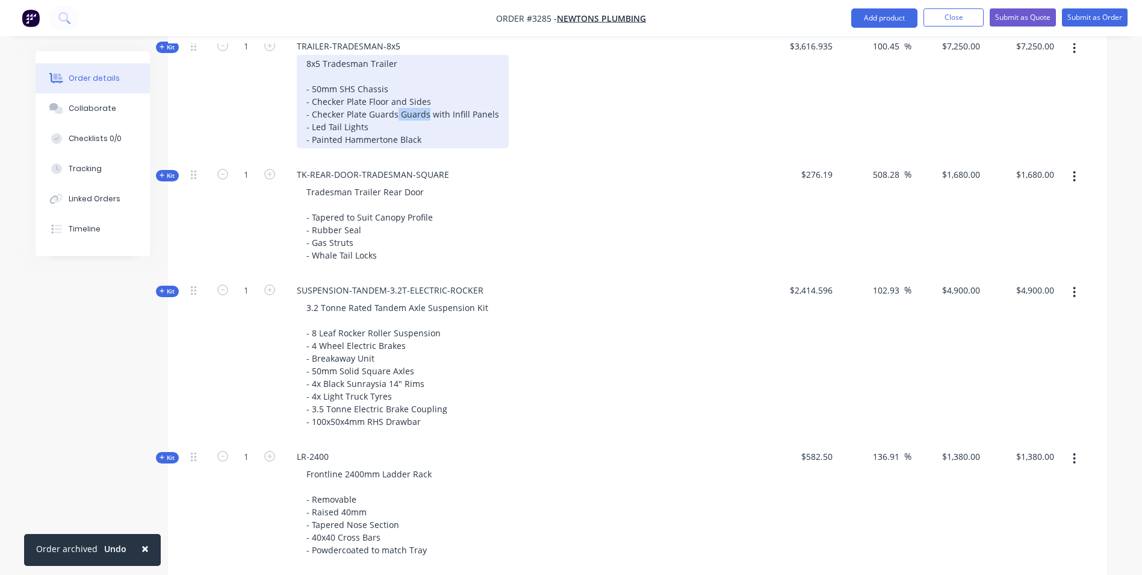
drag, startPoint x: 426, startPoint y: 116, endPoint x: 396, endPoint y: 117, distance: 30.7
click at [396, 117] on div "8x5 Tradesman Trailer - 50mm SHS Chassis - Checker Plate Floor and Sides - Chec…" at bounding box center [403, 101] width 212 height 93
click at [380, 128] on div "8x5 Tradesman Trailer - 50mm SHS Chassis - Checker Plate Floor and Sides - Chec…" at bounding box center [387, 101] width 180 height 93
click at [431, 139] on div "8x5 Tradesman Trailer - 50mm SHS Chassis - Checker Plate Floor and Sides - Chec…" at bounding box center [387, 101] width 180 height 93
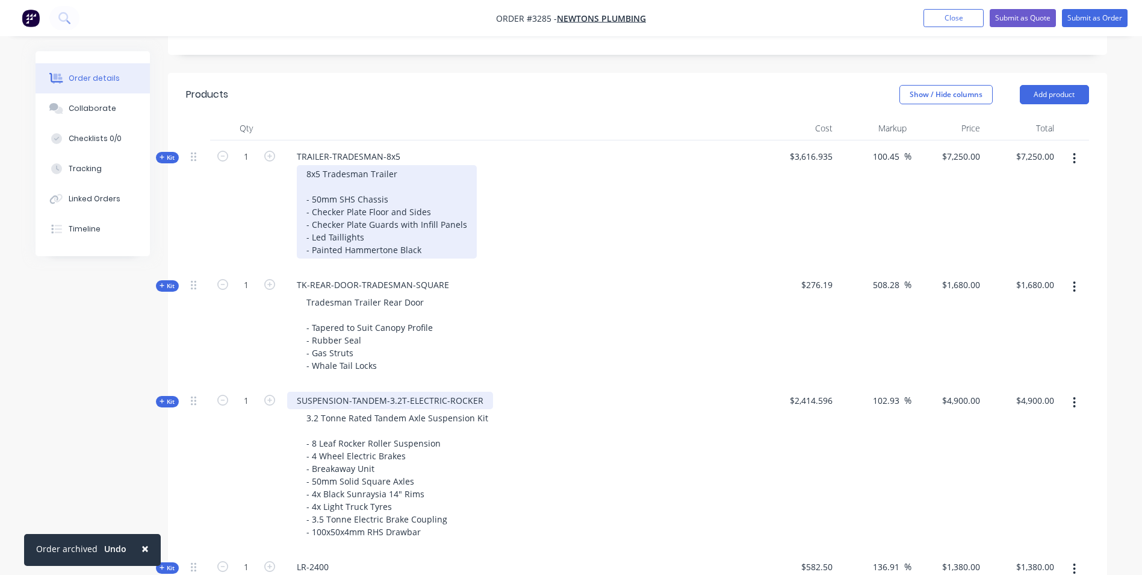
scroll to position [379, 0]
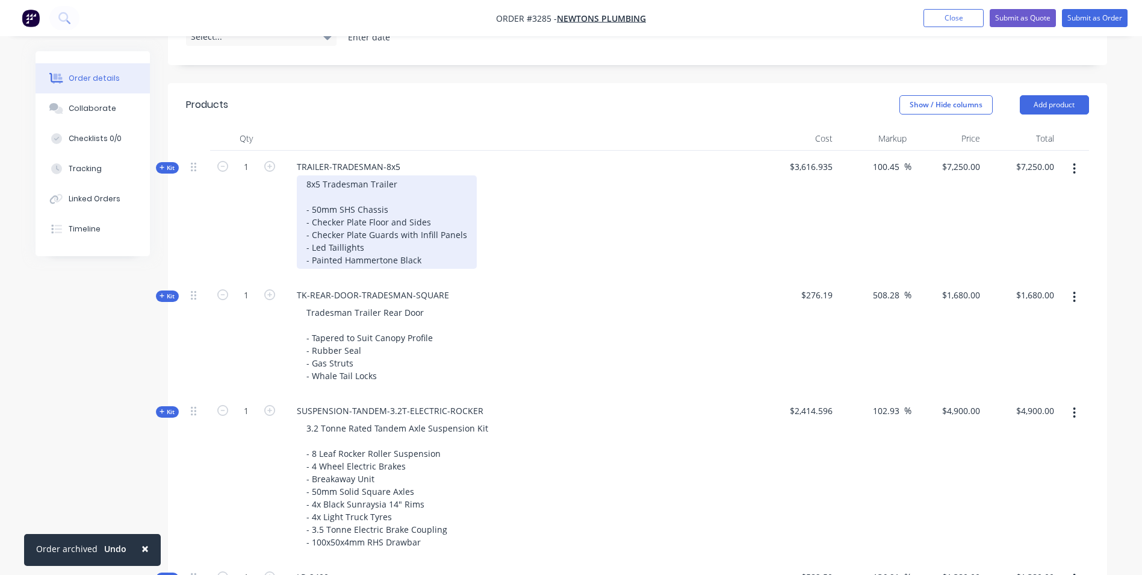
click at [381, 223] on div "8x5 Tradesman Trailer - 50mm SHS Chassis - Checker Plate Floor and Sides - Chec…" at bounding box center [387, 221] width 180 height 93
drag, startPoint x: 432, startPoint y: 219, endPoint x: 389, endPoint y: 223, distance: 43.0
click at [389, 223] on div "8x5 Tradesman Trailer - 50mm SHS Chassis - Checker Plate Floor and Sides - Chec…" at bounding box center [387, 221] width 180 height 93
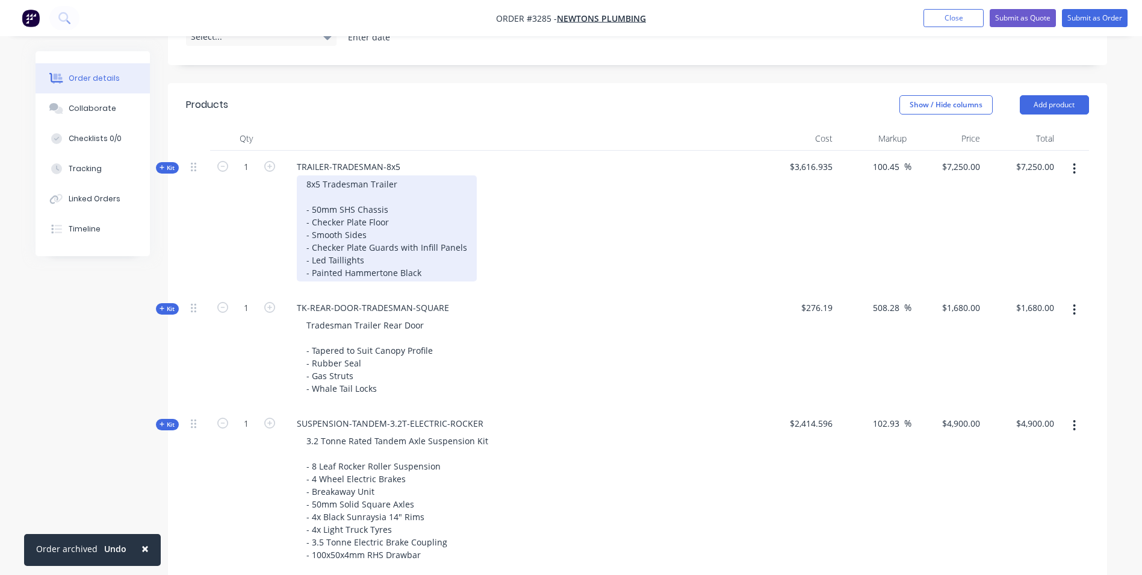
click at [382, 246] on div "8x5 Tradesman Trailer - 50mm SHS Chassis - Checker Plate Floor - Smooth Sides -…" at bounding box center [387, 228] width 180 height 106
drag, startPoint x: 463, startPoint y: 245, endPoint x: 313, endPoint y: 246, distance: 150.0
click at [313, 246] on div "8x5 Tradesman Trailer - 50mm SHS Chassis - Checker Plate Floor - Smooth Sides -…" at bounding box center [387, 228] width 180 height 106
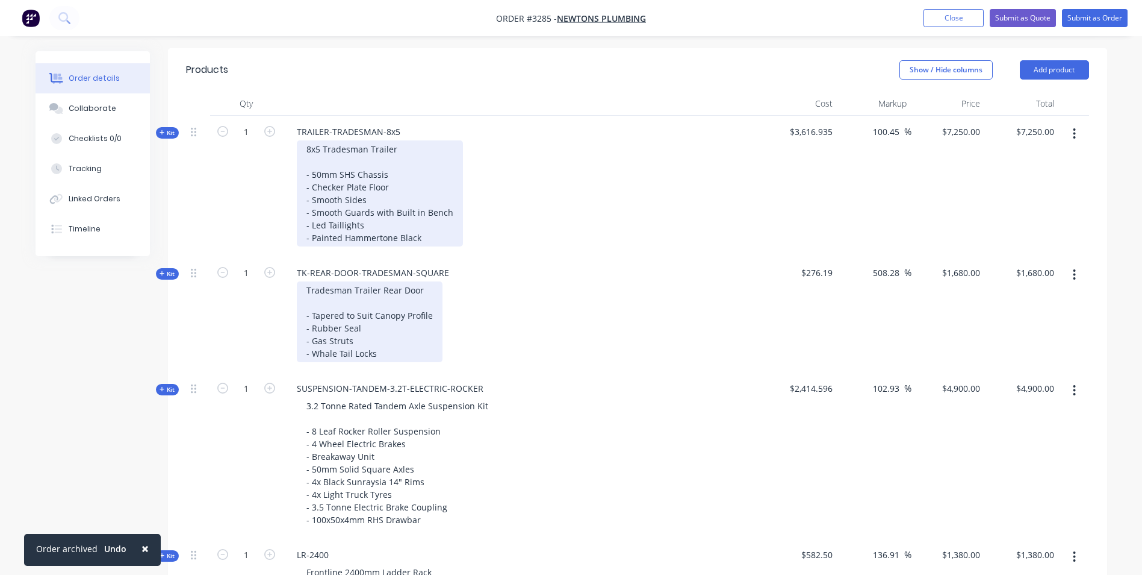
scroll to position [439, 0]
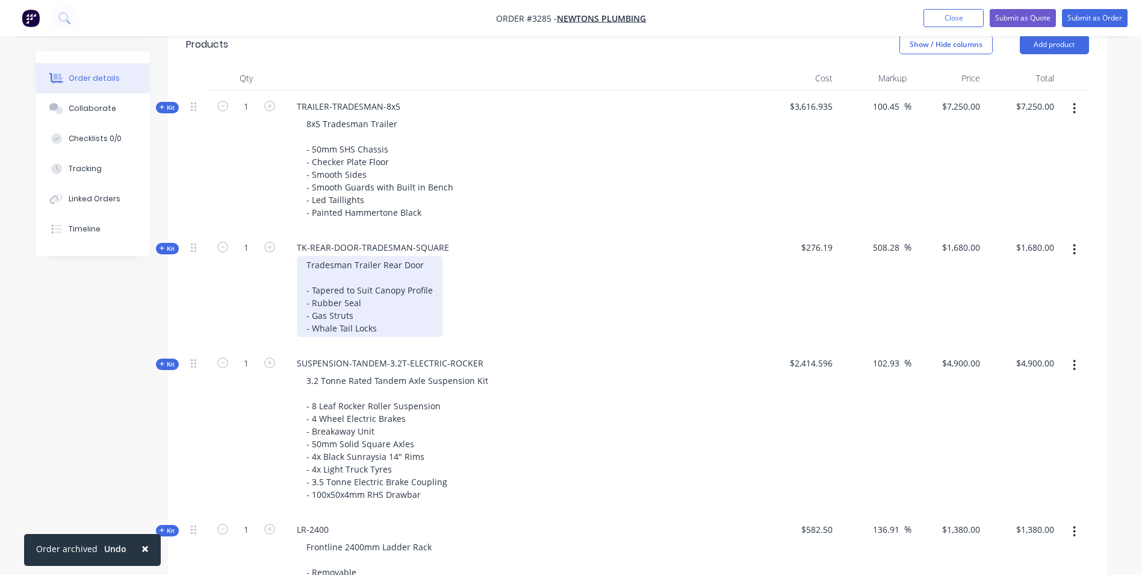
click at [344, 290] on div "Tradesman Trailer Rear Door - Tapered to Suit Canopy Profile - Rubber Seal - Ga…" at bounding box center [370, 296] width 146 height 81
drag, startPoint x: 434, startPoint y: 288, endPoint x: 298, endPoint y: 288, distance: 135.5
click at [298, 288] on div "Tradesman Trailer Rear Door - Tapered to Suit Canopy Profile - Rubber Seal - Ga…" at bounding box center [370, 296] width 146 height 81
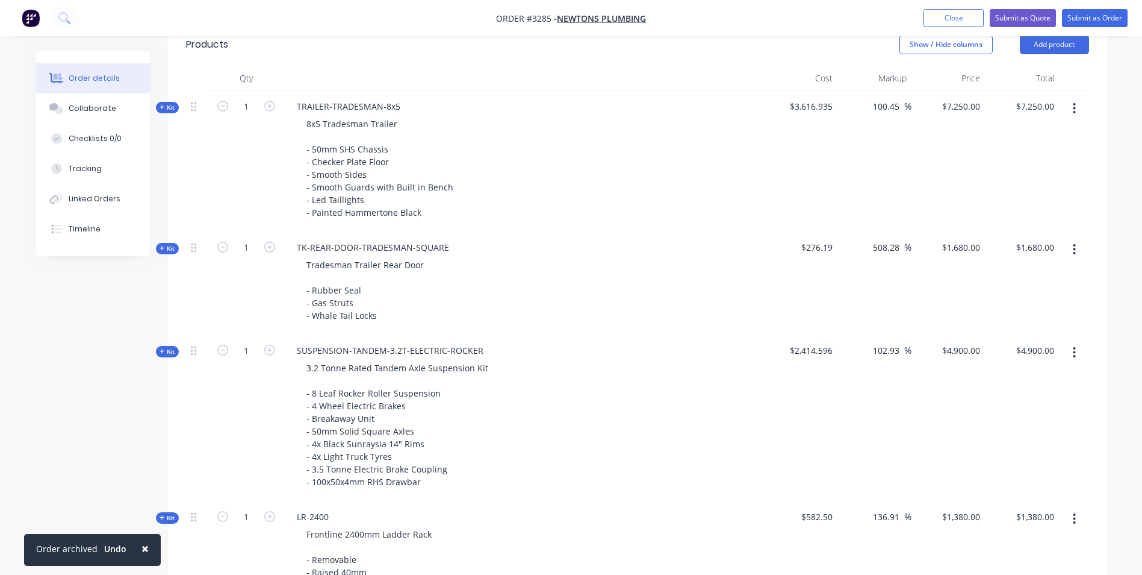
click at [360, 326] on div "TK-REAR-DOOR-TRADESMAN-SQUARE Tradesman Trailer Rear Door - Rubber Seal - Gas S…" at bounding box center [523, 282] width 482 height 103
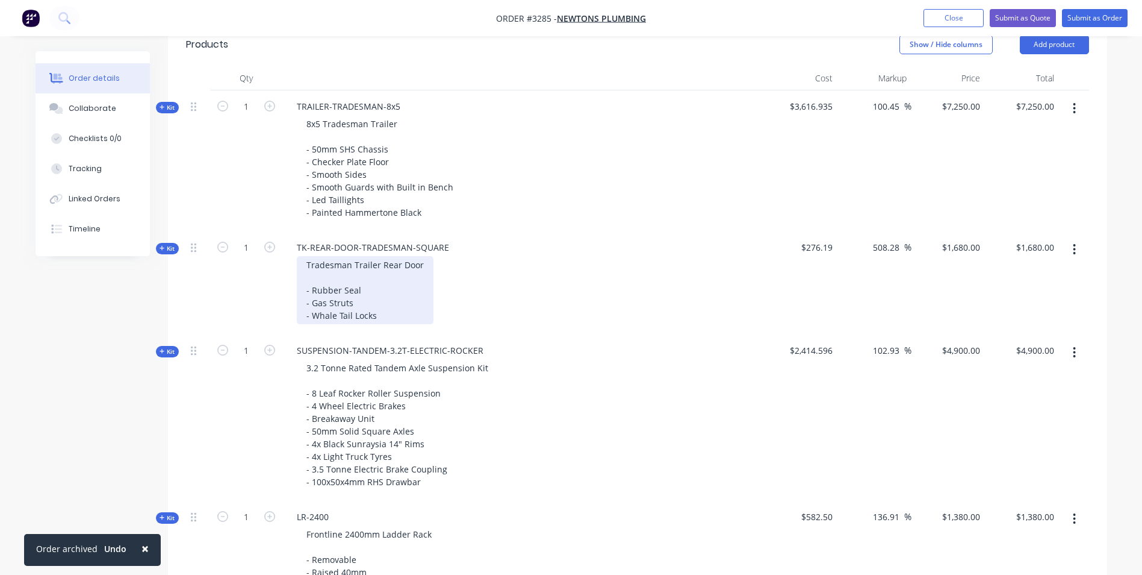
click at [388, 313] on div "Tradesman Trailer Rear Door - Rubber Seal - Gas Struts - Whale Tail Locks" at bounding box center [365, 290] width 137 height 68
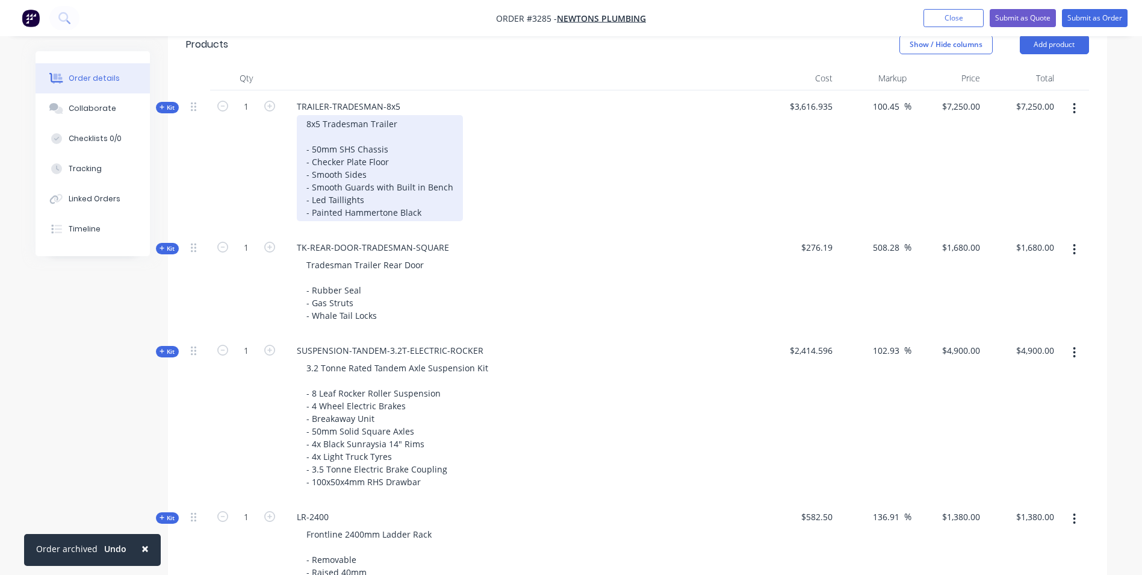
click at [385, 176] on div "8x5 Tradesman Trailer - 50mm SHS Chassis - Checker Plate Floor - Smooth Sides -…" at bounding box center [380, 168] width 166 height 106
click at [393, 156] on div "8x5 Tradesman Trailer - 50mm SHS Chassis - Checker Plate Floor - Smooth Sides -…" at bounding box center [380, 168] width 166 height 106
click at [391, 145] on div "8x5 Tradesman Trailer - 50mm SHS Chassis - Checker Plate Floor - Smooth Sides -…" at bounding box center [380, 168] width 166 height 106
click at [395, 159] on div "8x5 Tradesman Trailer - 50mm SHS Chassis - Checker Plate Floor - Smooth Sides -…" at bounding box center [380, 168] width 166 height 106
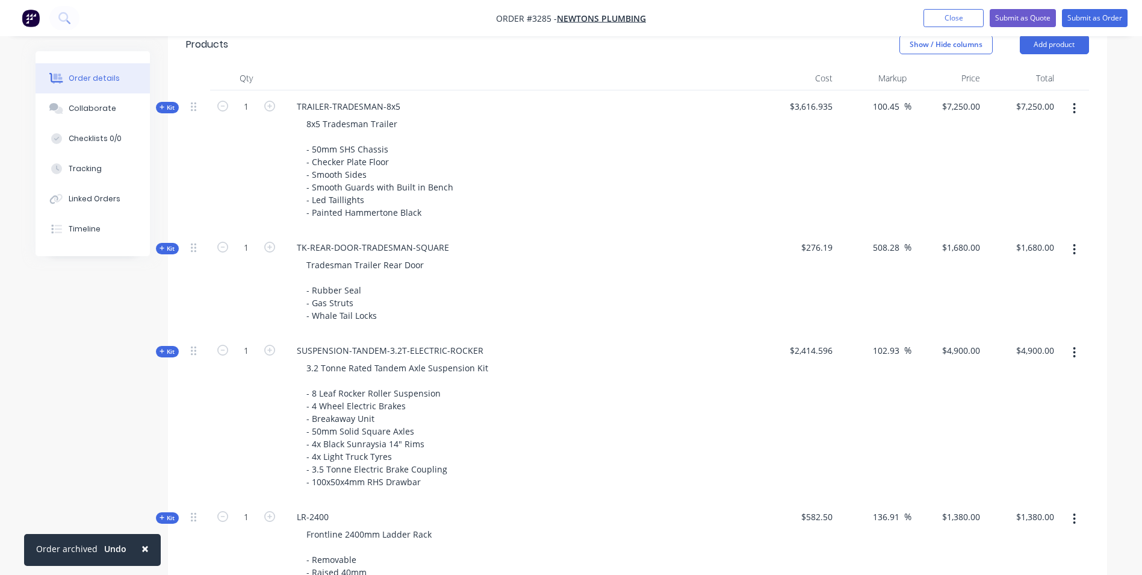
click at [402, 58] on header "Products Show / Hide columns Add product" at bounding box center [637, 44] width 939 height 43
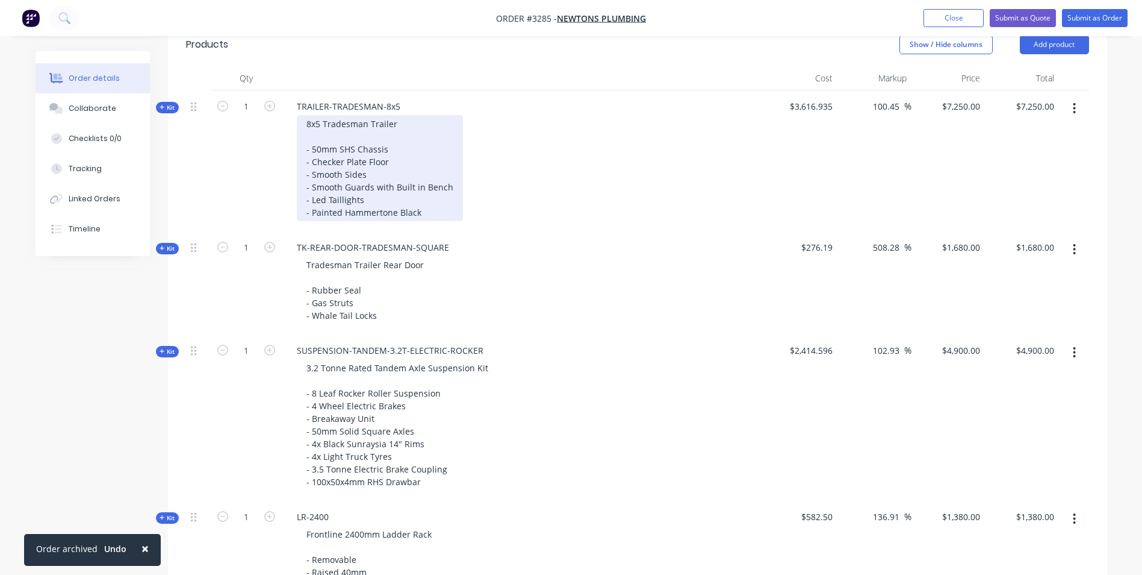
click at [425, 214] on div "8x5 Tradesman Trailer - 50mm SHS Chassis - Checker Plate Floor - Smooth Sides -…" at bounding box center [380, 168] width 166 height 106
click at [337, 140] on div "8x5 Tradesman Trailer - 50mm SHS Chassis - Checker Plate Floor - Smooth Sides -…" at bounding box center [380, 168] width 166 height 106
click at [325, 201] on div "8x5 Tradesman Trailer - 50mm SHS Chassis - Checker Plate Floor - Smooth Sides -…" at bounding box center [380, 168] width 166 height 106
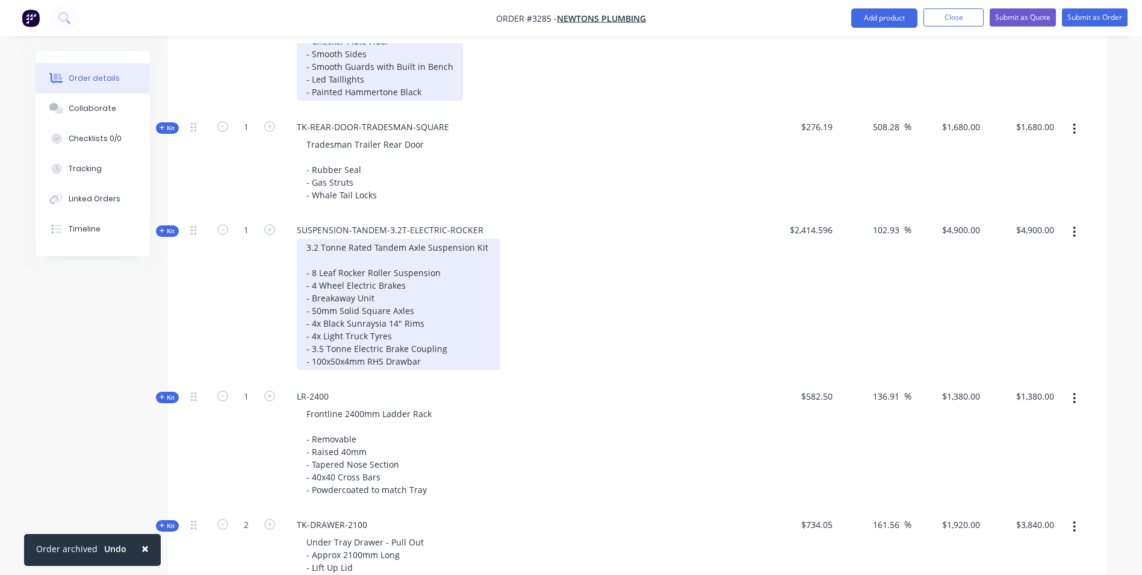
scroll to position [499, 0]
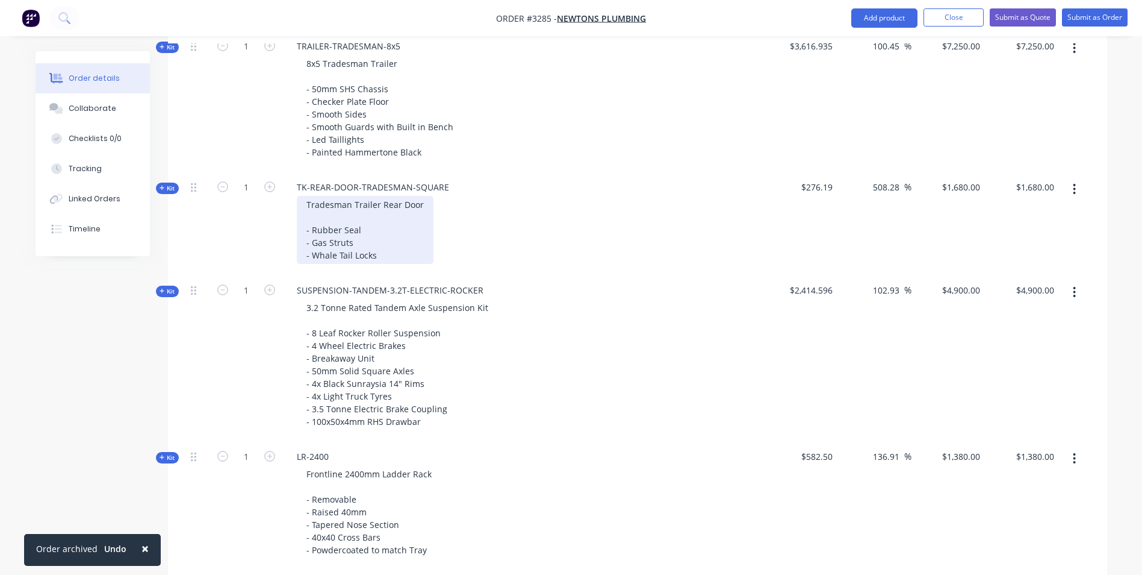
click at [377, 246] on div "Tradesman Trailer Rear Door - Rubber Seal - Gas Struts - Whale Tail Locks" at bounding box center [365, 230] width 137 height 68
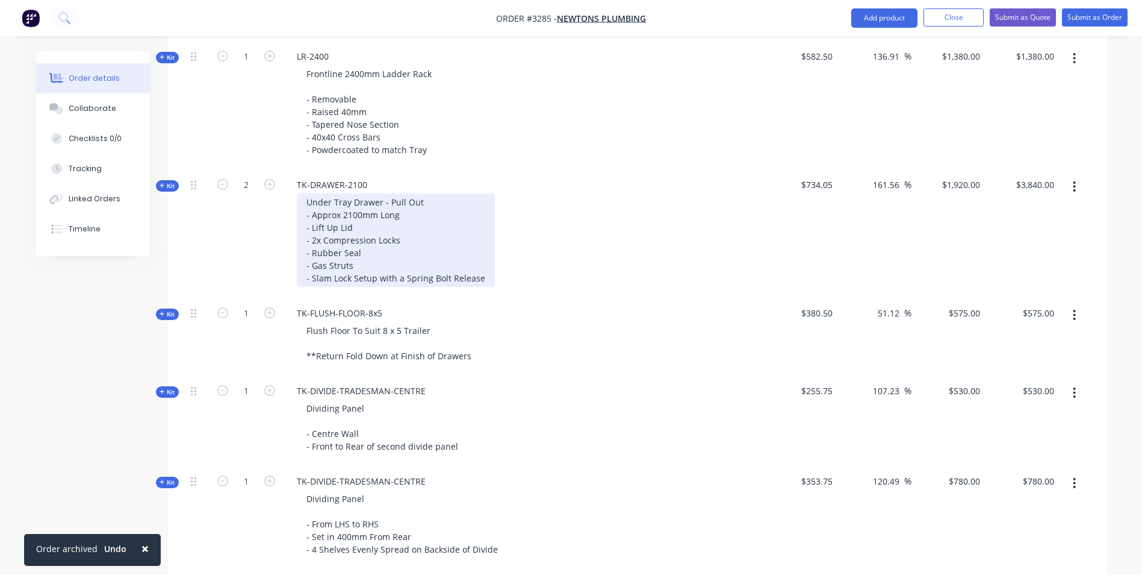
scroll to position [921, 0]
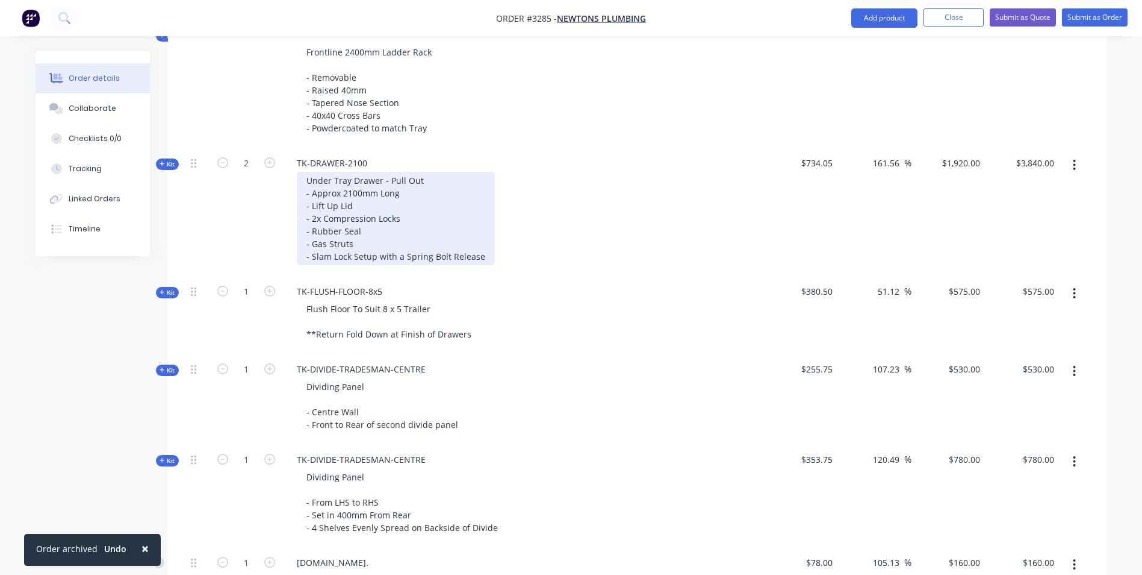
click at [372, 185] on div "Under Tray Drawer - Pull Out - Approx 2100mm Long - Lift Up Lid - 2x Compressio…" at bounding box center [396, 218] width 198 height 93
drag, startPoint x: 381, startPoint y: 179, endPoint x: 305, endPoint y: 183, distance: 75.4
click at [305, 183] on div "Under Tray Drawer - Pull Out - Approx 2100mm Long - Lift Up Lid - 2x Compressio…" at bounding box center [396, 218] width 198 height 93
click at [430, 181] on div "2100mm Trailer Drawer - Pull Out - Approx 2100mm Long - Lift Up Lid - 2x Compre…" at bounding box center [396, 218] width 198 height 93
click at [395, 193] on div "2100mm Trailer Drawer - Pull Out - Approx 2100mm Long - Lift Up Lid - 2x Compre…" at bounding box center [396, 218] width 198 height 93
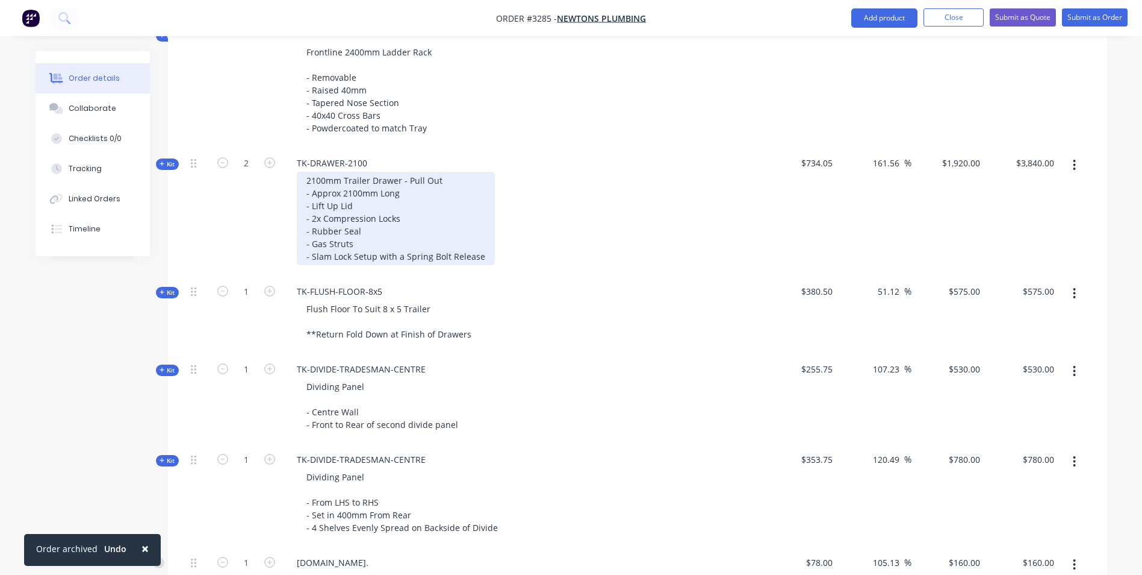
click at [352, 202] on div "2100mm Trailer Drawer - Pull Out - Approx 2100mm Long - Lift Up Lid - 2x Compre…" at bounding box center [396, 218] width 198 height 93
drag, startPoint x: 344, startPoint y: 205, endPoint x: 317, endPoint y: 203, distance: 26.6
click at [317, 205] on div "2100mm Trailer Drawer - Pull Out - Approx 2100mm Long - Lift Up Lid - 2x Compre…" at bounding box center [396, 218] width 198 height 93
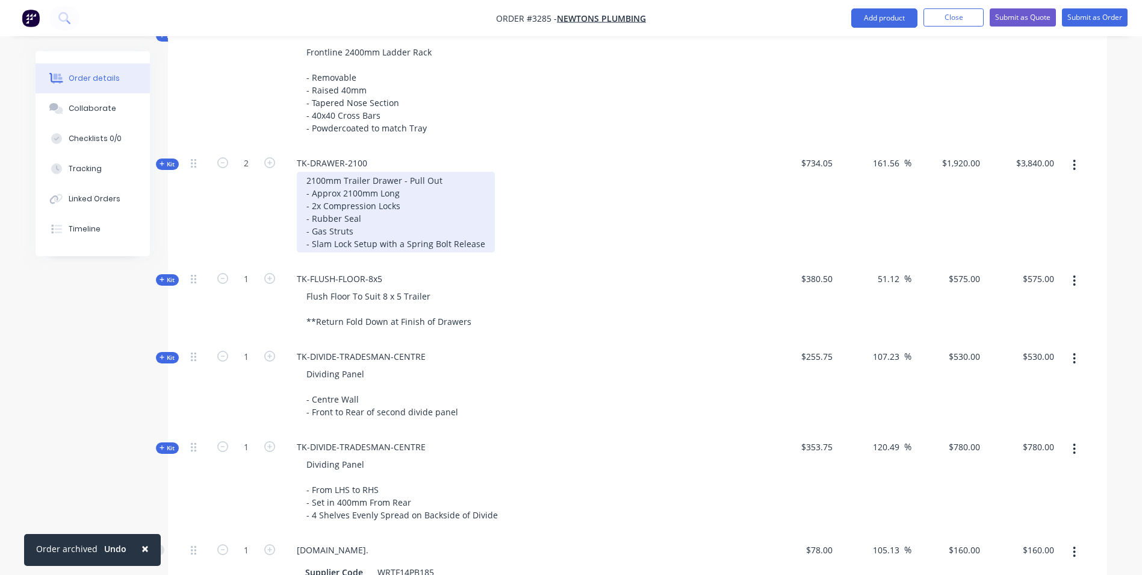
click at [323, 204] on div "2100mm Trailer Drawer - Pull Out - Approx 2100mm Long - 2x Compression Locks - …" at bounding box center [396, 212] width 198 height 81
drag, startPoint x: 403, startPoint y: 204, endPoint x: 314, endPoint y: 207, distance: 89.8
click at [314, 207] on div "2100mm Trailer Drawer - Pull Out - Approx 2100mm Long - 2x Compression Locks - …" at bounding box center [396, 212] width 198 height 81
drag, startPoint x: 379, startPoint y: 206, endPoint x: 318, endPoint y: 210, distance: 61.5
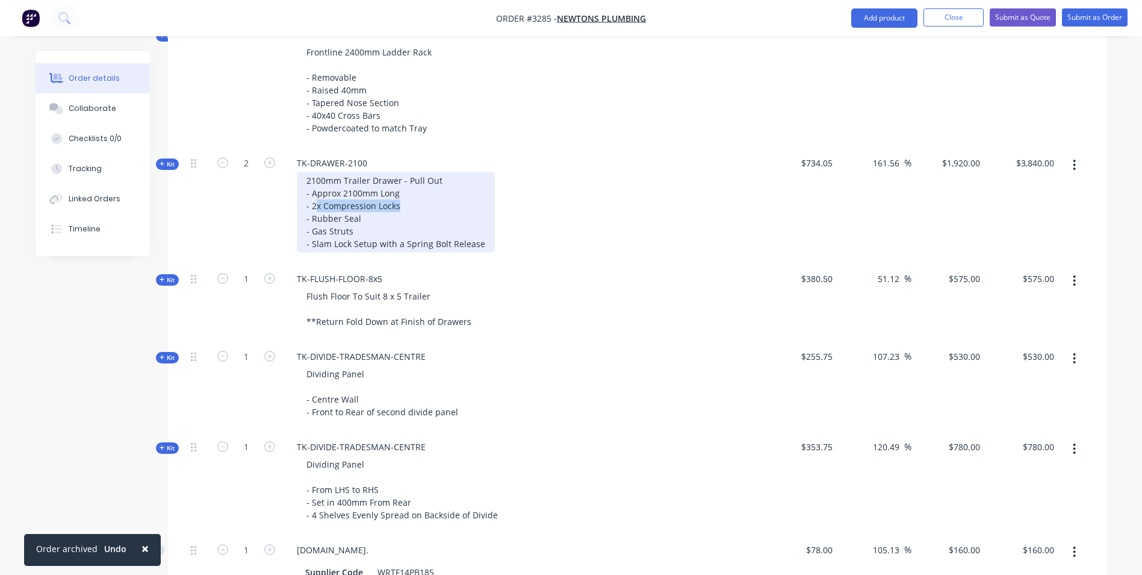
click at [318, 210] on div "2100mm Trailer Drawer - Pull Out - Approx 2100mm Long - 2x Compression Locks - …" at bounding box center [396, 212] width 198 height 81
click at [366, 221] on div "2100mm Trailer Drawer - Pull Out - Approx 2100mm Long - Whale Tail Locks - Rubb…" at bounding box center [396, 212] width 198 height 81
drag, startPoint x: 358, startPoint y: 217, endPoint x: 314, endPoint y: 220, distance: 44.7
click at [314, 220] on div "2100mm Trailer Drawer - Pull Out - Approx 2100mm Long - Whale Tail Locks - Rubb…" at bounding box center [396, 212] width 198 height 81
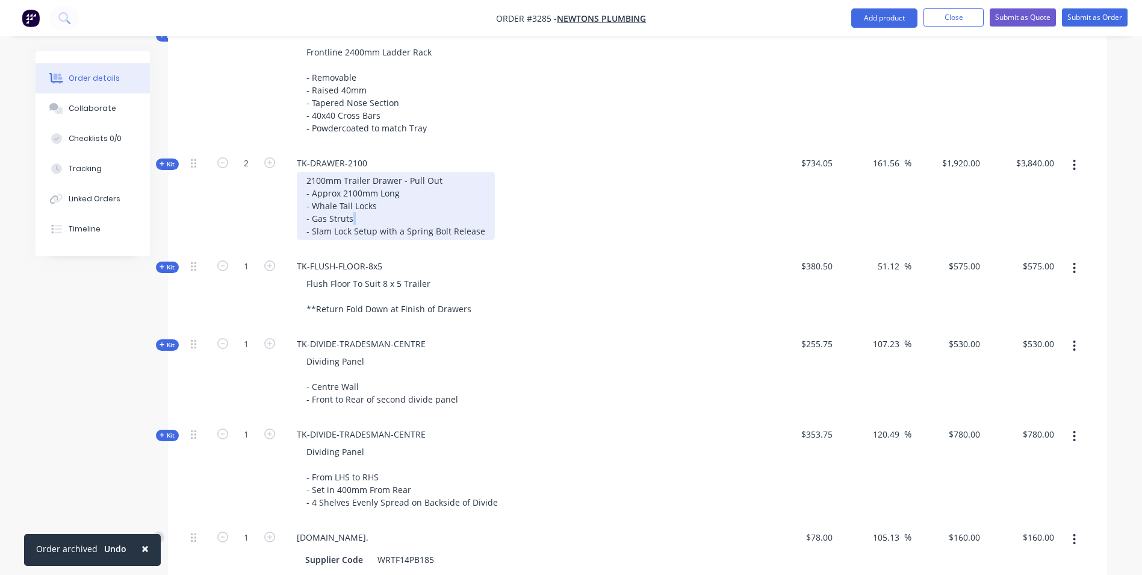
drag, startPoint x: 354, startPoint y: 220, endPoint x: 263, endPoint y: 225, distance: 91.7
click at [263, 225] on div "Kit 2 TK-DRAWER-2100 2100mm Trailer Drawer - Pull Out - Approx 2100mm Long - Wh…" at bounding box center [637, 198] width 903 height 103
drag, startPoint x: 480, startPoint y: 230, endPoint x: 295, endPoint y: 222, distance: 185.1
click at [295, 222] on div "2100mm Trailer Drawer - Pull Out - Approx 2100mm Long - Whale Tail Locks - Gas …" at bounding box center [523, 206] width 472 height 68
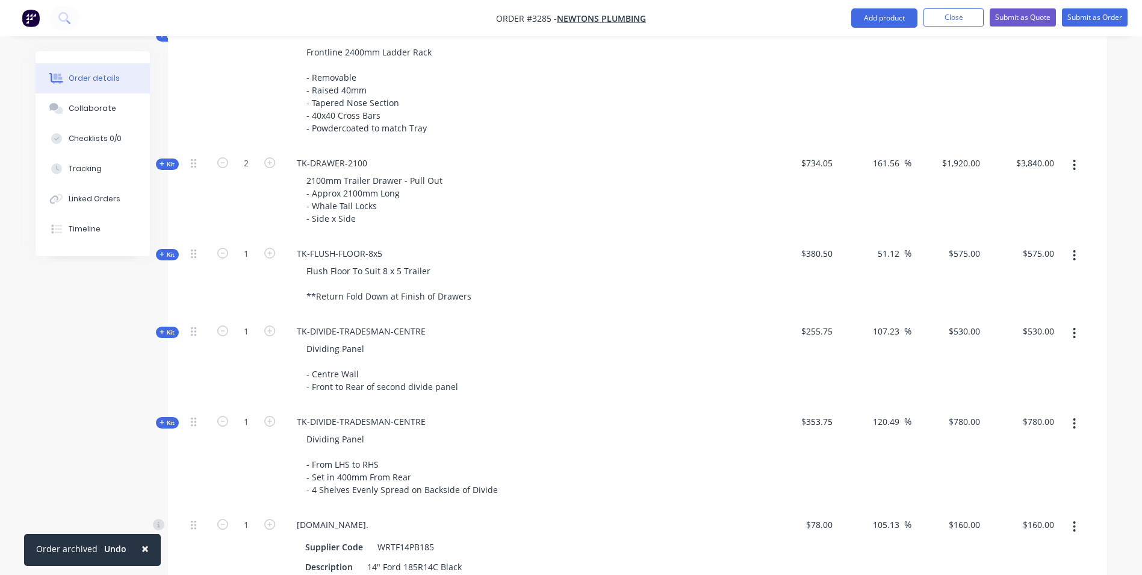
click at [98, 335] on div "Created by [PERSON_NAME] Created [DATE] Required [DATE] Assigned to Add team me…" at bounding box center [572, 144] width 1072 height 2029
click at [361, 218] on div "2100mm Trailer Drawer - Pull Out - Approx 2100mm Long - Whale Tail Locks - Side…" at bounding box center [374, 199] width 155 height 55
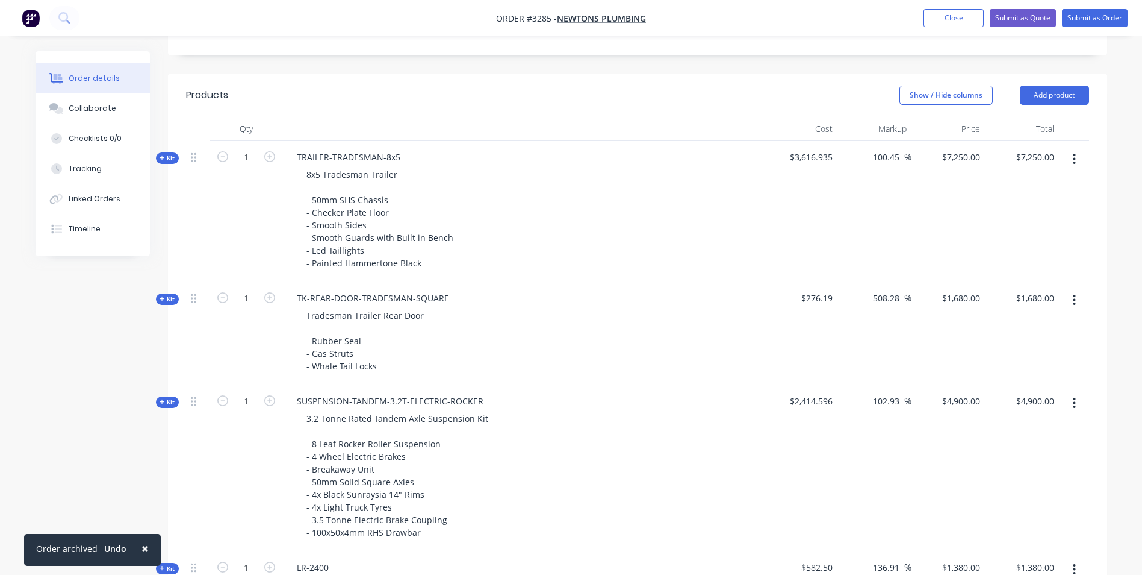
scroll to position [449, 0]
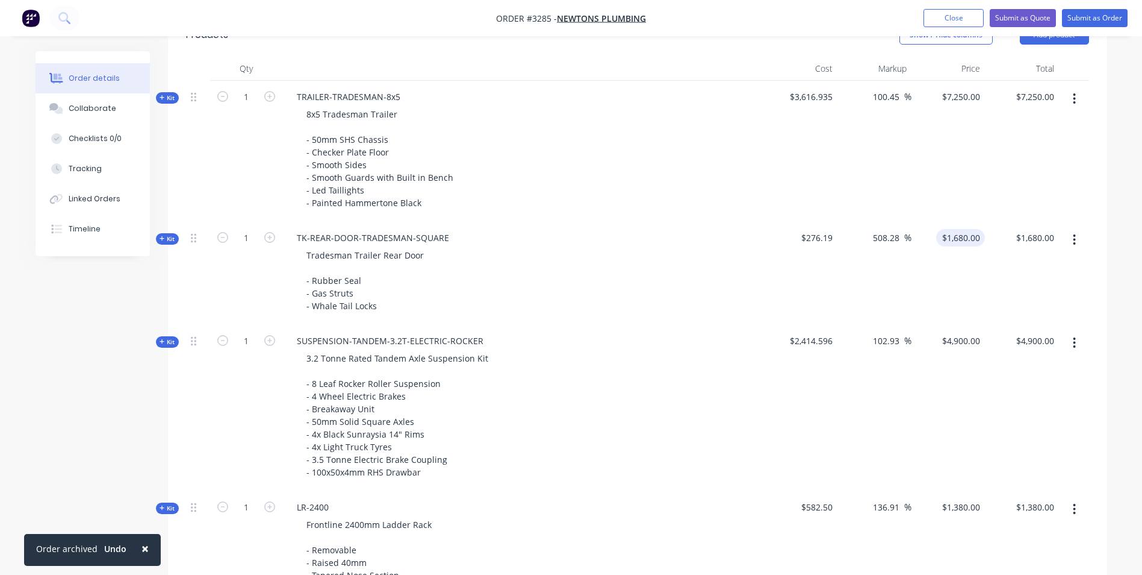
click at [955, 240] on div "$1,680.00 $1,680.00" at bounding box center [949, 273] width 74 height 103
type input "1420"
type input "414.14"
type input "$1,420.00"
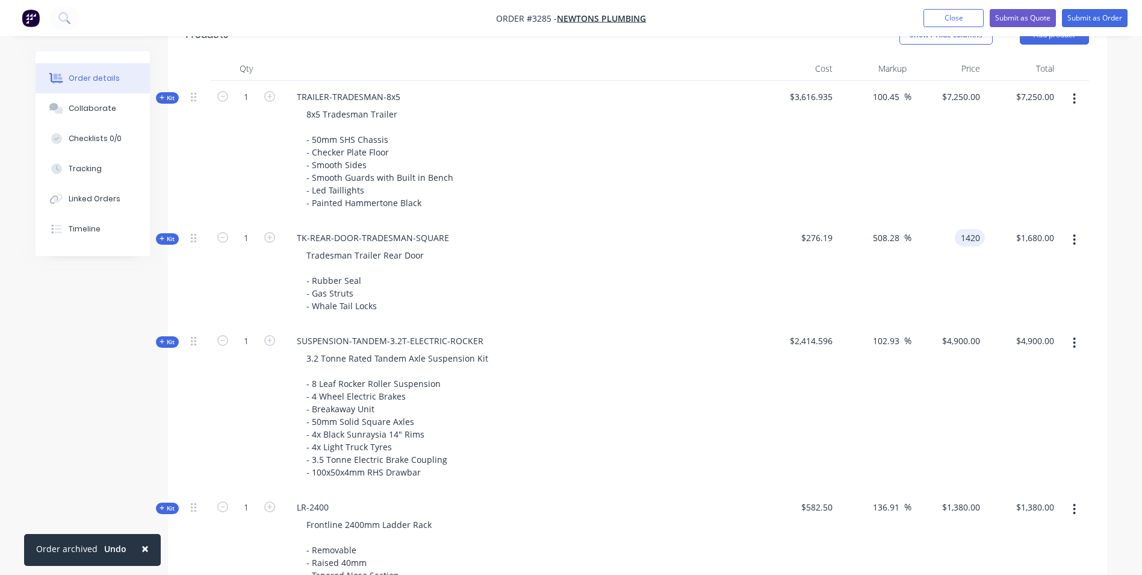
type input "$1,420.00"
click at [953, 240] on div "1420 $1,420.00" at bounding box center [949, 273] width 74 height 103
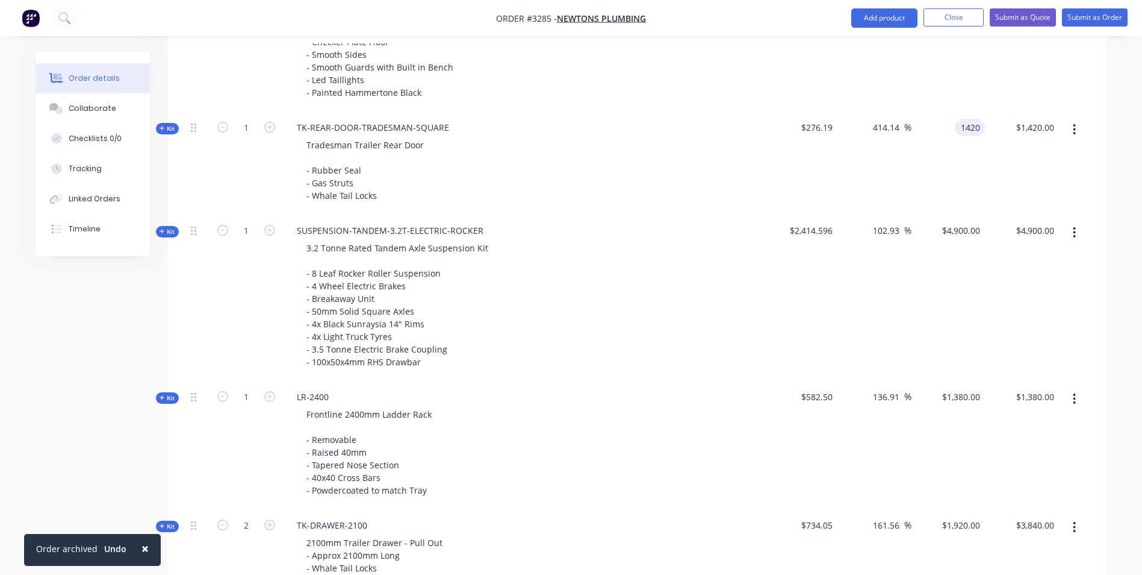
scroll to position [569, 0]
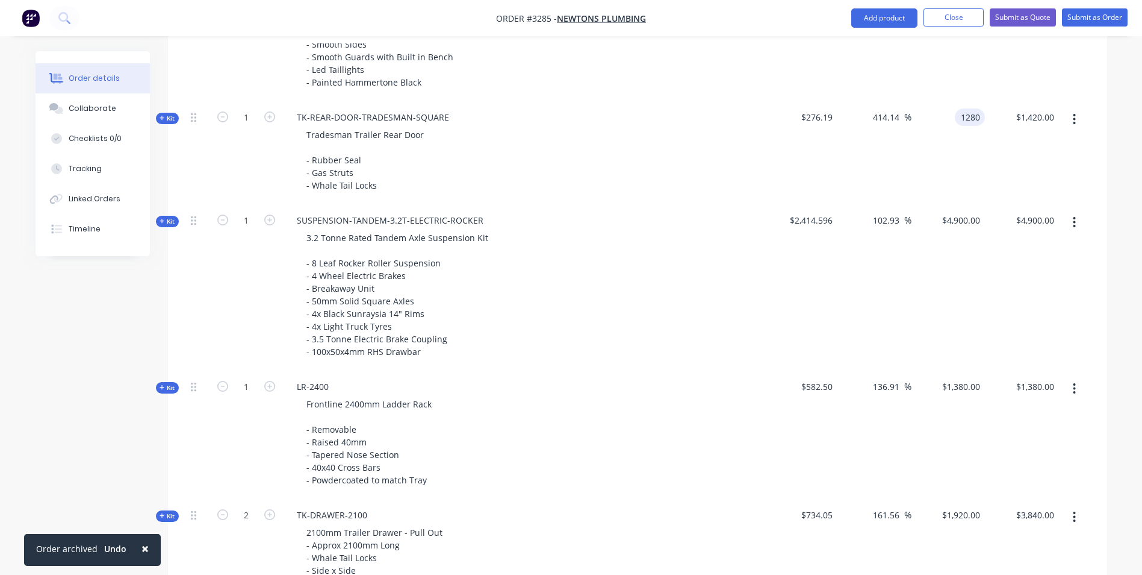
type input "1280"
drag, startPoint x: 1131, startPoint y: 156, endPoint x: 1121, endPoint y: 155, distance: 10.3
click at [1130, 155] on div "Order details Collaborate Checklists 0/0 Tracking Linked Orders Timeline Order …" at bounding box center [571, 477] width 1142 height 2093
type input "363.45"
type input "$1,280.00"
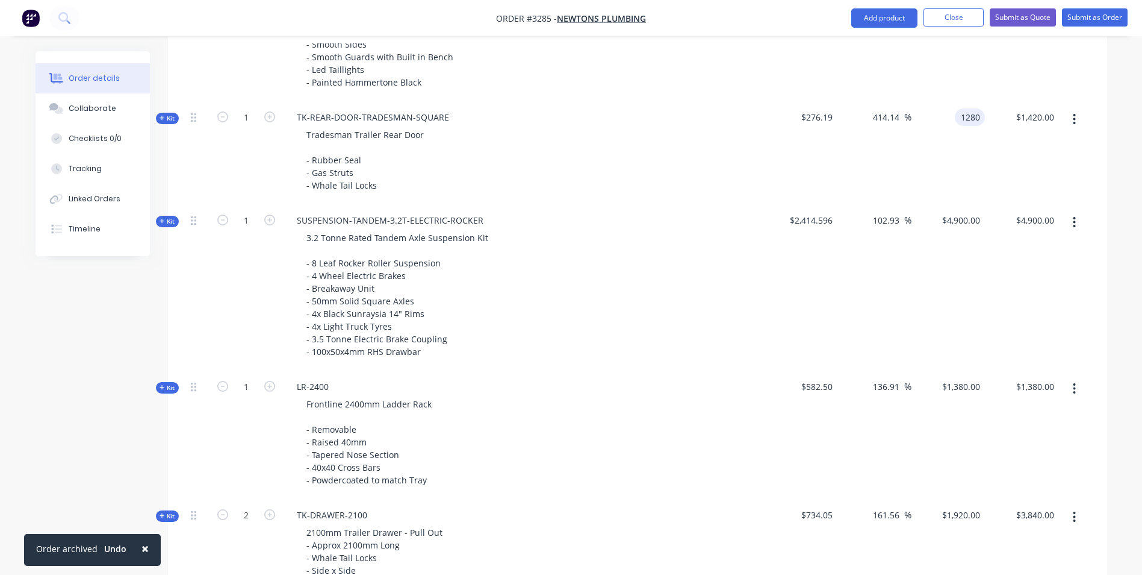
type input "$1,280.00"
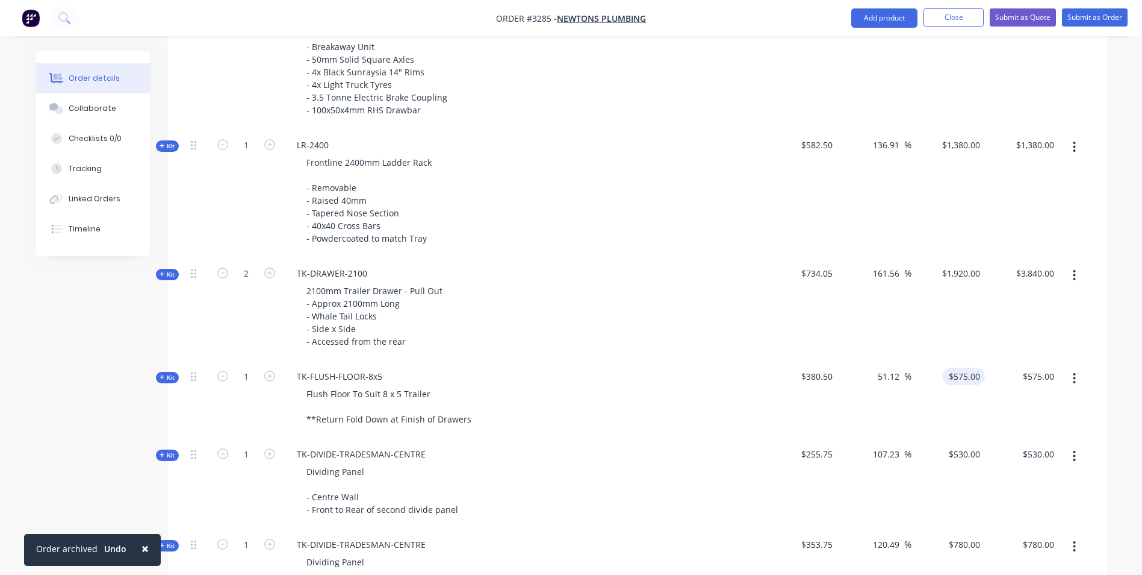
scroll to position [810, 0]
click at [961, 272] on input "1920" at bounding box center [963, 273] width 44 height 17
type input "1550"
click at [1117, 250] on div "Order details Collaborate Checklists 0/0 Tracking Linked Orders Timeline Order …" at bounding box center [571, 262] width 1096 height 2042
type input "111.16"
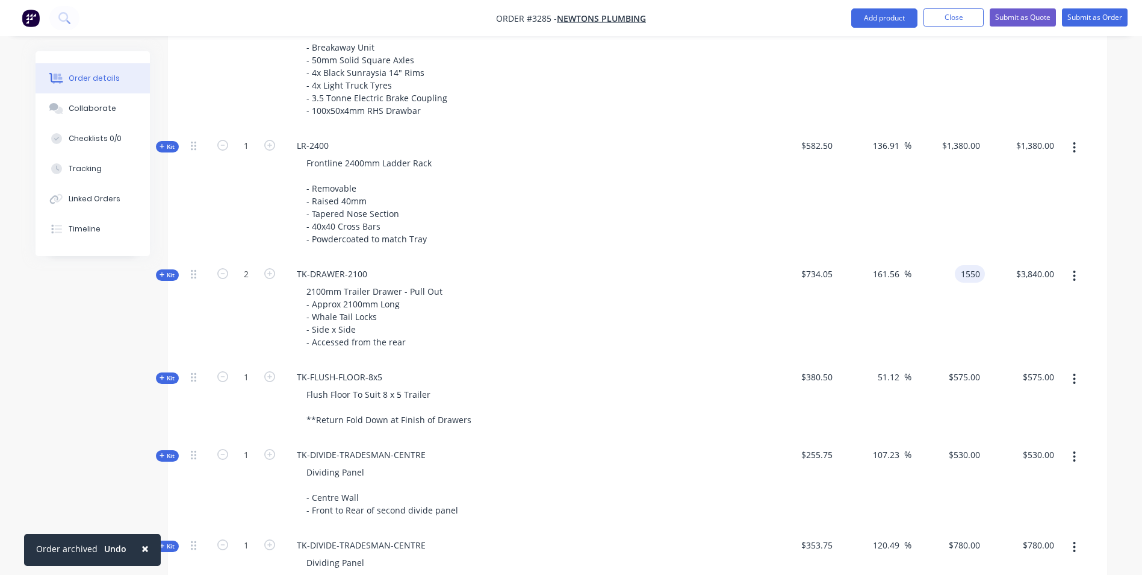
type input "$1,550.00"
type input "$3,100.00"
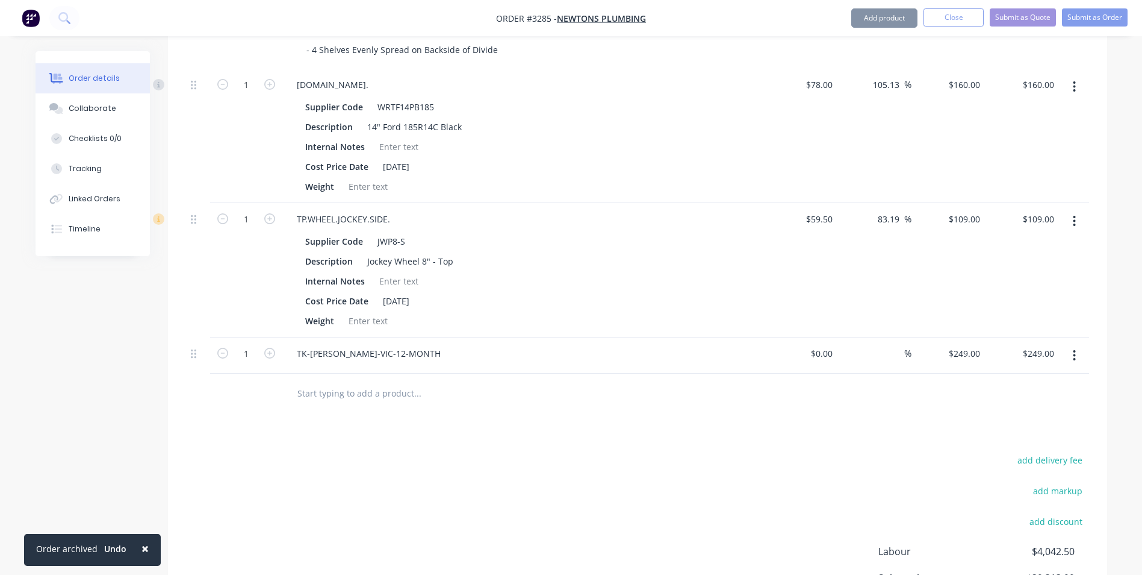
scroll to position [1533, 0]
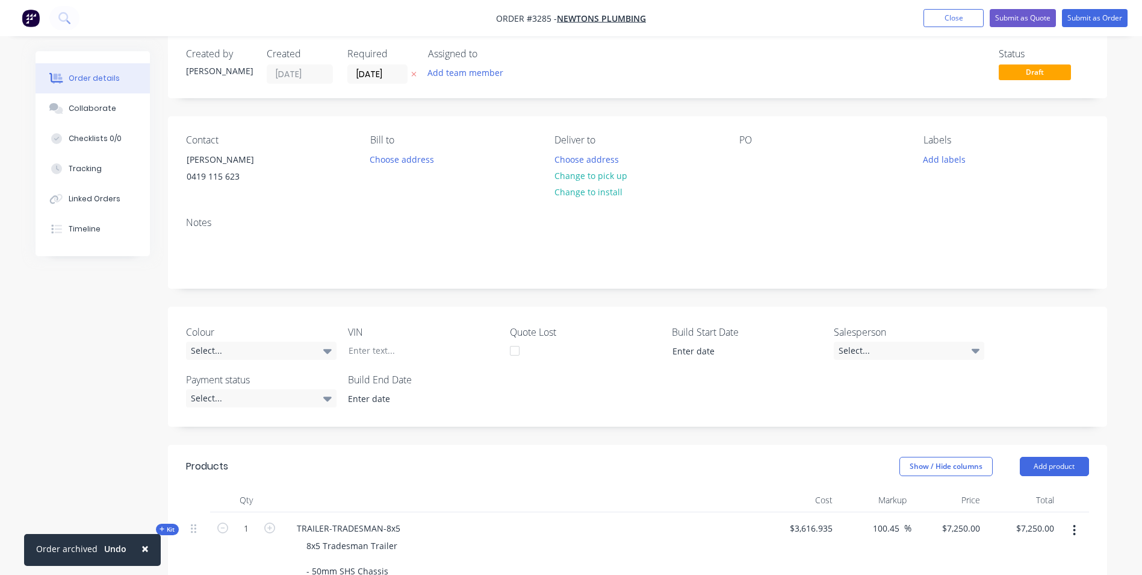
scroll to position [0, 0]
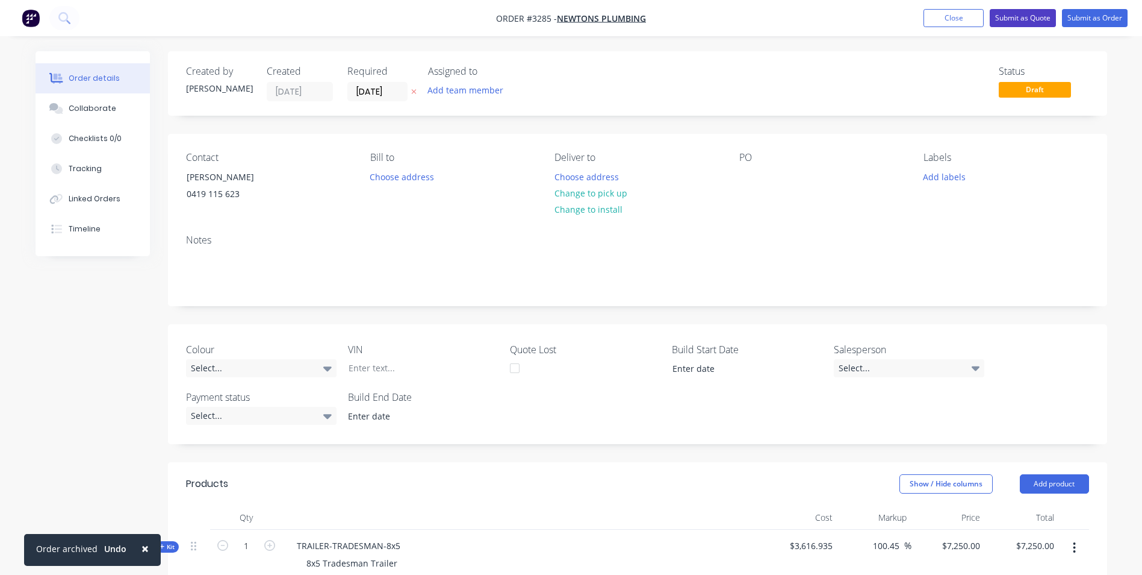
click at [1028, 16] on button "Submit as Quote" at bounding box center [1023, 18] width 66 height 18
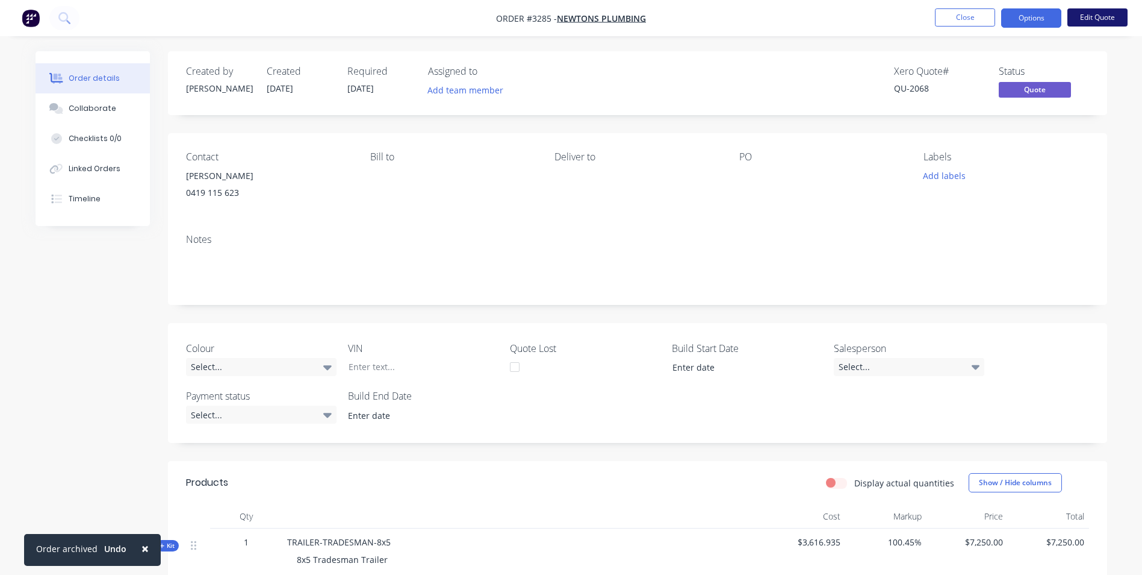
click at [1111, 16] on button "Edit Quote" at bounding box center [1098, 17] width 60 height 18
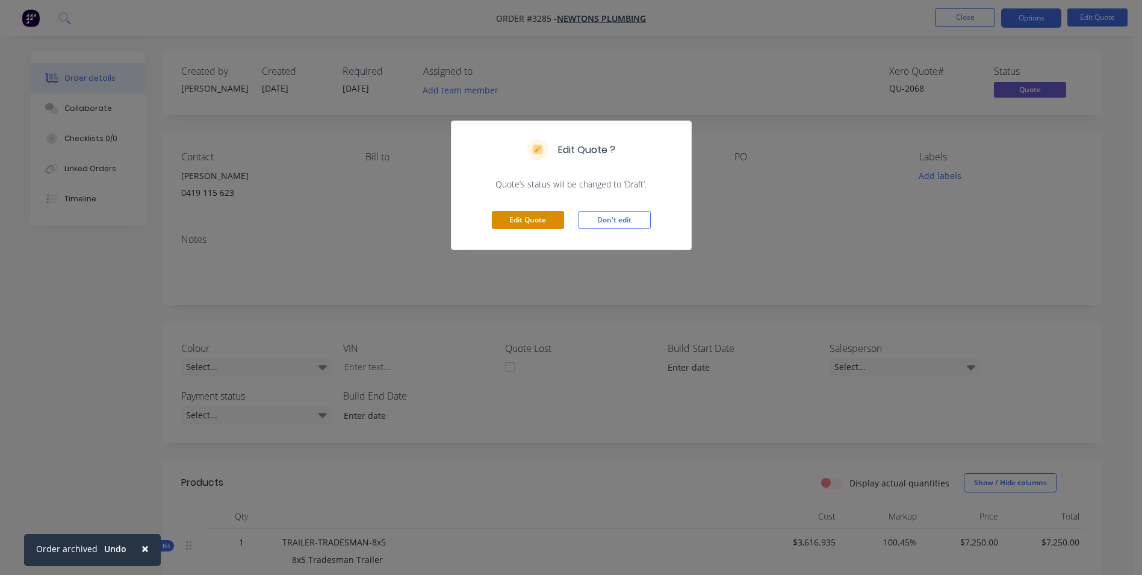
click at [516, 216] on button "Edit Quote" at bounding box center [528, 220] width 72 height 18
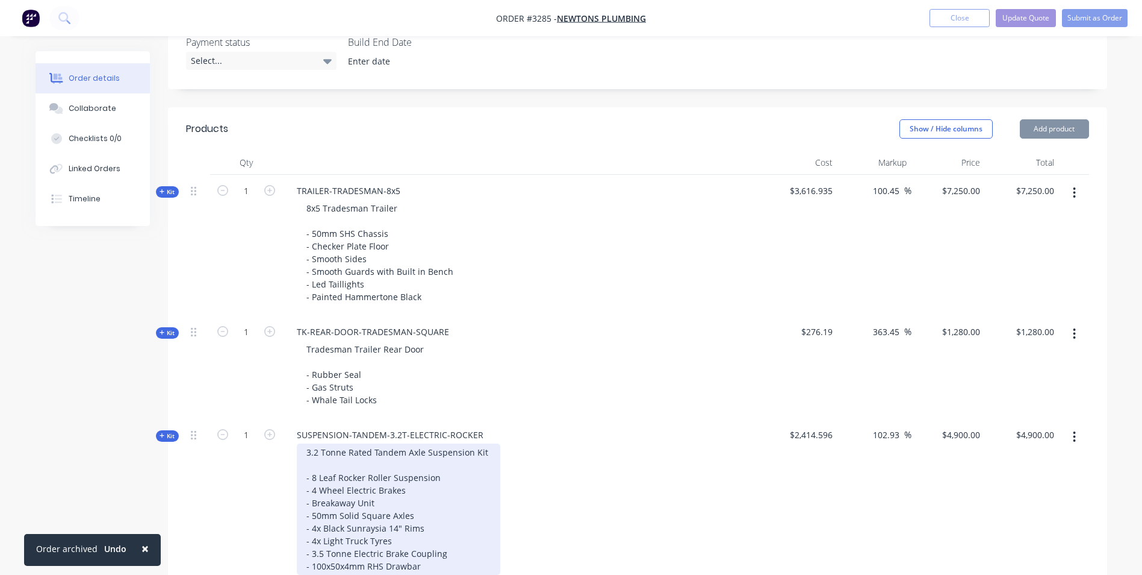
scroll to position [482, 0]
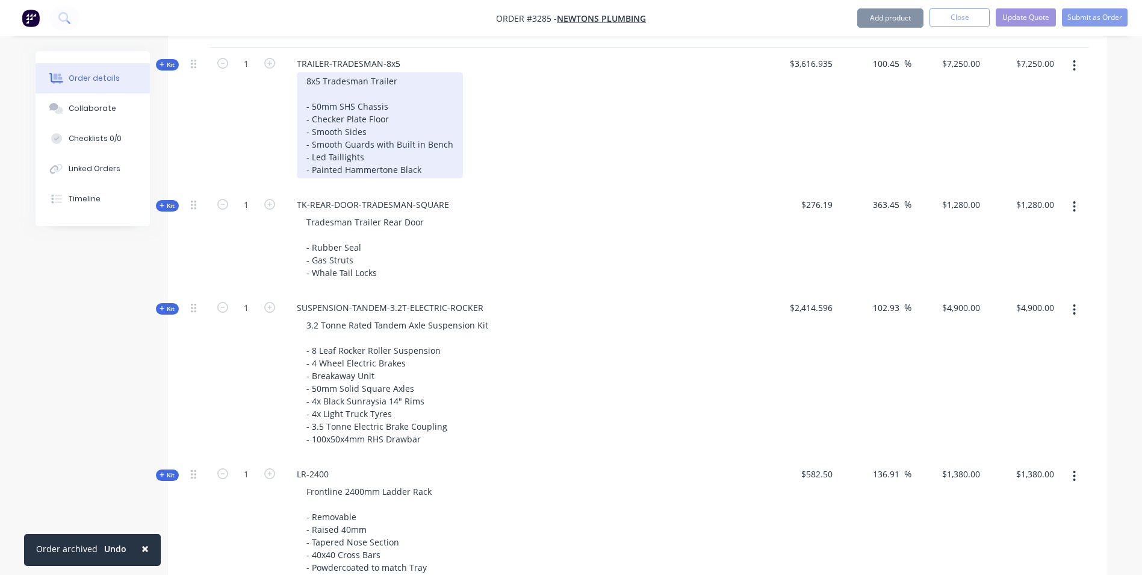
click at [426, 175] on div "8x5 Tradesman Trailer - 50mm SHS Chassis - Checker Plate Floor - Smooth Sides -…" at bounding box center [380, 125] width 166 height 106
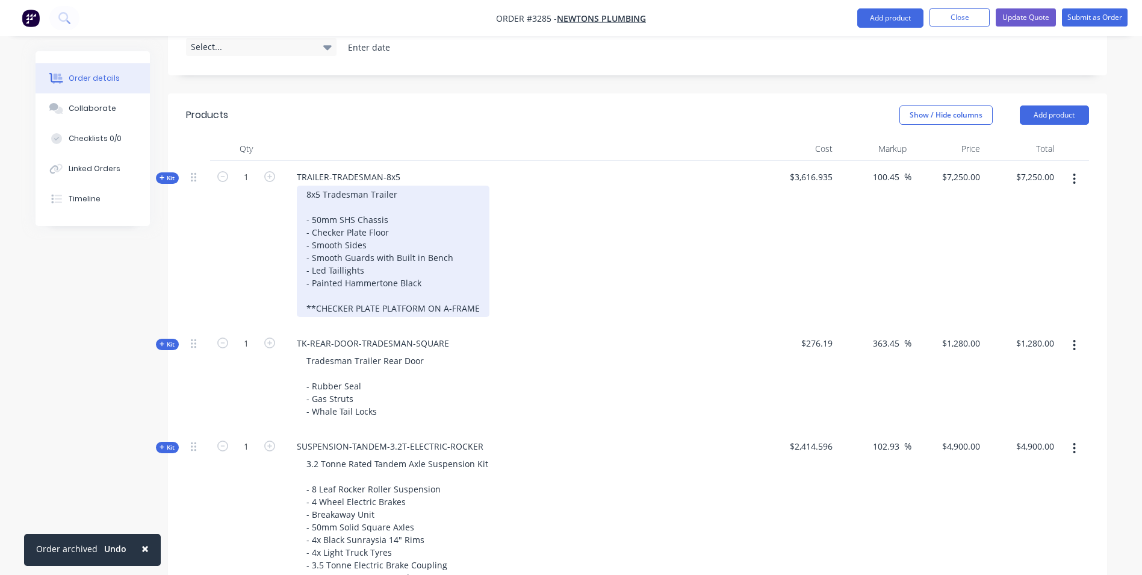
scroll to position [173, 0]
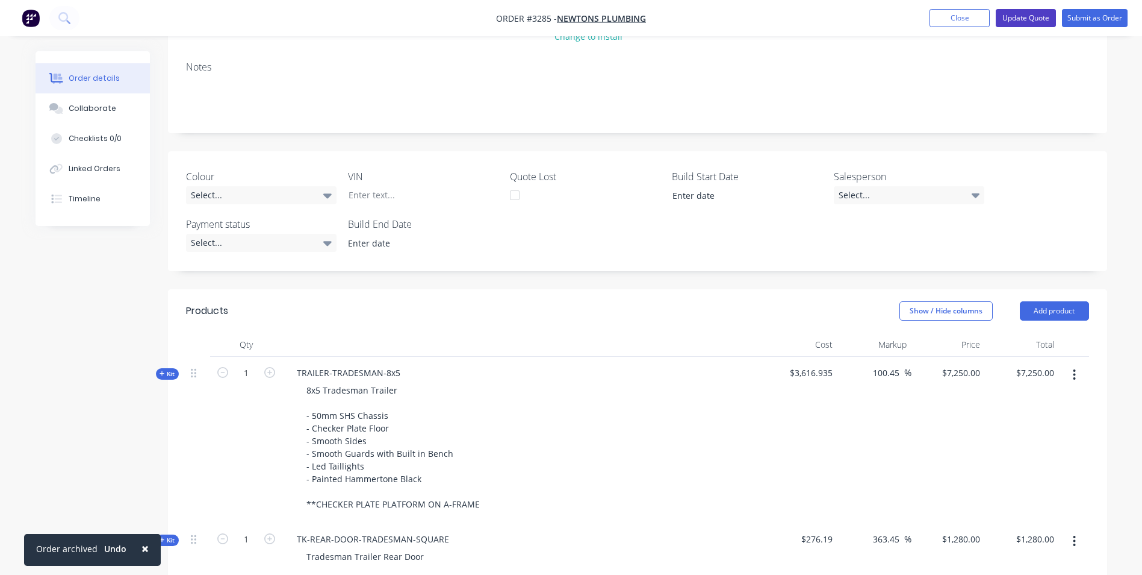
click at [1028, 14] on button "Update Quote" at bounding box center [1026, 18] width 60 height 18
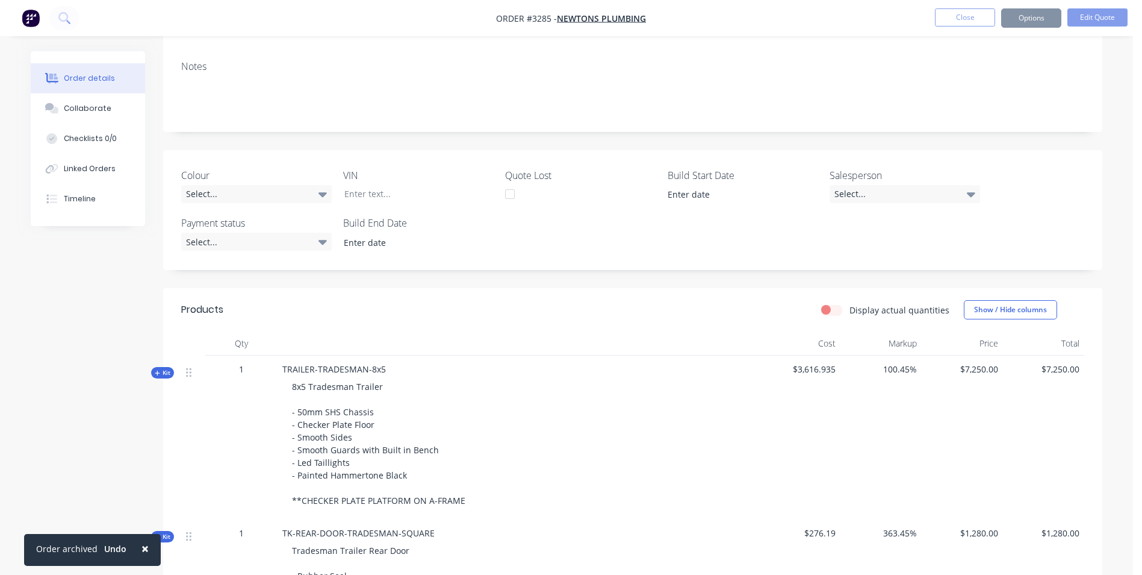
scroll to position [0, 0]
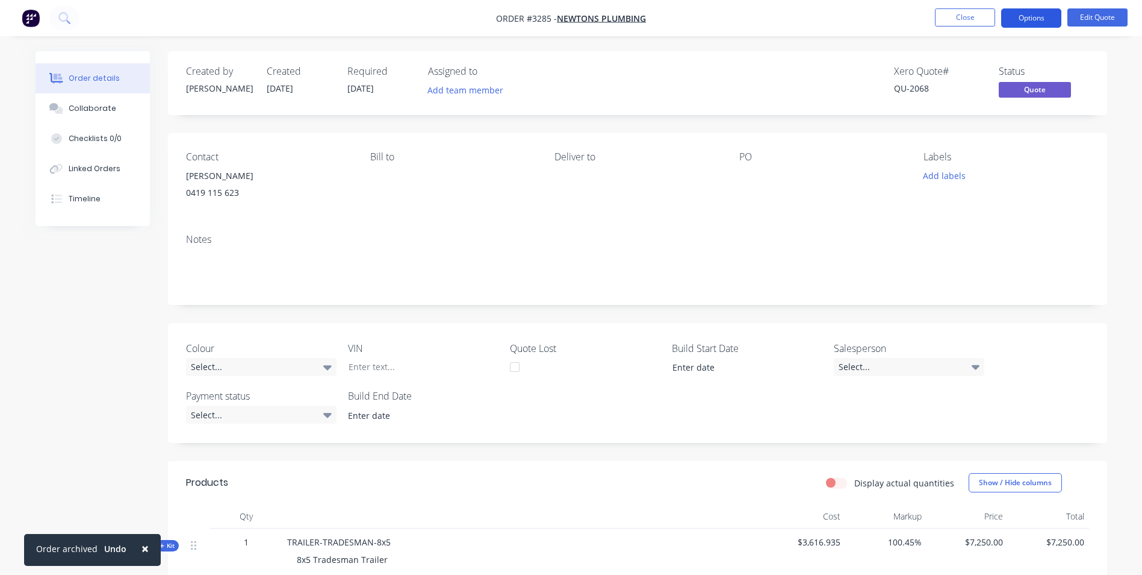
click at [1035, 19] on button "Options" at bounding box center [1032, 17] width 60 height 19
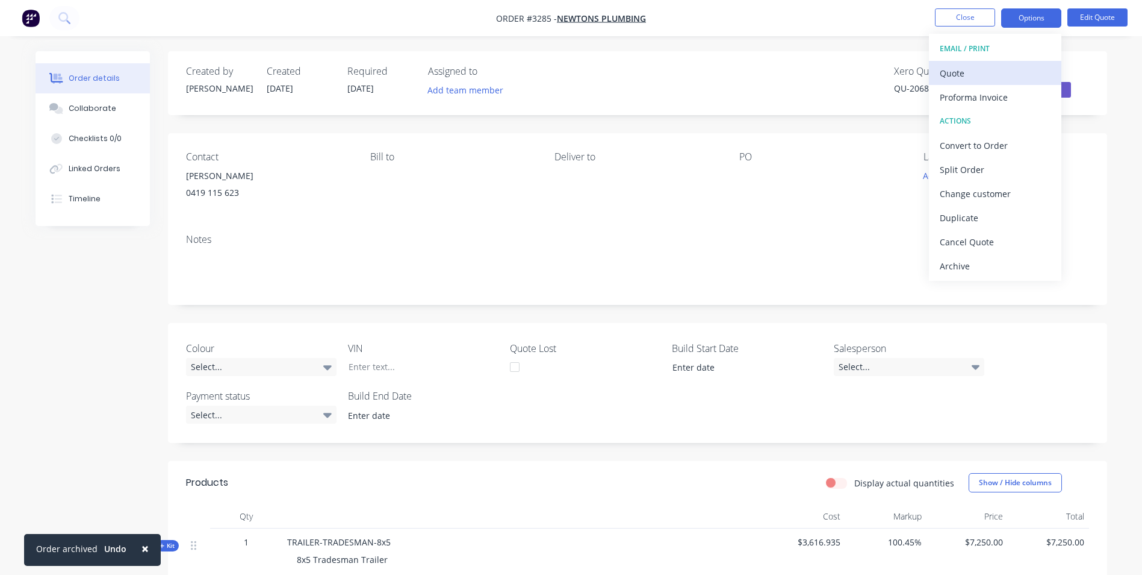
click at [964, 72] on div "Quote" at bounding box center [995, 72] width 111 height 17
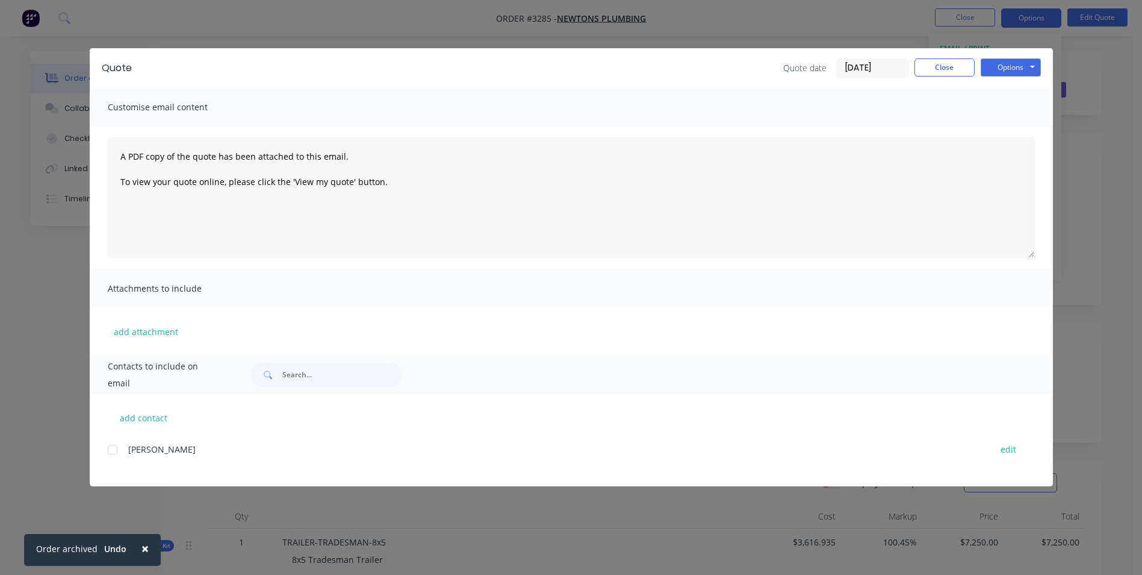
click at [109, 451] on div at bounding box center [113, 449] width 24 height 24
click at [1018, 66] on button "Options" at bounding box center [1011, 67] width 60 height 18
click at [1010, 130] on button "Email" at bounding box center [1019, 129] width 77 height 20
click at [955, 73] on button "Close" at bounding box center [945, 67] width 60 height 18
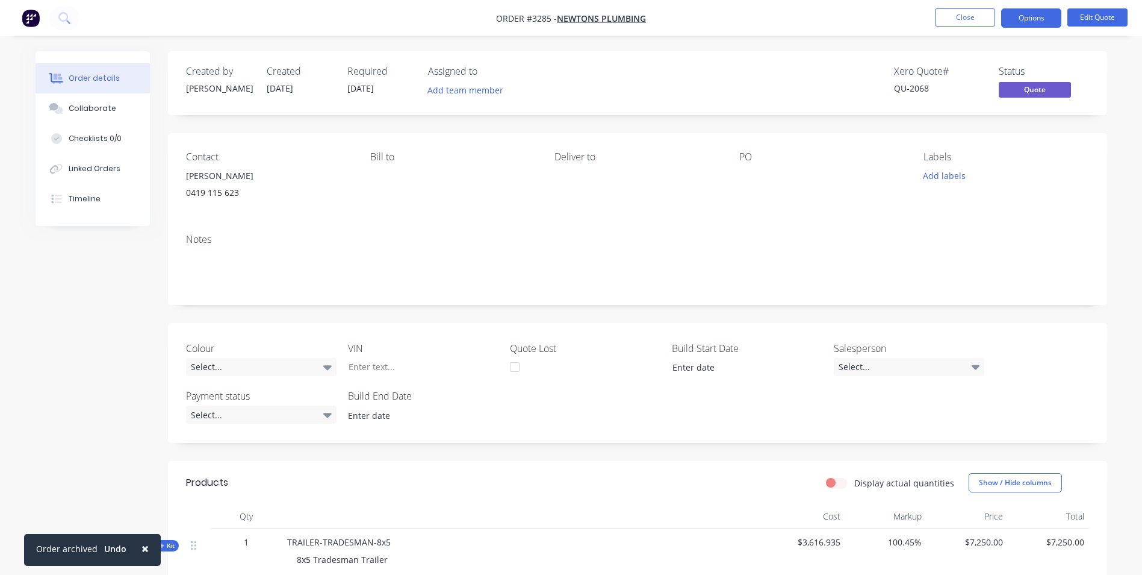
click at [215, 180] on div "[PERSON_NAME]" at bounding box center [268, 175] width 165 height 17
click at [1077, 17] on button "Edit Quote" at bounding box center [1098, 17] width 60 height 18
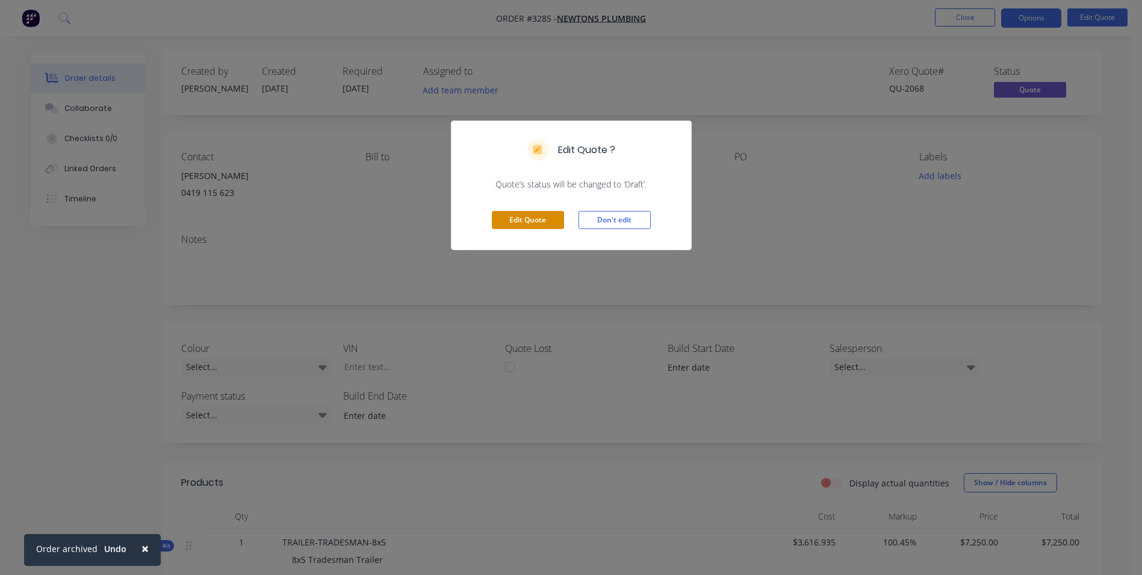
click at [543, 217] on button "Edit Quote" at bounding box center [528, 220] width 72 height 18
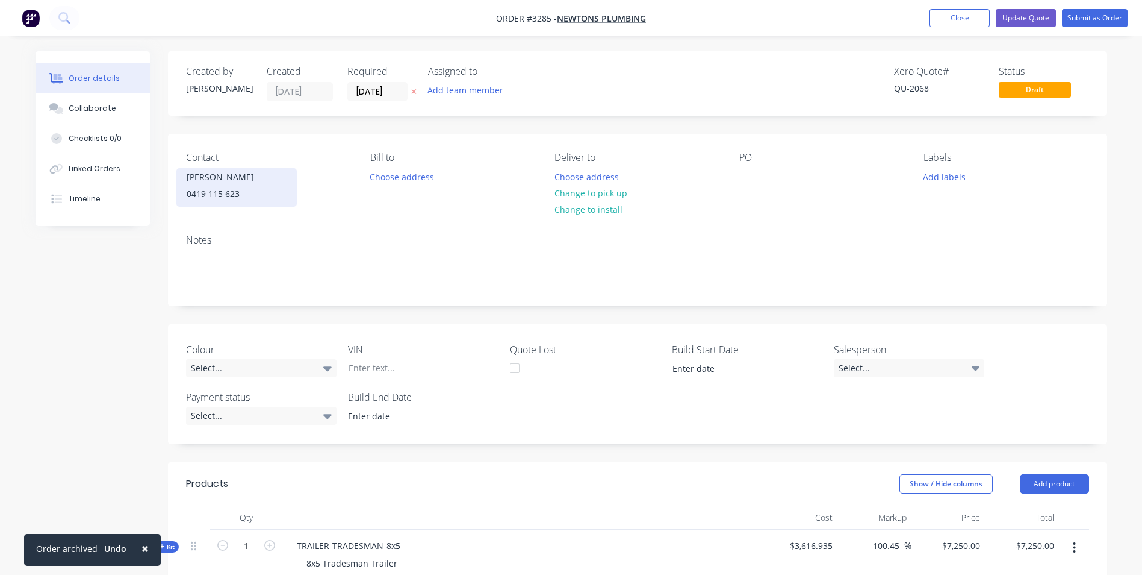
click at [201, 190] on div "0419 115 623" at bounding box center [237, 193] width 100 height 17
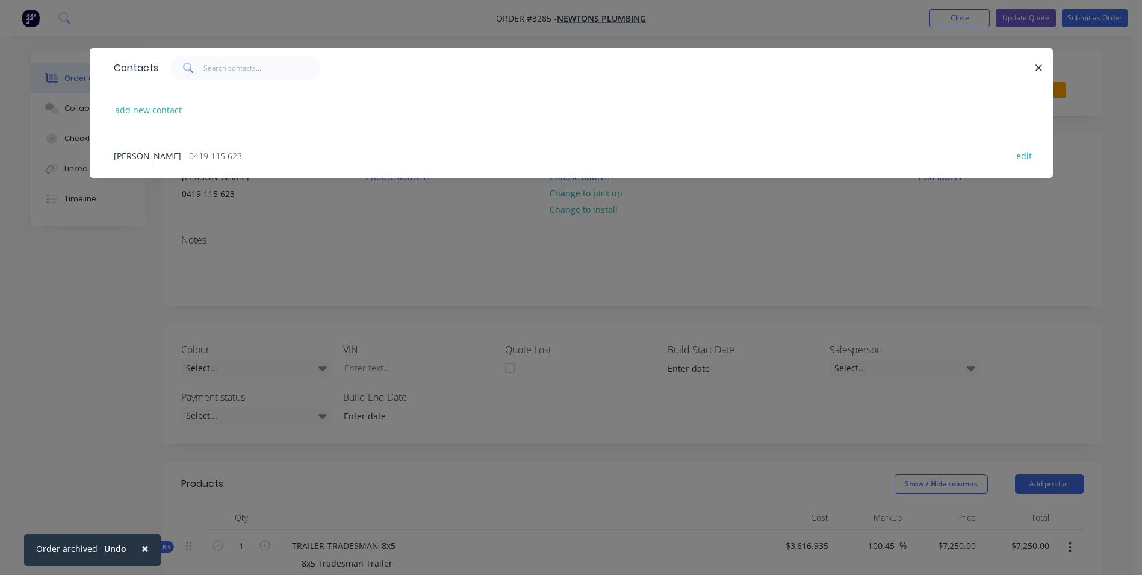
click at [460, 158] on div "[PERSON_NAME] - 0419 115 623 edit" at bounding box center [571, 154] width 927 height 45
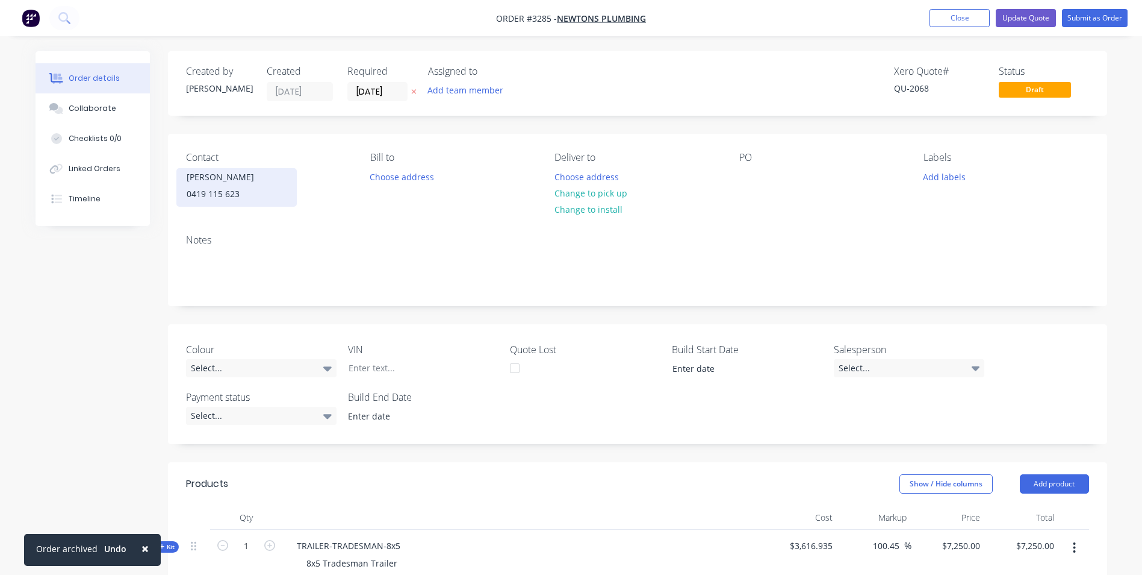
click at [229, 197] on div "0419 115 623" at bounding box center [237, 193] width 100 height 17
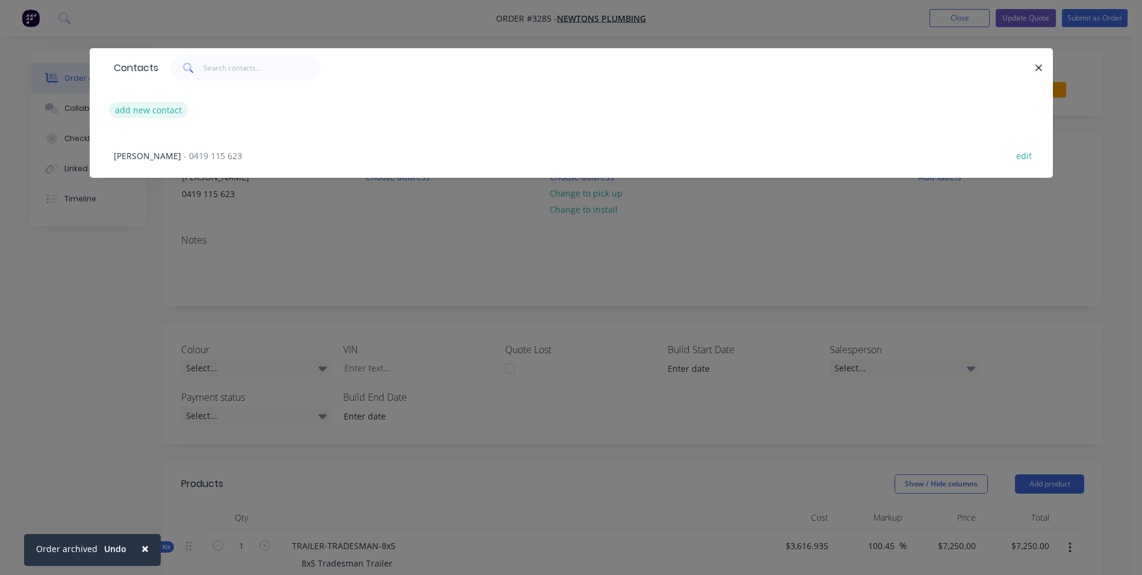
click at [165, 109] on button "add new contact" at bounding box center [148, 110] width 79 height 16
select select "AU"
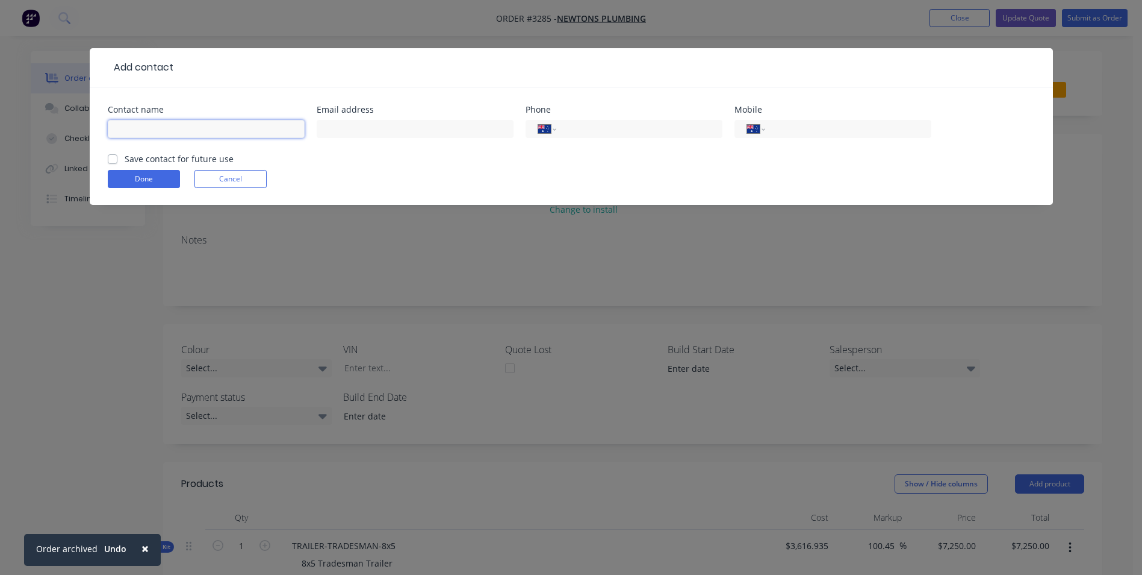
click at [167, 131] on input "text" at bounding box center [206, 129] width 197 height 18
type input "[PERSON_NAME]"
click at [342, 120] on input "text" at bounding box center [415, 129] width 197 height 18
type input "[EMAIL_ADDRESS][DOMAIN_NAME]"
click at [803, 133] on input "tel" at bounding box center [846, 129] width 145 height 14
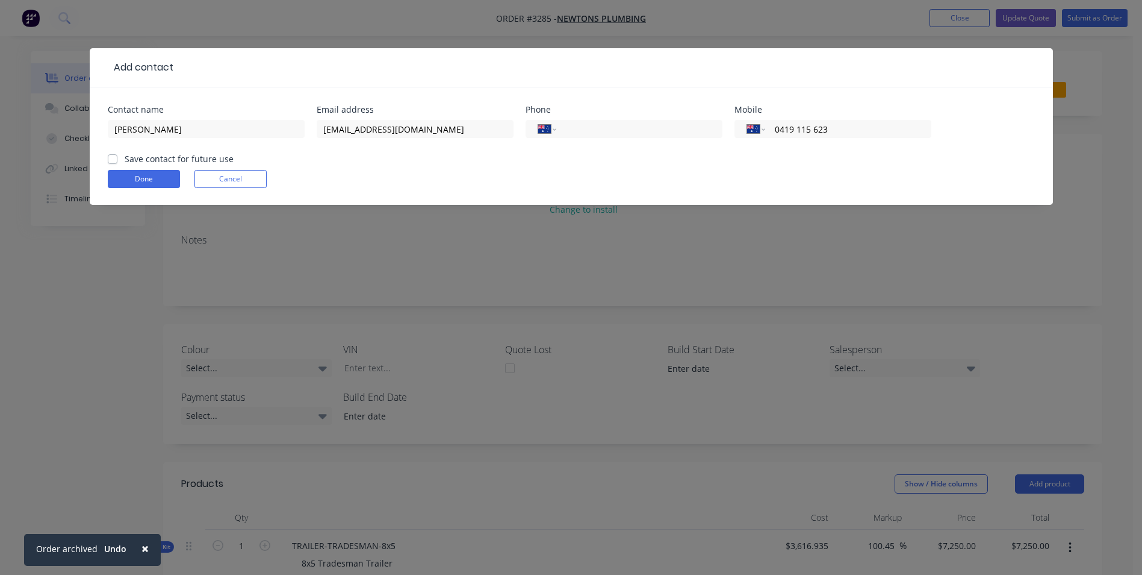
type input "0419 115 623"
click at [125, 160] on label "Save contact for future use" at bounding box center [179, 158] width 109 height 13
click at [113, 160] on input "Save contact for future use" at bounding box center [113, 157] width 10 height 11
checkbox input "true"
click at [129, 172] on button "Done" at bounding box center [144, 179] width 72 height 18
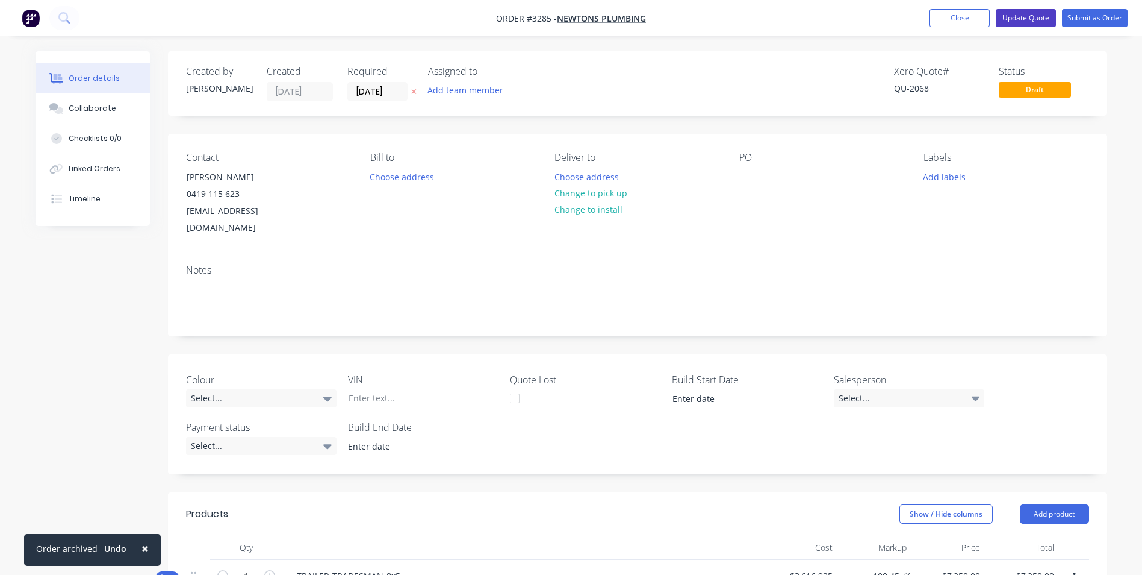
click at [1023, 20] on button "Update Quote" at bounding box center [1026, 18] width 60 height 18
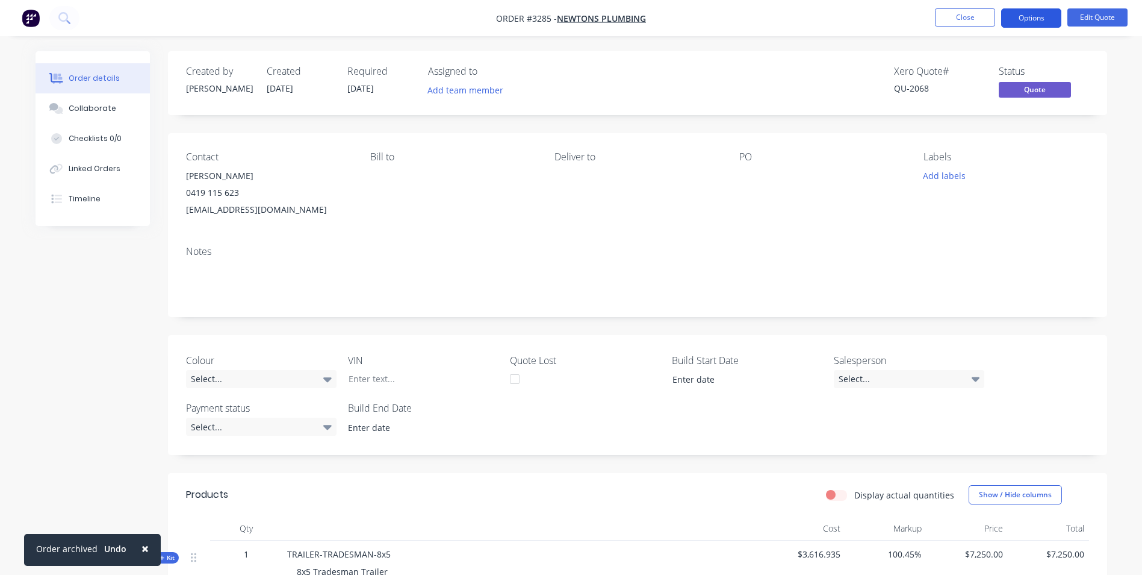
click at [1045, 21] on button "Options" at bounding box center [1032, 17] width 60 height 19
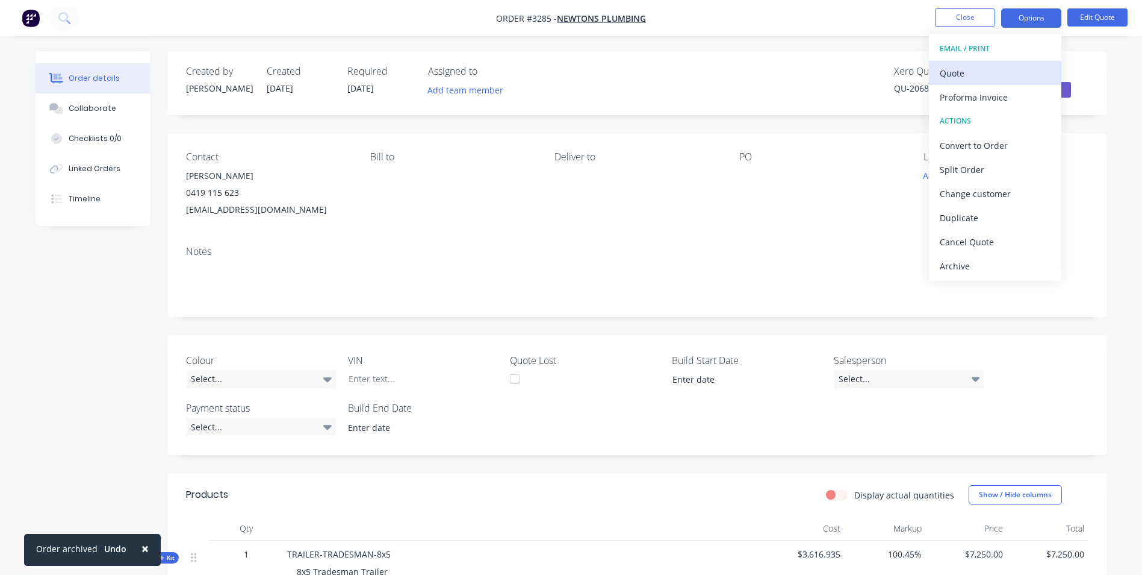
click at [952, 72] on div "Quote" at bounding box center [995, 72] width 111 height 17
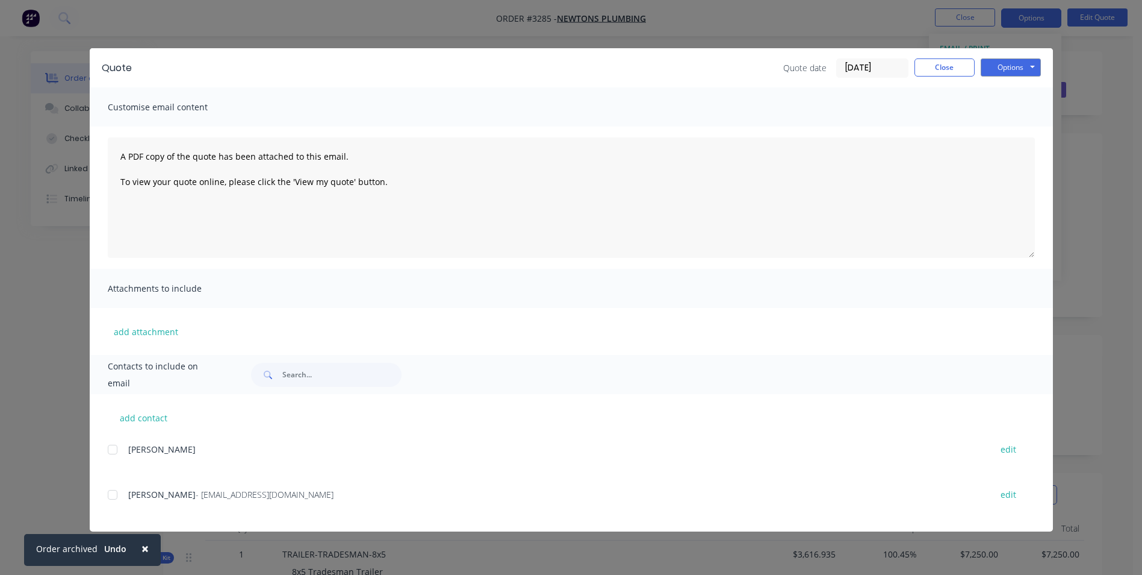
click at [113, 496] on div at bounding box center [113, 494] width 24 height 24
click at [1024, 69] on button "Options" at bounding box center [1011, 67] width 60 height 18
click at [1008, 131] on button "Email" at bounding box center [1019, 129] width 77 height 20
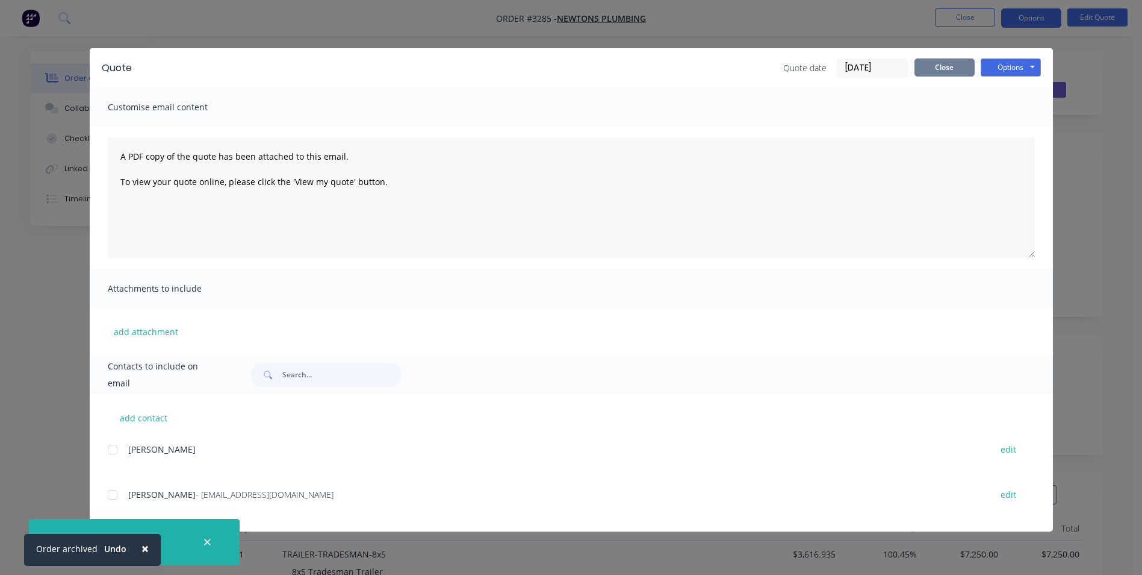
click at [955, 67] on button "Close" at bounding box center [945, 67] width 60 height 18
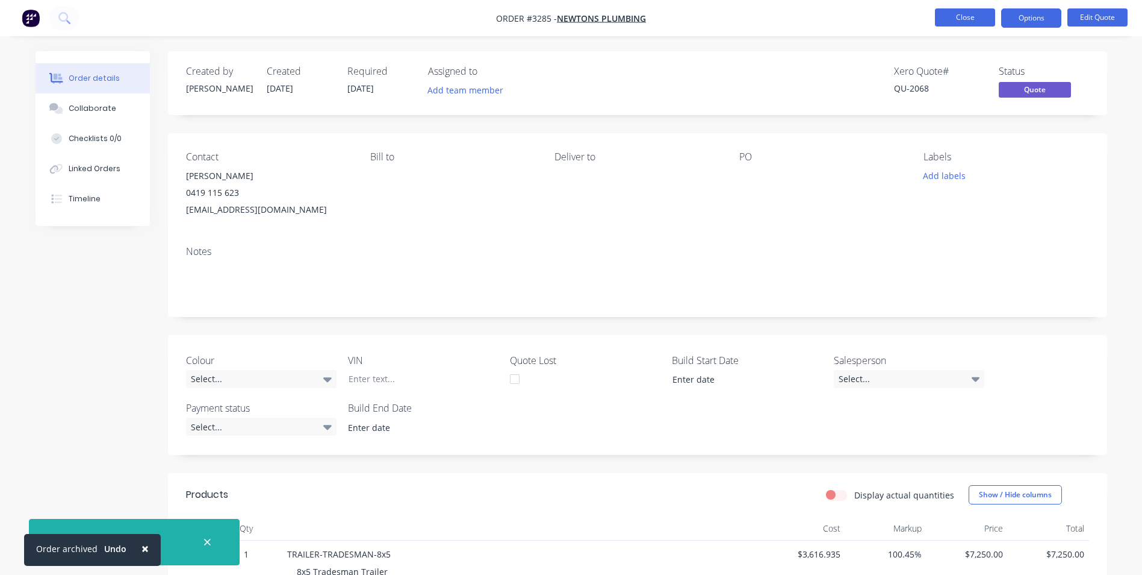
click at [963, 17] on button "Close" at bounding box center [965, 17] width 60 height 18
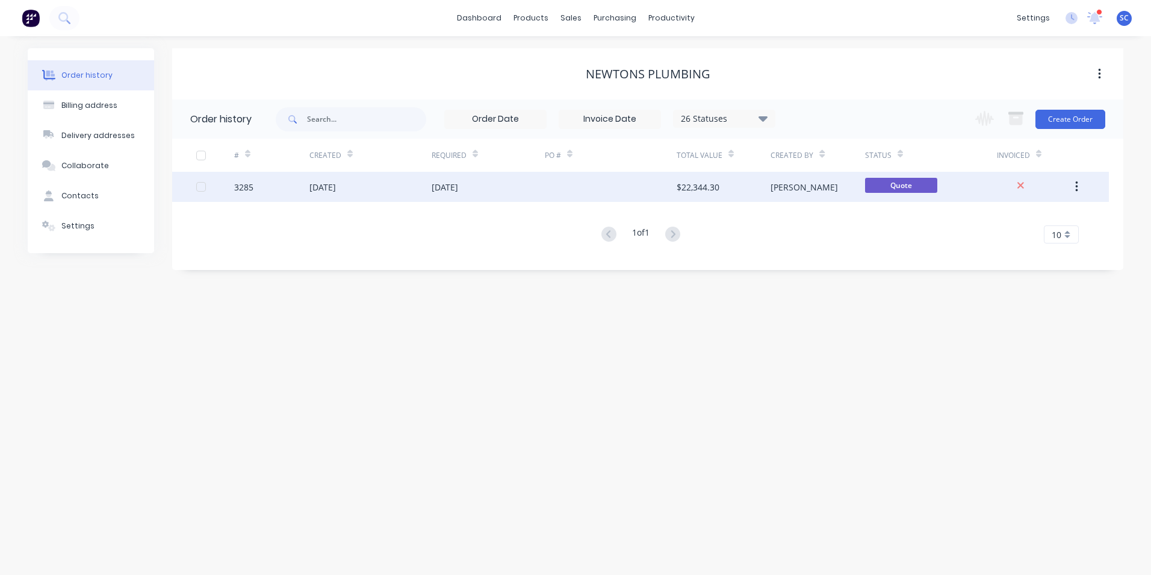
click at [784, 186] on div "[PERSON_NAME]" at bounding box center [804, 187] width 67 height 13
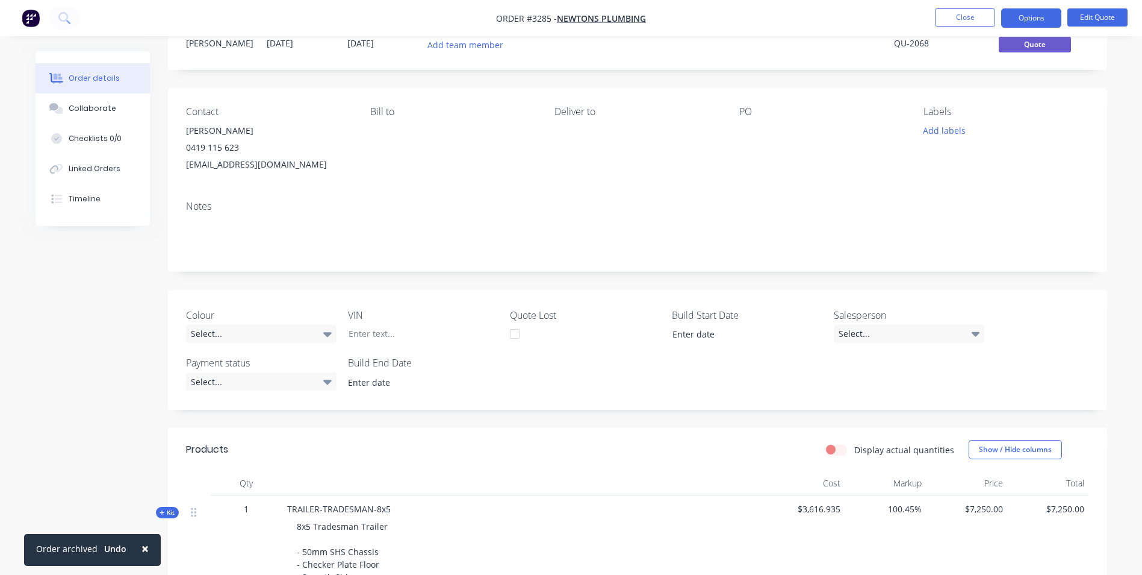
scroll to position [120, 0]
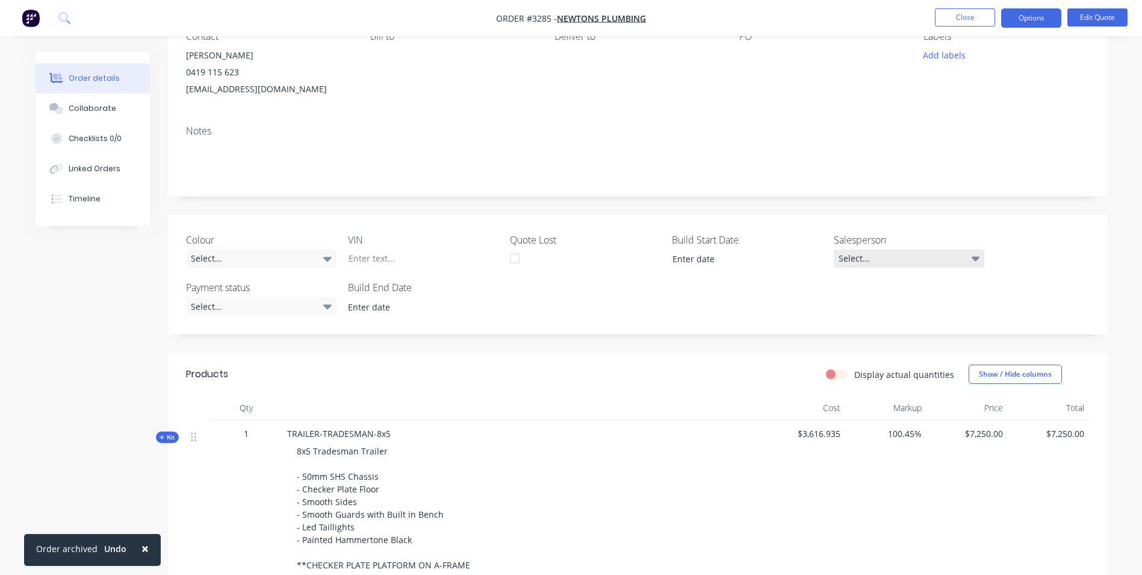
click at [868, 255] on div "Select..." at bounding box center [909, 258] width 151 height 18
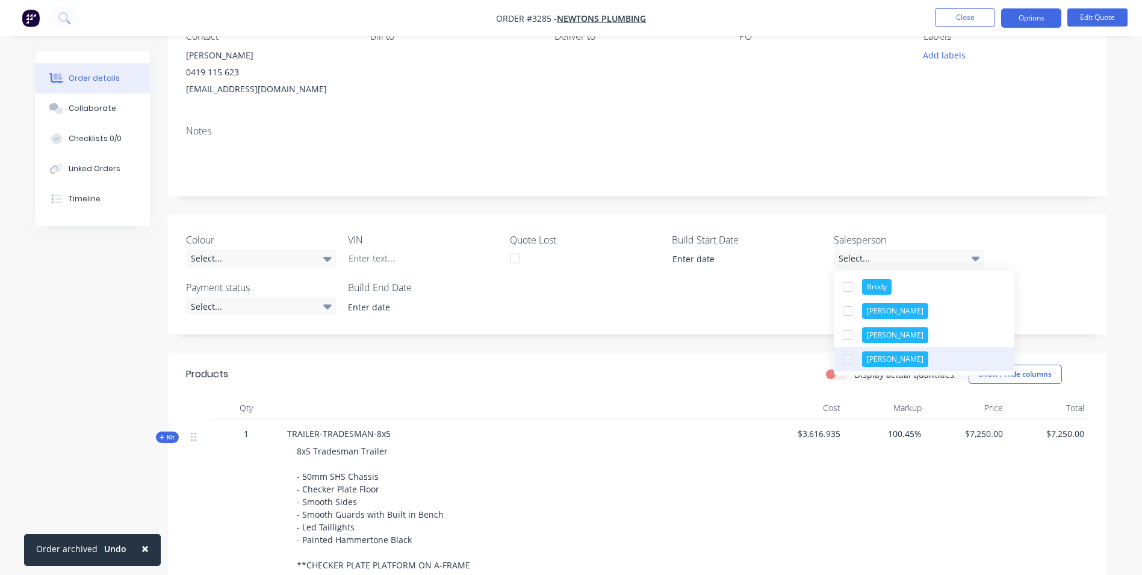
click at [847, 360] on div "button" at bounding box center [848, 359] width 24 height 24
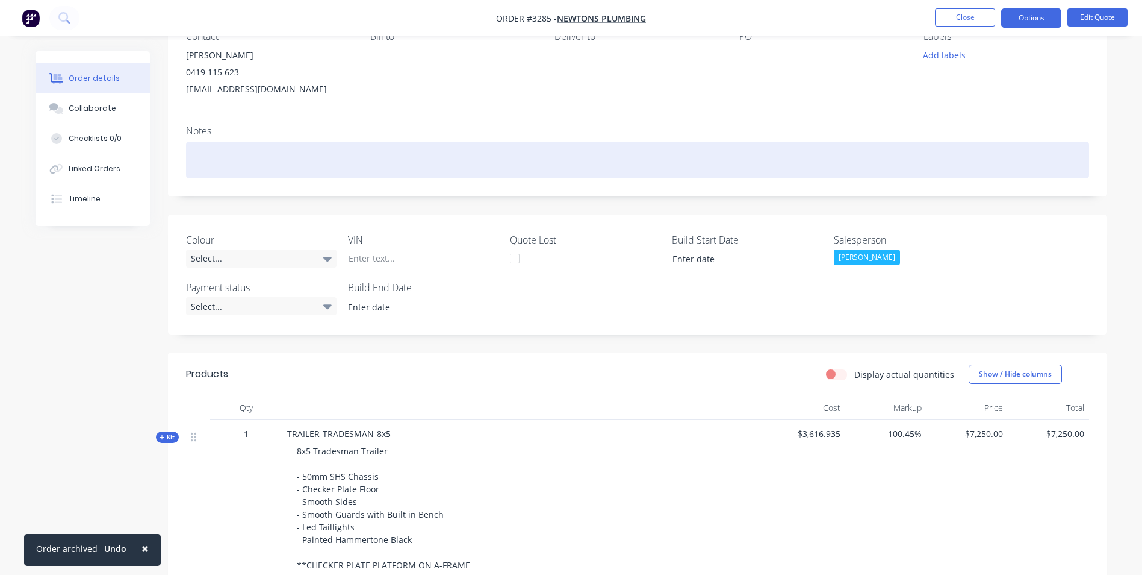
click at [836, 142] on div at bounding box center [637, 160] width 903 height 37
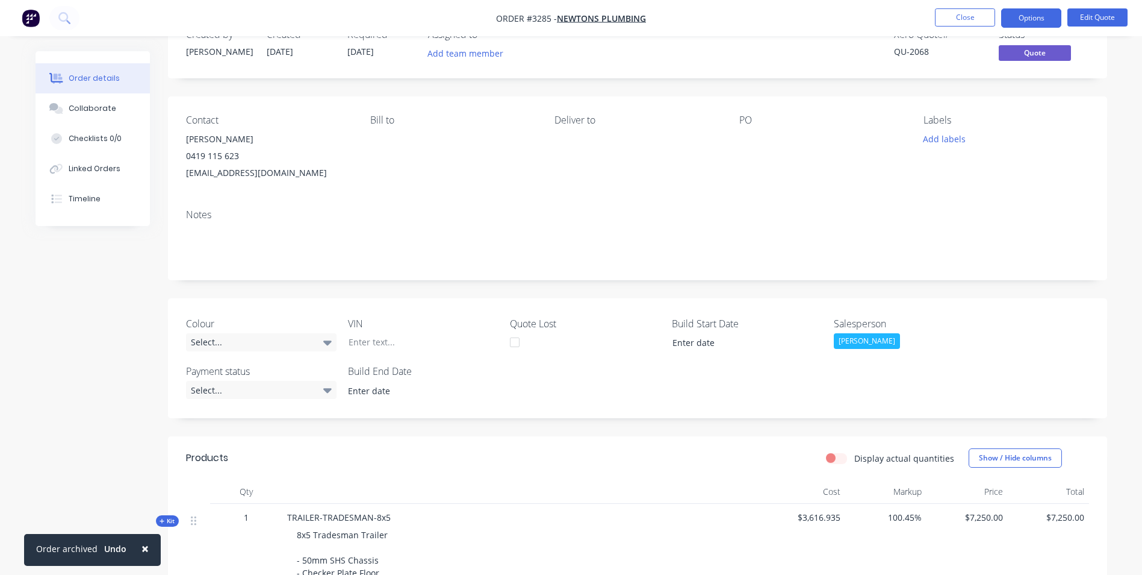
scroll to position [0, 0]
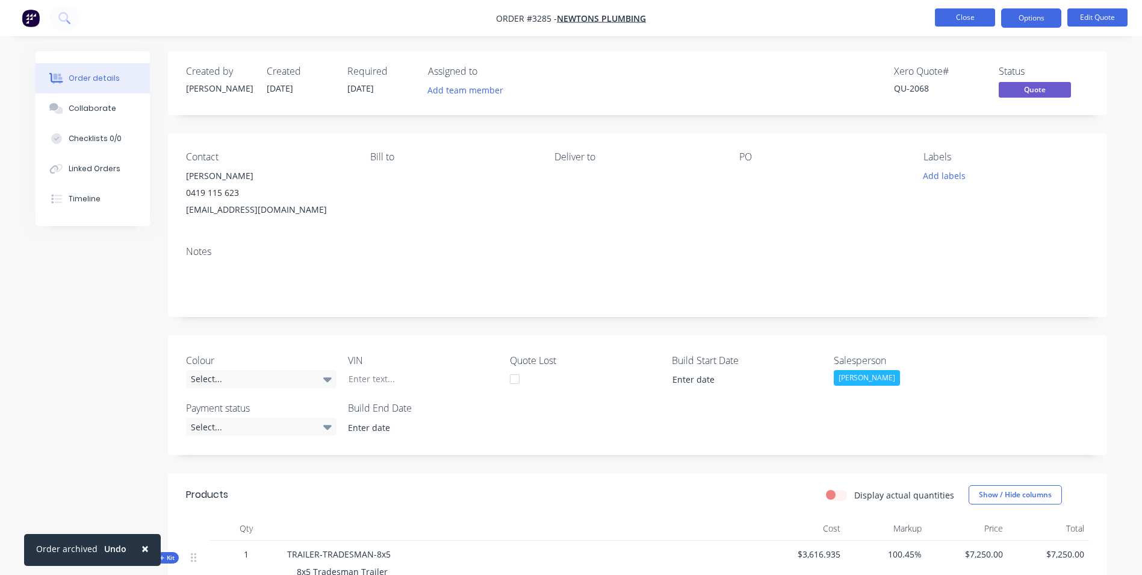
click at [965, 12] on button "Close" at bounding box center [965, 17] width 60 height 18
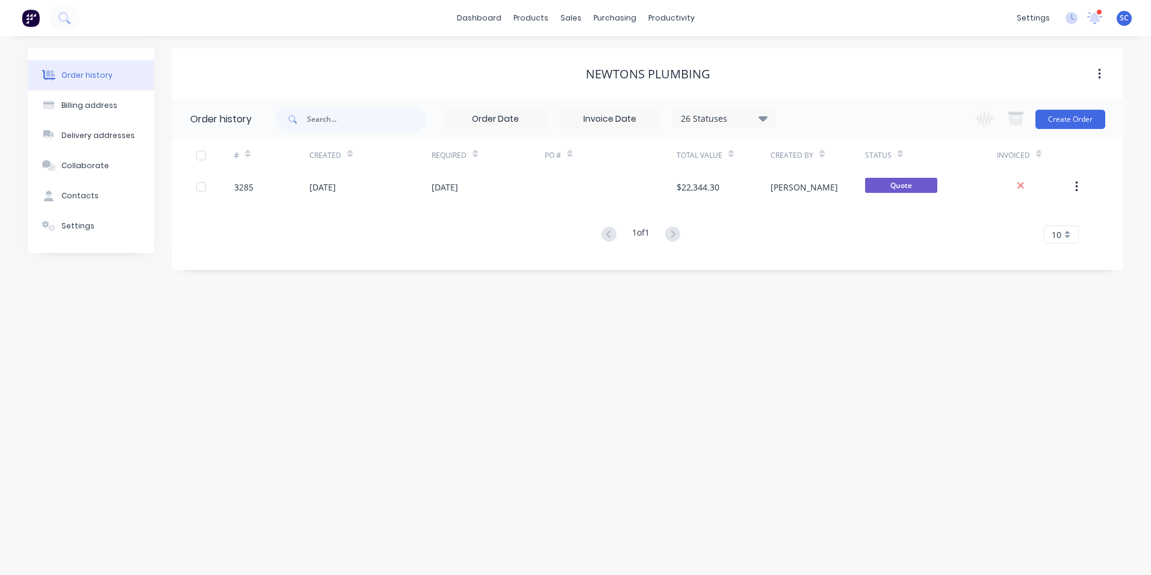
click at [782, 306] on div "Order history Billing address Delivery addresses Collaborate Contacts Settings …" at bounding box center [575, 305] width 1151 height 538
click at [571, 57] on icon at bounding box center [574, 57] width 11 height 11
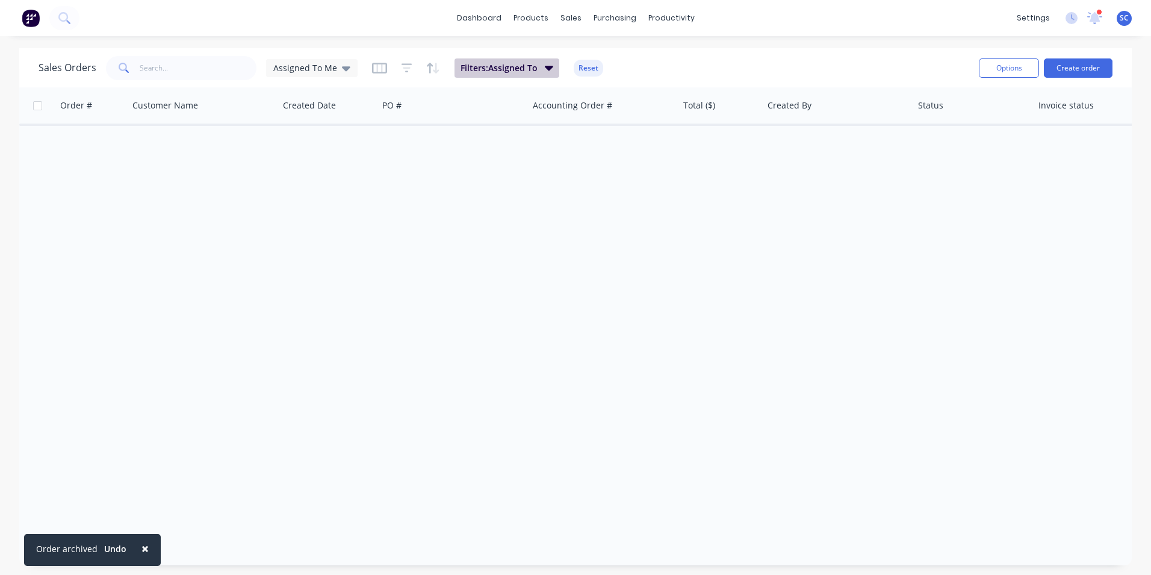
click at [476, 71] on span "Filters: Assigned To" at bounding box center [499, 68] width 77 height 12
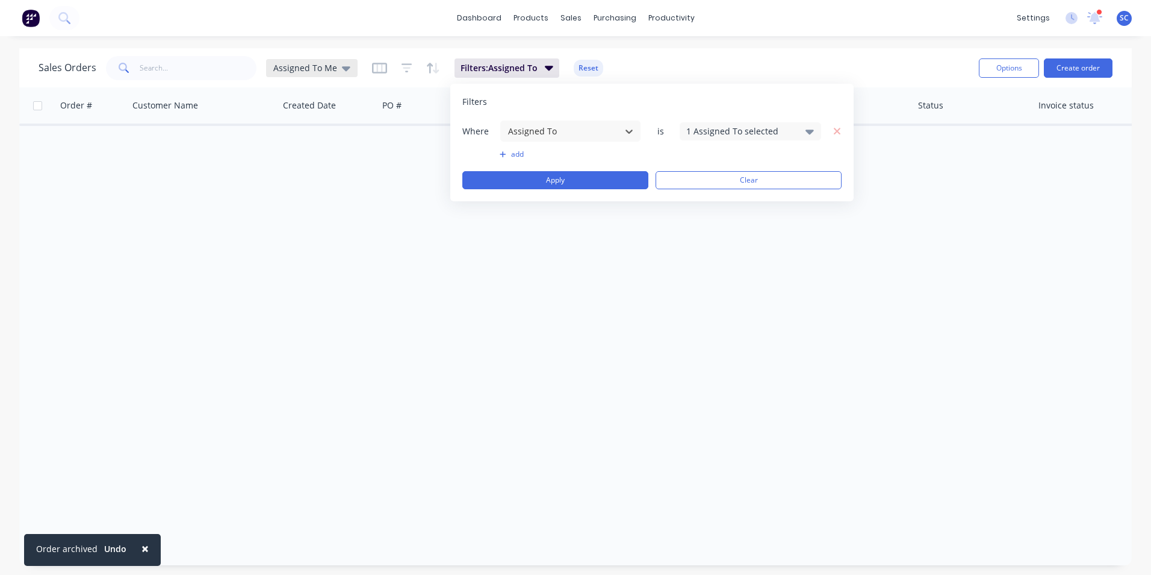
click at [329, 72] on span "Assigned To Me" at bounding box center [305, 67] width 64 height 13
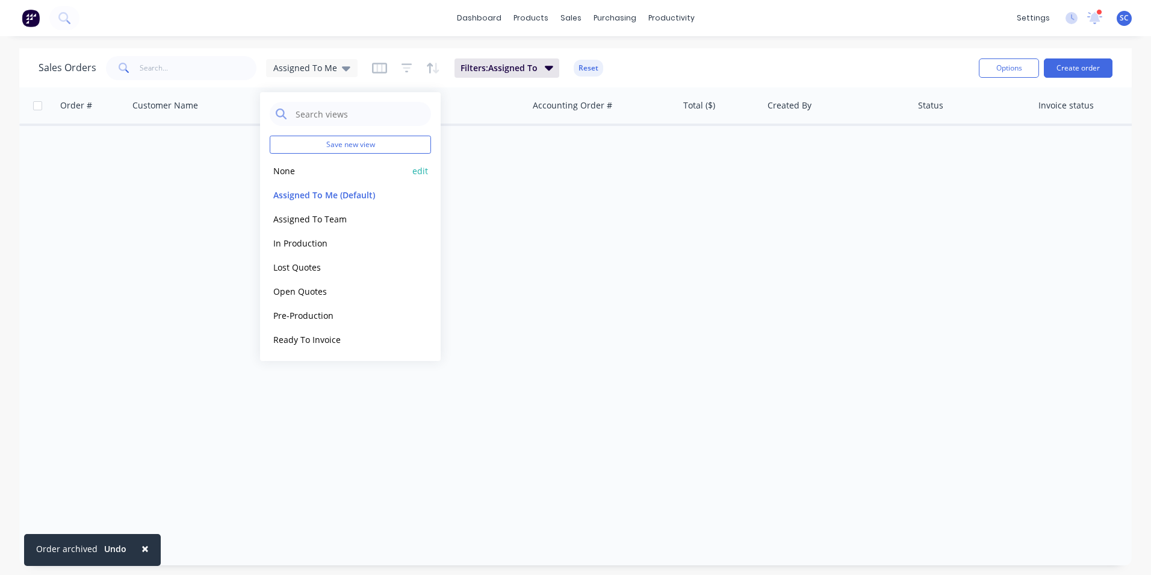
click at [287, 172] on button "None" at bounding box center [338, 171] width 137 height 14
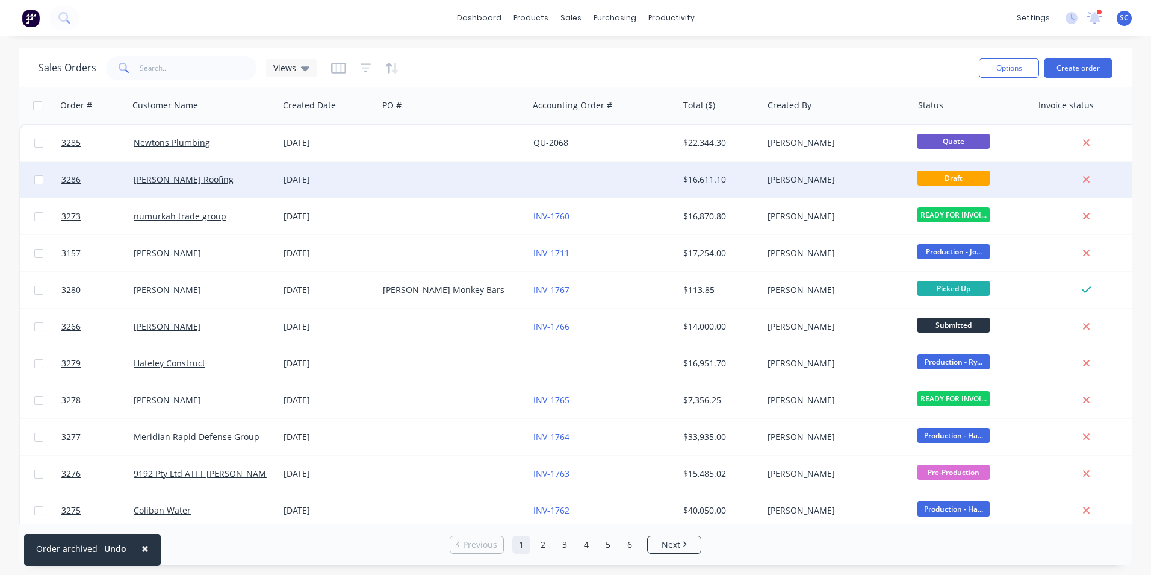
click at [384, 187] on div at bounding box center [453, 179] width 150 height 36
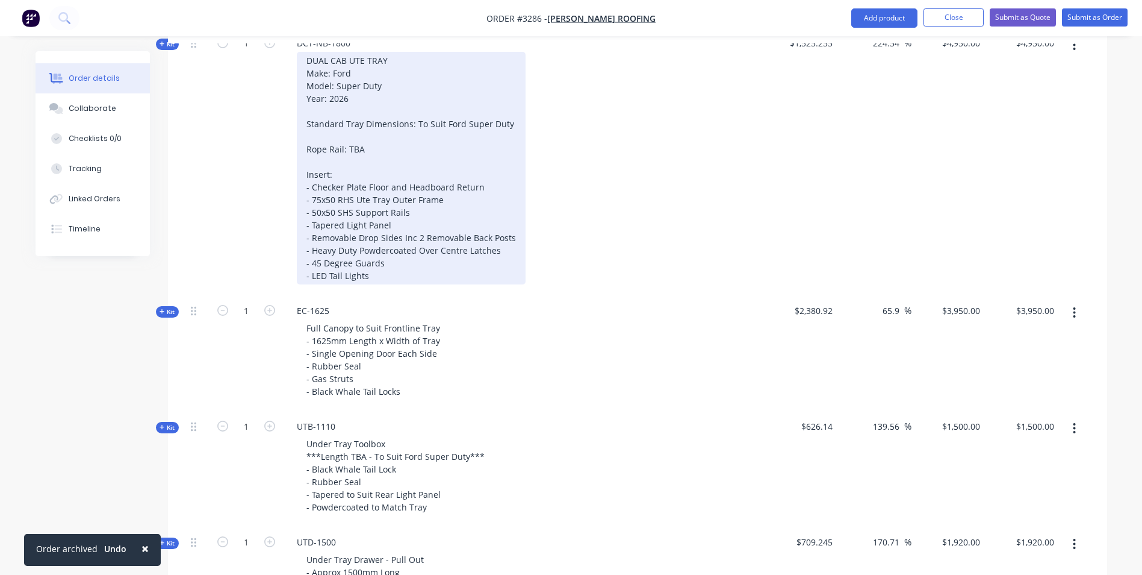
scroll to position [482, 0]
click at [463, 181] on div "DUAL CAB UTE TRAY Make: Ford Model: Super Duty Year: 2026 Standard Tray Dimensi…" at bounding box center [411, 167] width 229 height 232
drag, startPoint x: 480, startPoint y: 184, endPoint x: 391, endPoint y: 190, distance: 89.3
click at [391, 190] on div "DUAL CAB UTE TRAY Make: Ford Model: Super Duty Year: 2026 Standard Tray Dimensi…" at bounding box center [411, 167] width 229 height 232
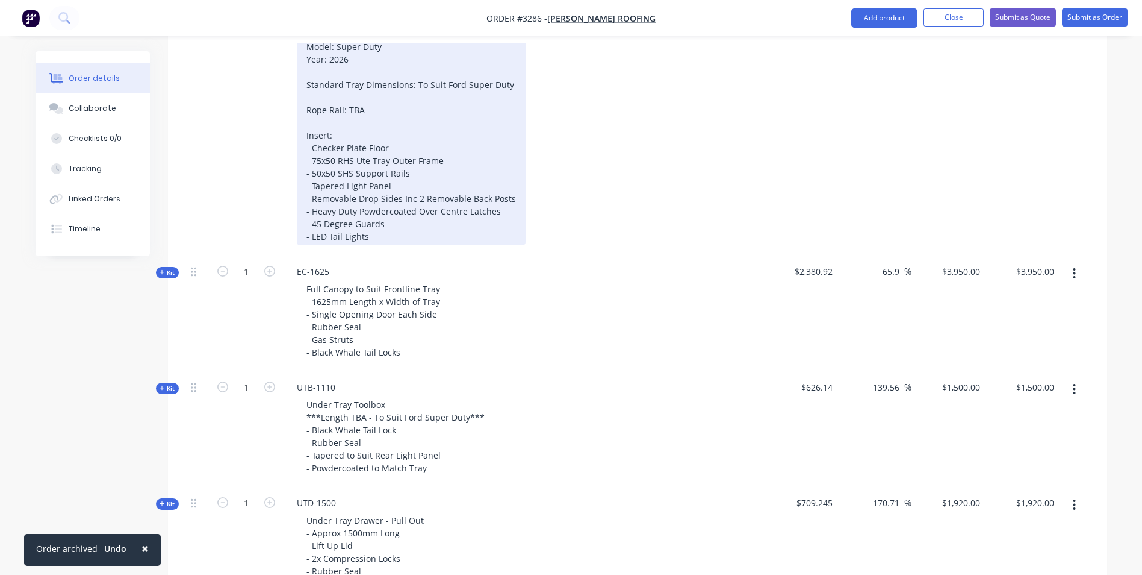
scroll to position [542, 0]
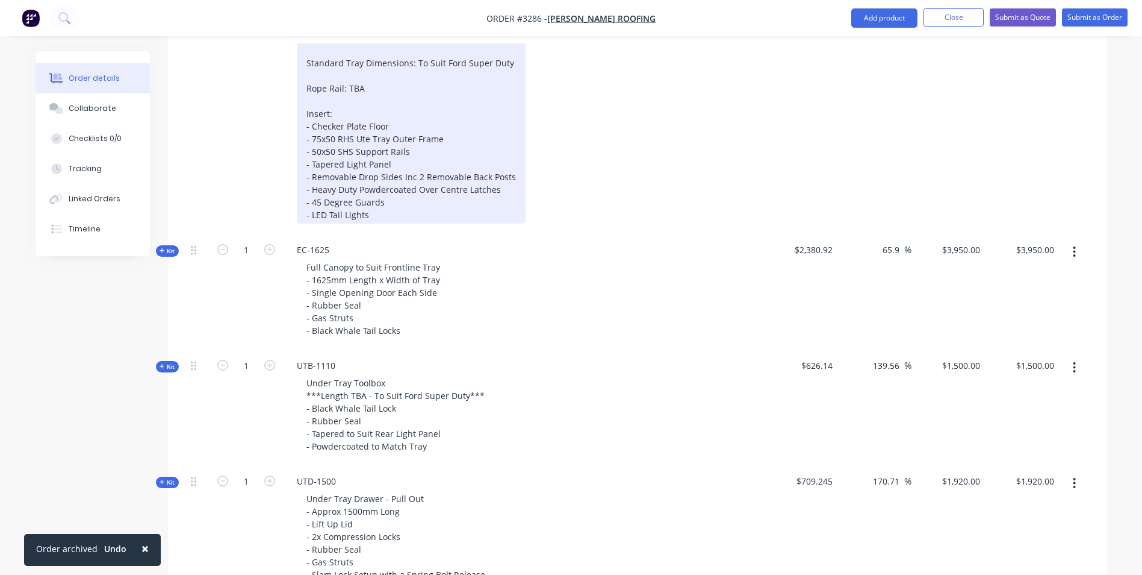
click at [397, 175] on div "DUAL CAB UTE TRAY Make: Ford Model: Super Duty Year: 2026 Standard Tray Dimensi…" at bounding box center [411, 107] width 229 height 232
drag, startPoint x: 507, startPoint y: 177, endPoint x: 304, endPoint y: 175, distance: 203.6
click at [304, 175] on div "DUAL CAB UTE TRAY Make: Ford Model: Super Duty Year: 2026 Standard Tray Dimensi…" at bounding box center [411, 107] width 229 height 232
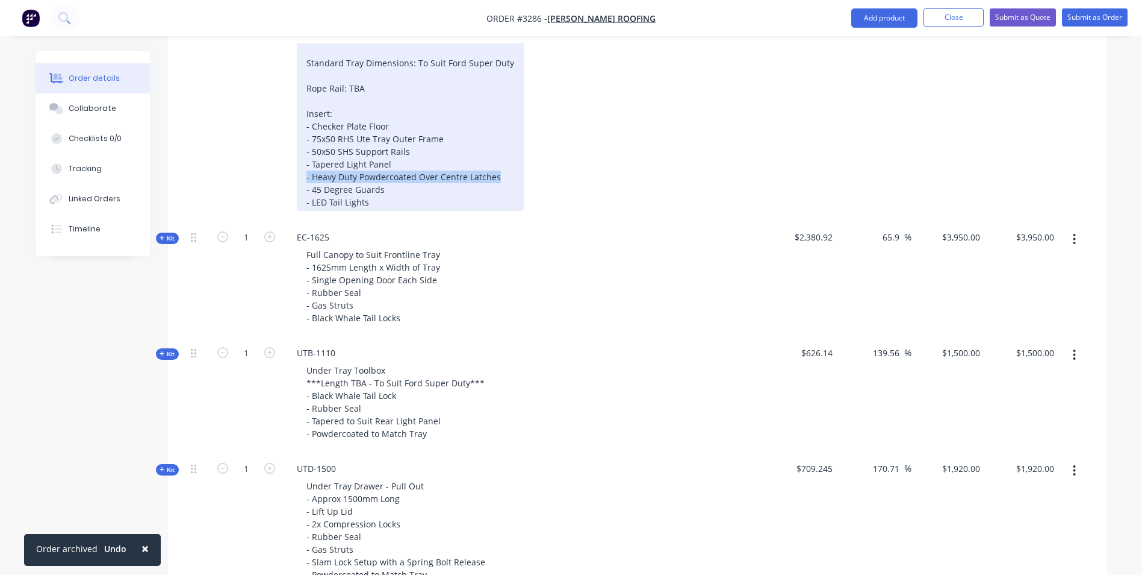
drag, startPoint x: 500, startPoint y: 176, endPoint x: 296, endPoint y: 176, distance: 204.2
click at [296, 176] on div "DUAL CAB UTE TRAY Make: Ford Model: Super Duty Year: 2026 Standard Tray Dimensi…" at bounding box center [523, 101] width 472 height 220
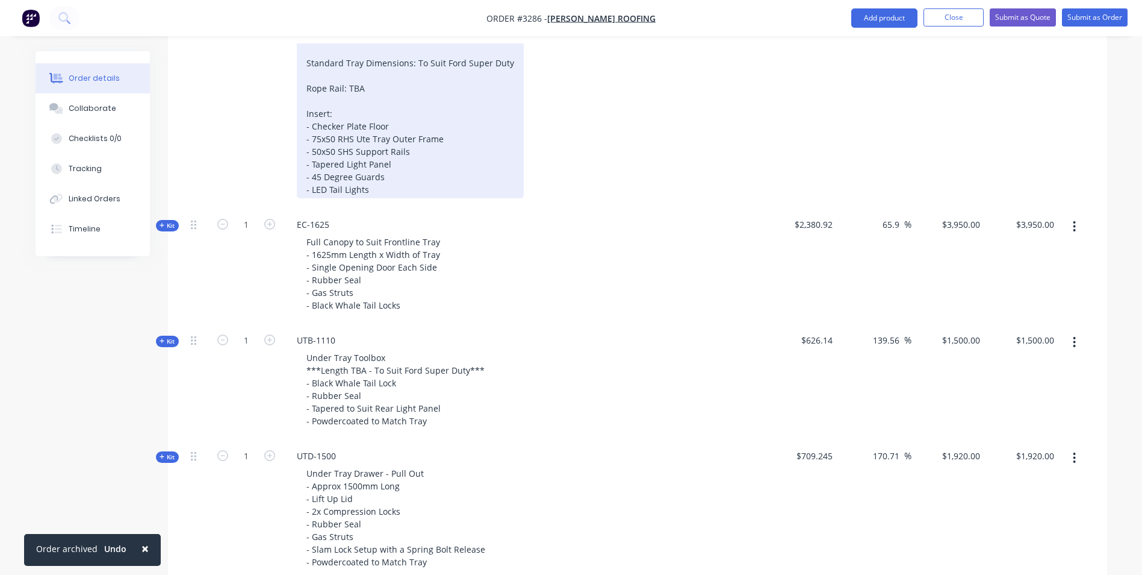
click at [352, 190] on div "DUAL CAB UTE TRAY Make: Ford Model: Super Duty Year: 2026 Standard Tray Dimensi…" at bounding box center [410, 94] width 227 height 207
drag, startPoint x: 352, startPoint y: 189, endPoint x: 422, endPoint y: 160, distance: 76.4
click at [422, 160] on div "DUAL CAB UTE TRAY Make: Ford Model: Super Duty Year: 2026 Standard Tray Dimensi…" at bounding box center [410, 94] width 227 height 207
click at [402, 188] on div "DUAL CAB UTE TRAY Make: Ford Model: Super Duty Year: 2026 Standard Tray Dimensi…" at bounding box center [410, 94] width 227 height 207
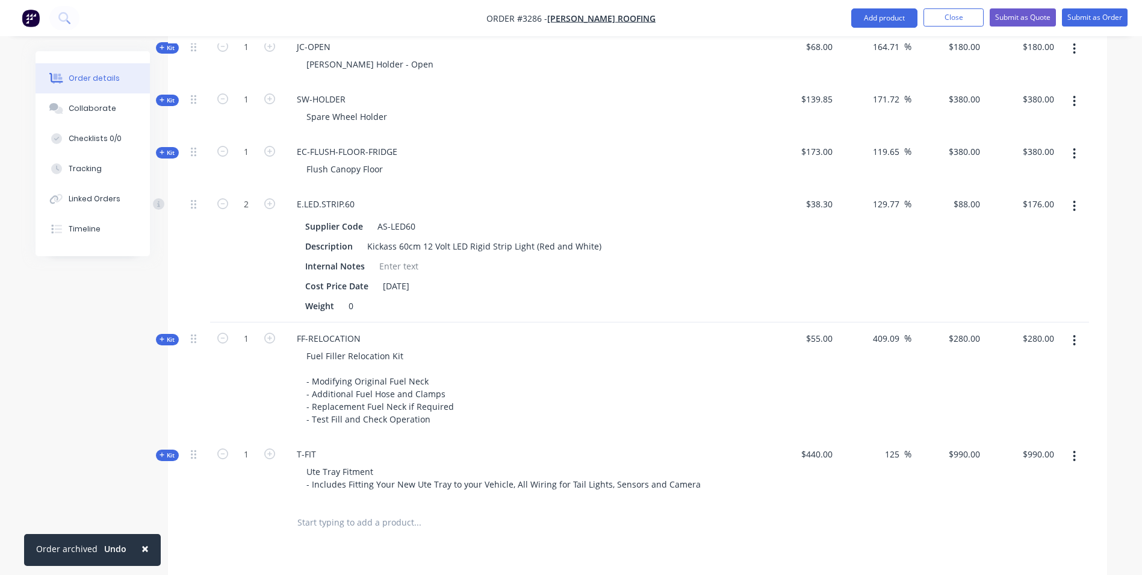
scroll to position [1204, 0]
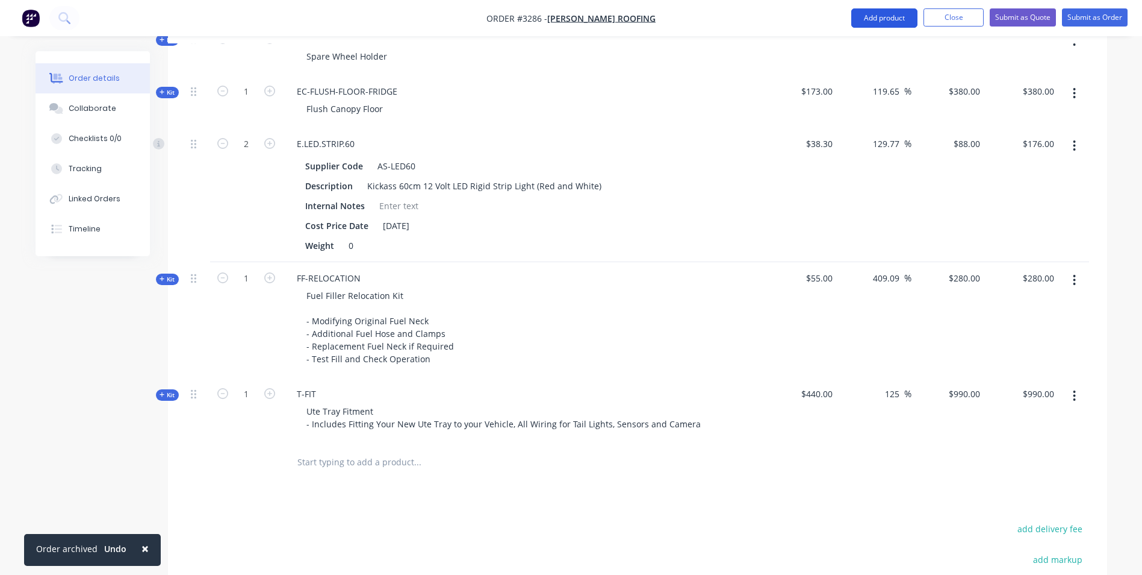
click at [885, 20] on button "Add product" at bounding box center [885, 17] width 66 height 19
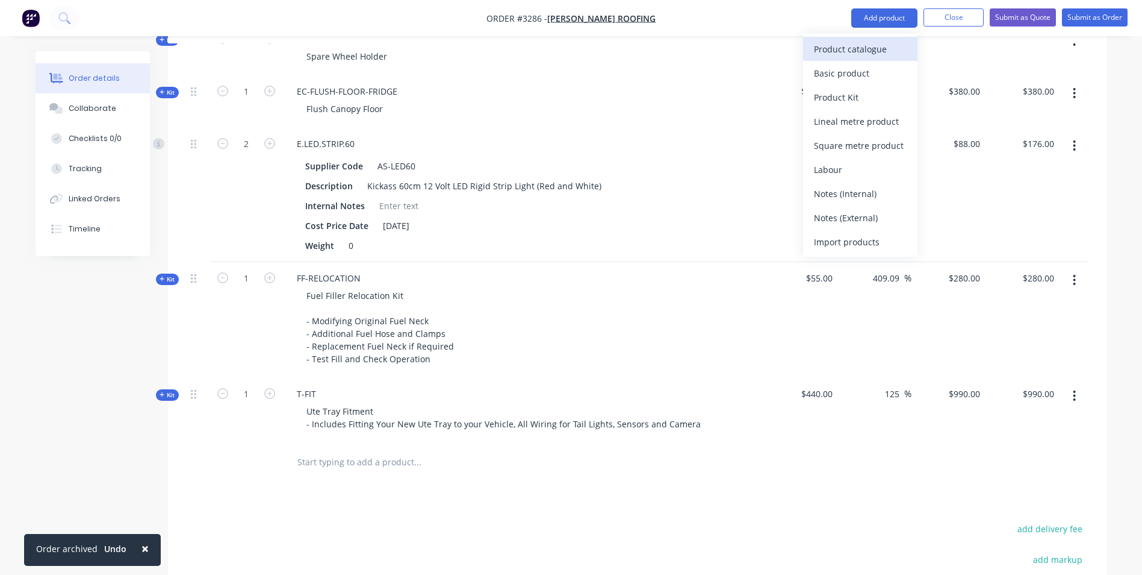
click at [833, 54] on div "Product catalogue" at bounding box center [860, 48] width 93 height 17
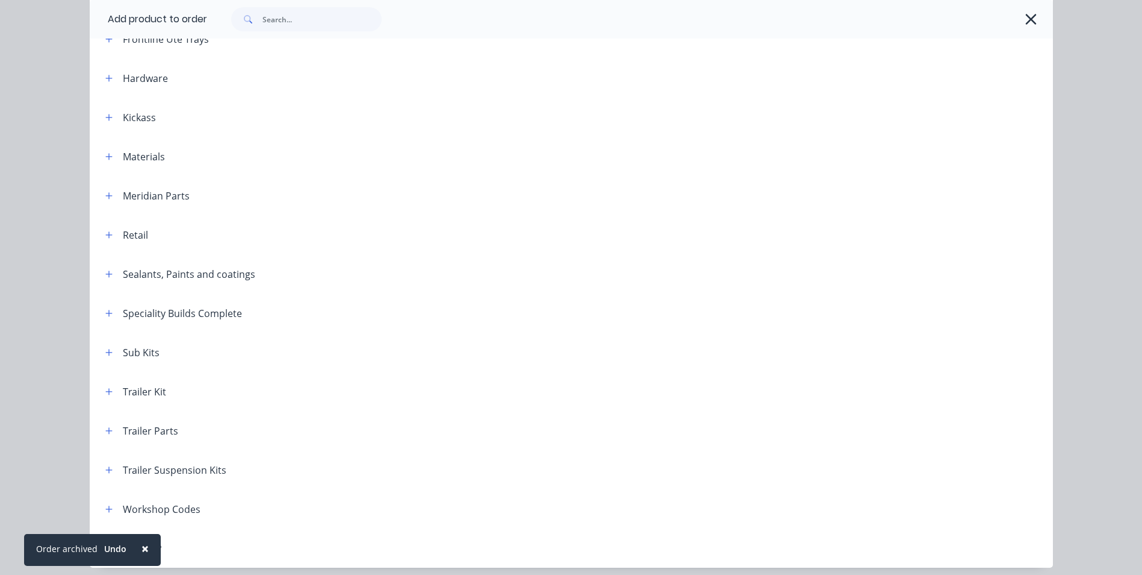
scroll to position [393, 0]
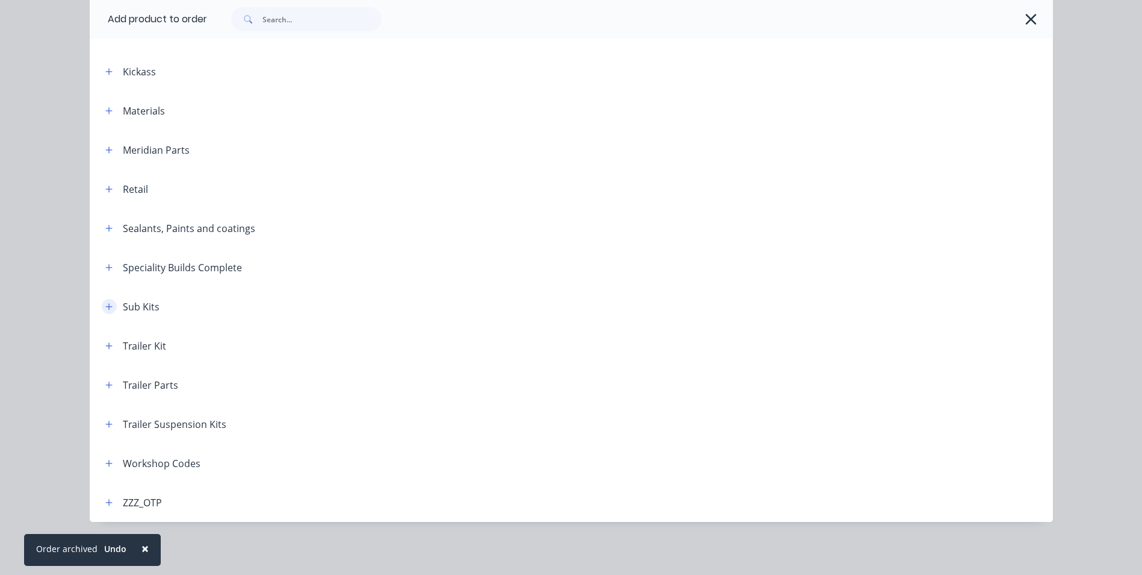
click at [105, 307] on icon "button" at bounding box center [108, 306] width 7 height 7
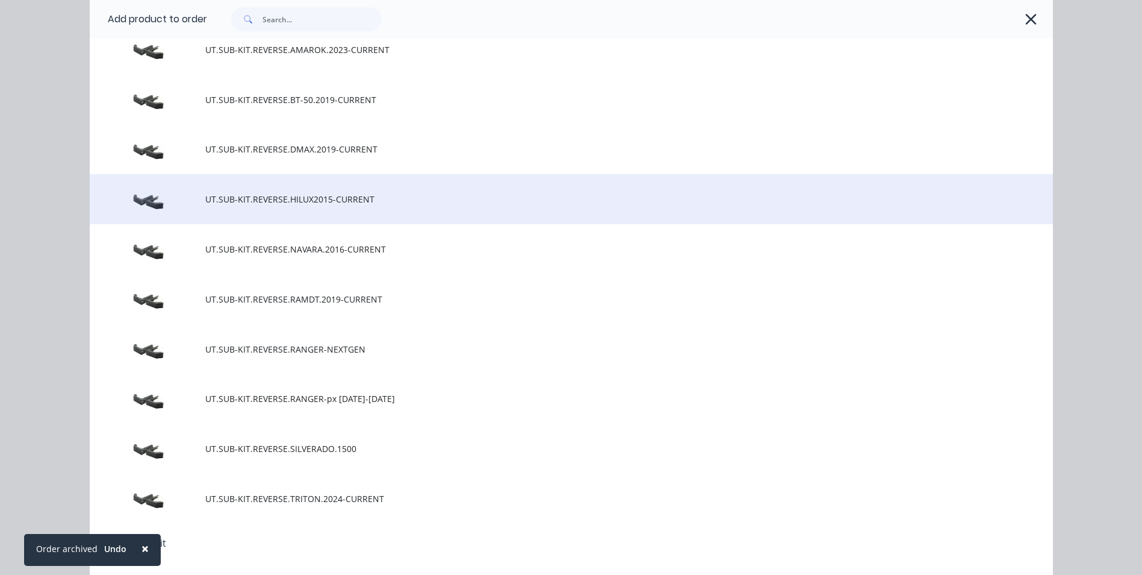
scroll to position [634, 0]
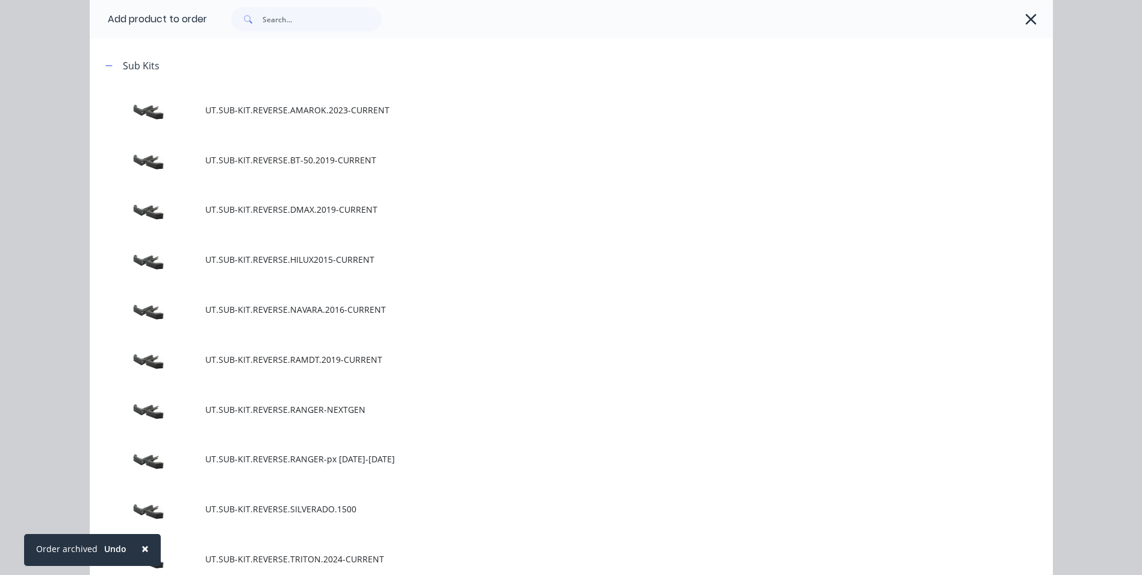
click at [321, 408] on span "UT.SUB-KIT.REVERSE.RANGER-NEXTGEN" at bounding box center [544, 409] width 678 height 13
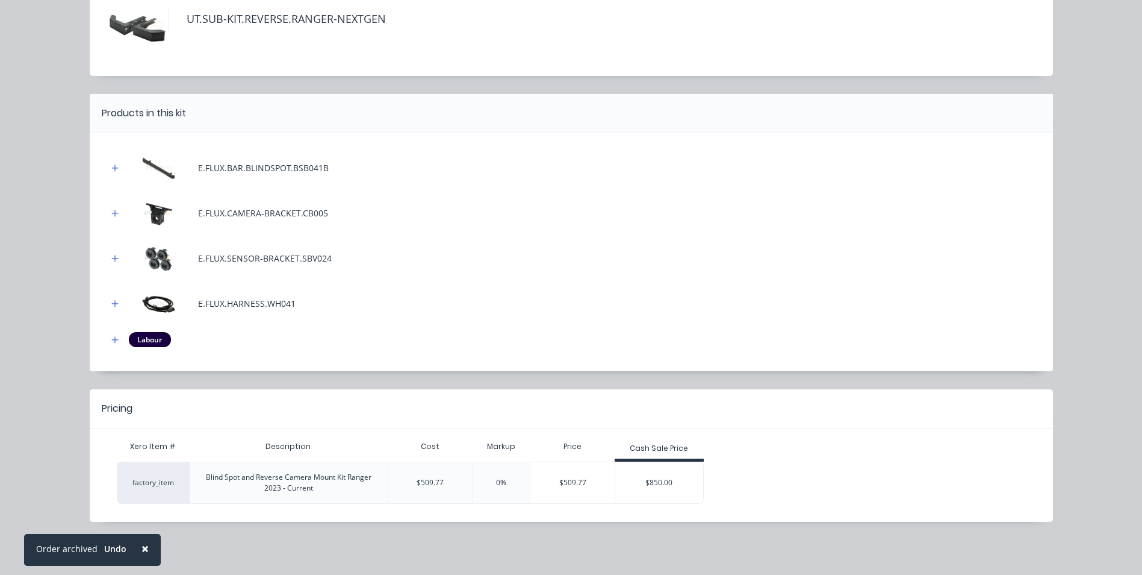
scroll to position [1325, 0]
click at [661, 482] on div "$850.00" at bounding box center [659, 482] width 88 height 30
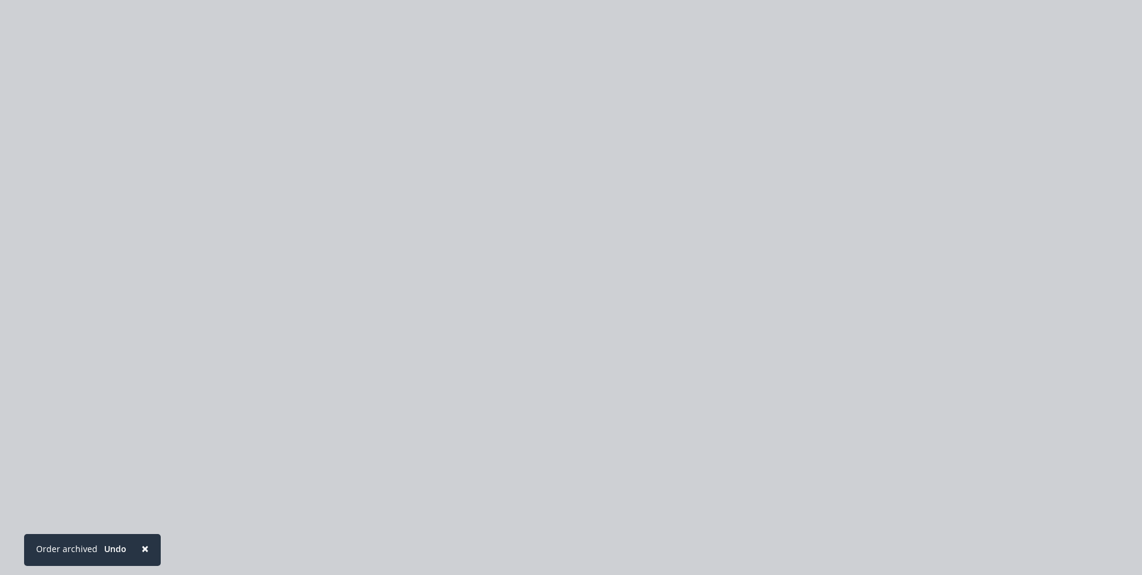
scroll to position [0, 0]
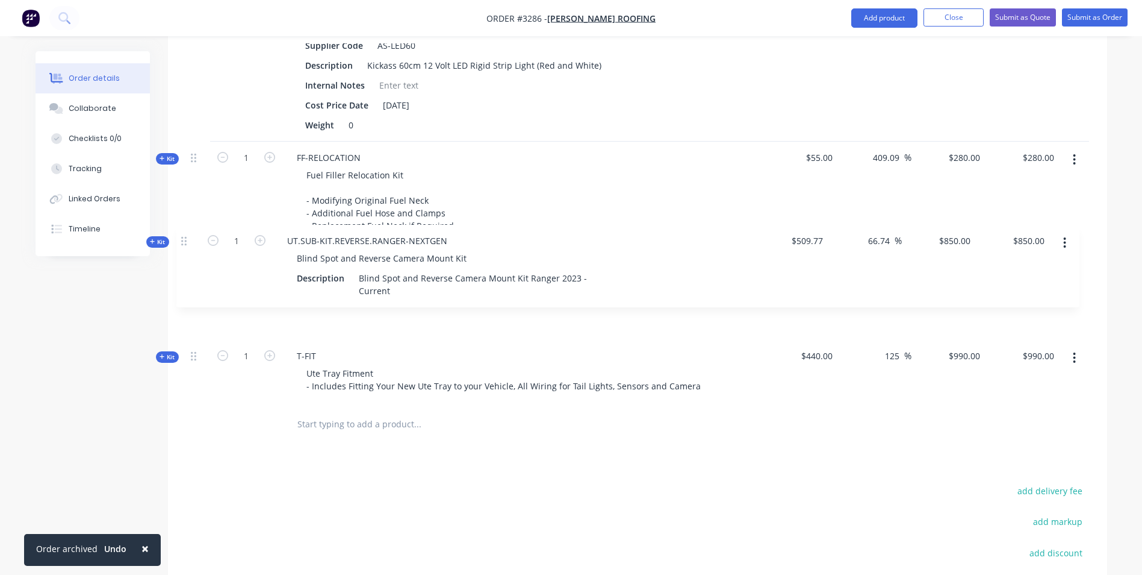
drag, startPoint x: 195, startPoint y: 342, endPoint x: 187, endPoint y: 240, distance: 102.6
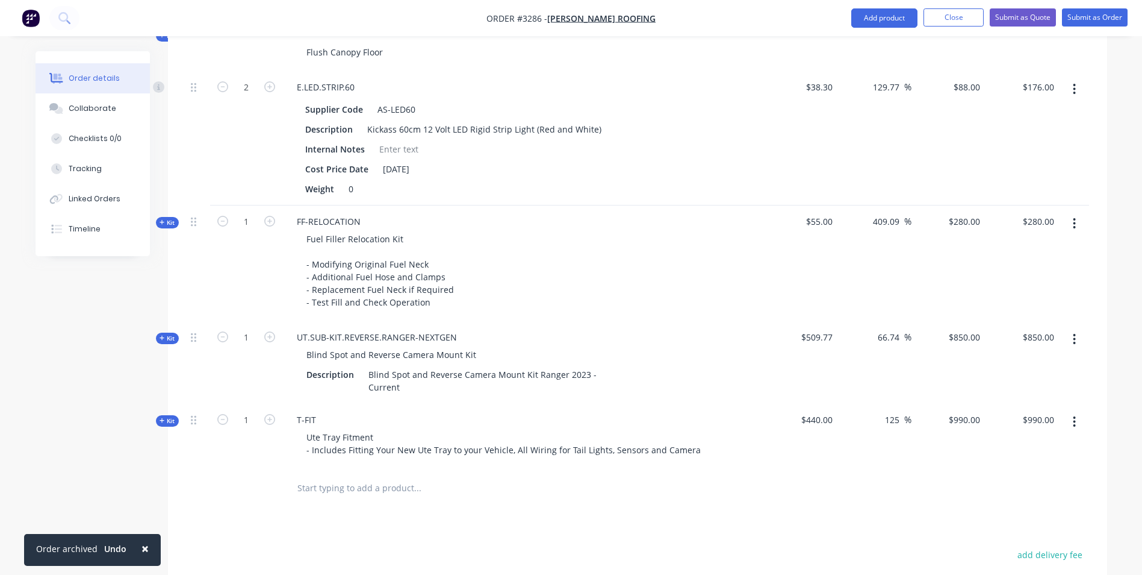
scroll to position [1260, 0]
click at [1076, 92] on icon "button" at bounding box center [1074, 89] width 3 height 13
click at [1044, 190] on div "Delete" at bounding box center [1032, 193] width 93 height 17
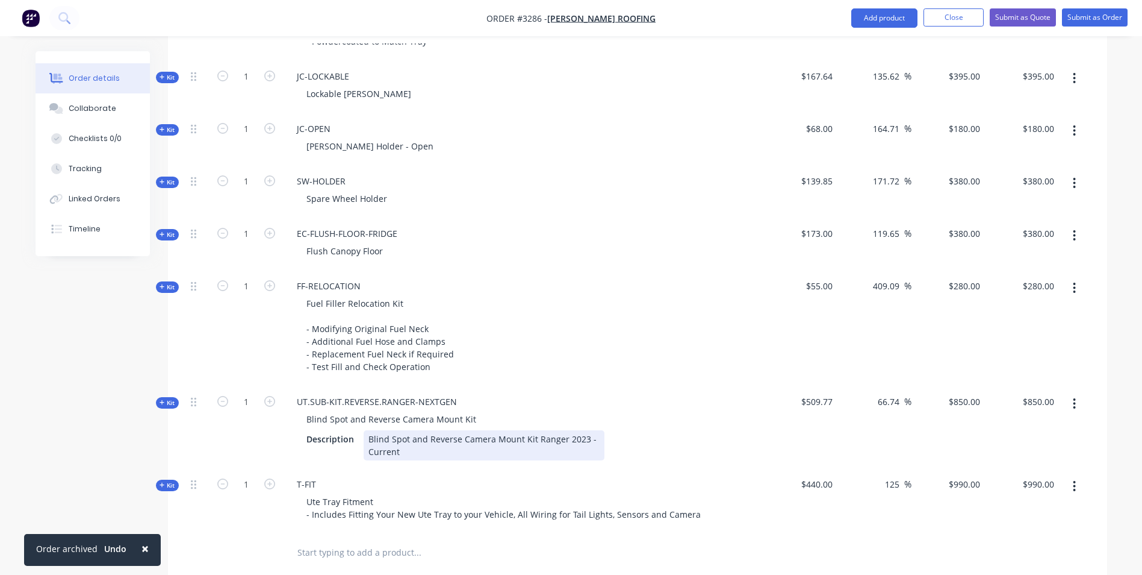
scroll to position [1126, 0]
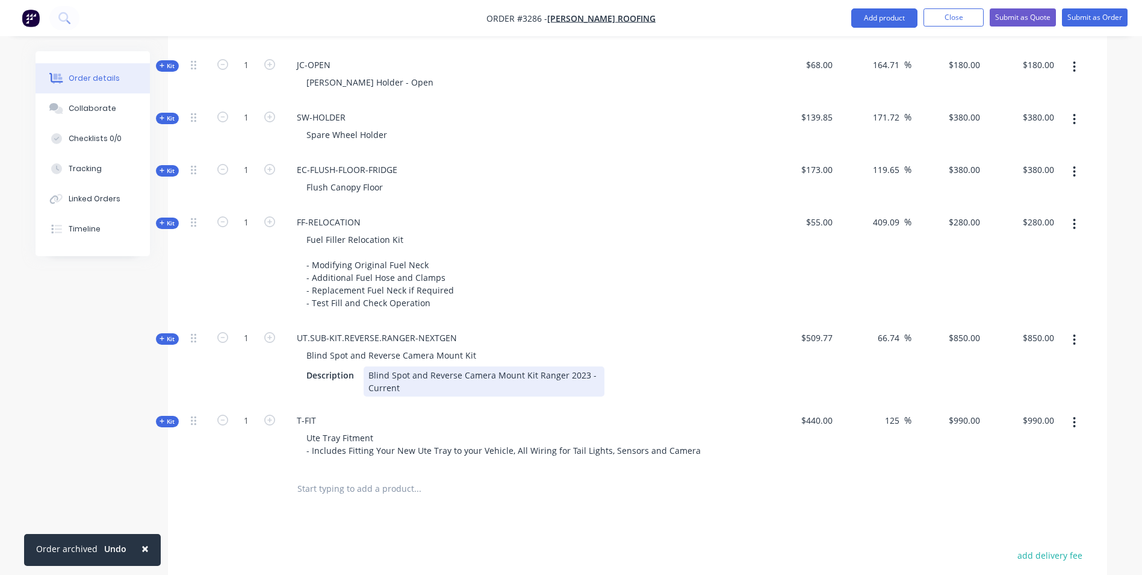
click at [484, 387] on div "Blind Spot and Reverse Camera Mount Kit Ranger 2023 - Current" at bounding box center [484, 381] width 241 height 30
drag, startPoint x: 494, startPoint y: 385, endPoint x: 535, endPoint y: 378, distance: 41.5
click at [535, 378] on div "Blind Spot and Reverse Camera Mount Kit Ranger 2023 - Current" at bounding box center [484, 381] width 241 height 30
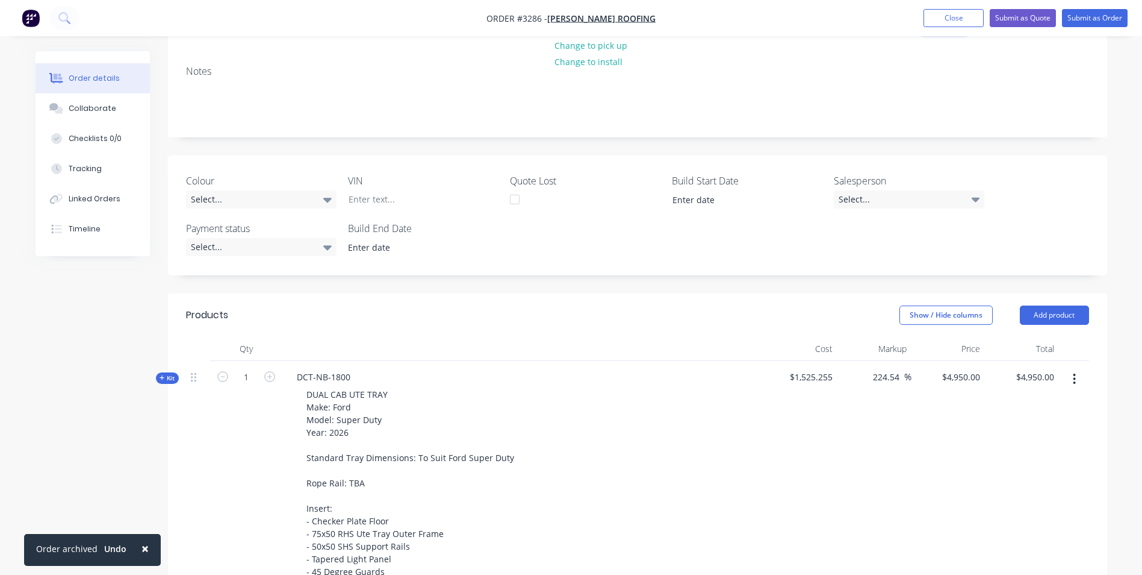
scroll to position [0, 0]
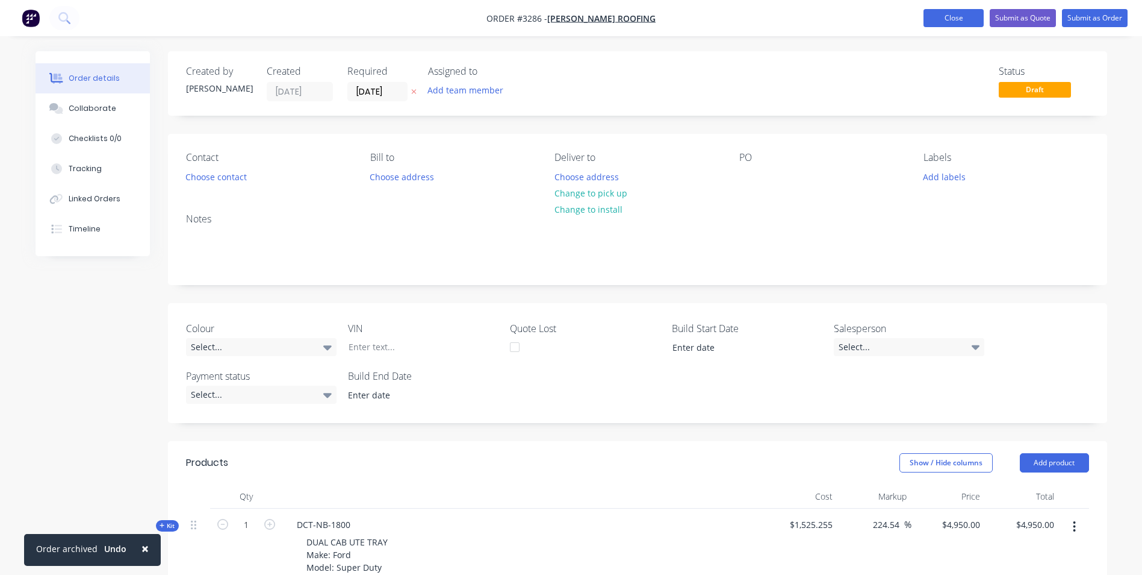
click at [957, 19] on button "Close" at bounding box center [954, 18] width 60 height 18
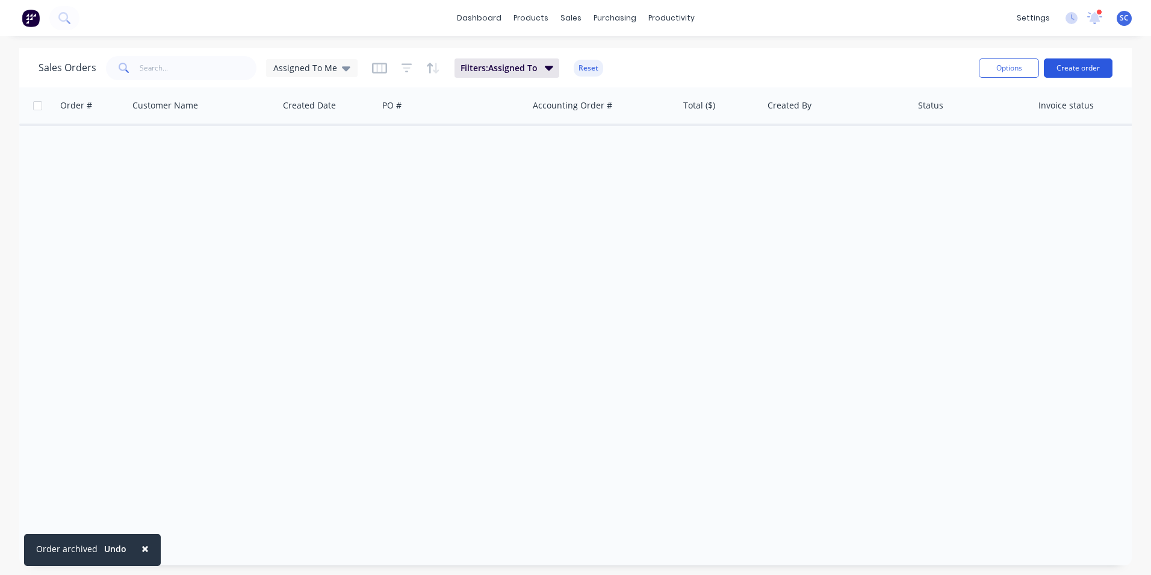
click at [1063, 69] on button "Create order" at bounding box center [1078, 67] width 69 height 19
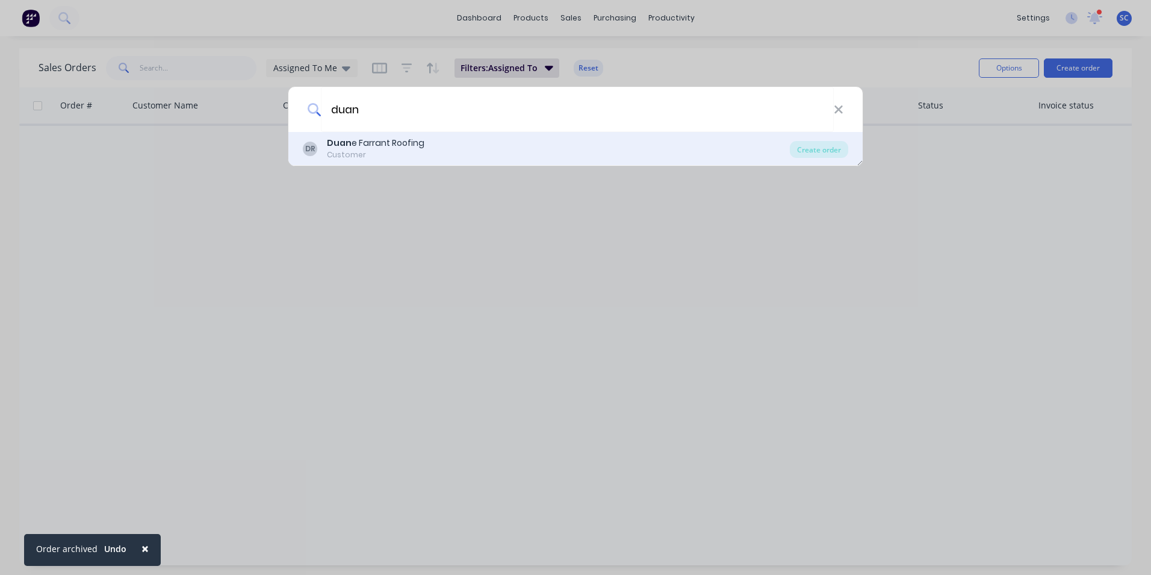
type input "duan"
click at [423, 150] on div "[PERSON_NAME] Roofing Customer" at bounding box center [546, 148] width 487 height 23
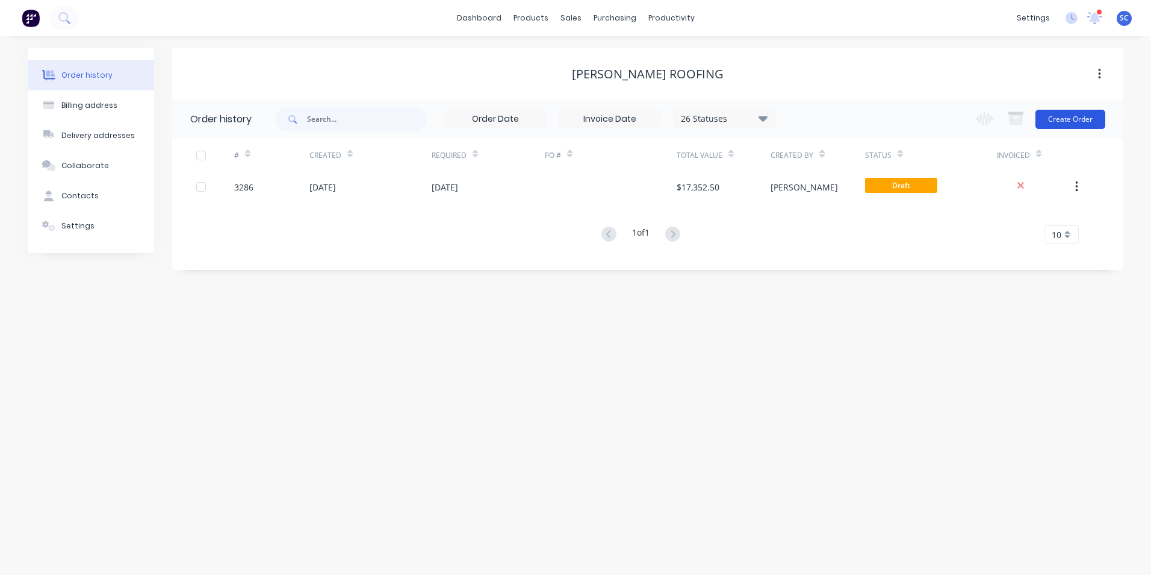
click at [1056, 115] on button "Create Order" at bounding box center [1071, 119] width 70 height 19
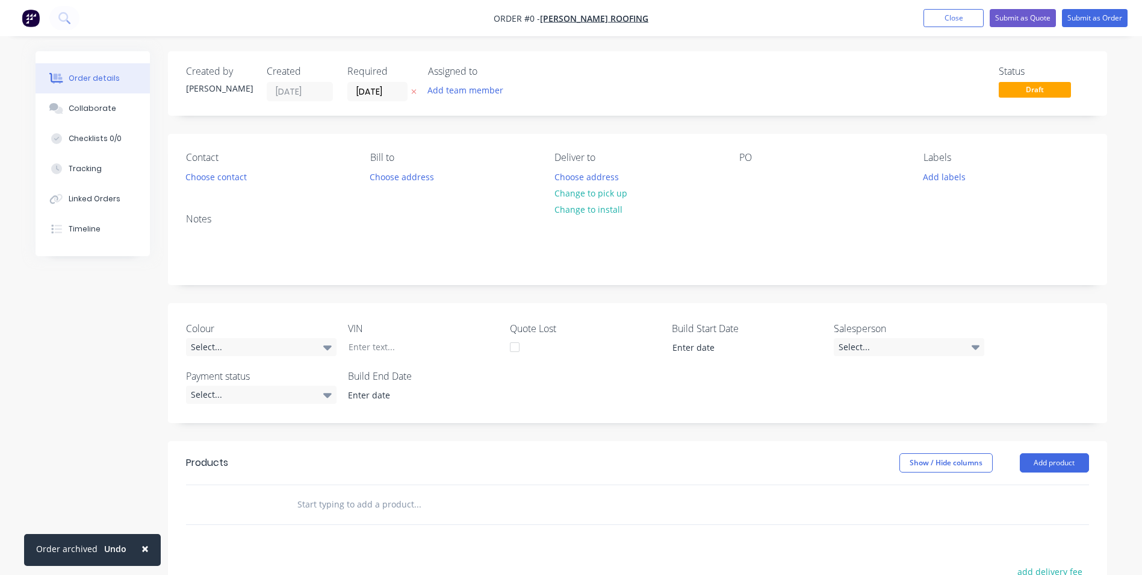
scroll to position [181, 0]
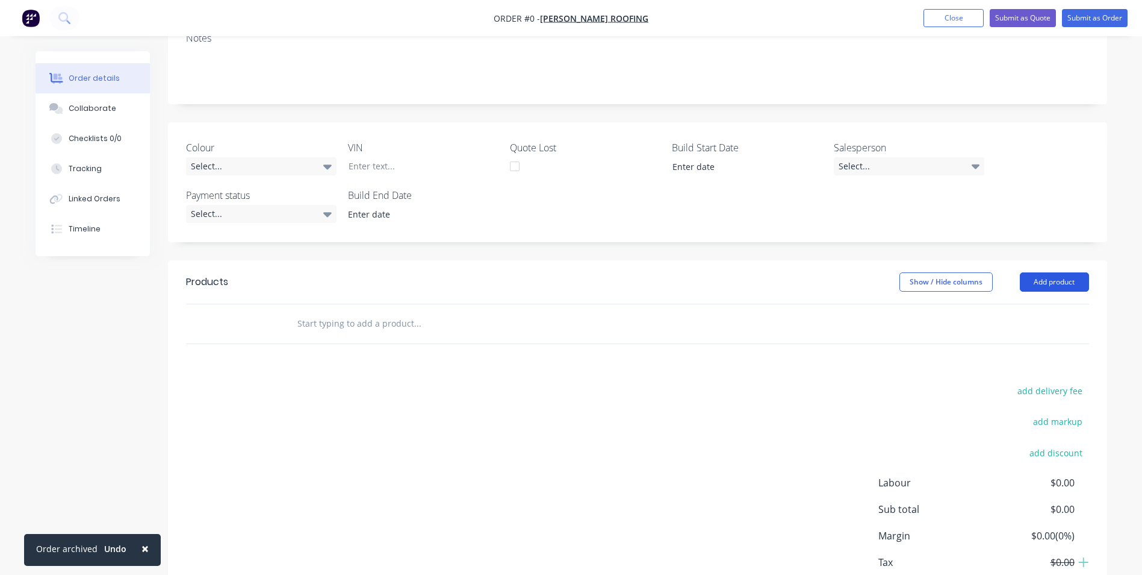
click at [1047, 280] on button "Add product" at bounding box center [1054, 281] width 69 height 19
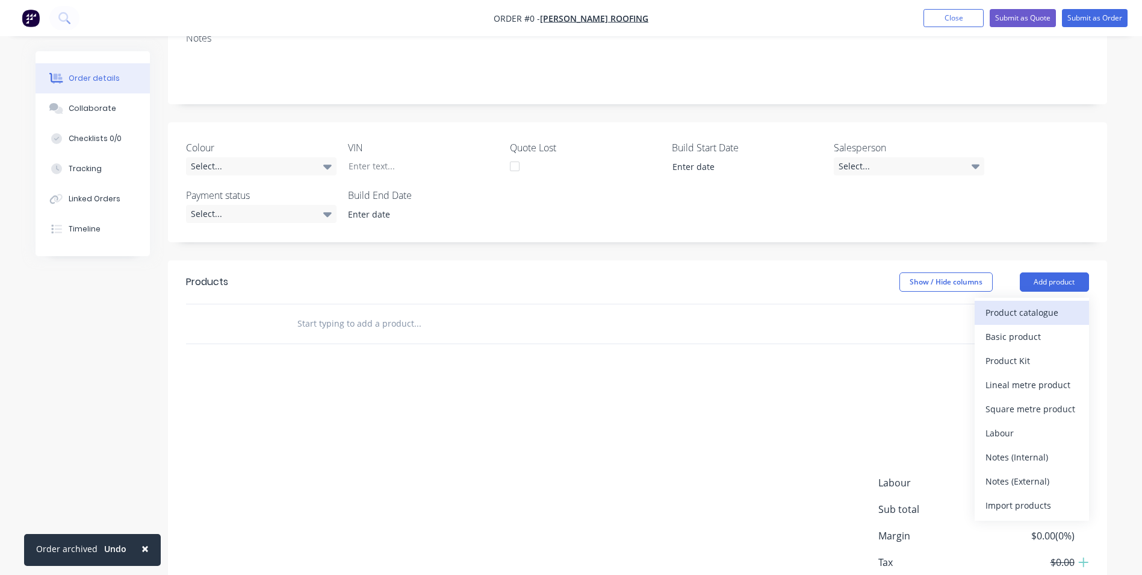
click at [1060, 312] on div "Product catalogue" at bounding box center [1032, 312] width 93 height 17
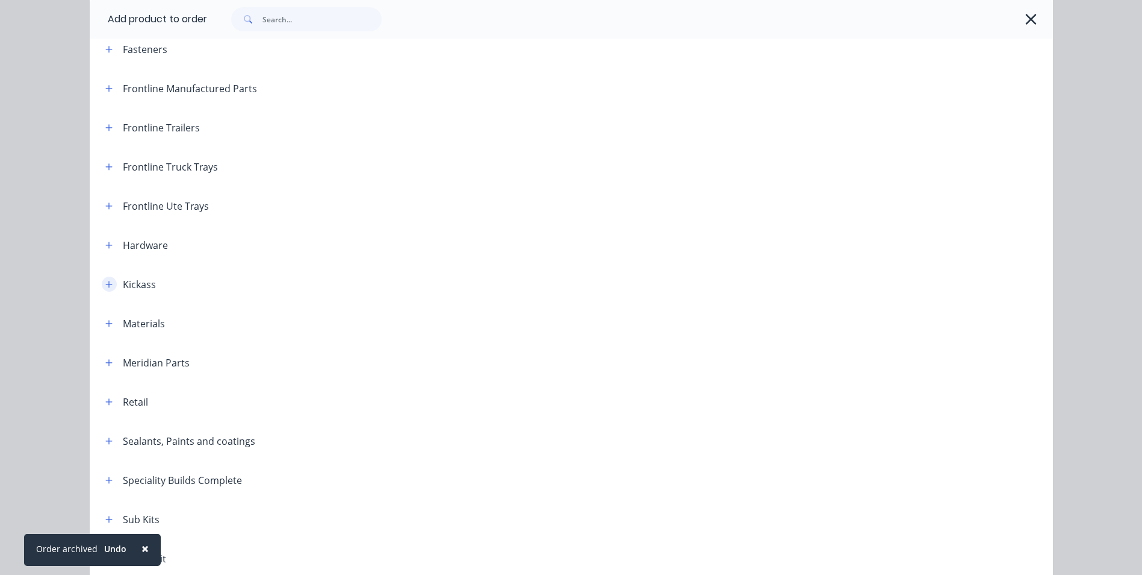
click at [107, 284] on icon "button" at bounding box center [108, 284] width 7 height 7
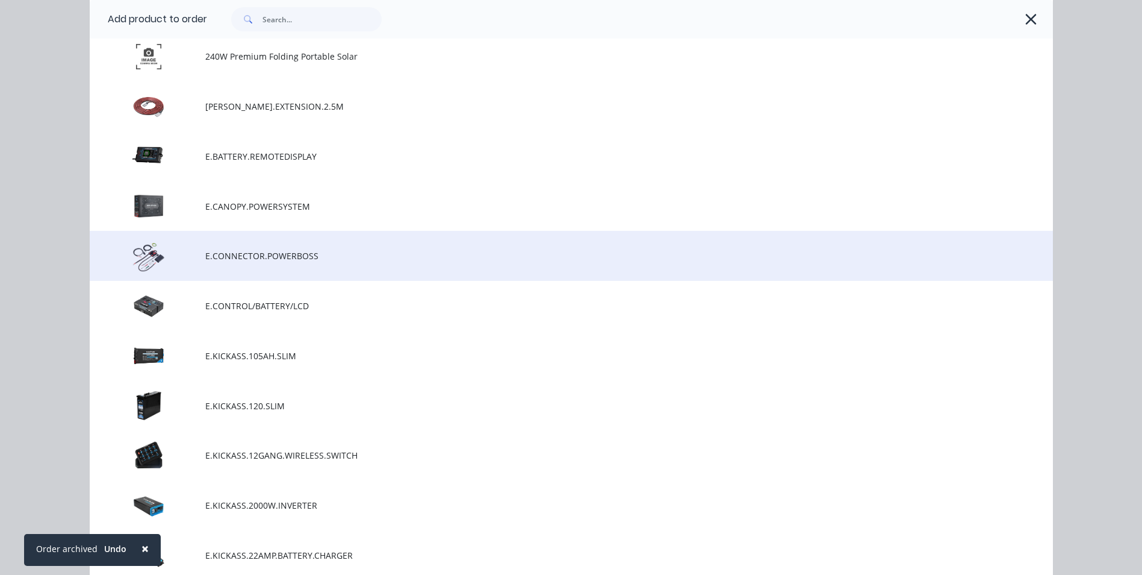
scroll to position [662, 0]
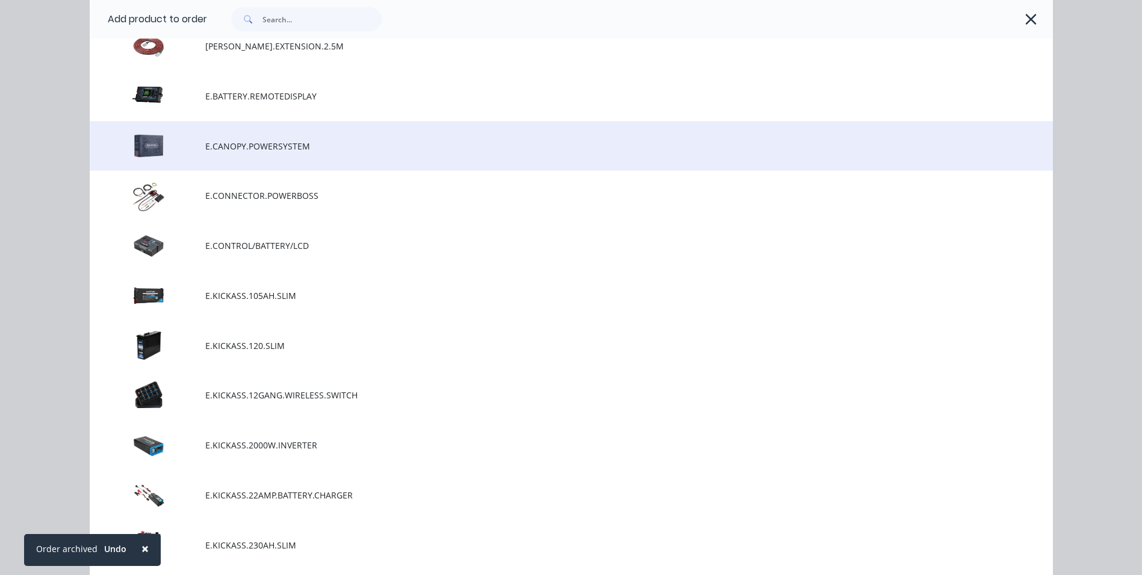
click at [258, 148] on span "E.CANOPY.POWERSYSTEM" at bounding box center [544, 146] width 678 height 13
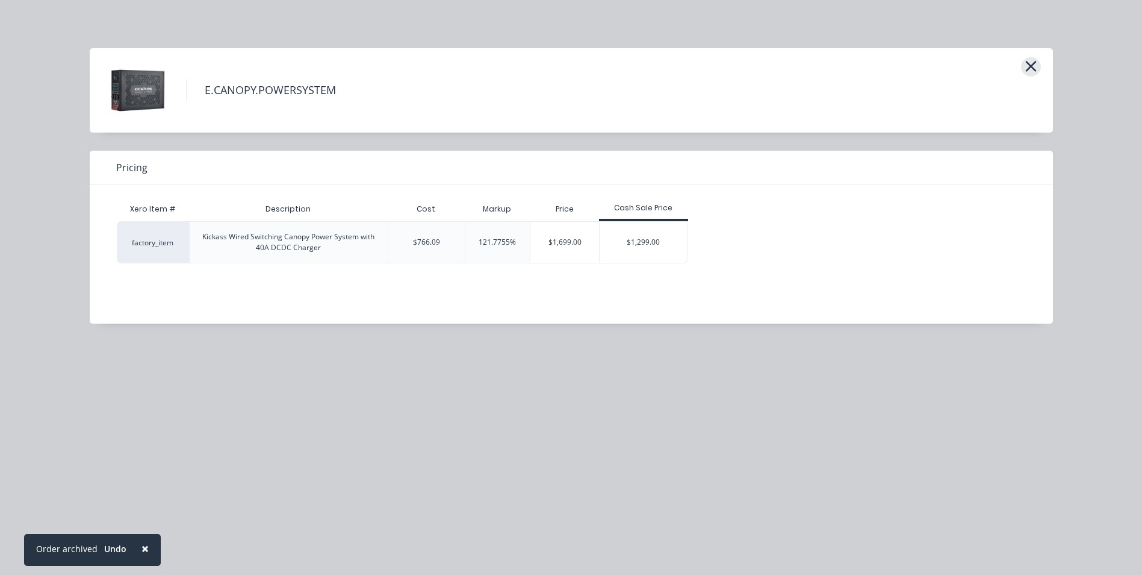
click at [1035, 67] on icon "button" at bounding box center [1031, 66] width 13 height 17
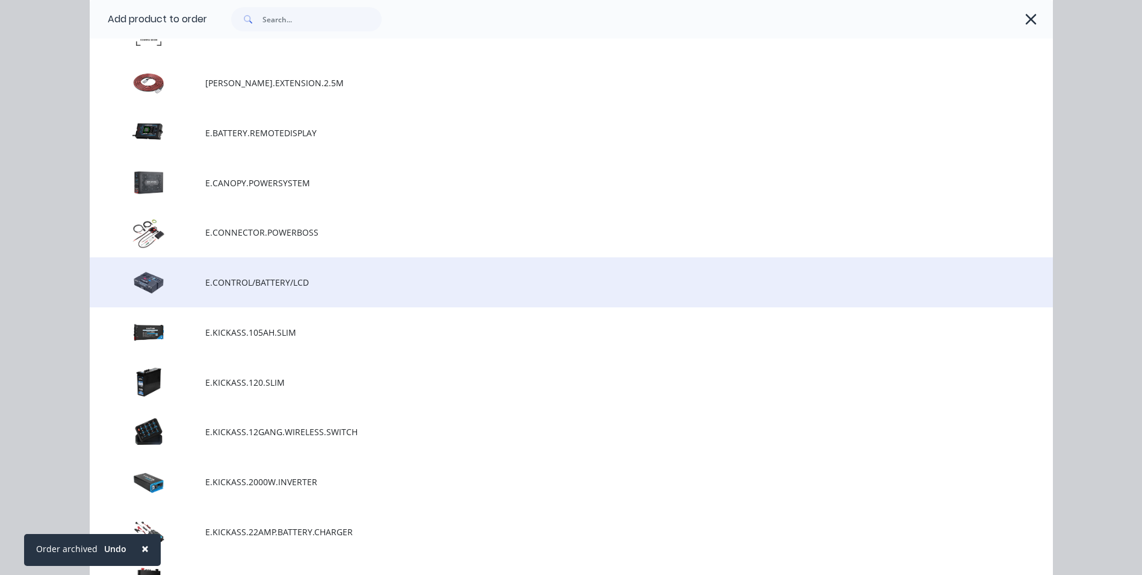
scroll to position [686, 0]
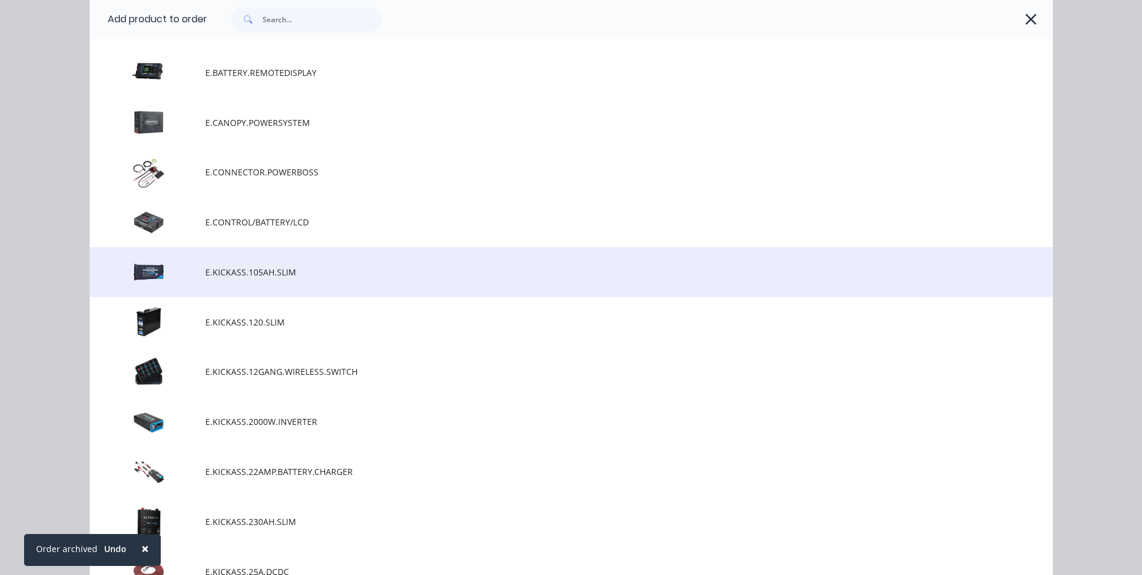
click at [226, 274] on span "E.KICKASS.105AH.SLIM" at bounding box center [544, 272] width 678 height 13
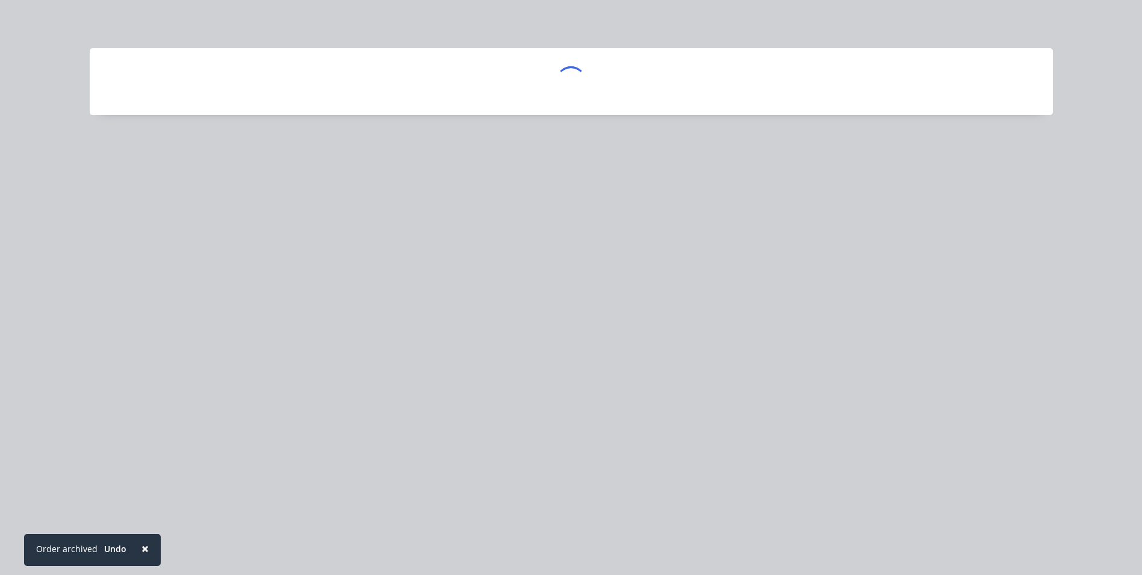
scroll to position [0, 0]
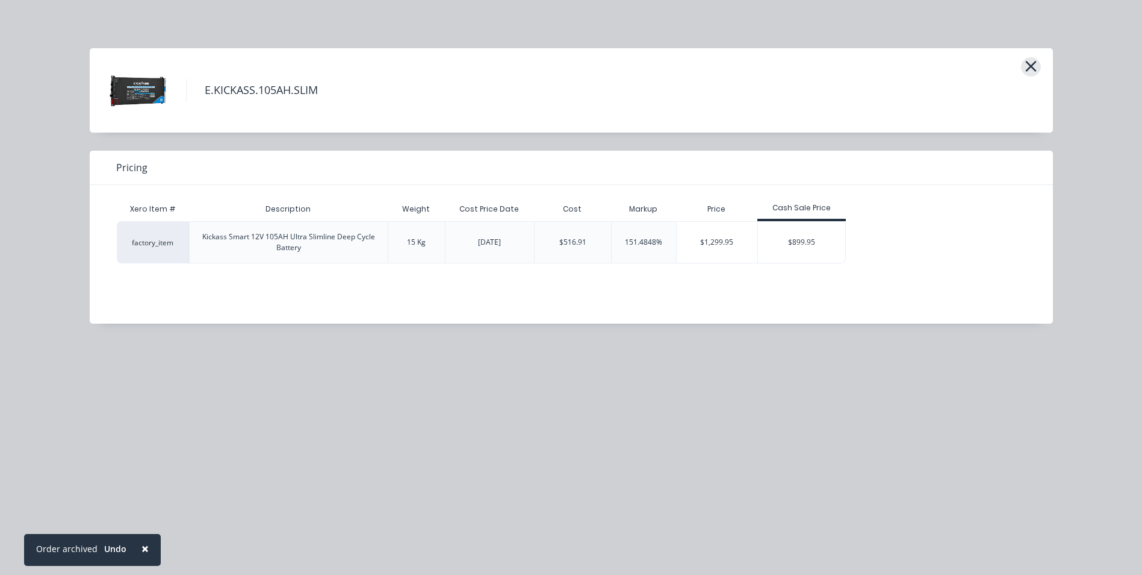
click at [1029, 66] on icon "button" at bounding box center [1031, 66] width 13 height 17
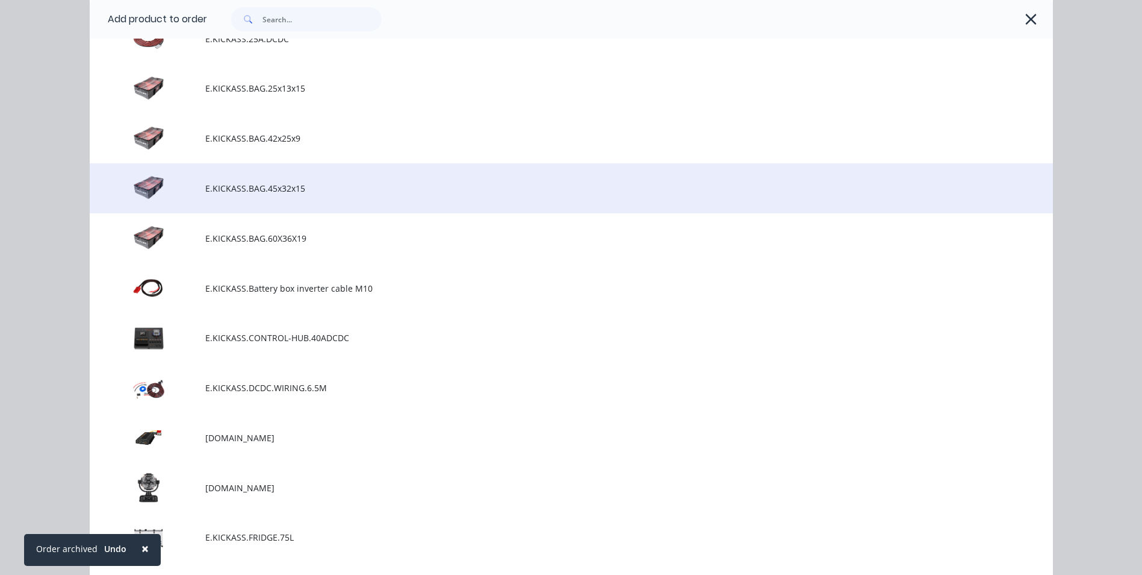
scroll to position [1228, 0]
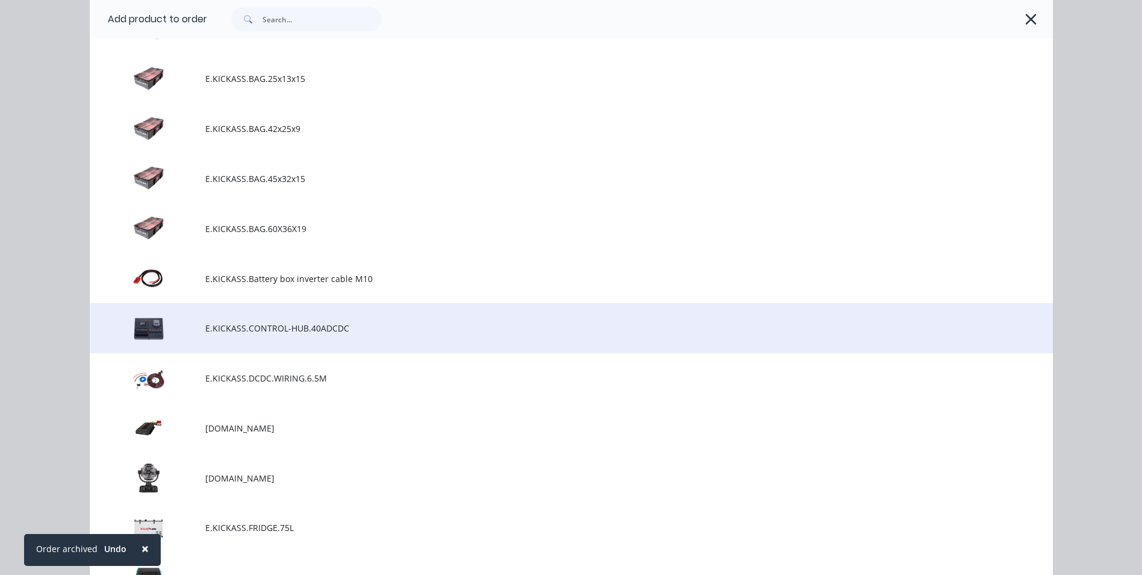
click at [138, 334] on td at bounding box center [148, 328] width 116 height 50
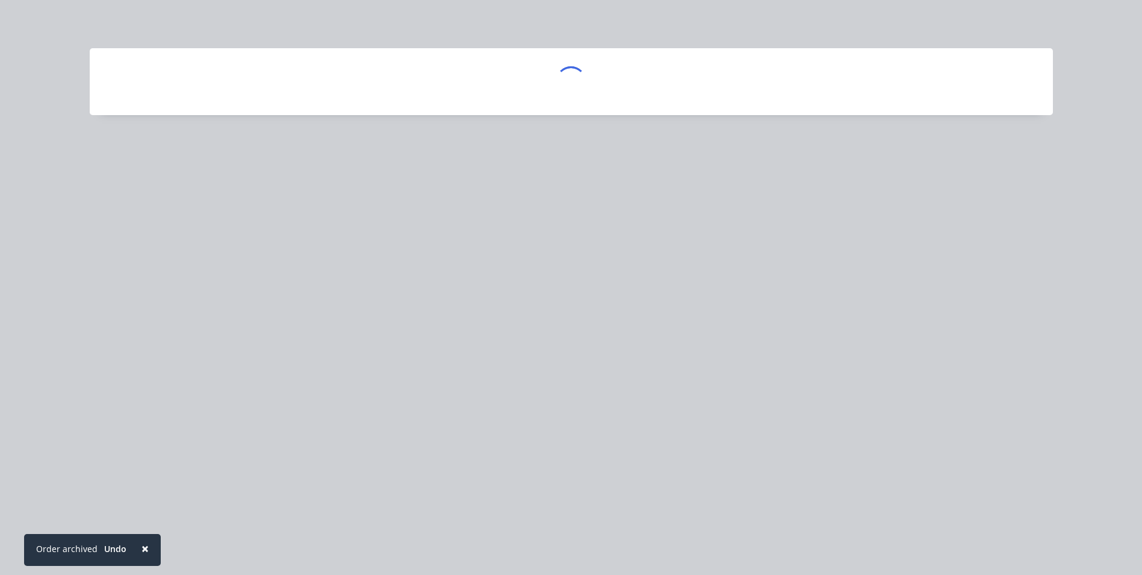
scroll to position [0, 0]
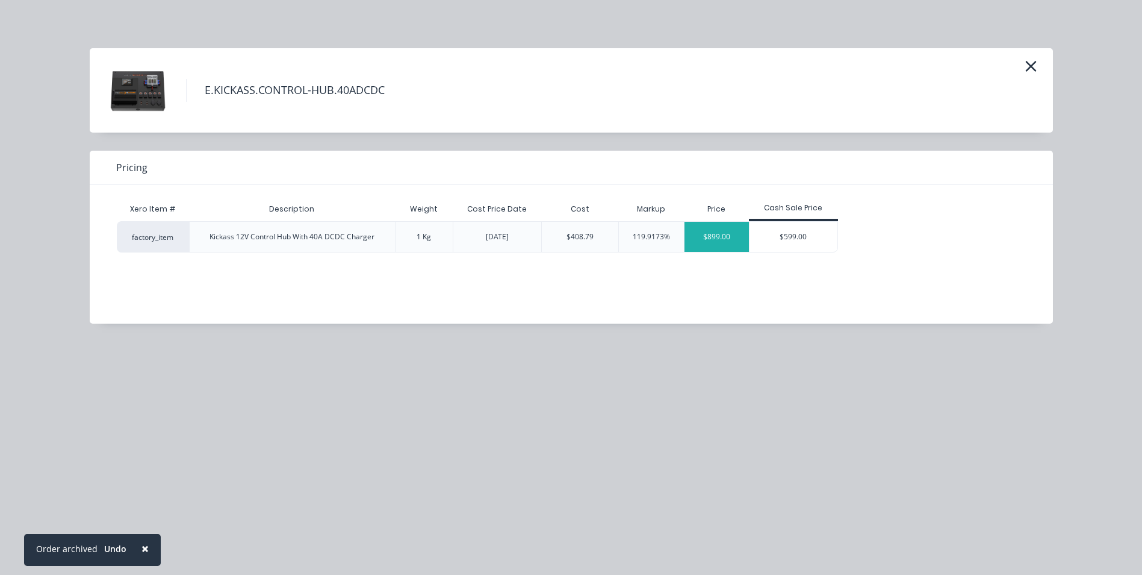
click at [719, 237] on div "$899.00" at bounding box center [717, 237] width 65 height 30
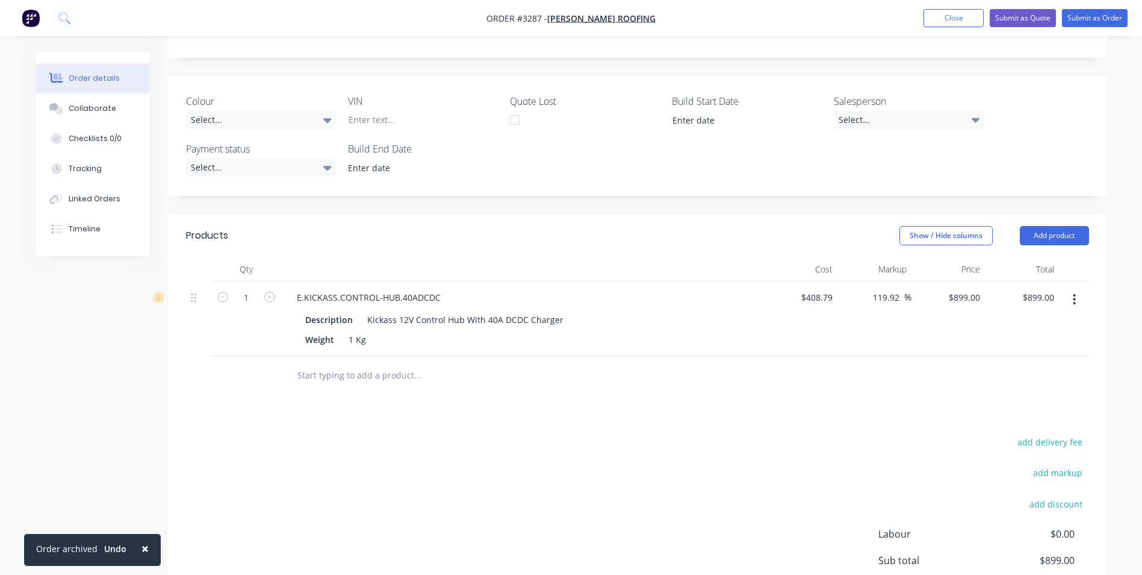
scroll to position [241, 0]
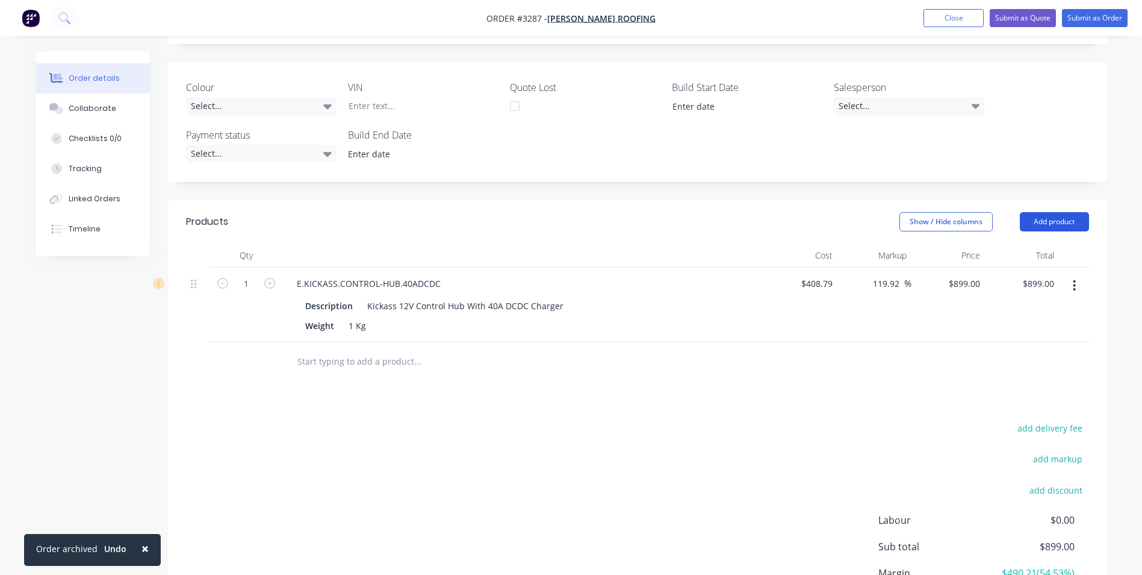
click at [1039, 219] on button "Add product" at bounding box center [1054, 221] width 69 height 19
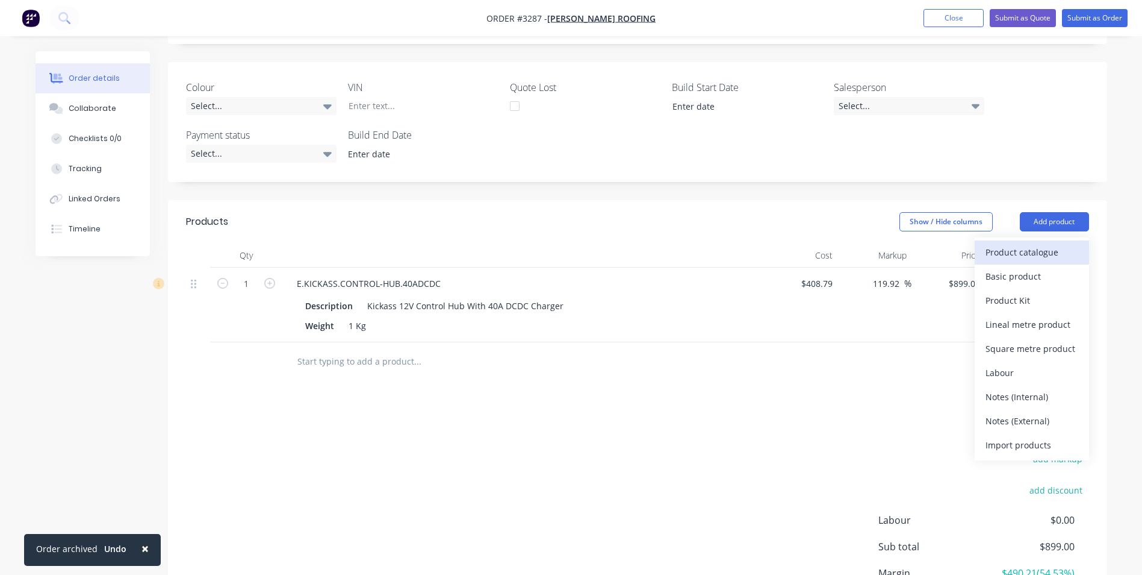
click at [1026, 251] on div "Product catalogue" at bounding box center [1032, 251] width 93 height 17
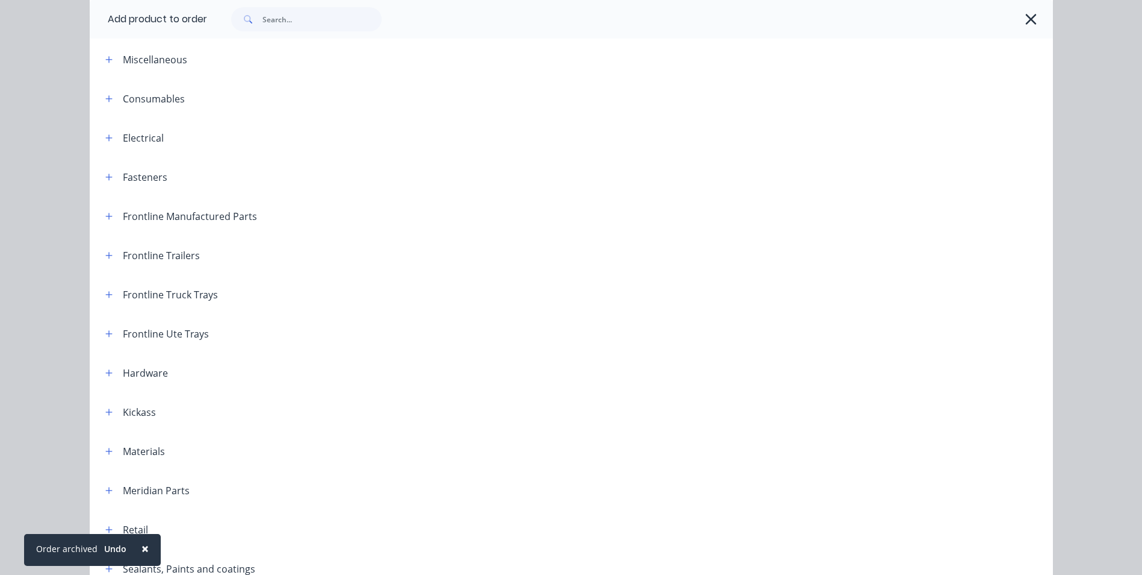
scroll to position [120, 0]
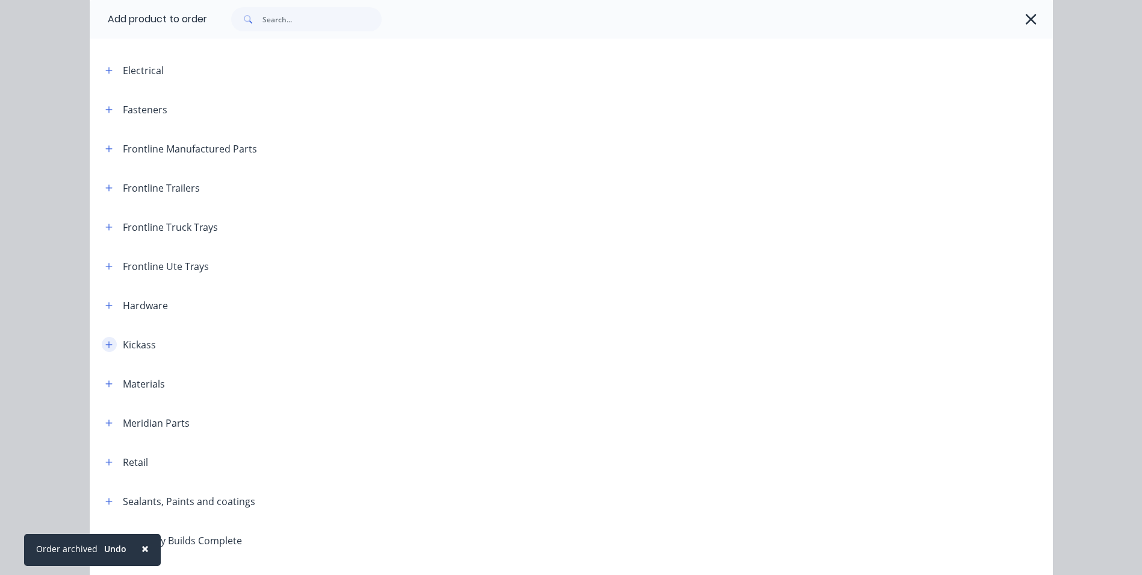
click at [107, 347] on icon "button" at bounding box center [108, 344] width 7 height 8
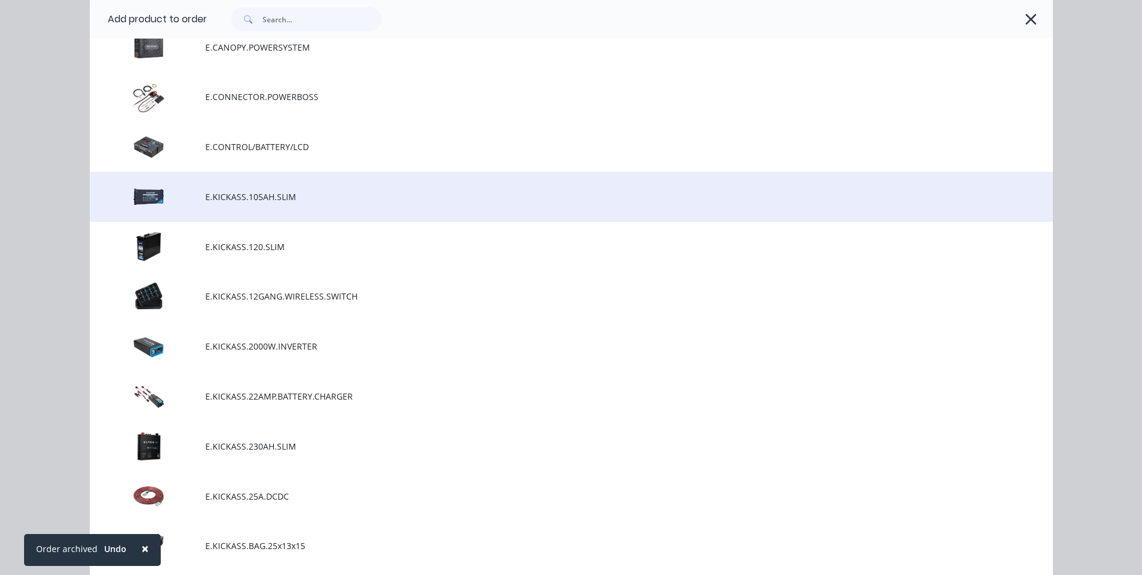
scroll to position [783, 0]
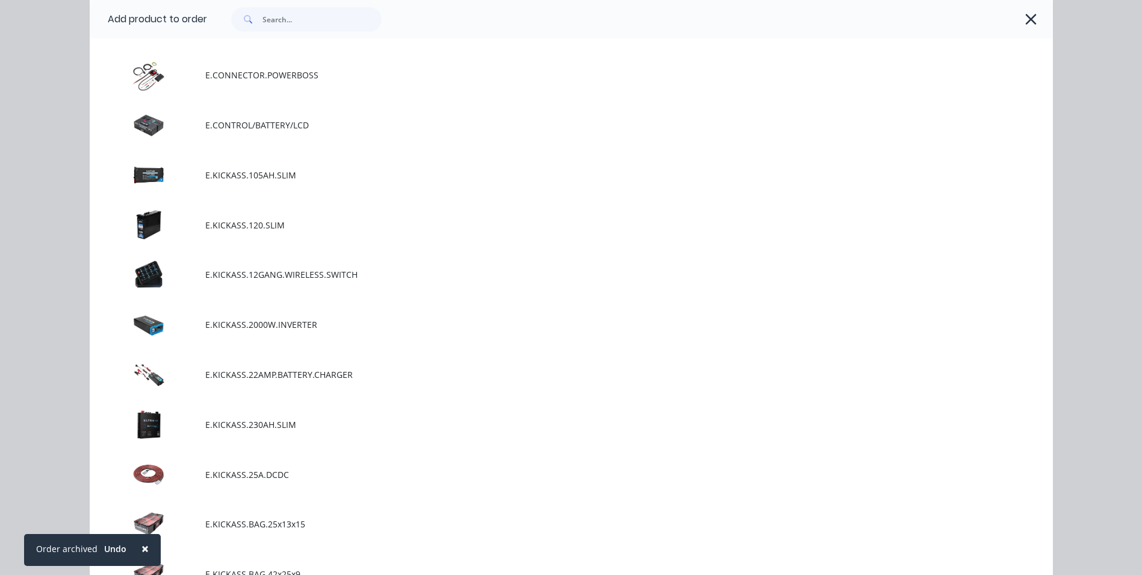
click at [211, 228] on span "E.KICKASS.120.SLIM" at bounding box center [544, 225] width 678 height 13
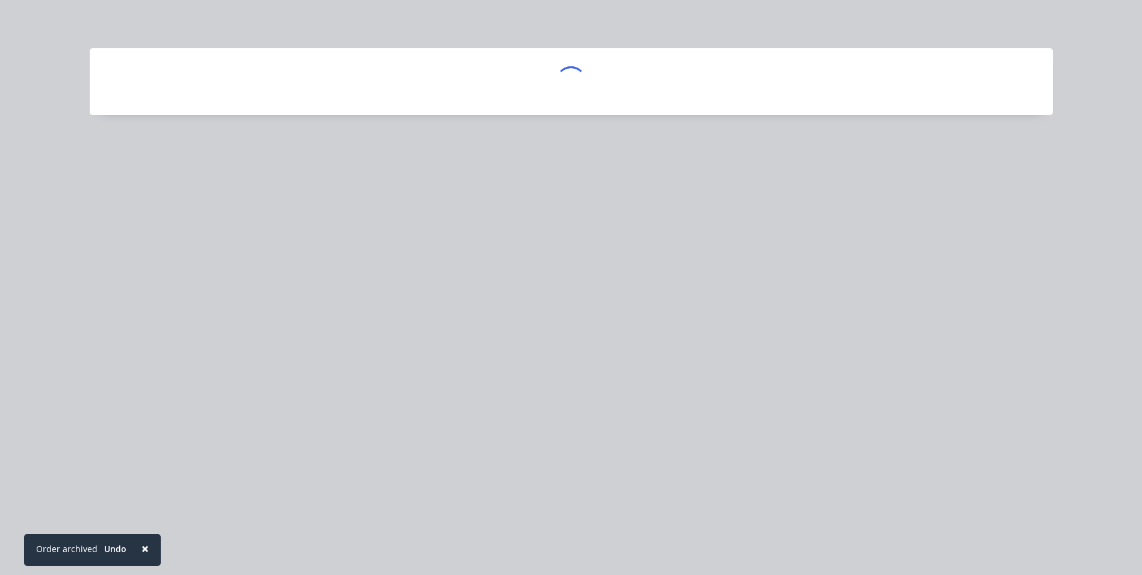
scroll to position [0, 0]
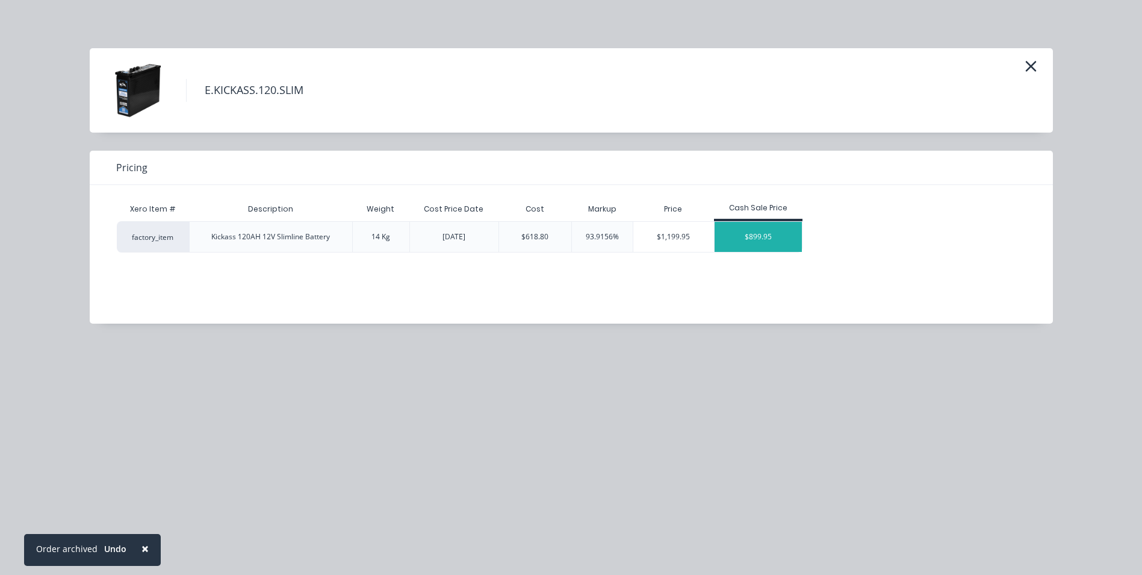
click at [762, 239] on div "$899.95" at bounding box center [759, 237] width 88 height 30
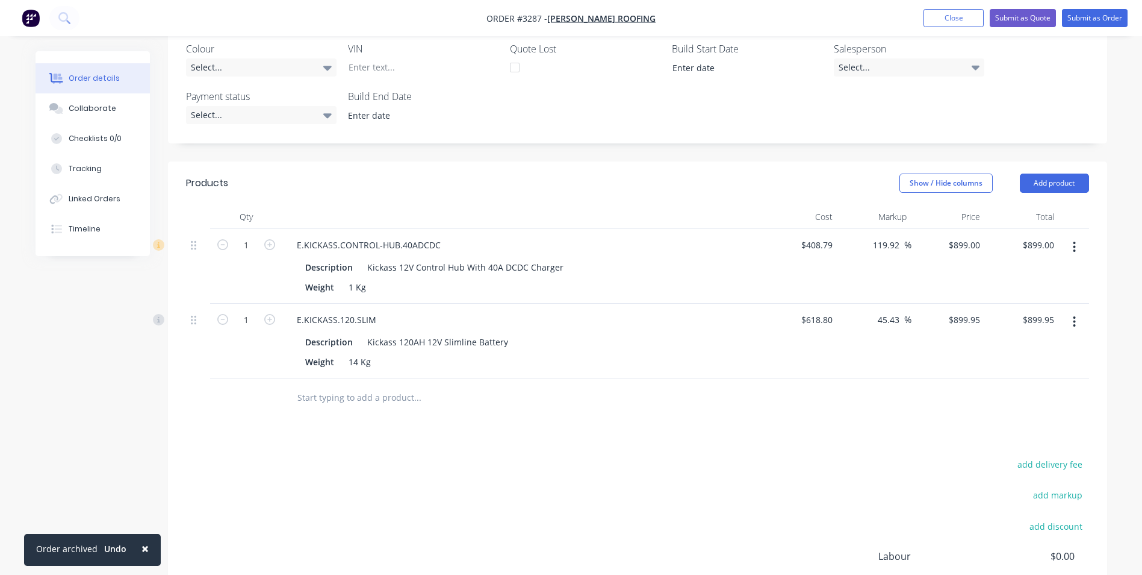
scroll to position [301, 0]
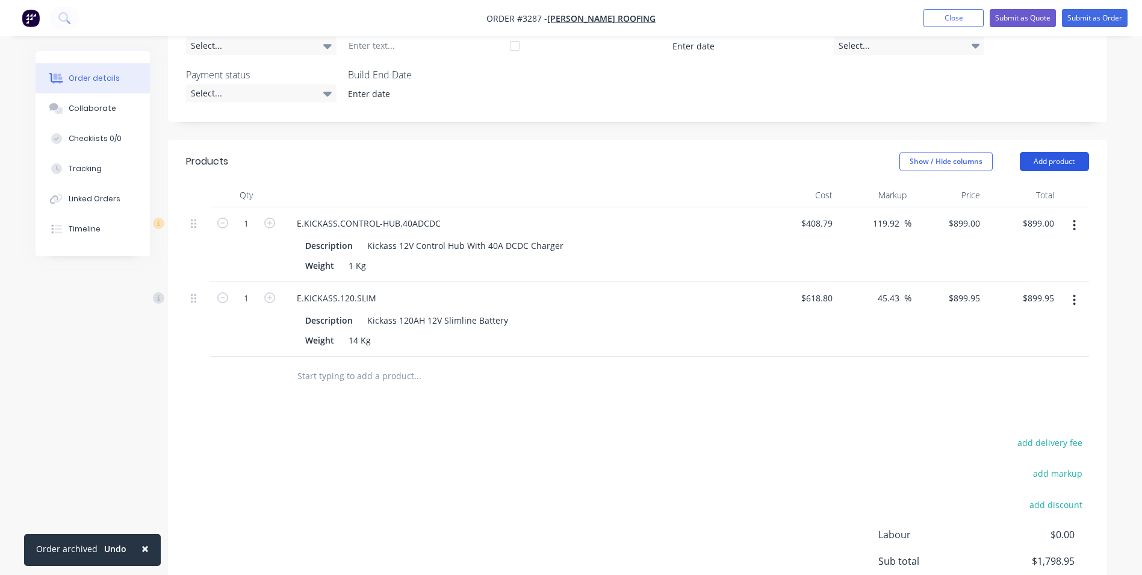
click at [1054, 166] on button "Add product" at bounding box center [1054, 161] width 69 height 19
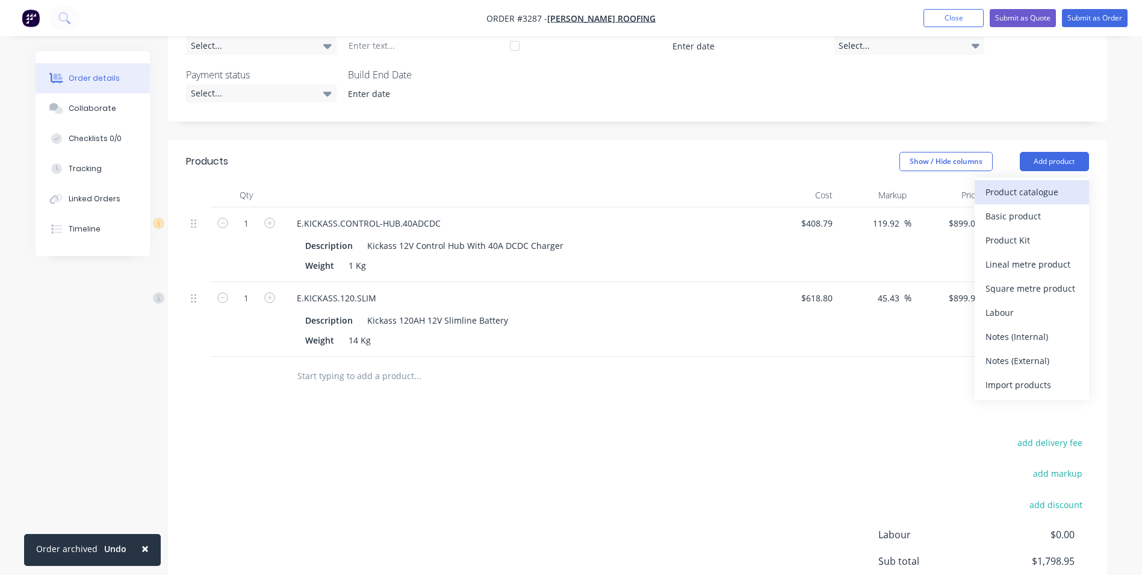
click at [988, 191] on div "Product catalogue" at bounding box center [1032, 191] width 93 height 17
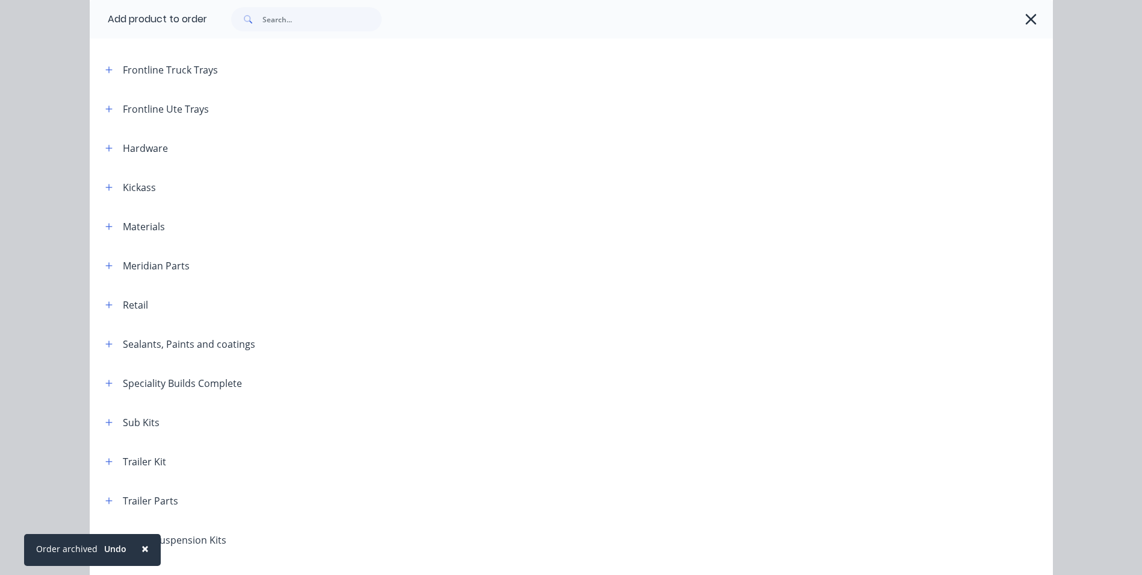
scroll to position [273, 0]
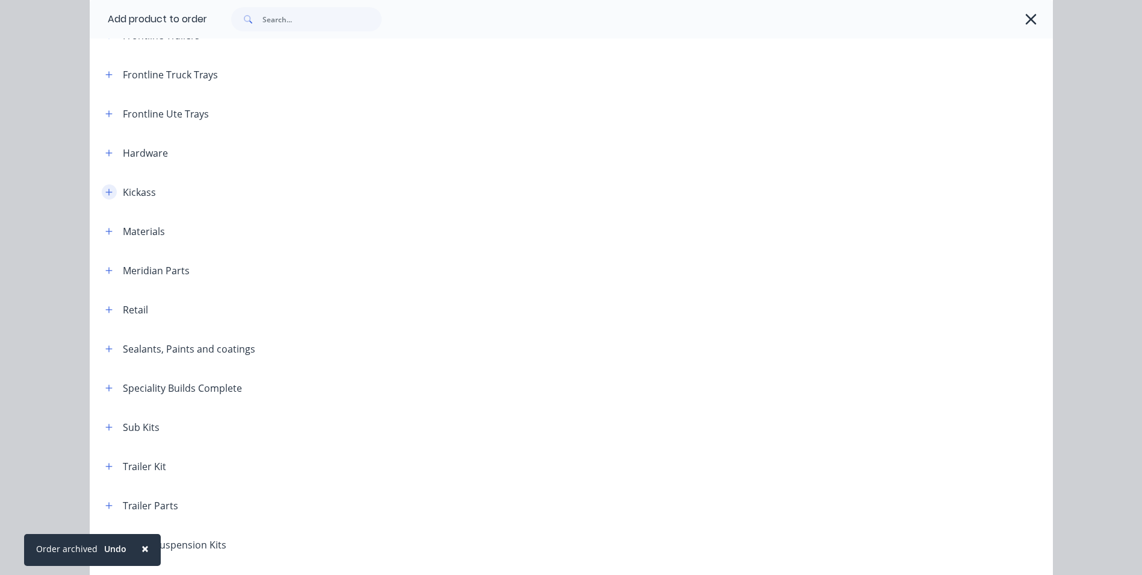
click at [105, 190] on icon "button" at bounding box center [108, 192] width 7 height 8
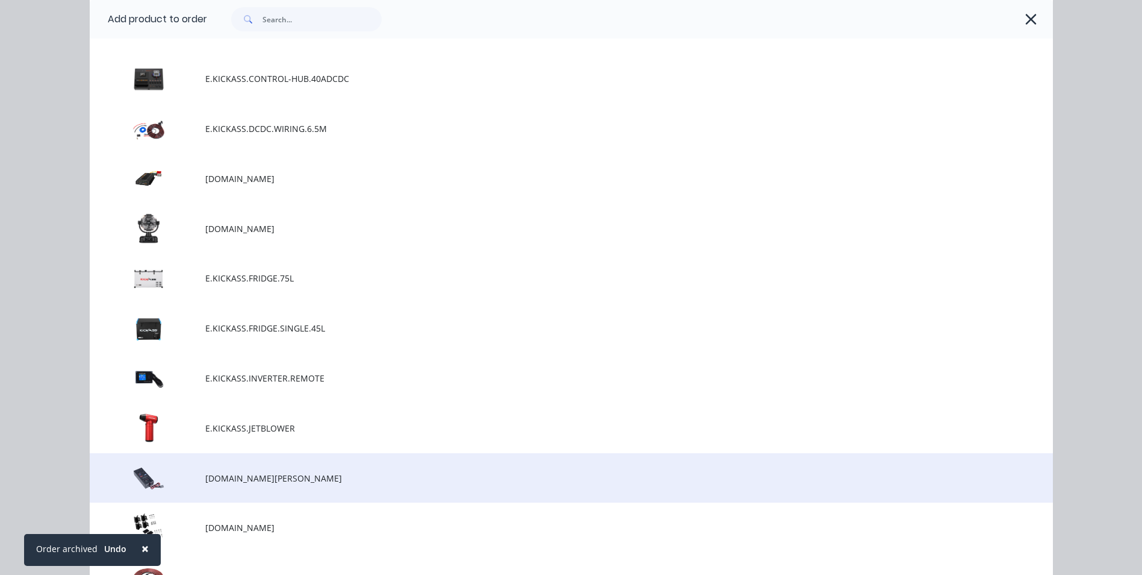
scroll to position [1417, 0]
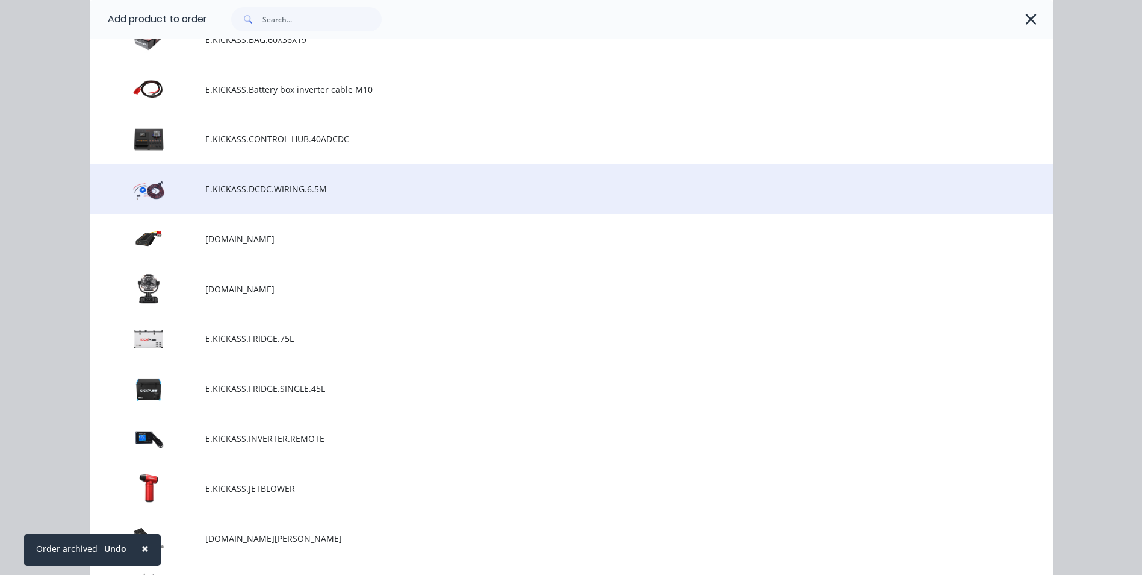
click at [249, 190] on span "E.KICKASS.DCDC.WIRING.6.5M" at bounding box center [544, 188] width 678 height 13
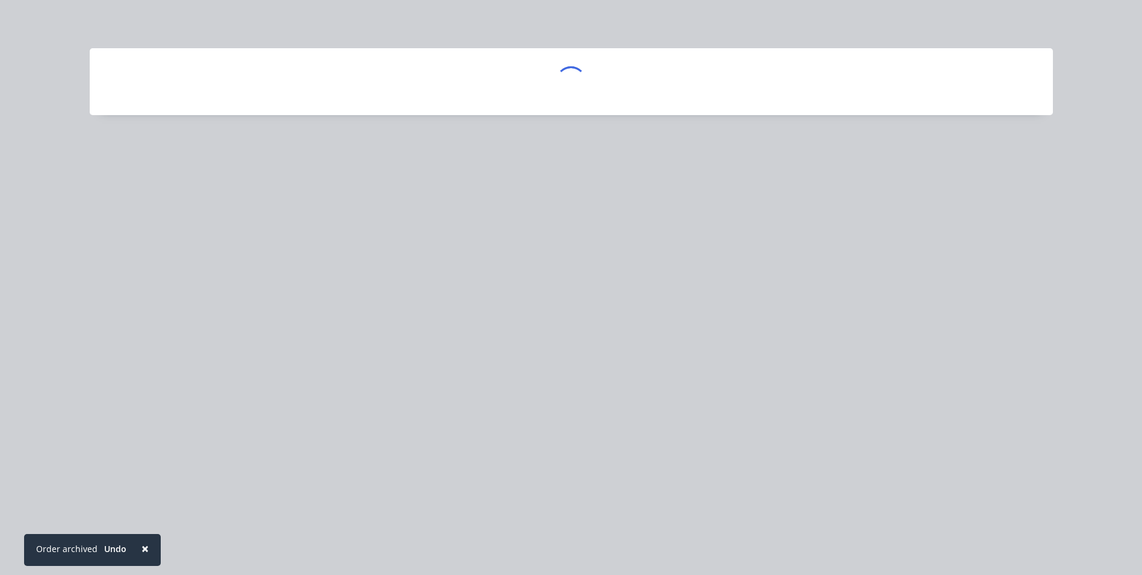
scroll to position [0, 0]
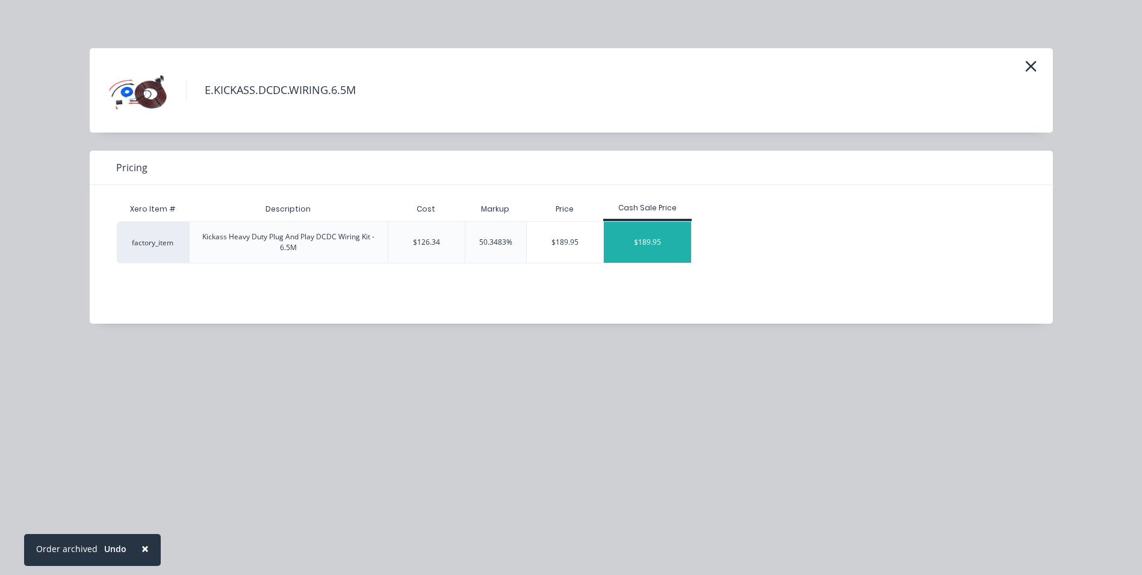
click at [657, 243] on div "$189.95" at bounding box center [648, 242] width 88 height 41
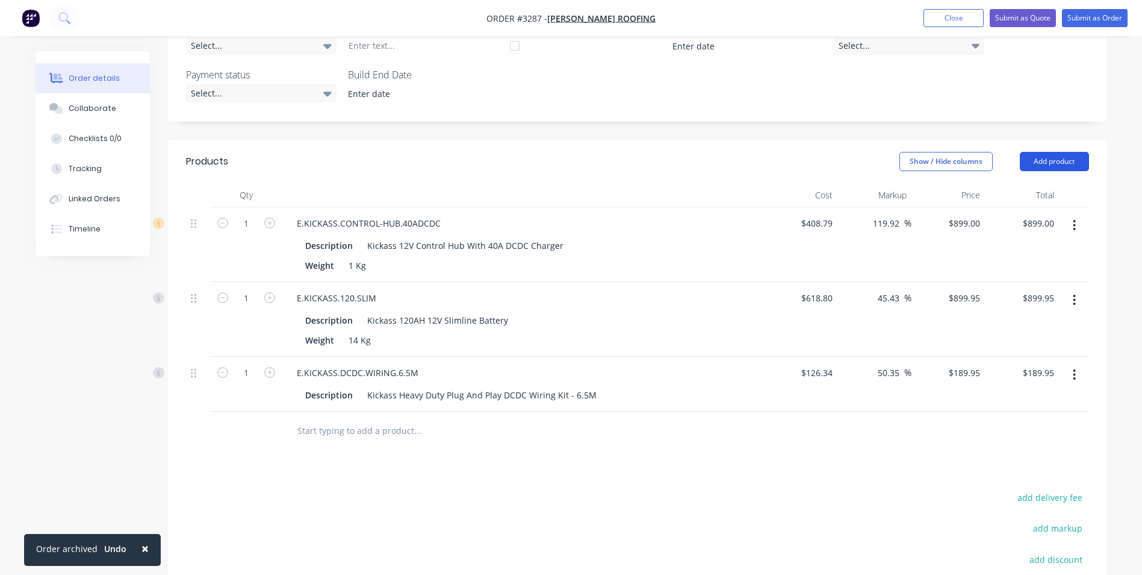
click at [1045, 163] on button "Add product" at bounding box center [1054, 161] width 69 height 19
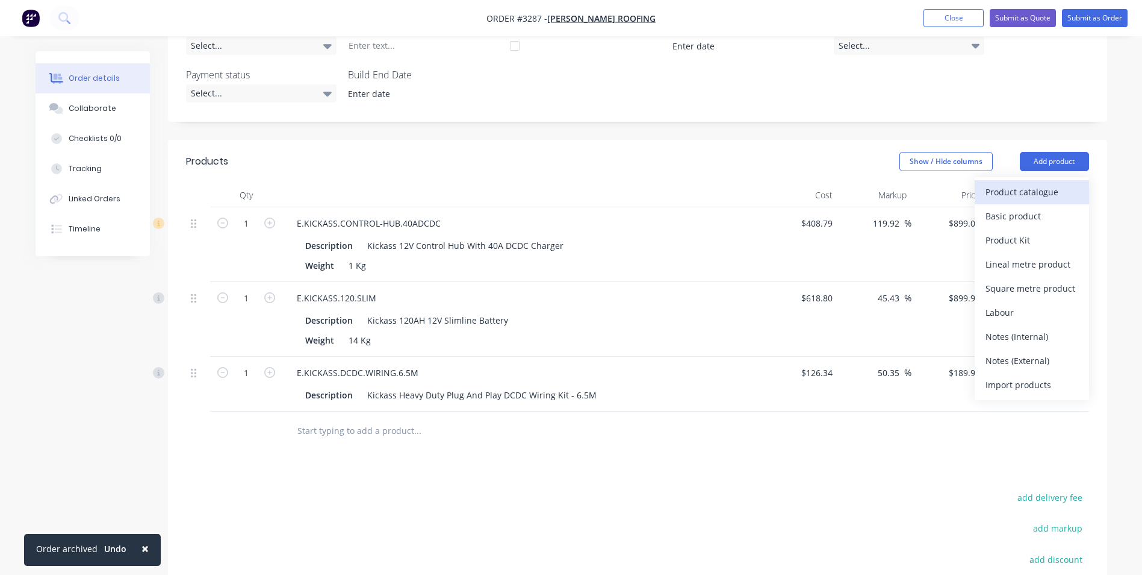
click at [996, 194] on div "Product catalogue" at bounding box center [1032, 191] width 93 height 17
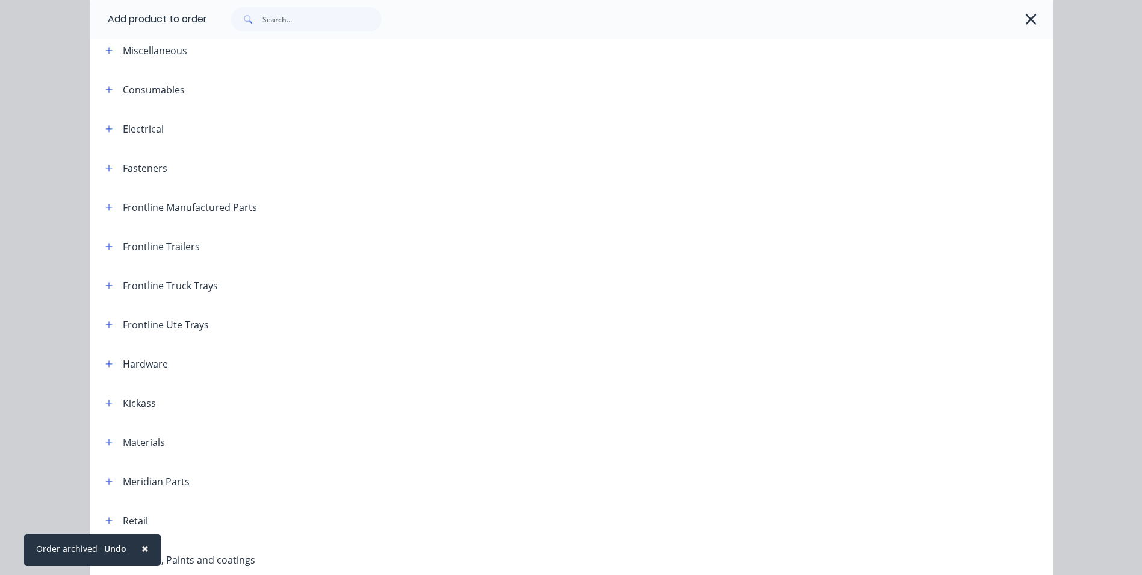
scroll to position [120, 0]
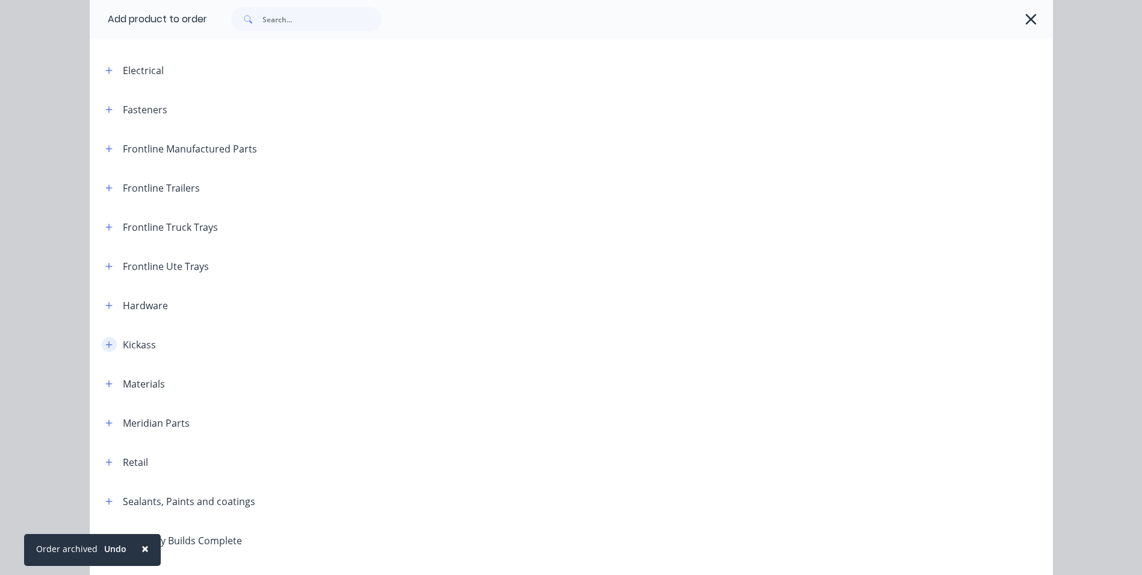
click at [106, 343] on icon "button" at bounding box center [108, 344] width 7 height 8
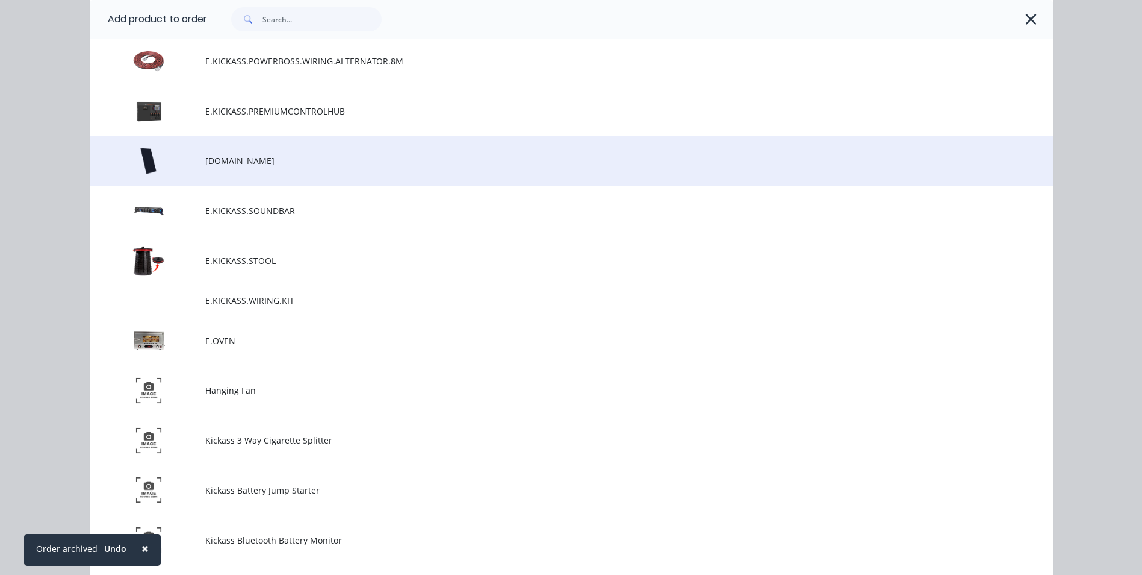
scroll to position [2048, 0]
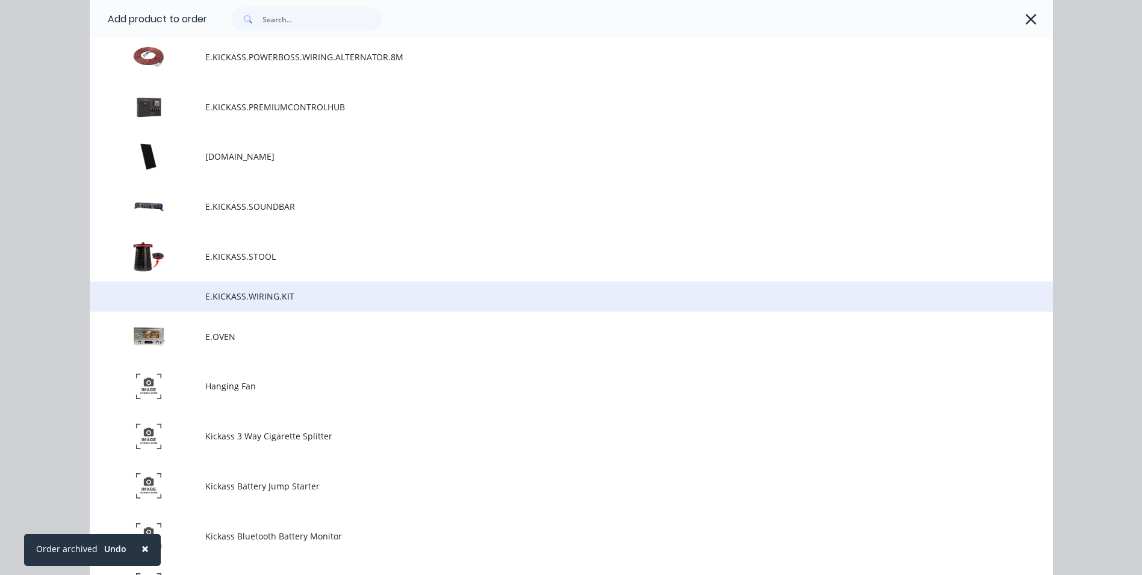
click at [246, 299] on span "E.KICKASS.WIRING.KIT" at bounding box center [544, 296] width 678 height 13
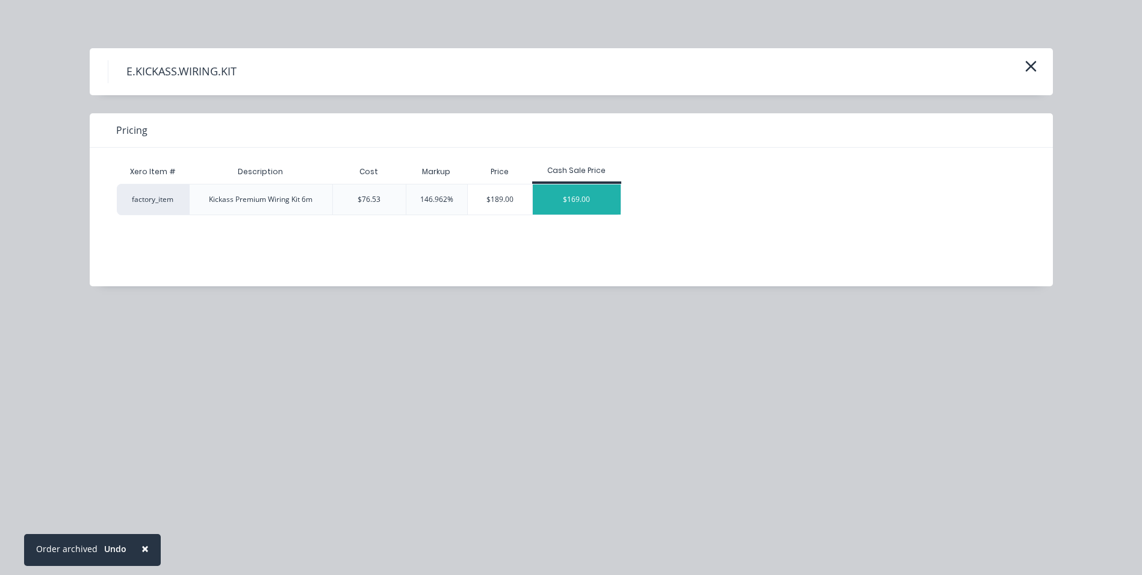
click at [600, 202] on div "$169.00" at bounding box center [577, 199] width 88 height 30
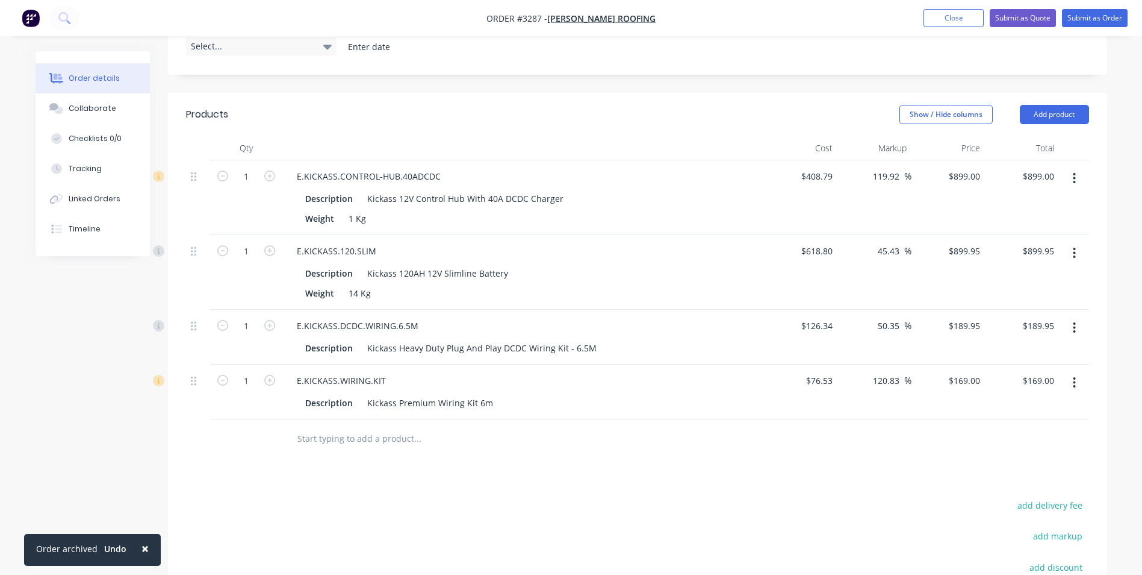
scroll to position [241, 0]
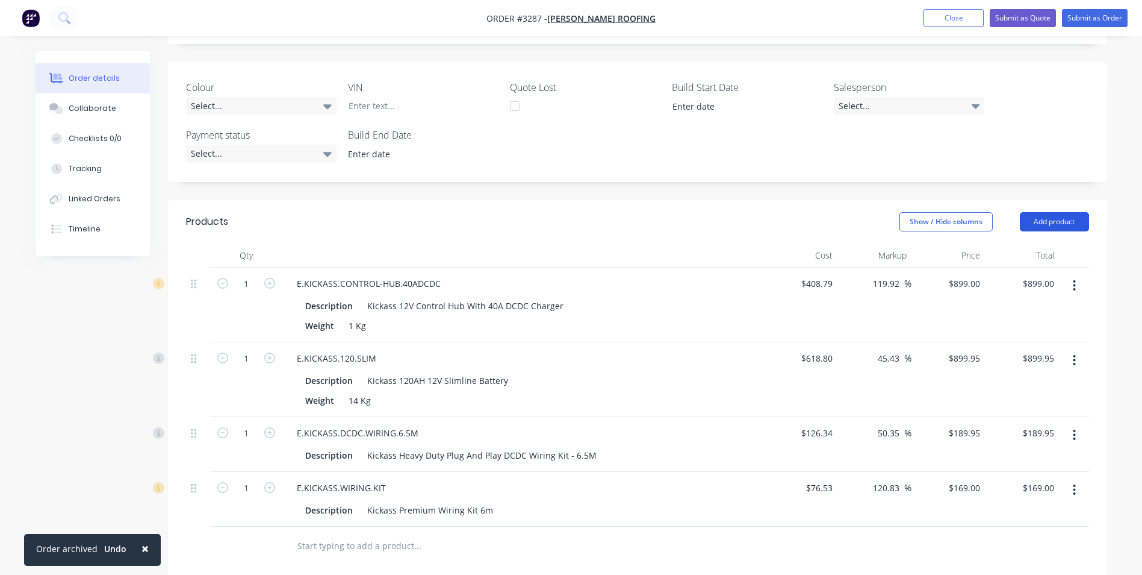
click at [1053, 217] on button "Add product" at bounding box center [1054, 221] width 69 height 19
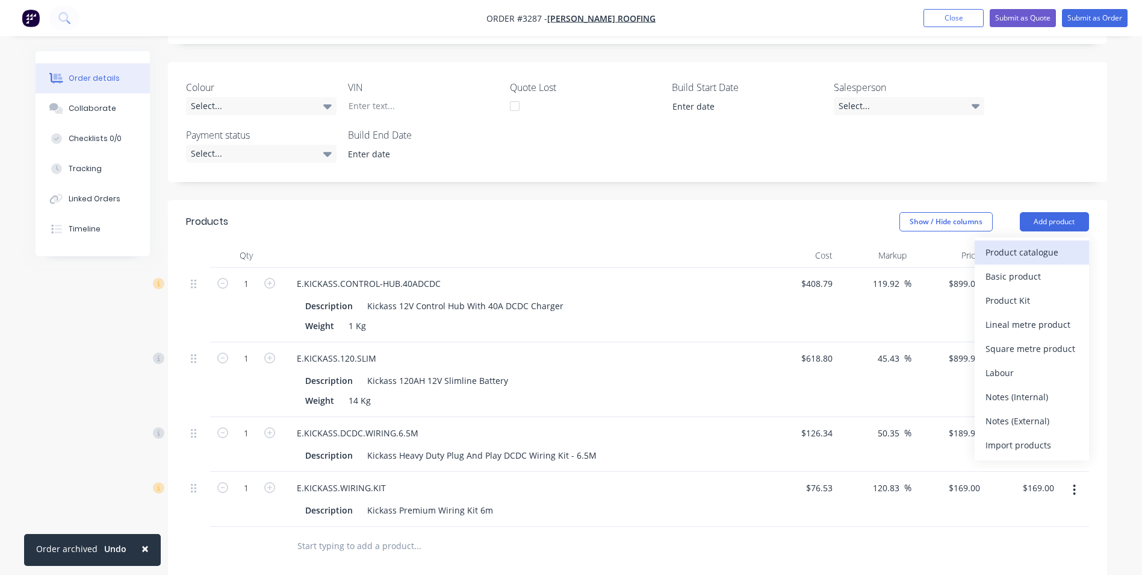
click at [1028, 255] on div "Product catalogue" at bounding box center [1032, 251] width 93 height 17
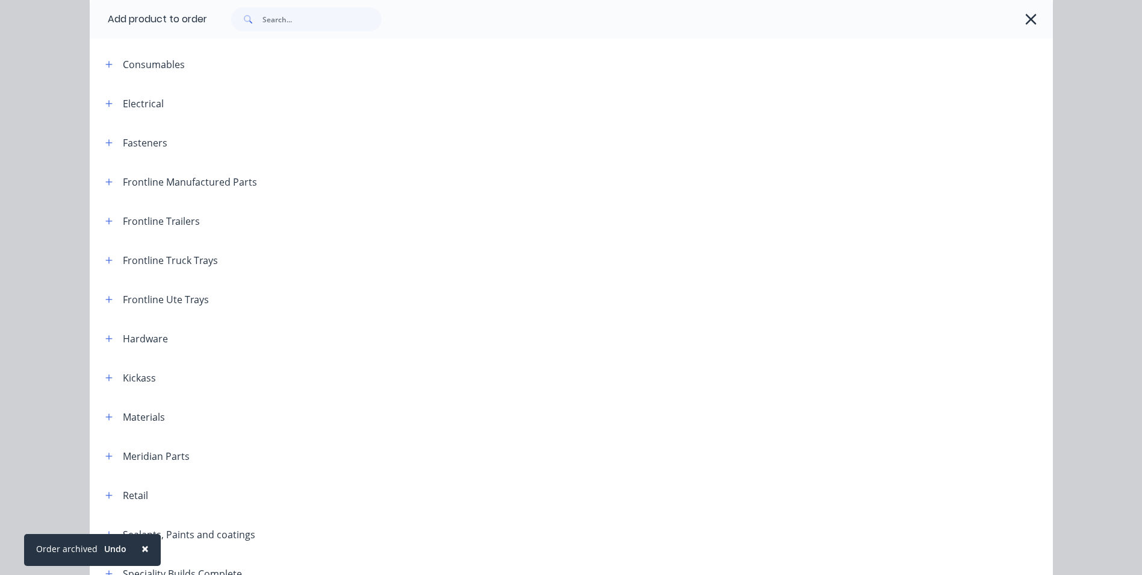
scroll to position [60, 0]
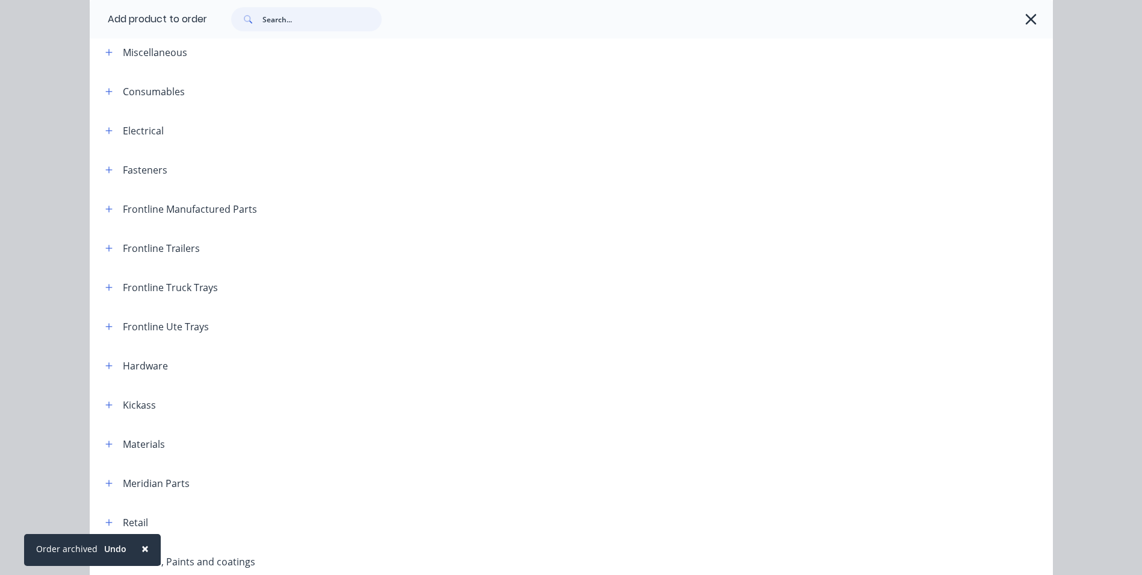
click at [281, 22] on input "text" at bounding box center [322, 19] width 119 height 24
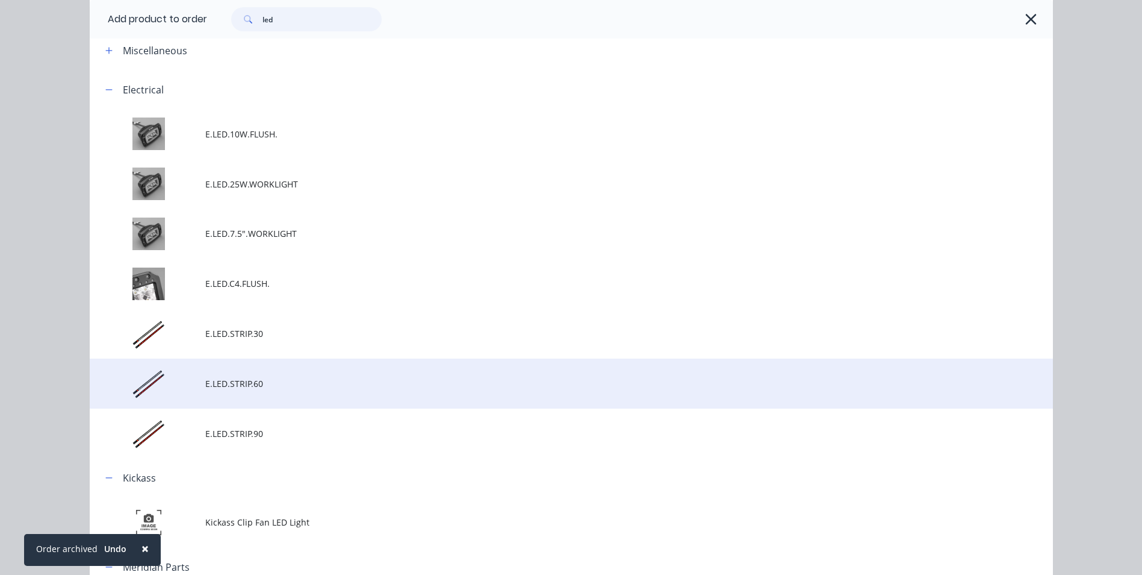
scroll to position [120, 0]
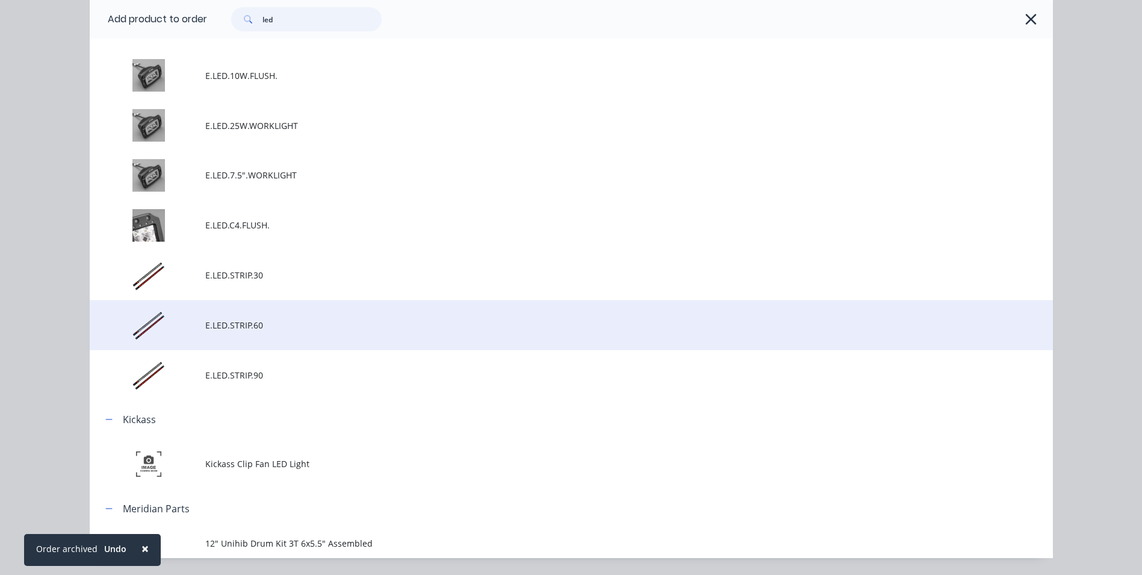
type input "led"
click at [248, 327] on span "E.LED.STRIP.60" at bounding box center [544, 325] width 678 height 13
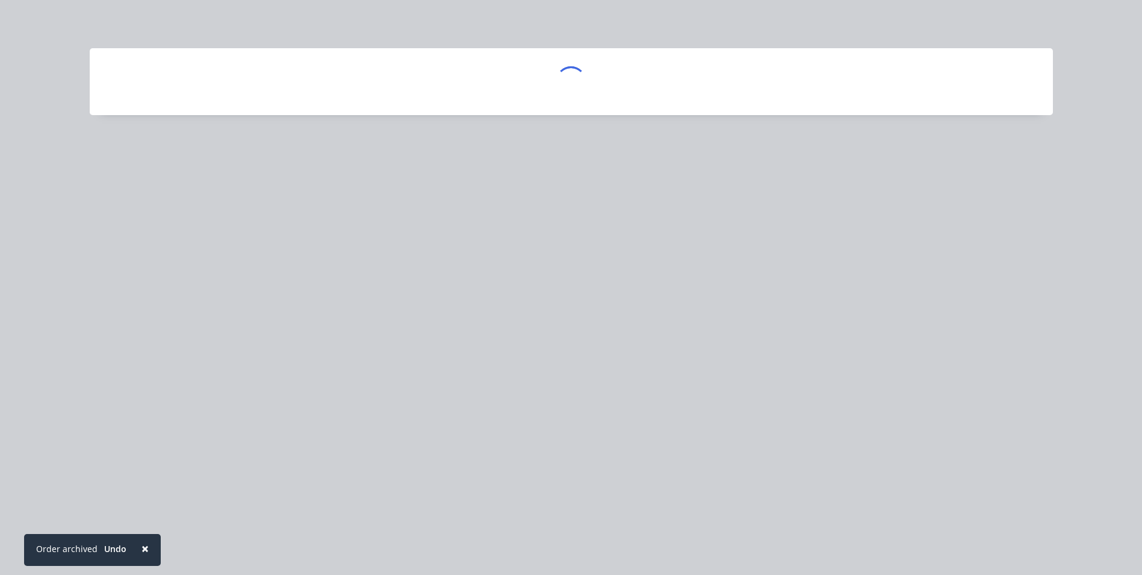
scroll to position [0, 0]
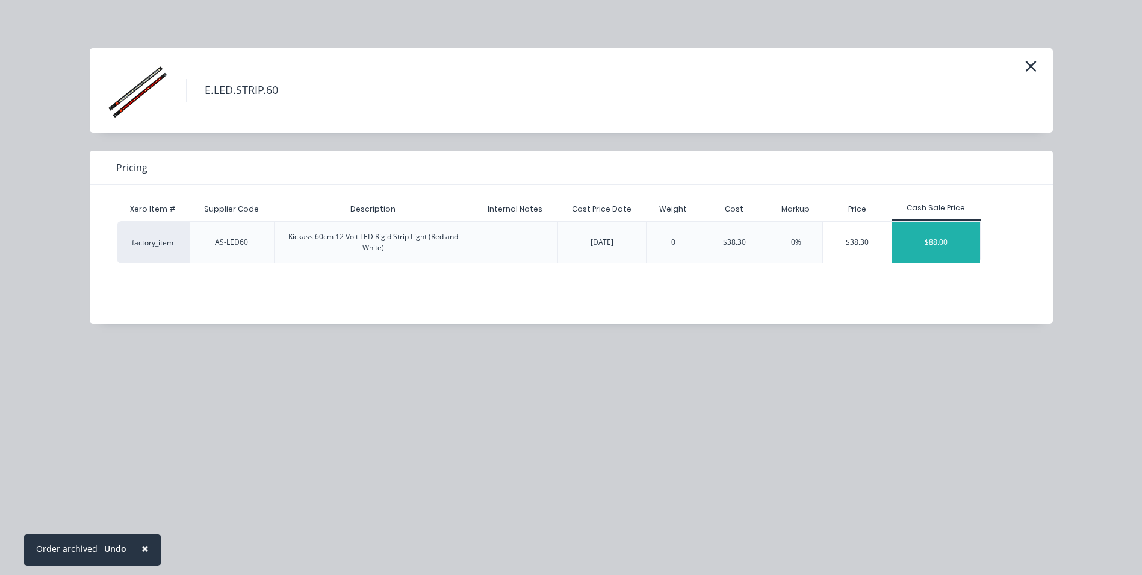
click at [929, 237] on div "$88.00" at bounding box center [937, 242] width 88 height 41
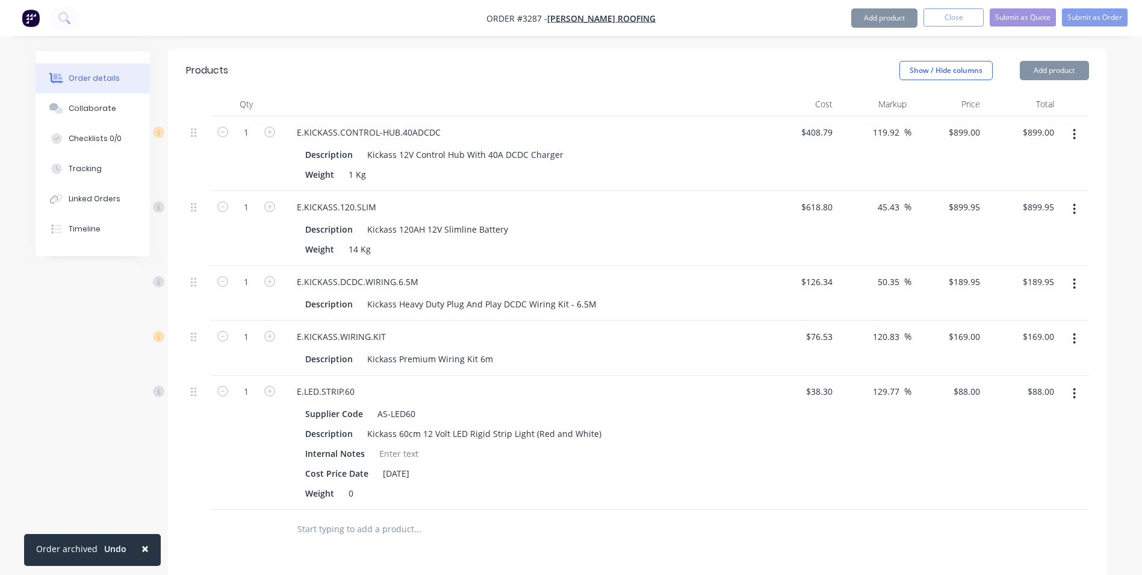
scroll to position [482, 0]
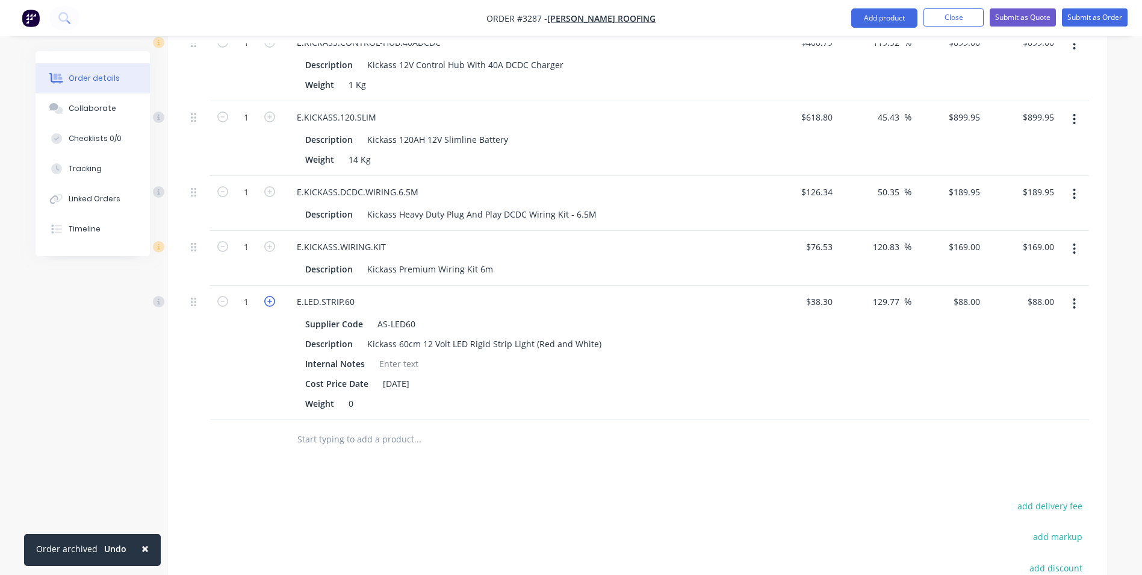
click at [269, 305] on icon "button" at bounding box center [269, 301] width 11 height 11
type input "2"
type input "$176.00"
click at [886, 18] on button "Add product" at bounding box center [885, 17] width 66 height 19
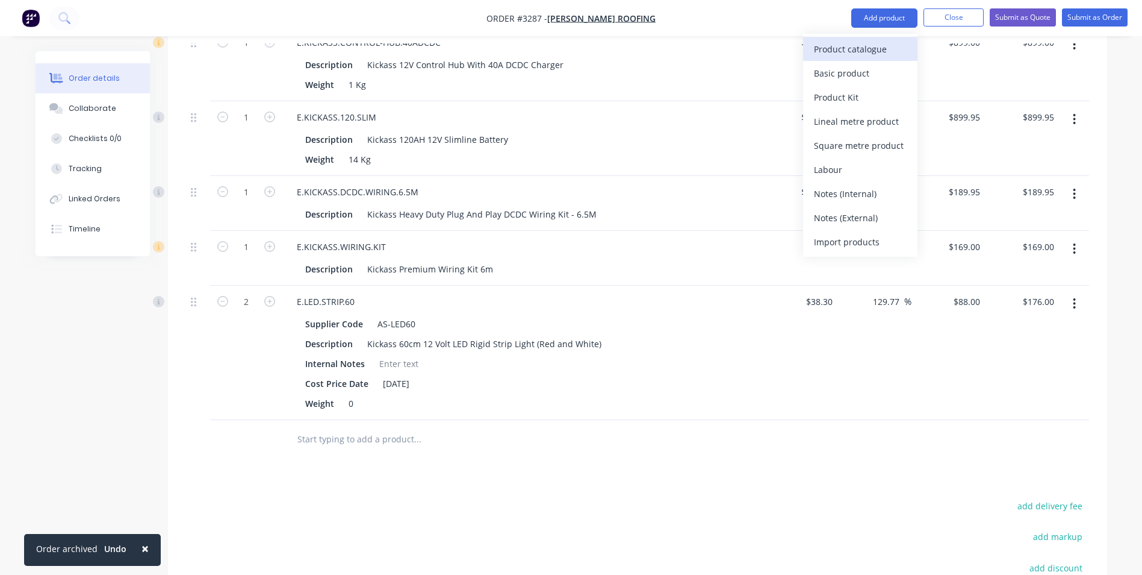
click at [850, 46] on div "Product catalogue" at bounding box center [860, 48] width 93 height 17
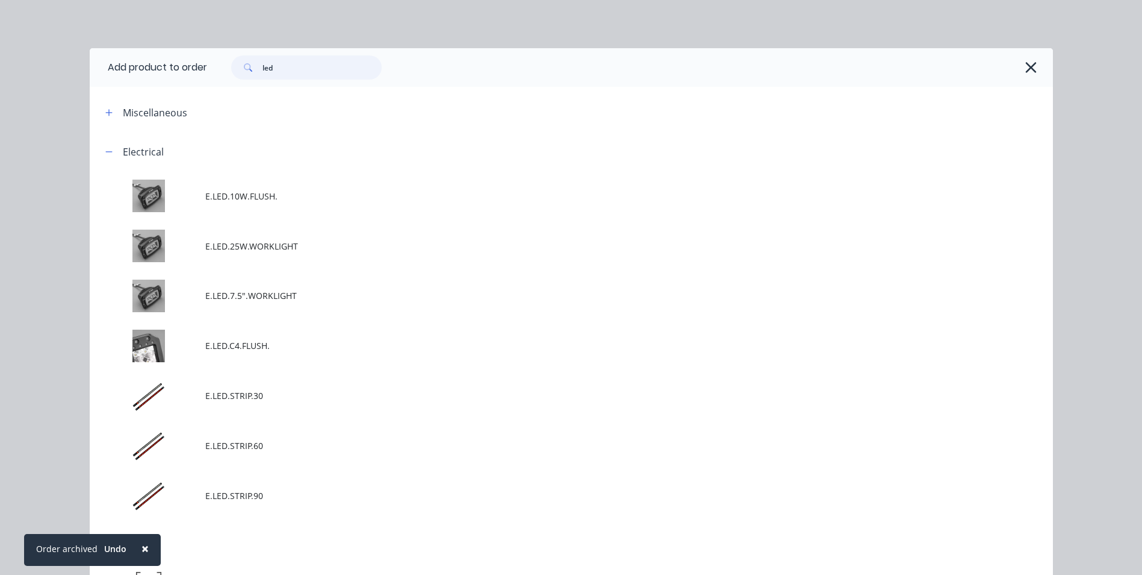
drag, startPoint x: 280, startPoint y: 68, endPoint x: 226, endPoint y: 71, distance: 53.7
click at [226, 71] on div "led" at bounding box center [300, 67] width 163 height 24
type input "elec"
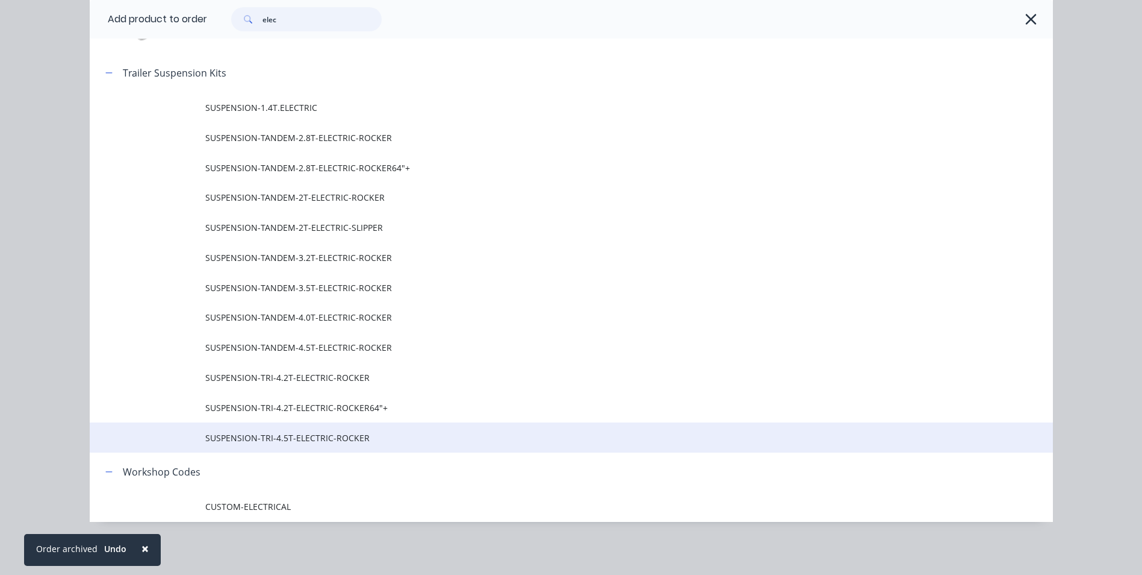
scroll to position [691, 0]
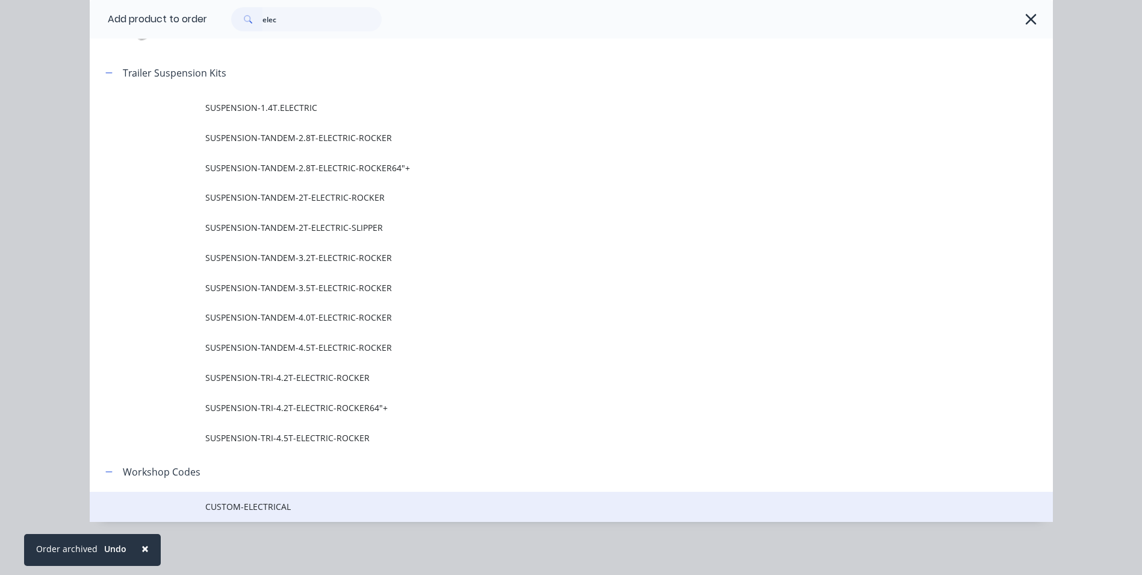
click at [238, 507] on span "CUSTOM-ELECTRICAL" at bounding box center [544, 506] width 678 height 13
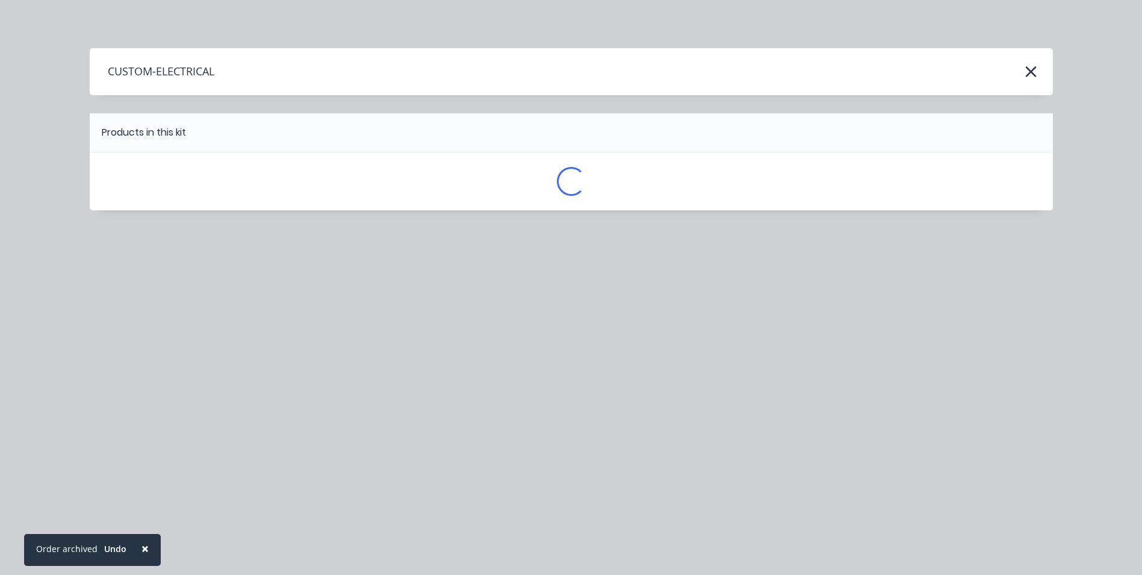
scroll to position [0, 0]
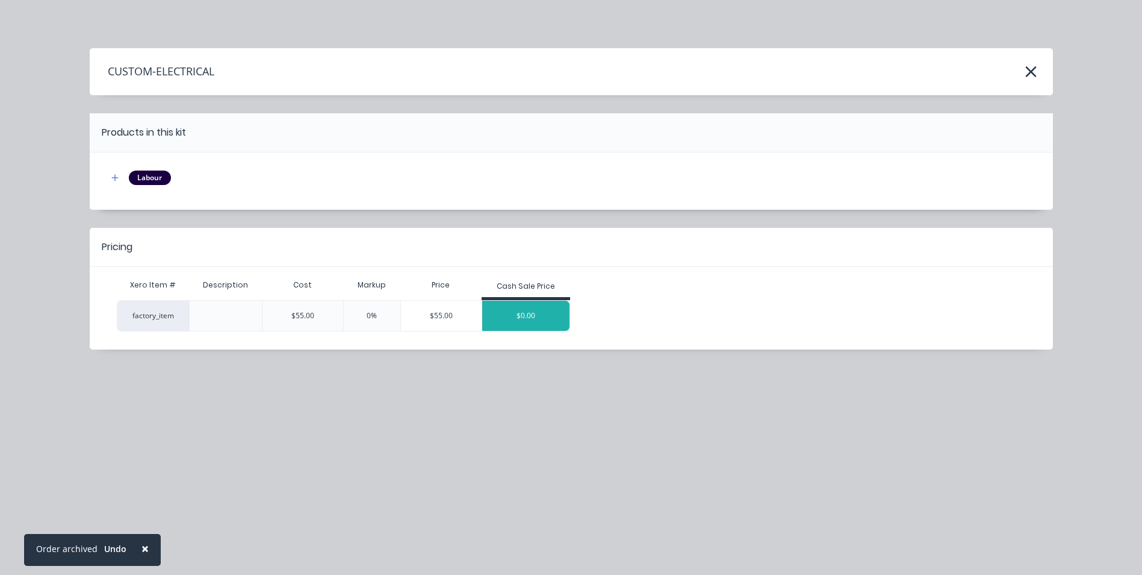
click at [540, 319] on div "$0.00" at bounding box center [526, 316] width 88 height 30
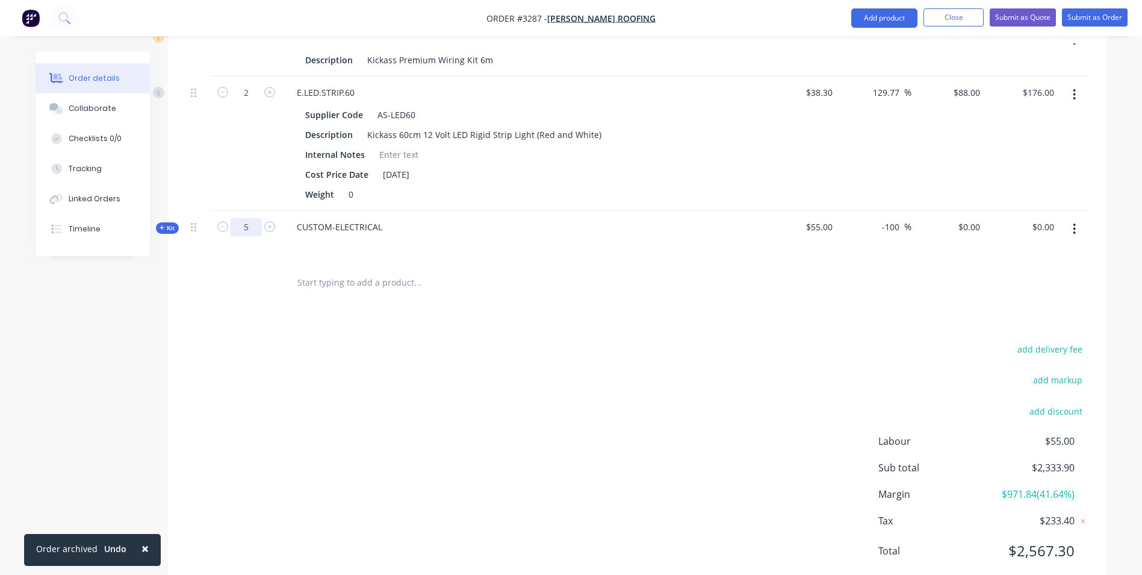
type input "5"
drag, startPoint x: 341, startPoint y: 376, endPoint x: 392, endPoint y: 385, distance: 52.0
click at [343, 376] on div "add delivery fee add markup add discount Labour $55.00 Sub total $2,333.90 Marg…" at bounding box center [637, 457] width 903 height 232
click at [166, 230] on span "Kit" at bounding box center [168, 227] width 16 height 9
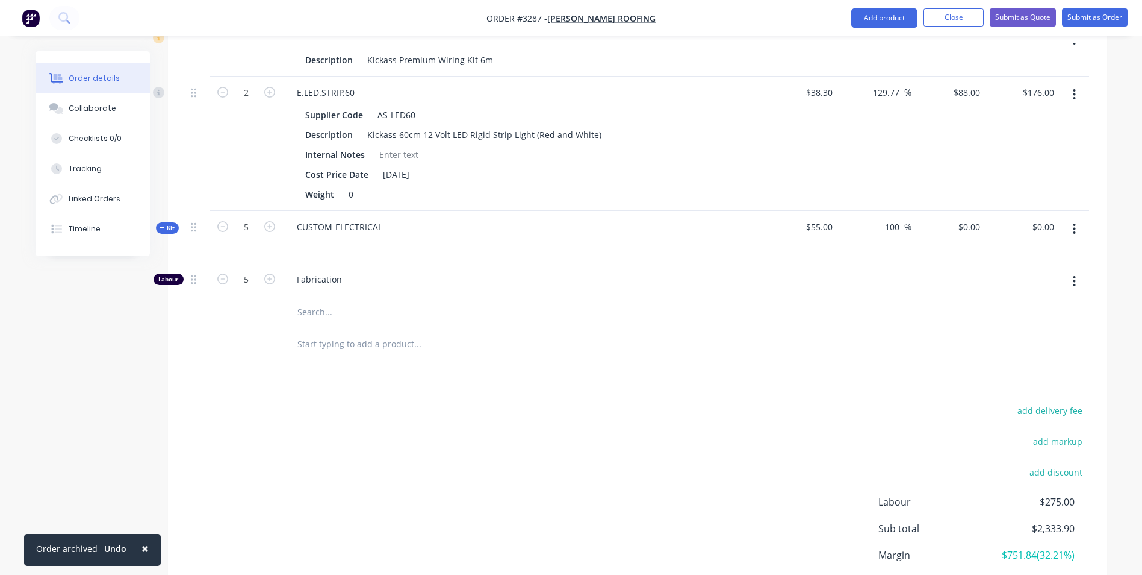
click at [269, 379] on div "Products Show / Hide columns Add product Qty Cost Markup Price Total 1 E.KICKAS…" at bounding box center [637, 201] width 939 height 903
click at [166, 226] on span "Kit" at bounding box center [168, 227] width 16 height 9
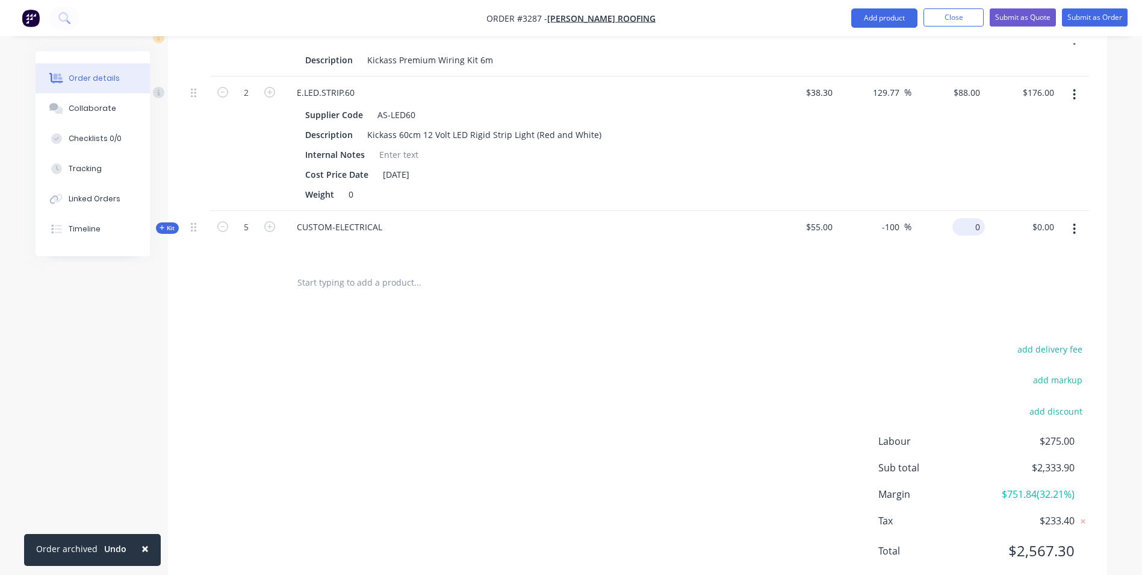
click at [959, 227] on div "0 $0.00" at bounding box center [949, 237] width 74 height 52
type input "600"
type input "990.91"
type input "$600.00"
type input "$3,000.00"
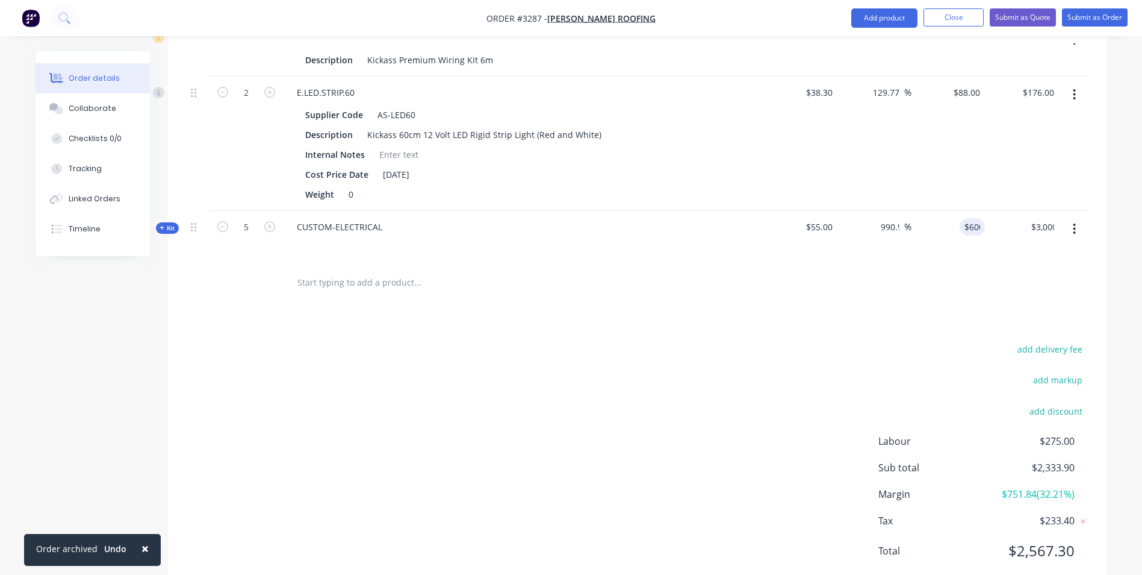
click at [953, 310] on div "Products Show / Hide columns Add product Qty Cost Markup Price Total 1 E.KICKAS…" at bounding box center [637, 170] width 939 height 841
click at [223, 226] on icon "button" at bounding box center [222, 226] width 11 height 11
type input "4"
type input "$2,400.00"
click at [223, 226] on icon "button" at bounding box center [222, 226] width 11 height 11
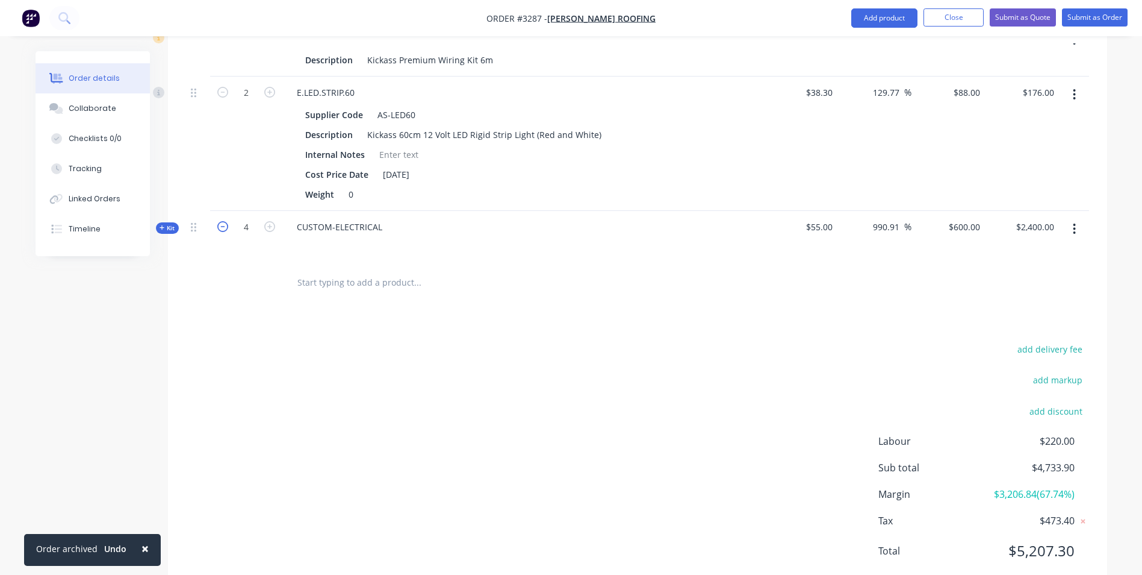
type input "3"
type input "$1,800.00"
click at [223, 226] on icon "button" at bounding box center [222, 226] width 11 height 11
type input "2"
type input "$1,200.00"
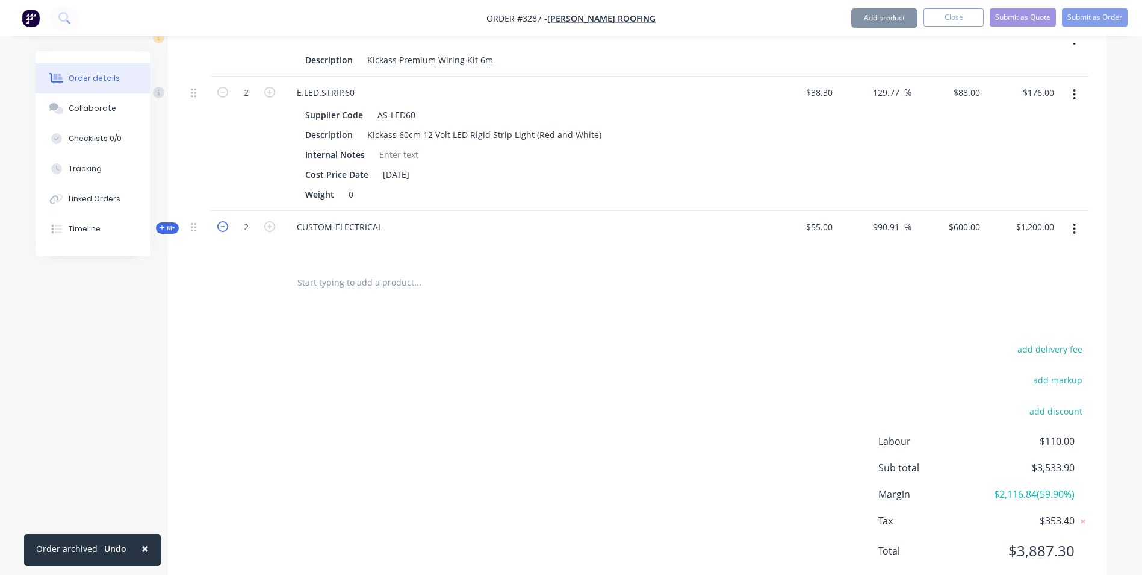
click at [223, 226] on icon "button" at bounding box center [222, 226] width 11 height 11
type input "1"
type input "$600.00"
click at [170, 226] on span "Kit" at bounding box center [168, 227] width 16 height 9
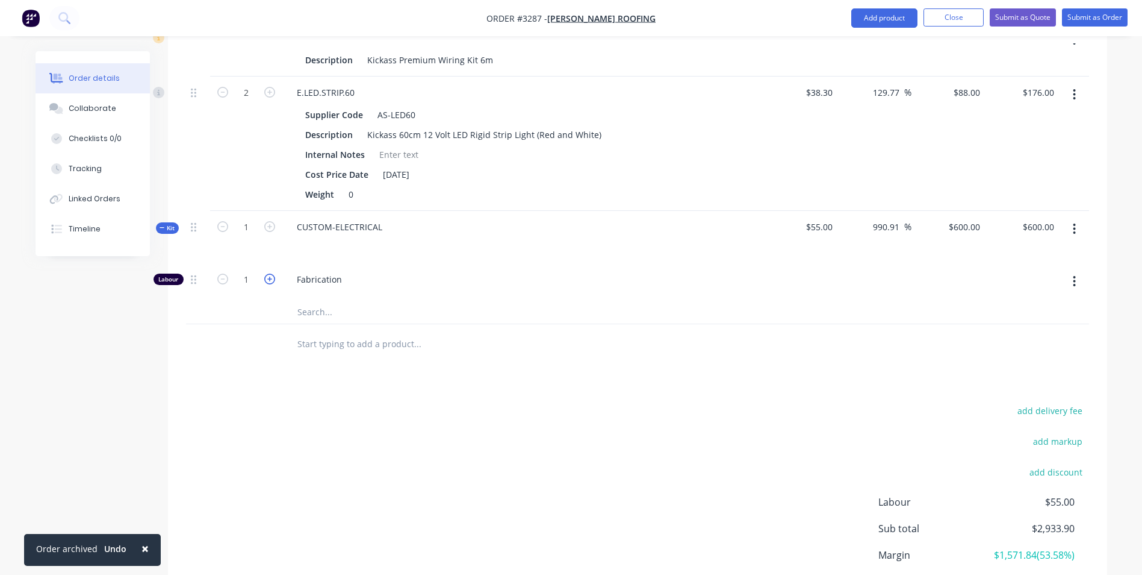
click at [270, 278] on icon "button" at bounding box center [269, 278] width 11 height 11
type input "$1,200.00"
type input "2"
click at [270, 278] on icon "button" at bounding box center [269, 278] width 11 height 11
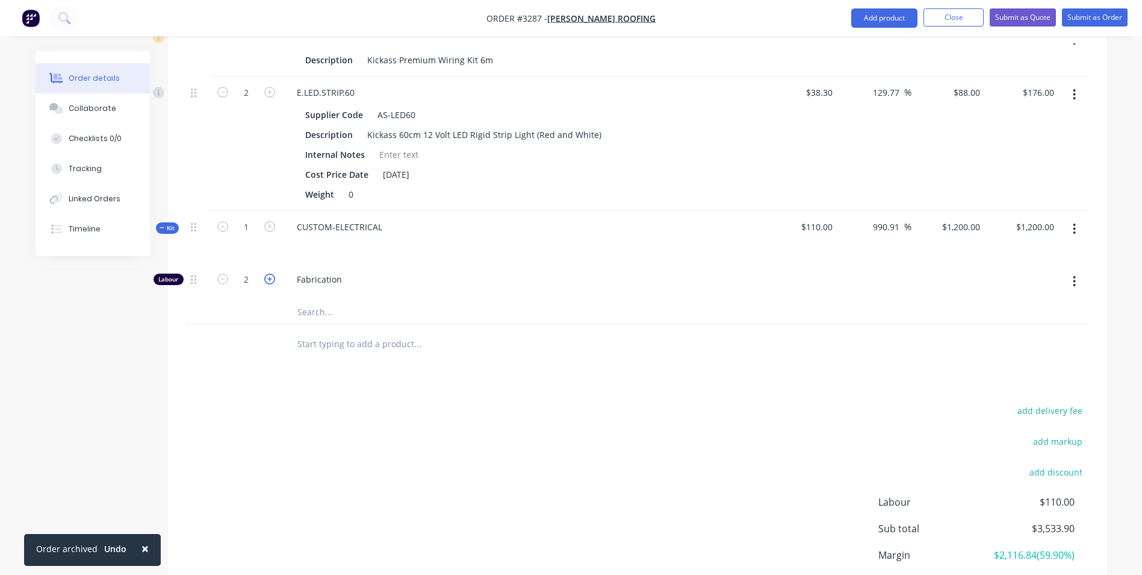
type input "$1,800.00"
type input "3"
click at [270, 278] on icon "button" at bounding box center [269, 278] width 11 height 11
type input "$2,400.00"
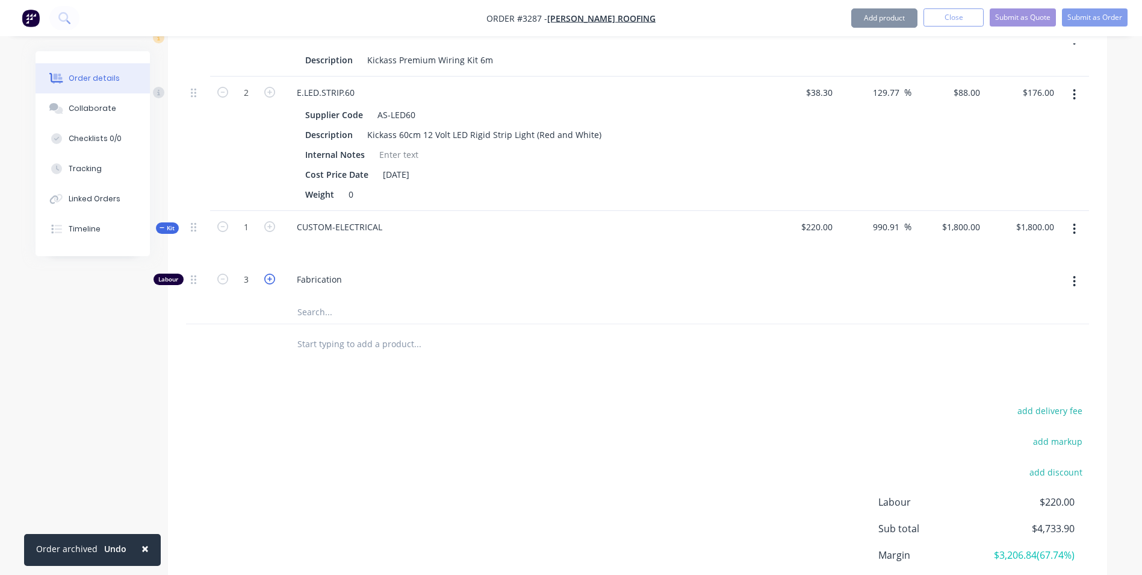
type input "$2,400.00"
type input "4"
click at [270, 278] on icon "button" at bounding box center [269, 278] width 11 height 11
type input "$3,000.00"
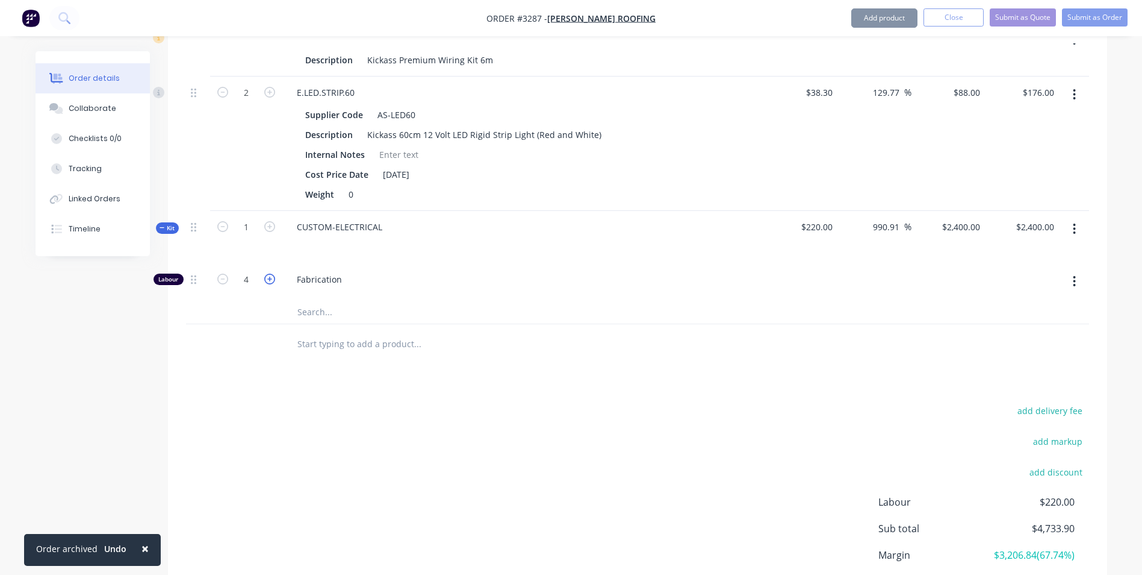
type input "5"
click at [506, 475] on div "add delivery fee add markup add discount Labour $275.00 Sub total $5,333.90 Mar…" at bounding box center [637, 518] width 903 height 232
click at [957, 223] on div "3000 $3,000.00" at bounding box center [960, 226] width 49 height 17
type input "600"
type input "118.18"
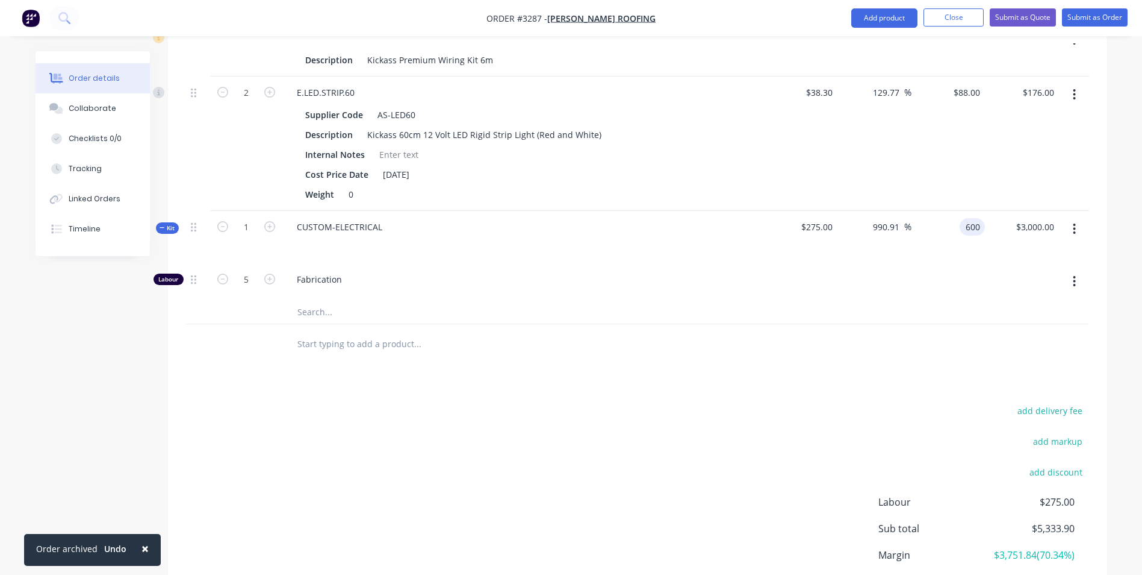
type input "$600.00"
click at [799, 359] on div at bounding box center [637, 343] width 903 height 39
click at [158, 225] on div "Kit" at bounding box center [167, 227] width 23 height 11
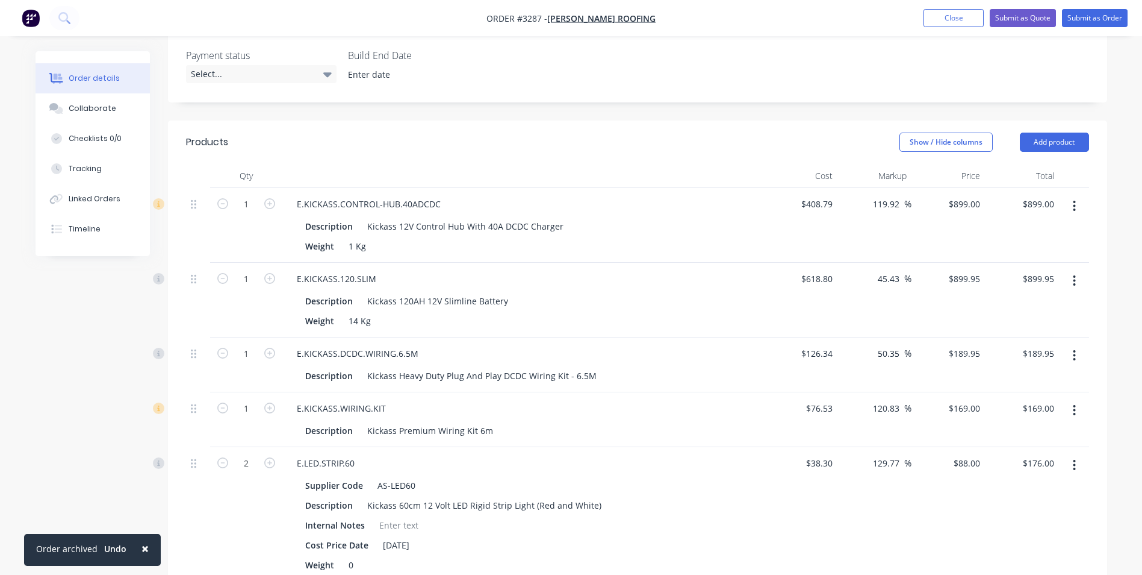
scroll to position [364, 0]
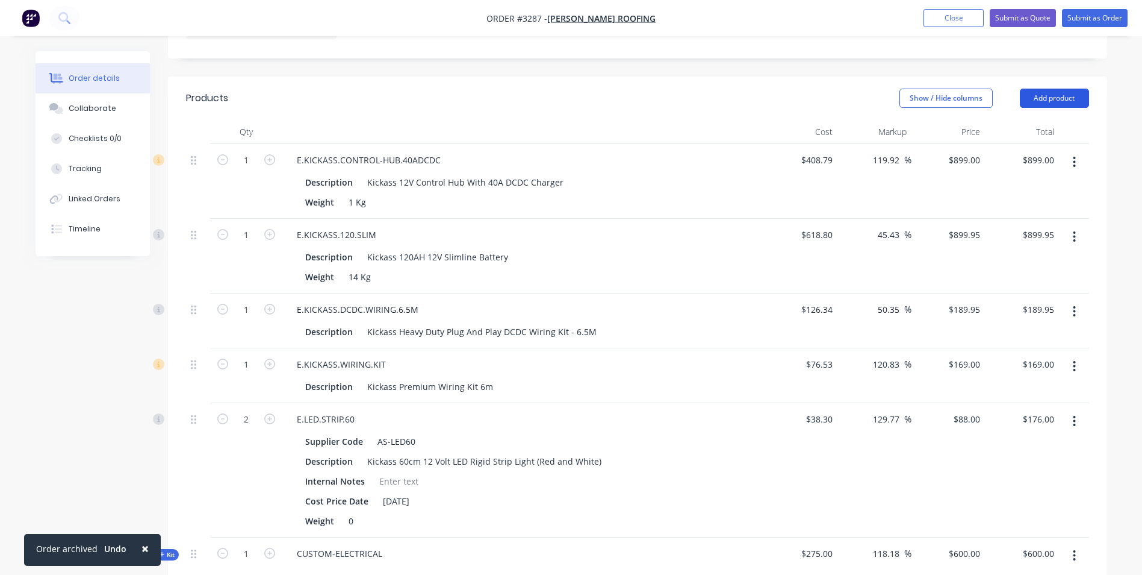
click at [1051, 97] on button "Add product" at bounding box center [1054, 98] width 69 height 19
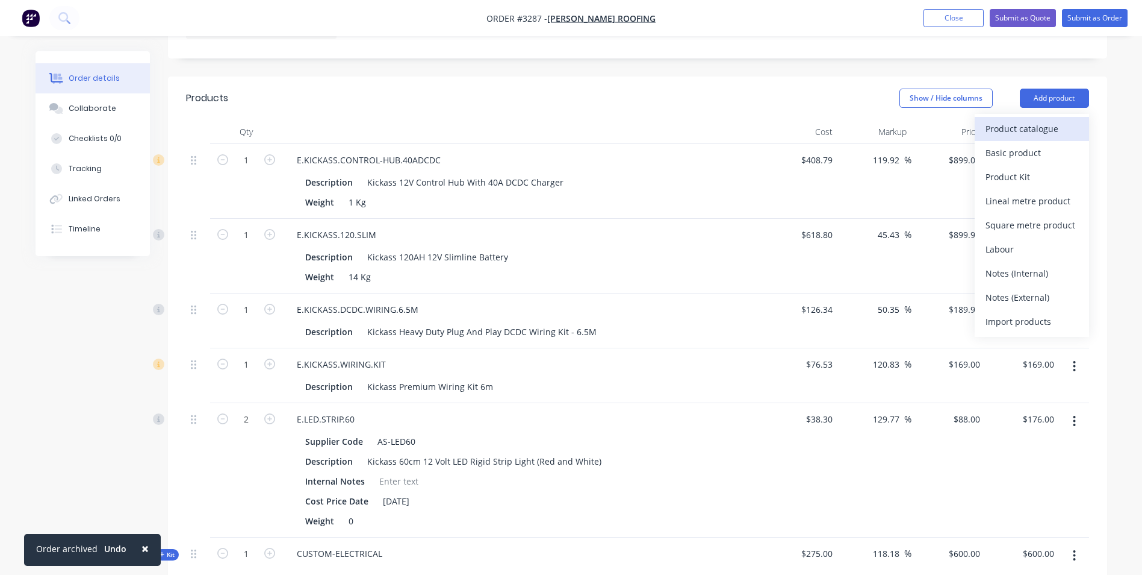
click at [998, 132] on div "Product catalogue" at bounding box center [1032, 128] width 93 height 17
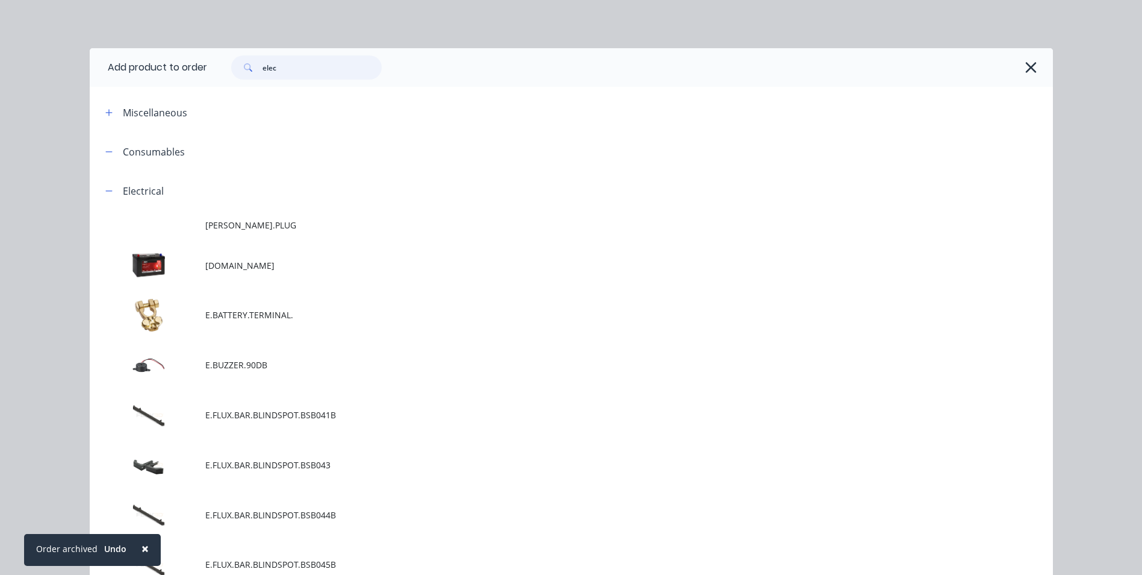
drag, startPoint x: 283, startPoint y: 71, endPoint x: 203, endPoint y: 68, distance: 80.2
click at [203, 68] on header "Add product to order elec" at bounding box center [572, 67] width 964 height 39
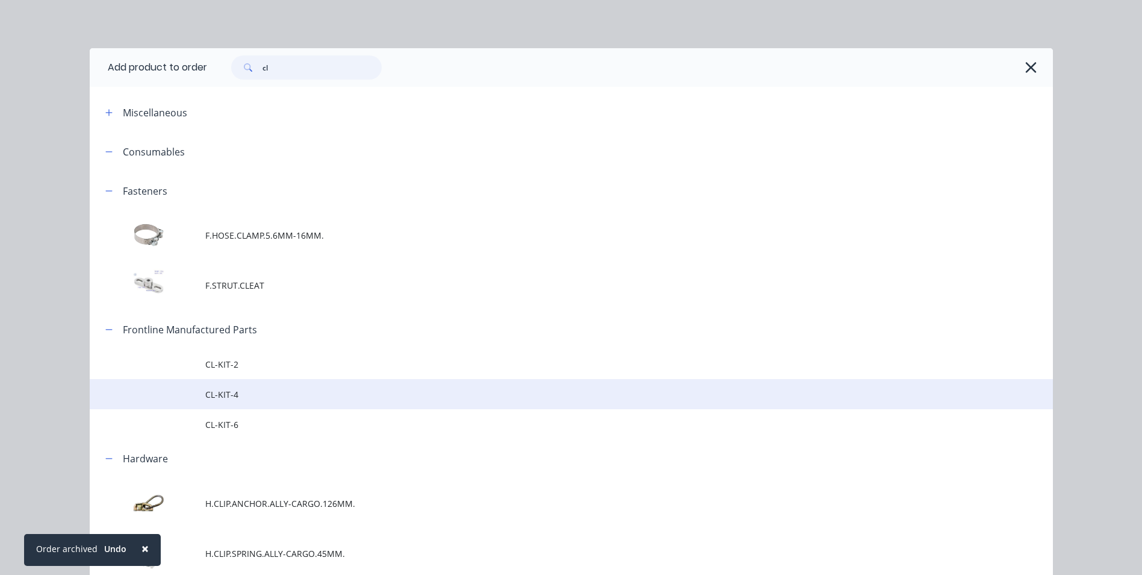
type input "cl"
click at [246, 393] on span "CL-KIT-4" at bounding box center [544, 394] width 678 height 13
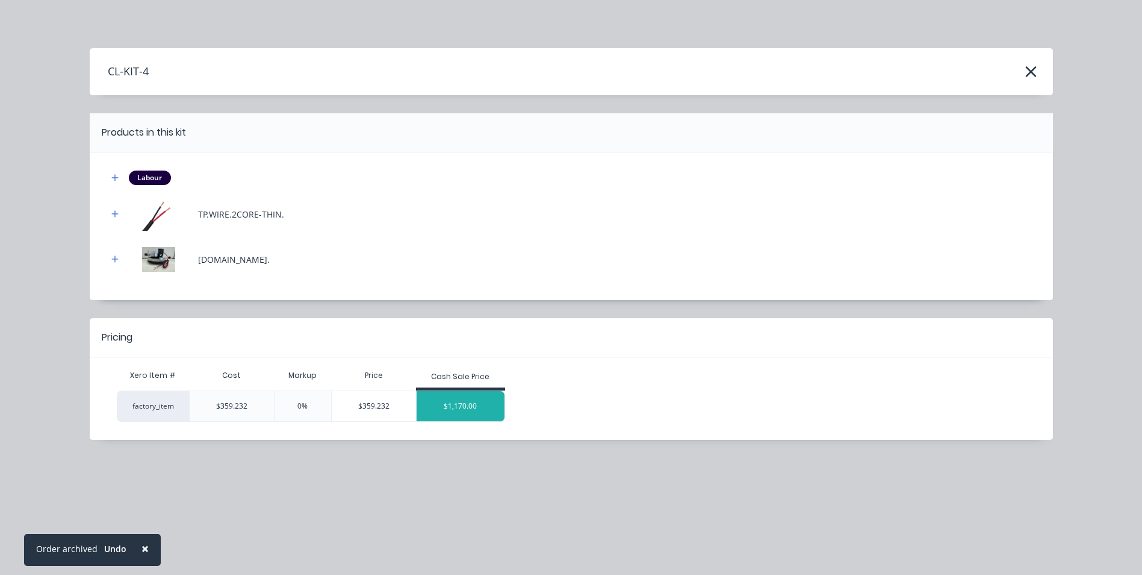
click at [468, 405] on div "$1,170.00" at bounding box center [461, 406] width 88 height 30
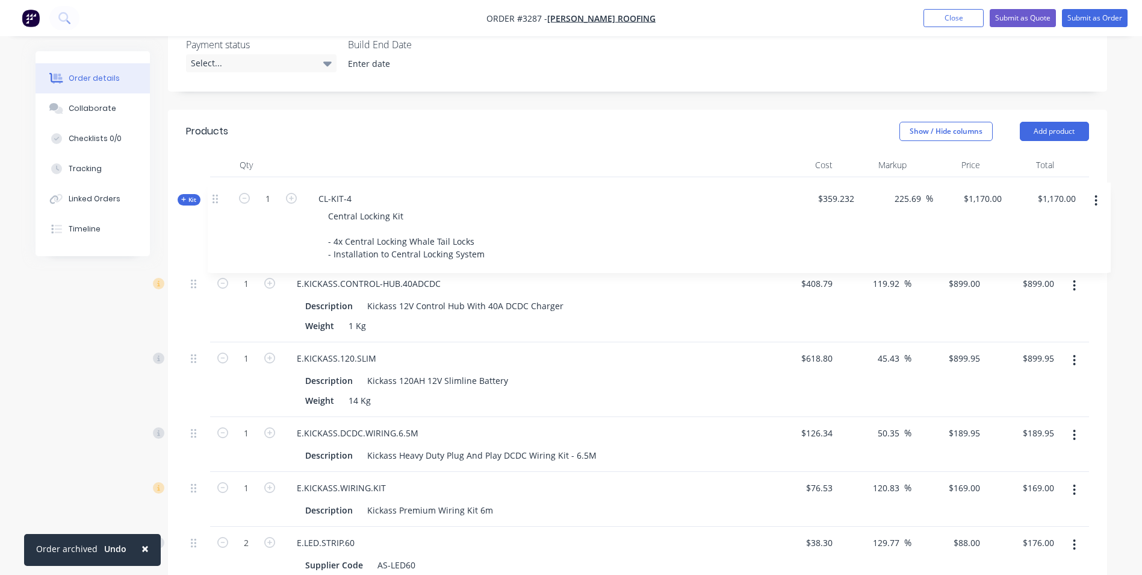
scroll to position [328, 0]
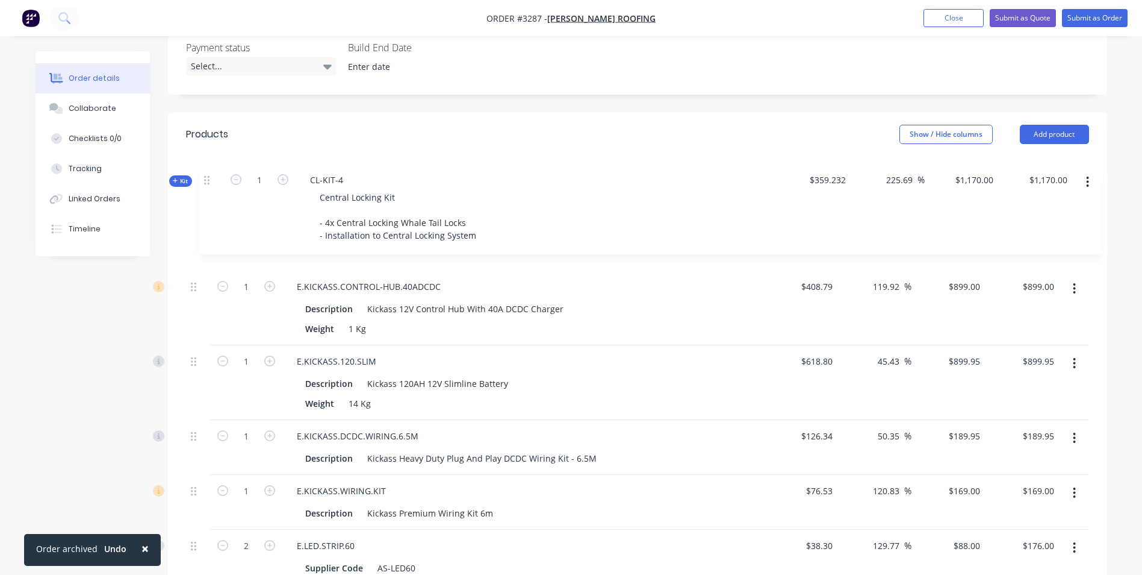
drag, startPoint x: 195, startPoint y: 428, endPoint x: 208, endPoint y: 178, distance: 250.3
click at [208, 178] on div "Qty Cost Markup Price Total 1 E.KICKASS.CONTROL-HUB.40ADCDC Description Kickass…" at bounding box center [637, 436] width 903 height 560
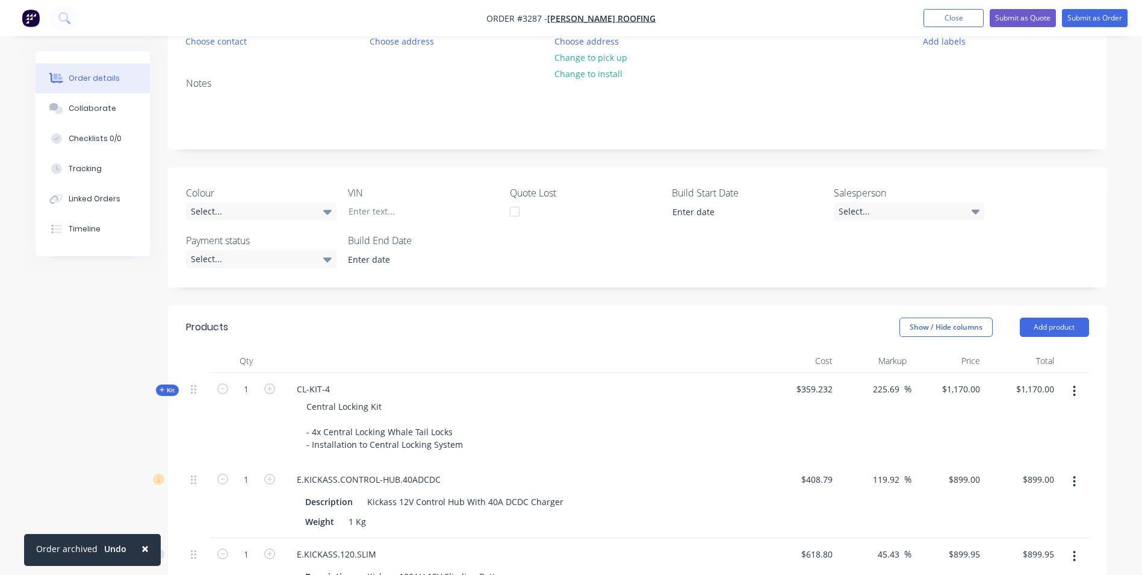
scroll to position [0, 0]
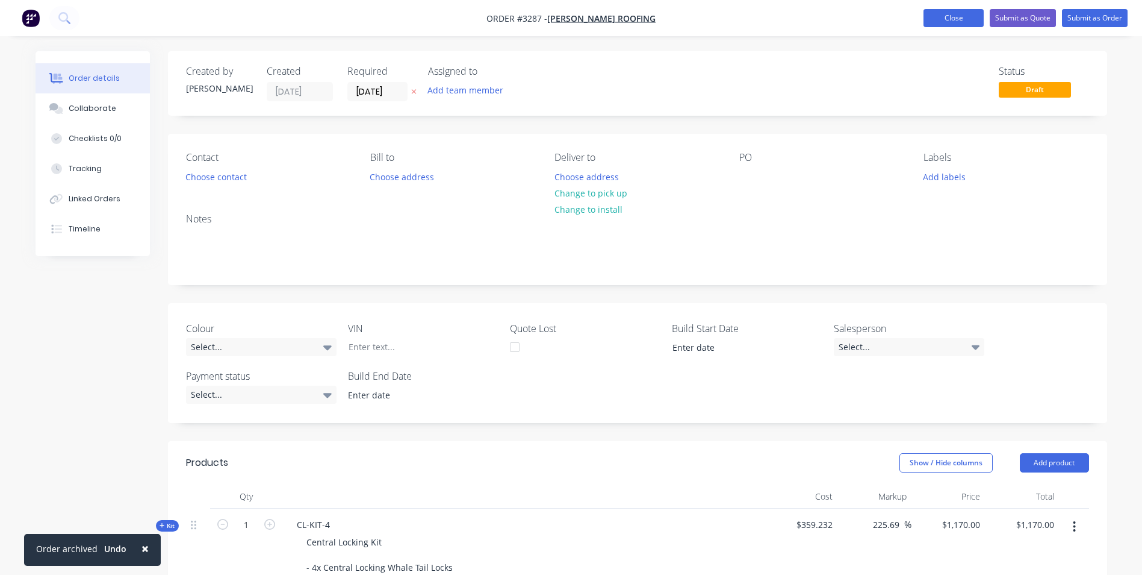
click at [948, 20] on button "Close" at bounding box center [954, 18] width 60 height 18
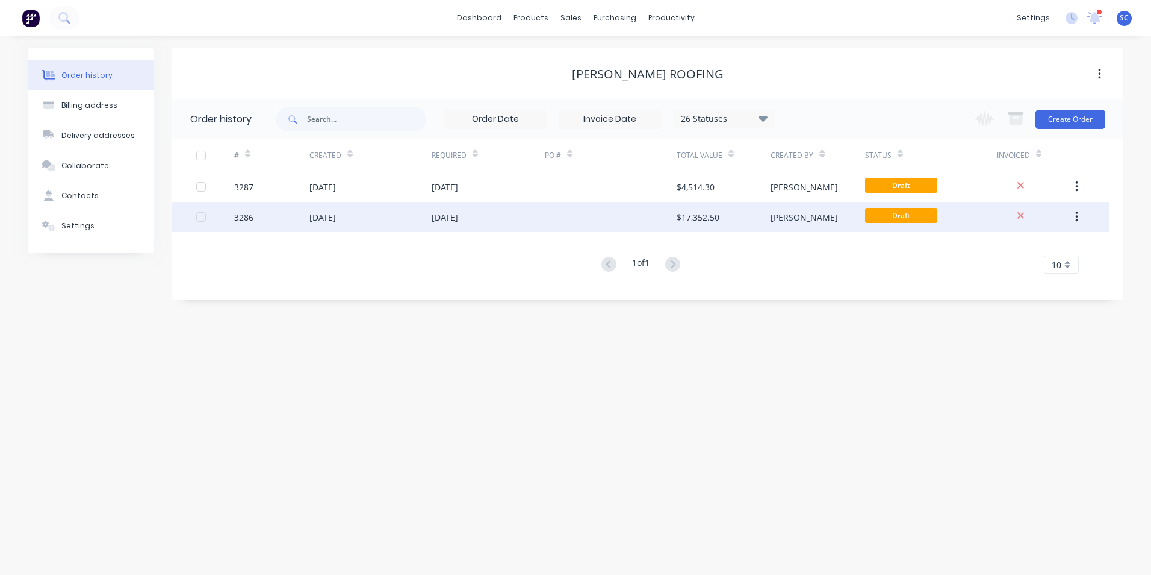
click at [638, 207] on div at bounding box center [611, 217] width 132 height 30
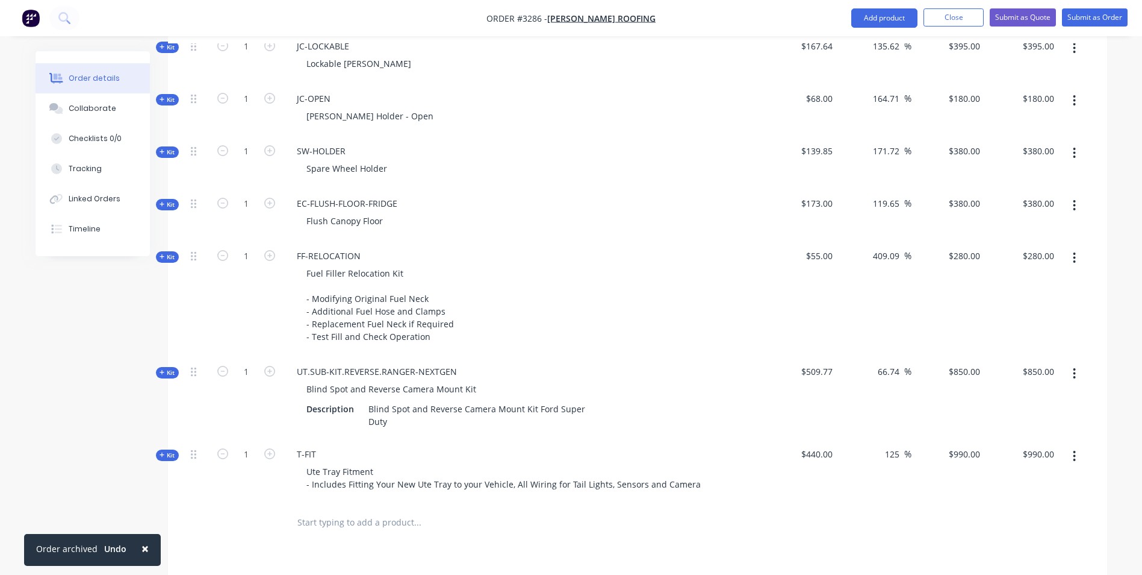
scroll to position [1114, 0]
